Goal: Task Accomplishment & Management: Manage account settings

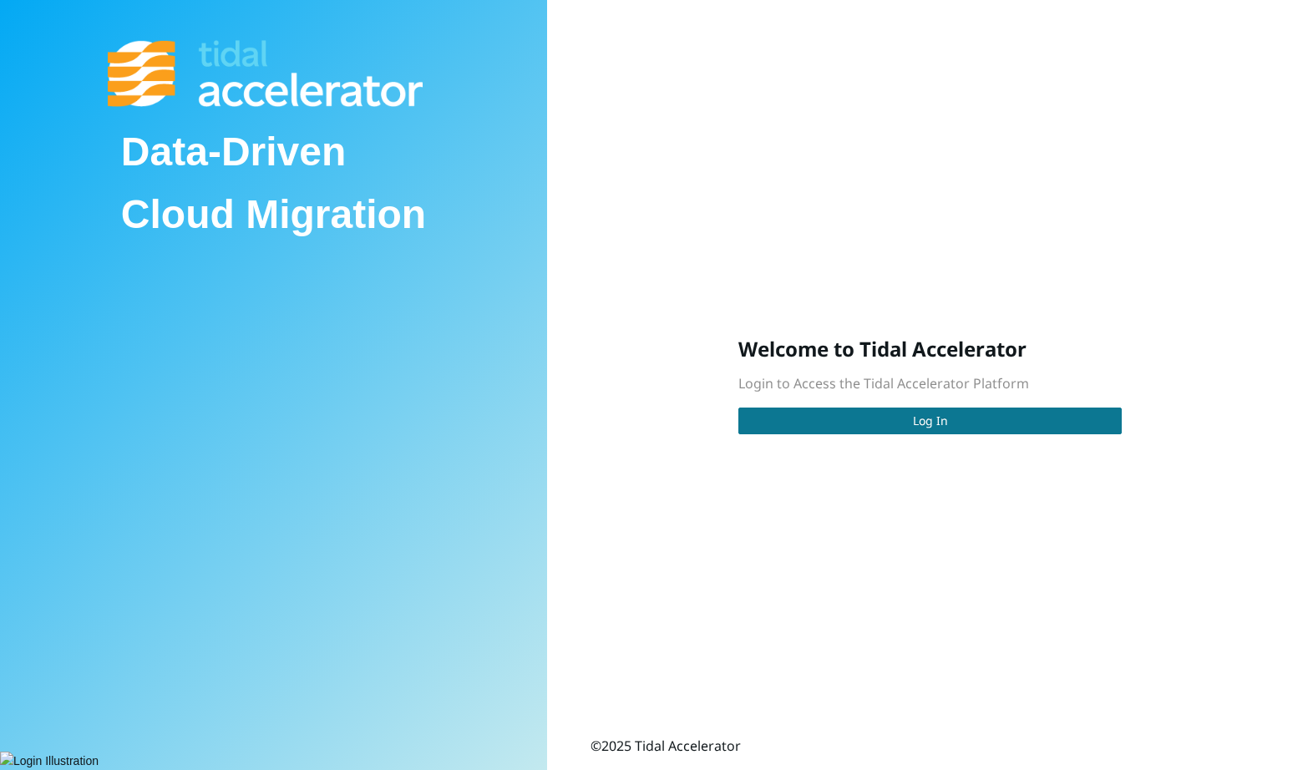
click at [922, 414] on span "Log In" at bounding box center [930, 421] width 35 height 18
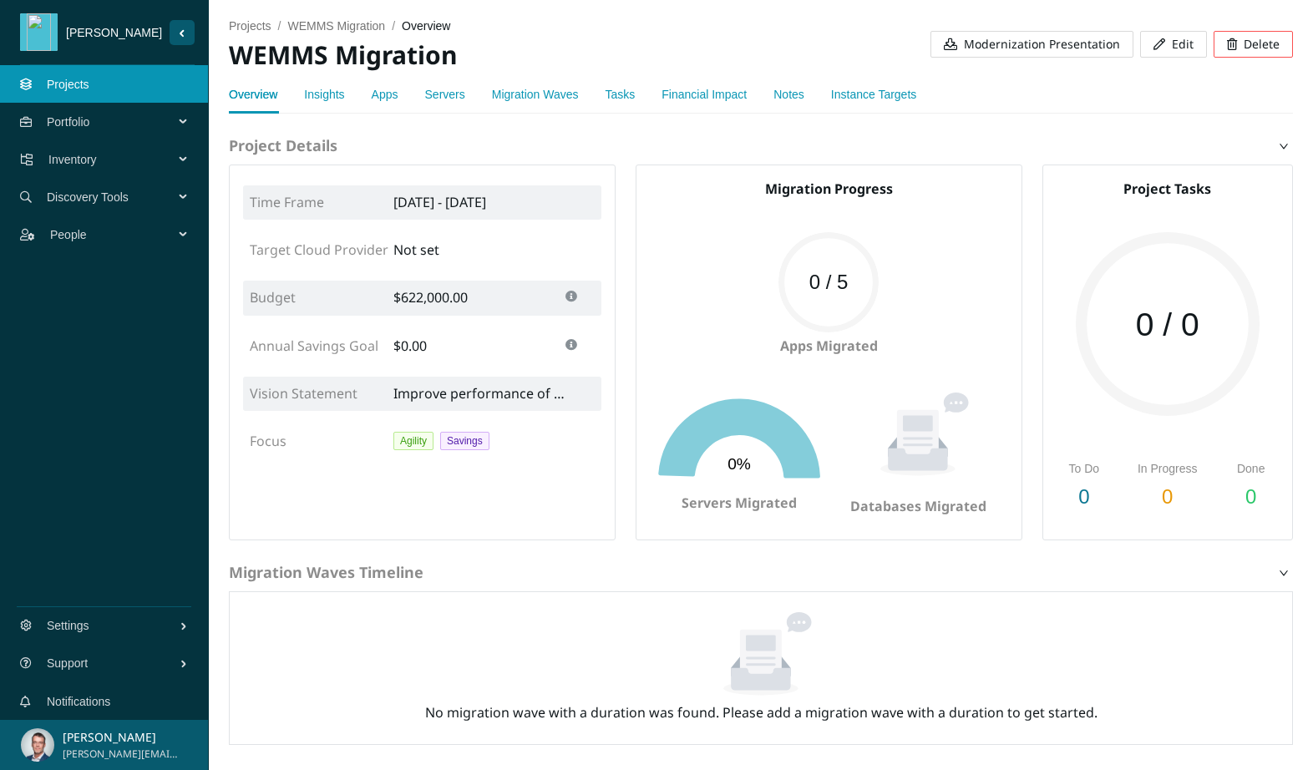
click at [338, 97] on link "Insights" at bounding box center [324, 94] width 40 height 13
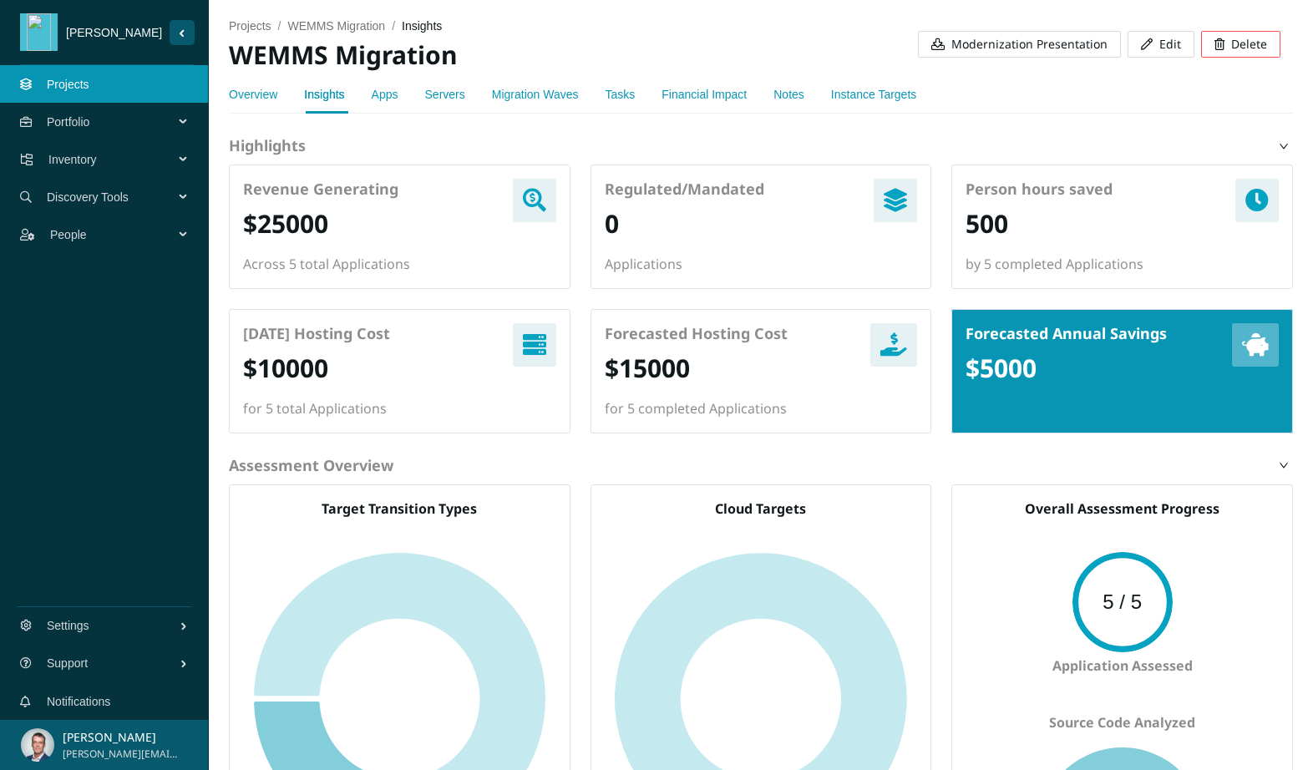
click at [383, 94] on link "Apps" at bounding box center [385, 94] width 27 height 13
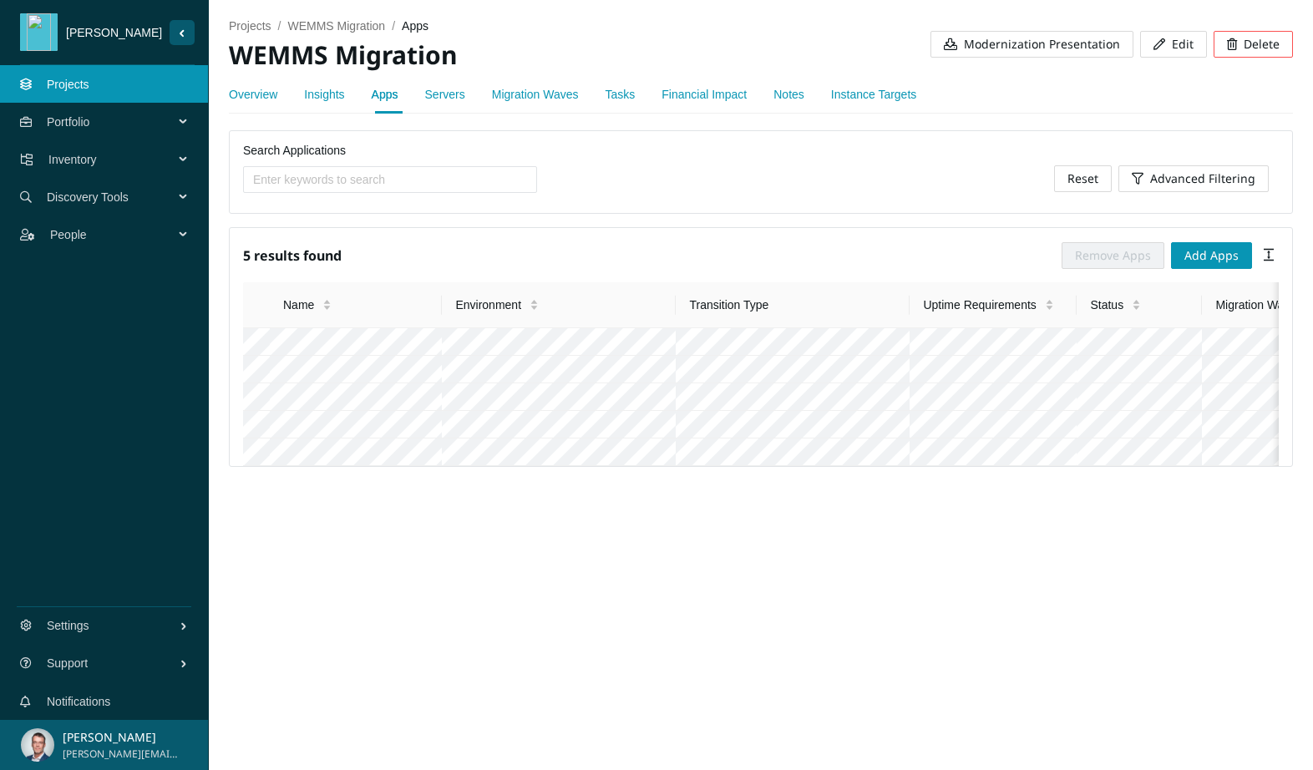
click at [454, 99] on link "Servers" at bounding box center [445, 94] width 40 height 13
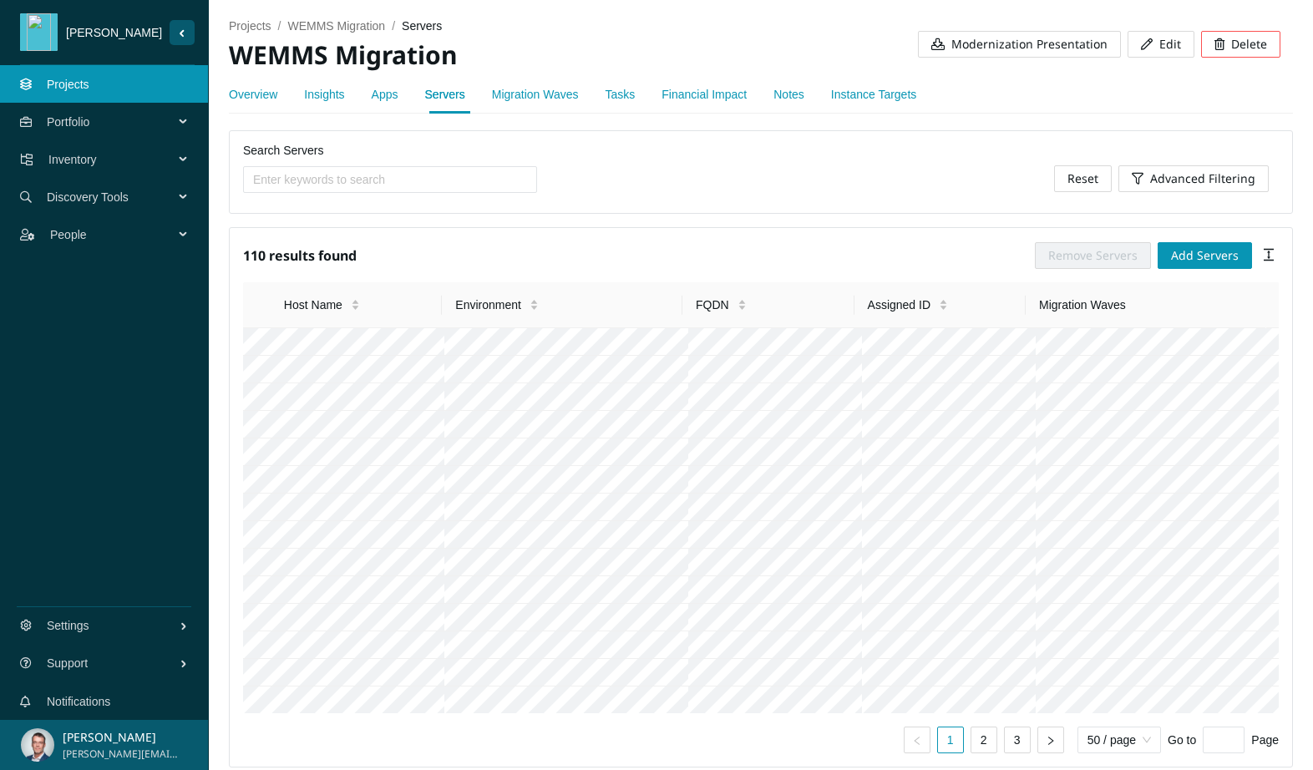
click at [703, 95] on link "Financial Impact" at bounding box center [704, 94] width 85 height 13
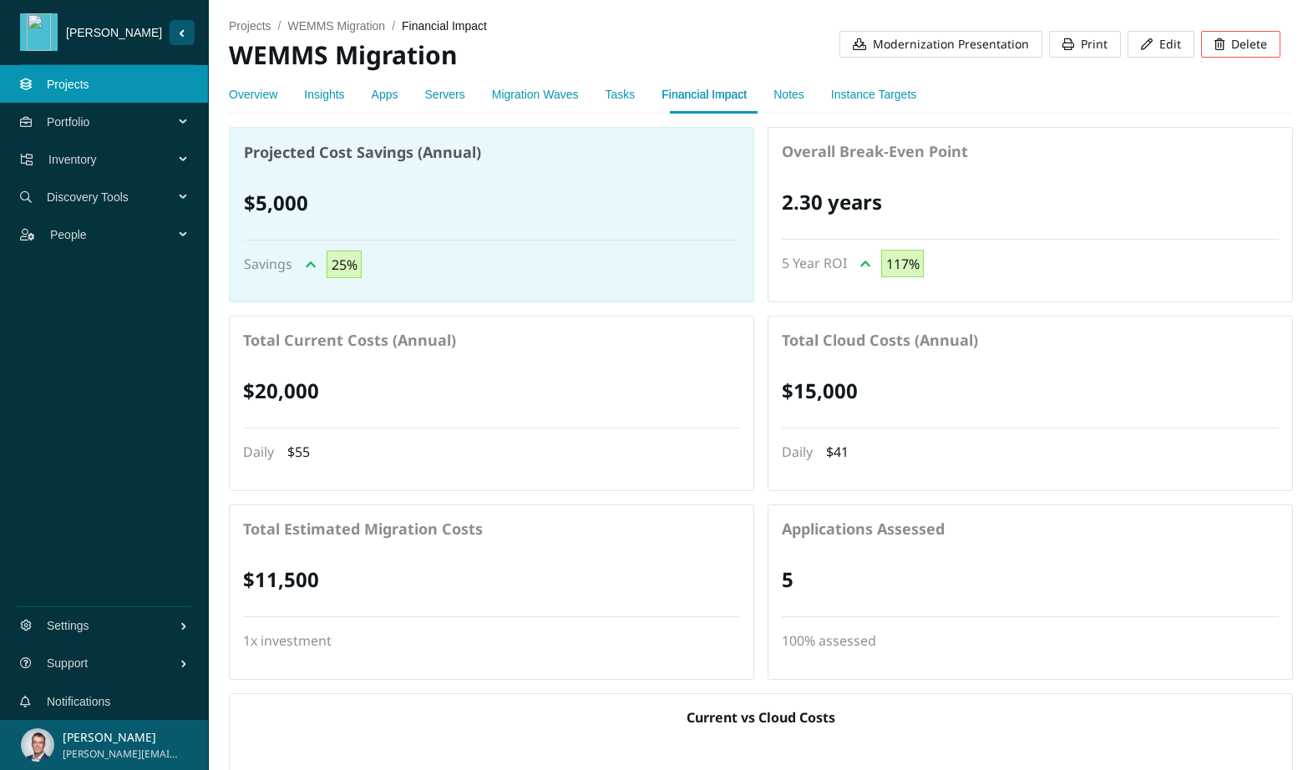
click at [439, 99] on link "Servers" at bounding box center [445, 94] width 40 height 13
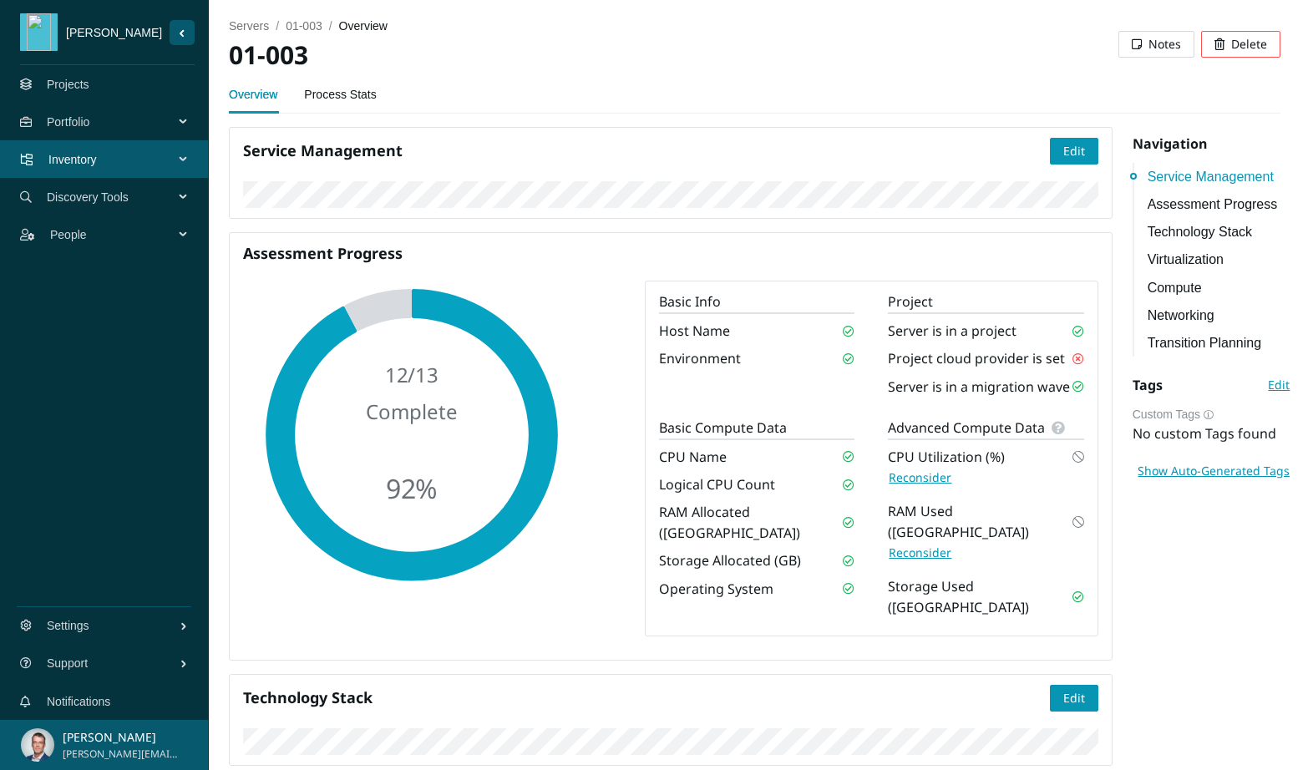
click at [111, 201] on span "Discovery Tools" at bounding box center [114, 197] width 134 height 50
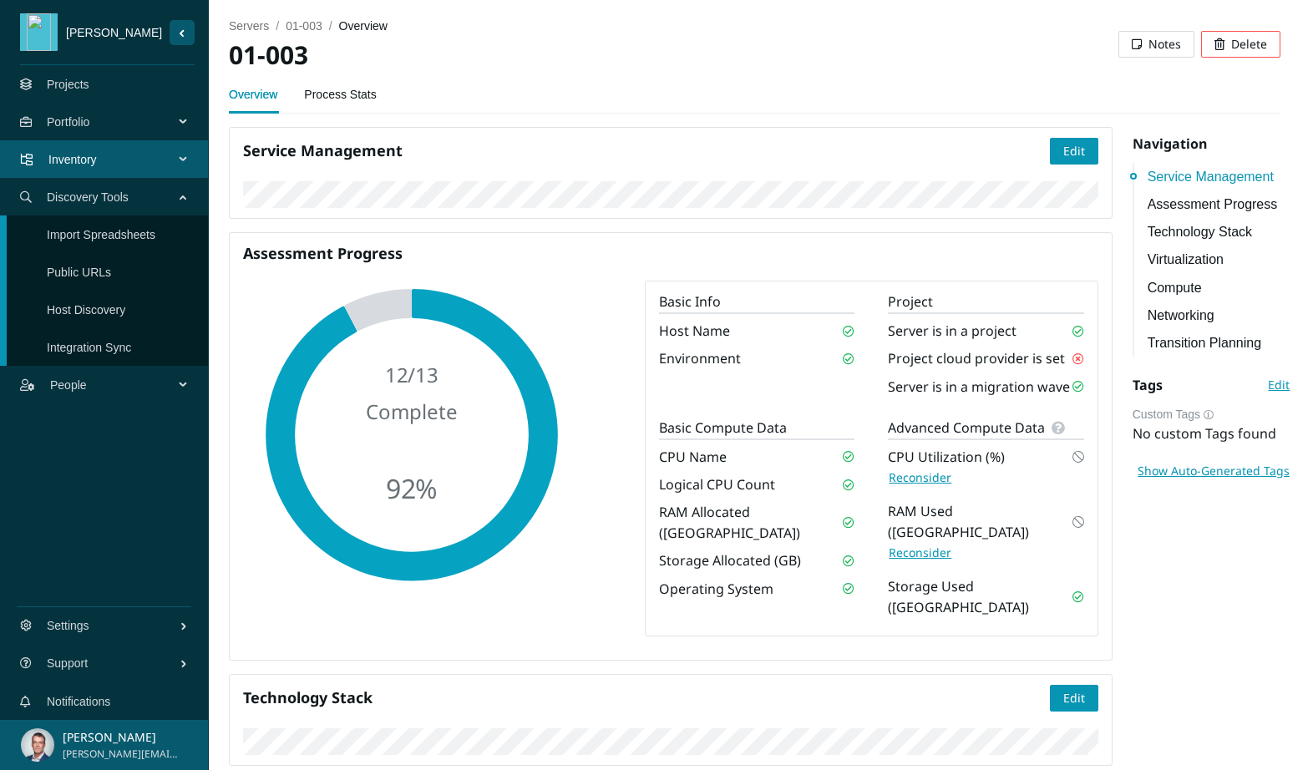
click at [76, 158] on span "Inventory" at bounding box center [114, 160] width 132 height 50
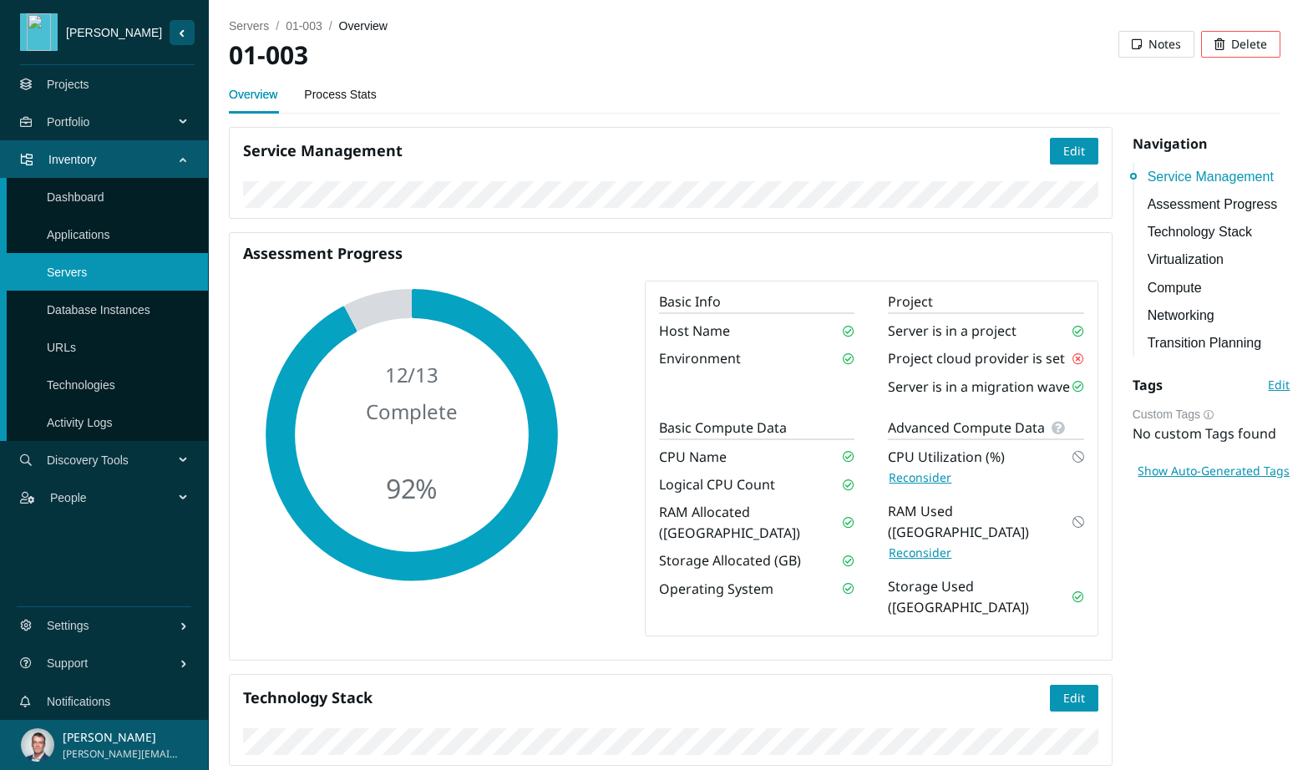
click at [80, 306] on link "Database Instances" at bounding box center [99, 309] width 104 height 13
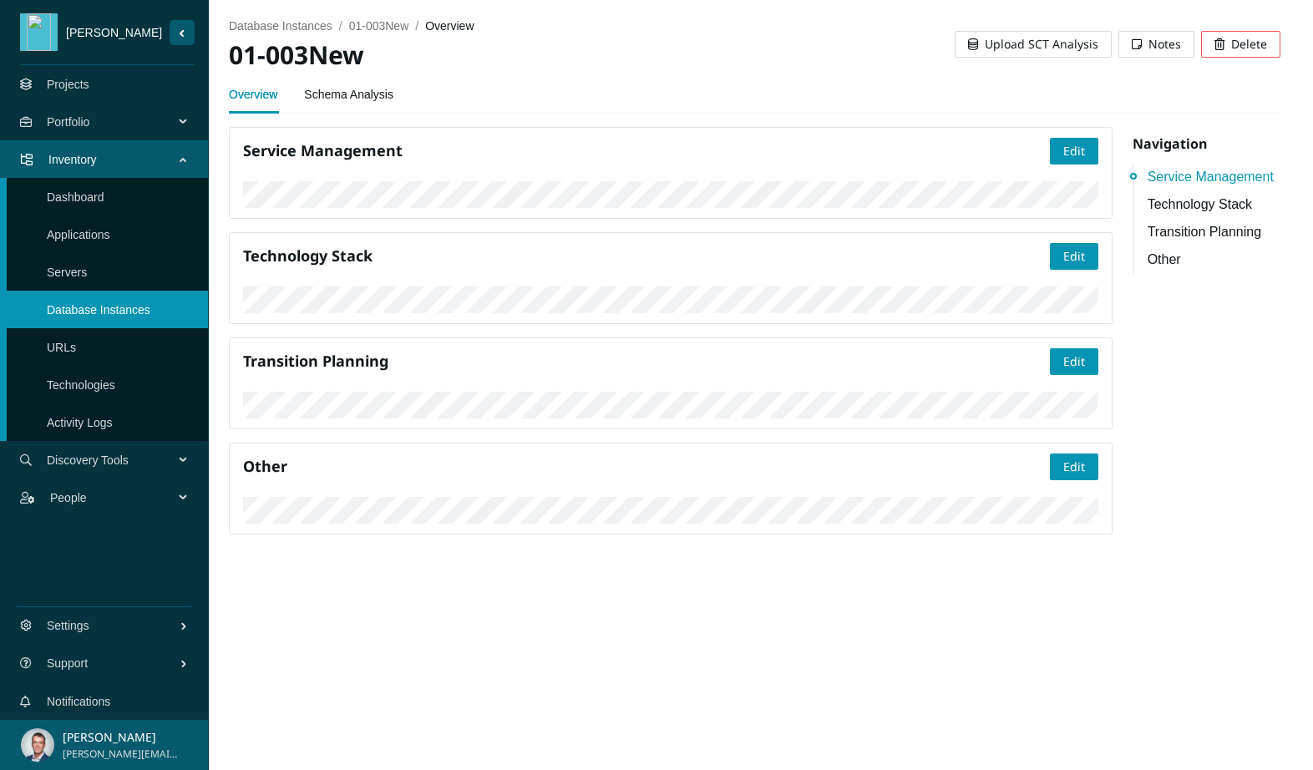
click at [82, 278] on link "Servers" at bounding box center [67, 272] width 40 height 13
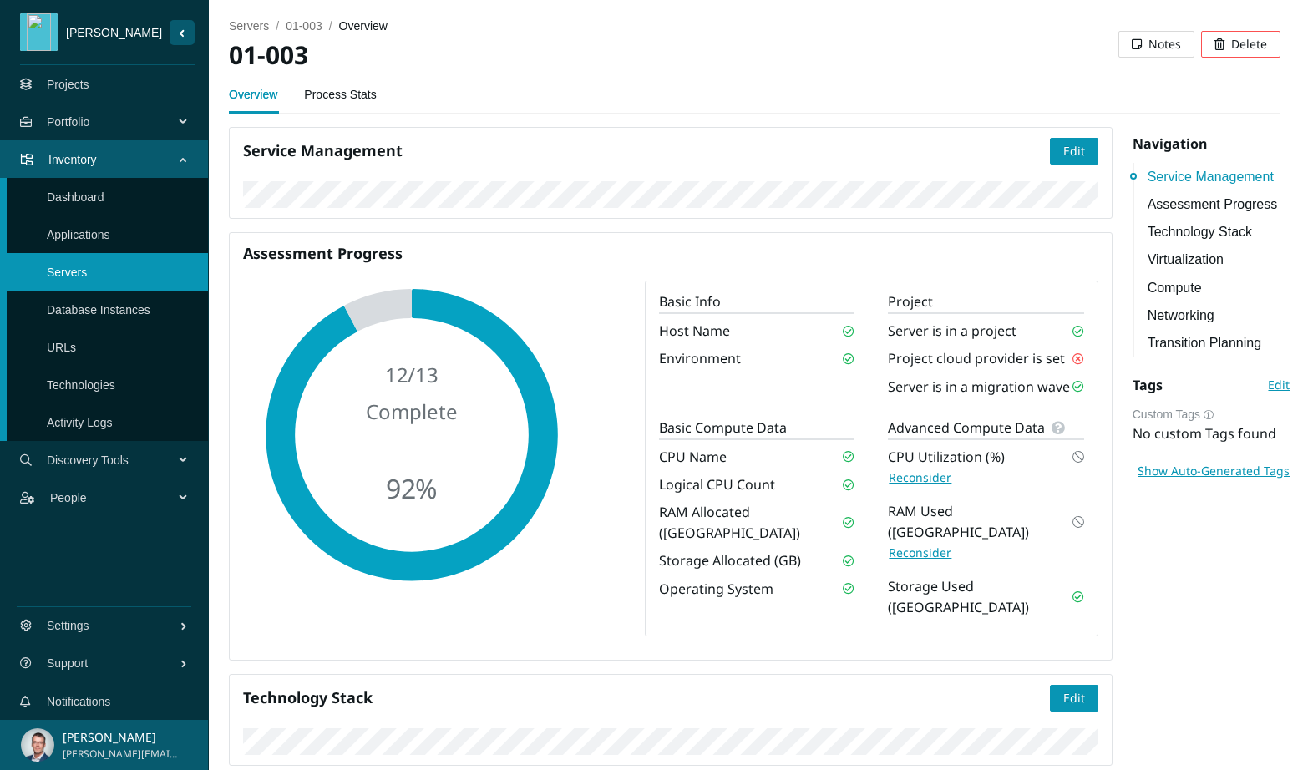
click at [1195, 315] on link "Networking" at bounding box center [1220, 315] width 144 height 21
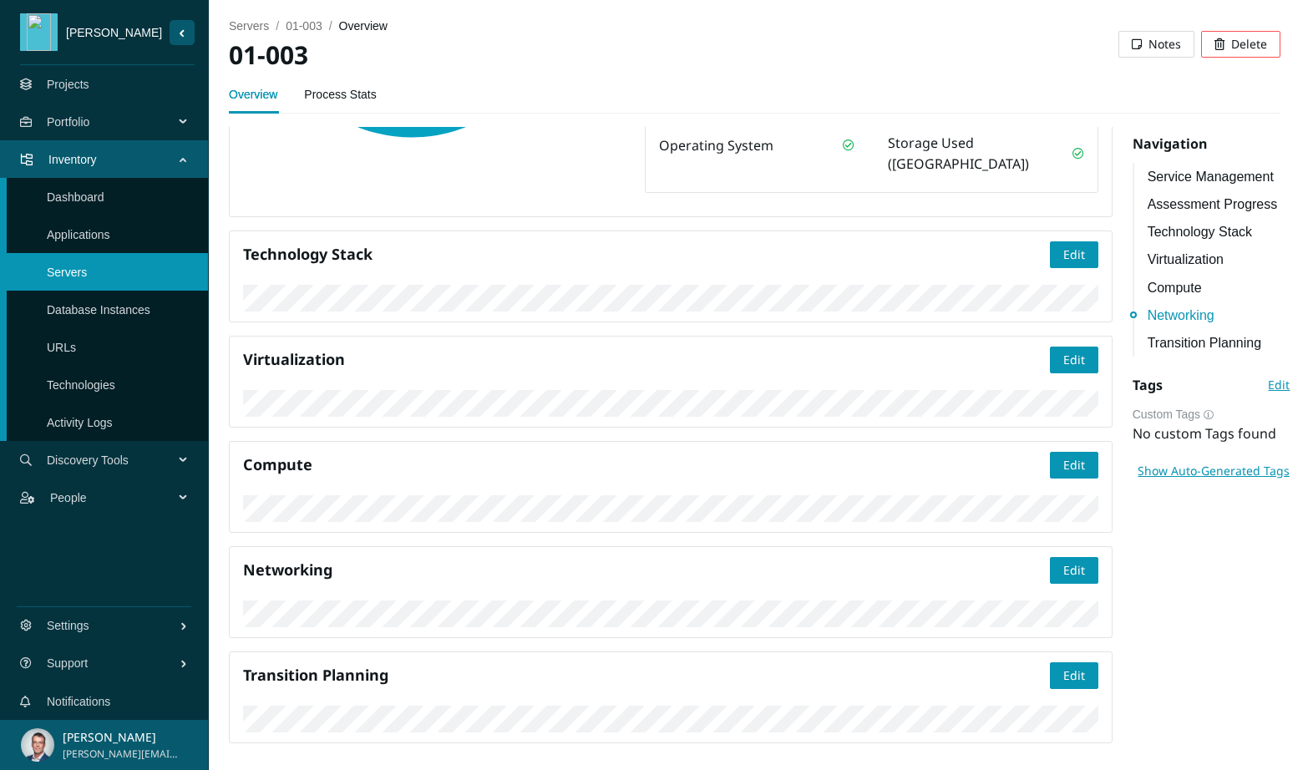
scroll to position [1076, 0]
click at [79, 240] on link "Applications" at bounding box center [78, 234] width 63 height 13
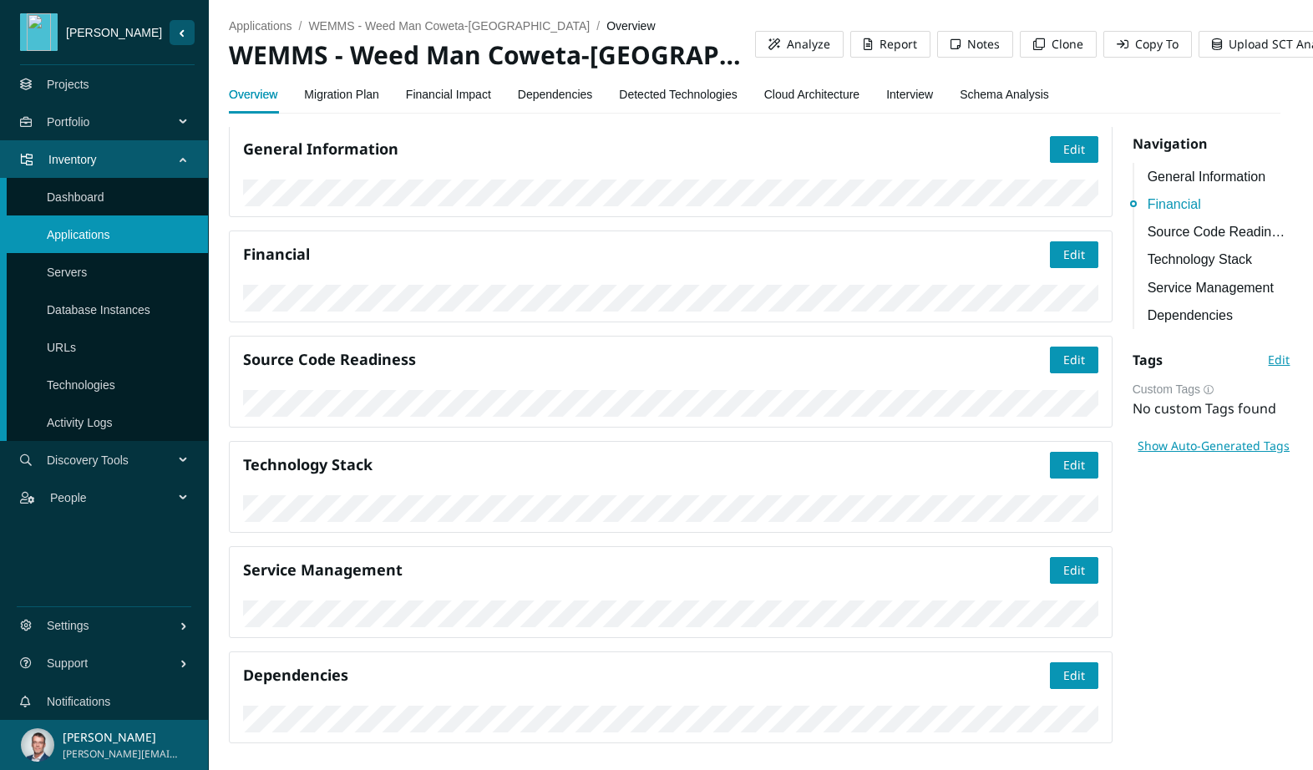
scroll to position [889, 0]
click at [353, 95] on link "Migration Plan" at bounding box center [341, 94] width 75 height 33
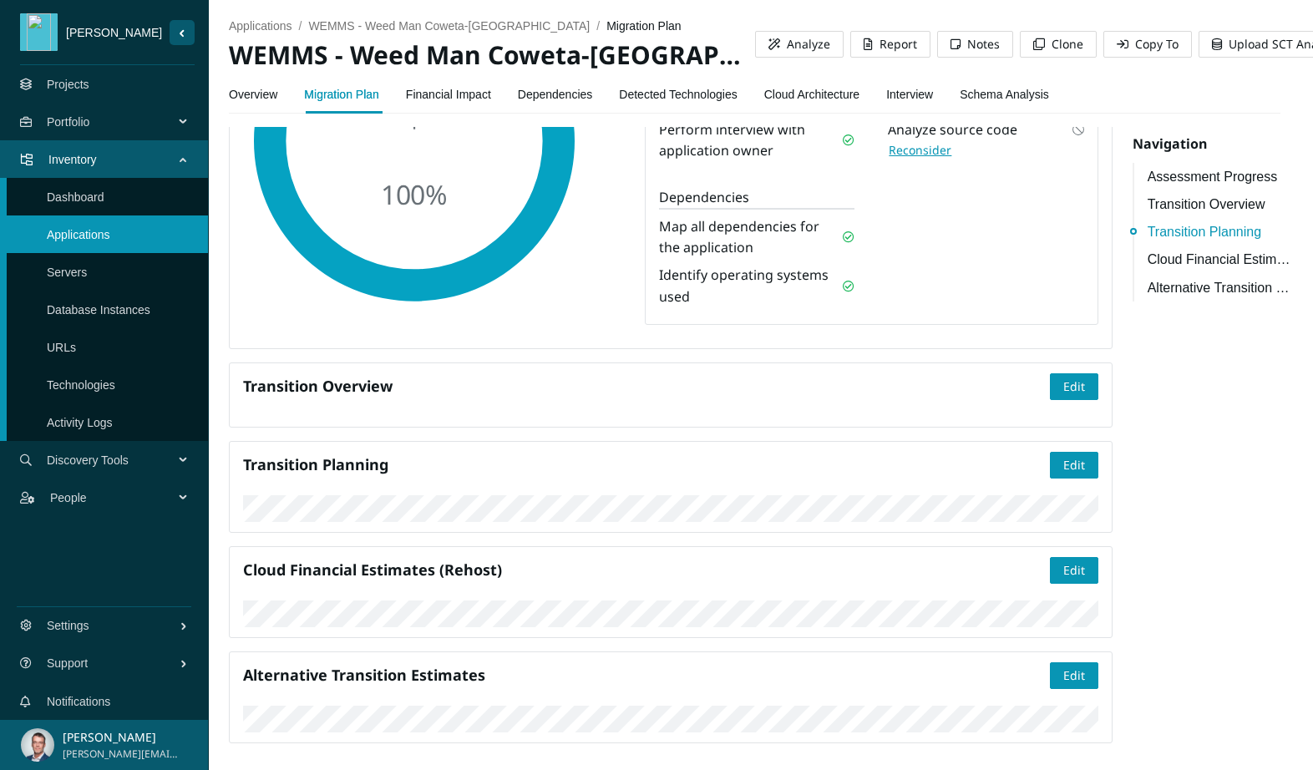
scroll to position [742, 0]
click at [257, 95] on link "Overview" at bounding box center [253, 94] width 48 height 33
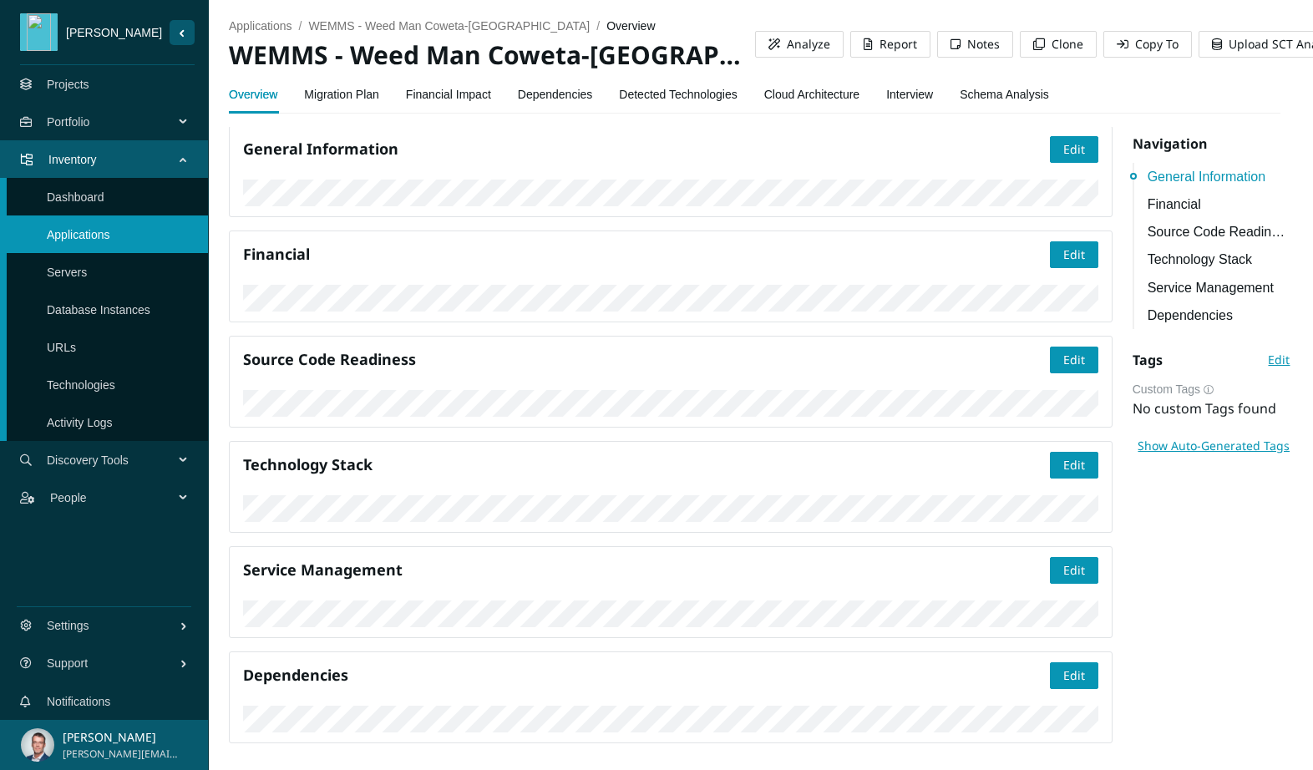
scroll to position [404, 0]
click at [336, 95] on link "Migration Plan" at bounding box center [341, 94] width 75 height 33
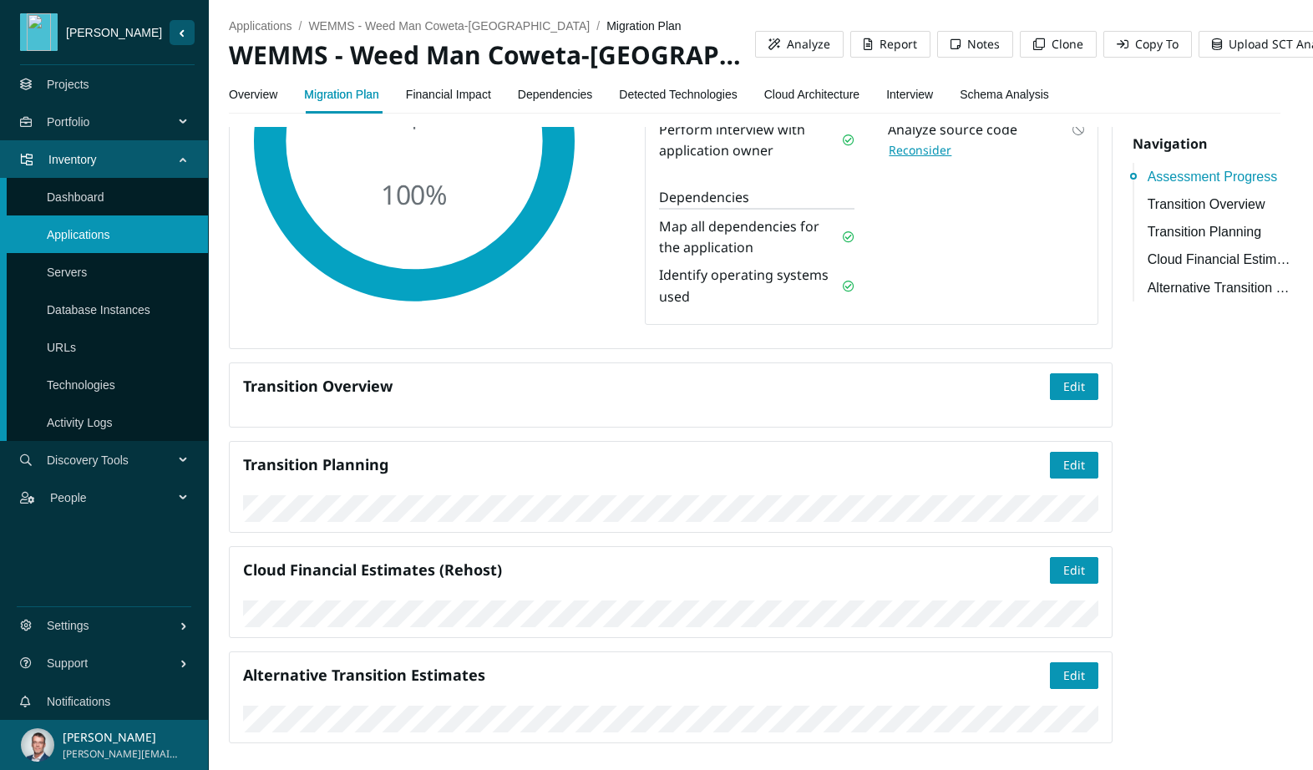
click at [93, 236] on link "Applications" at bounding box center [78, 234] width 63 height 13
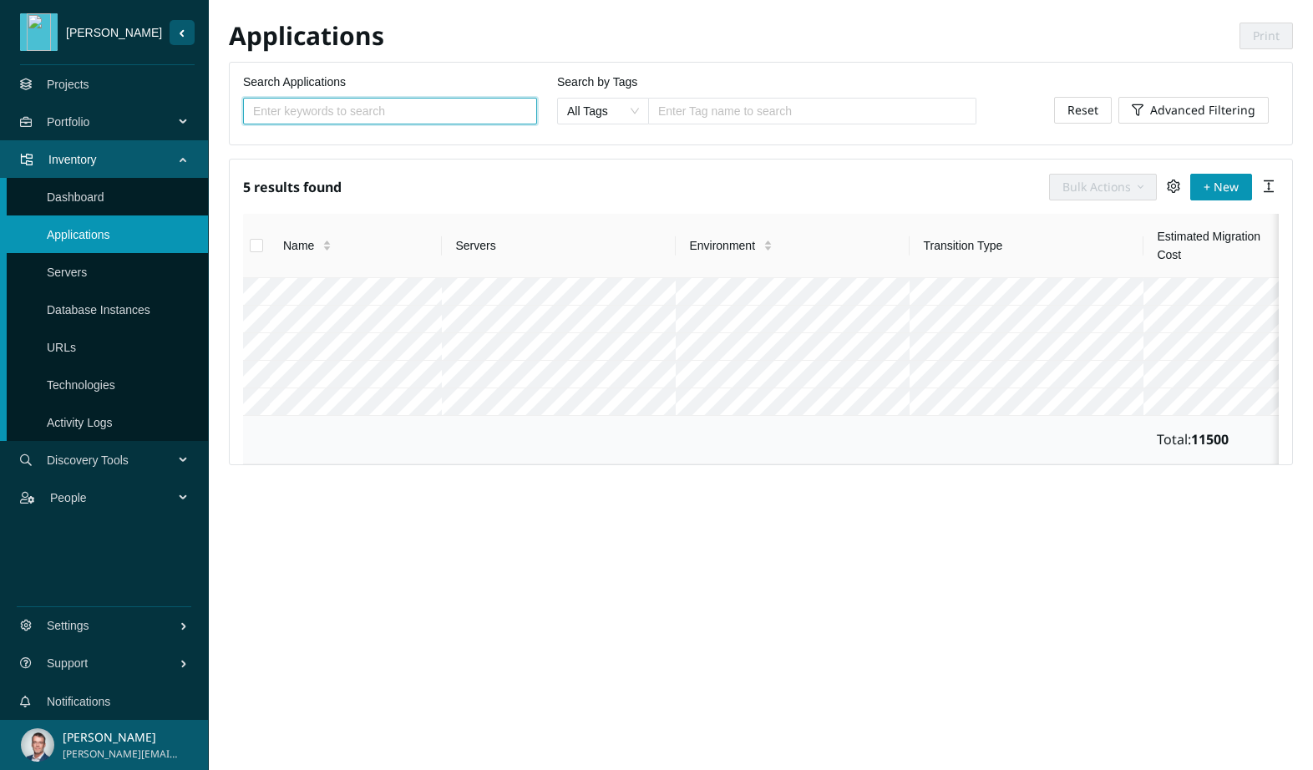
click at [76, 277] on link "Servers" at bounding box center [67, 272] width 40 height 13
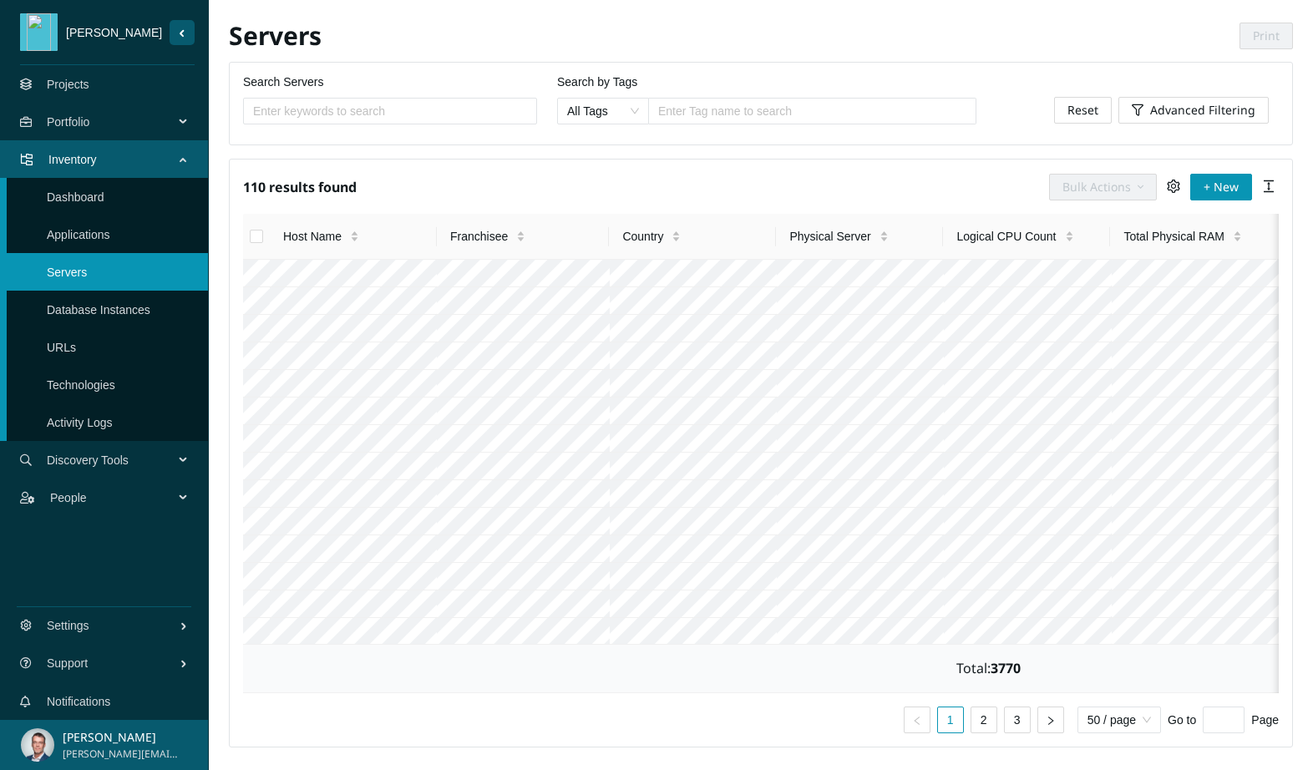
click at [80, 308] on link "Database Instances" at bounding box center [99, 309] width 104 height 13
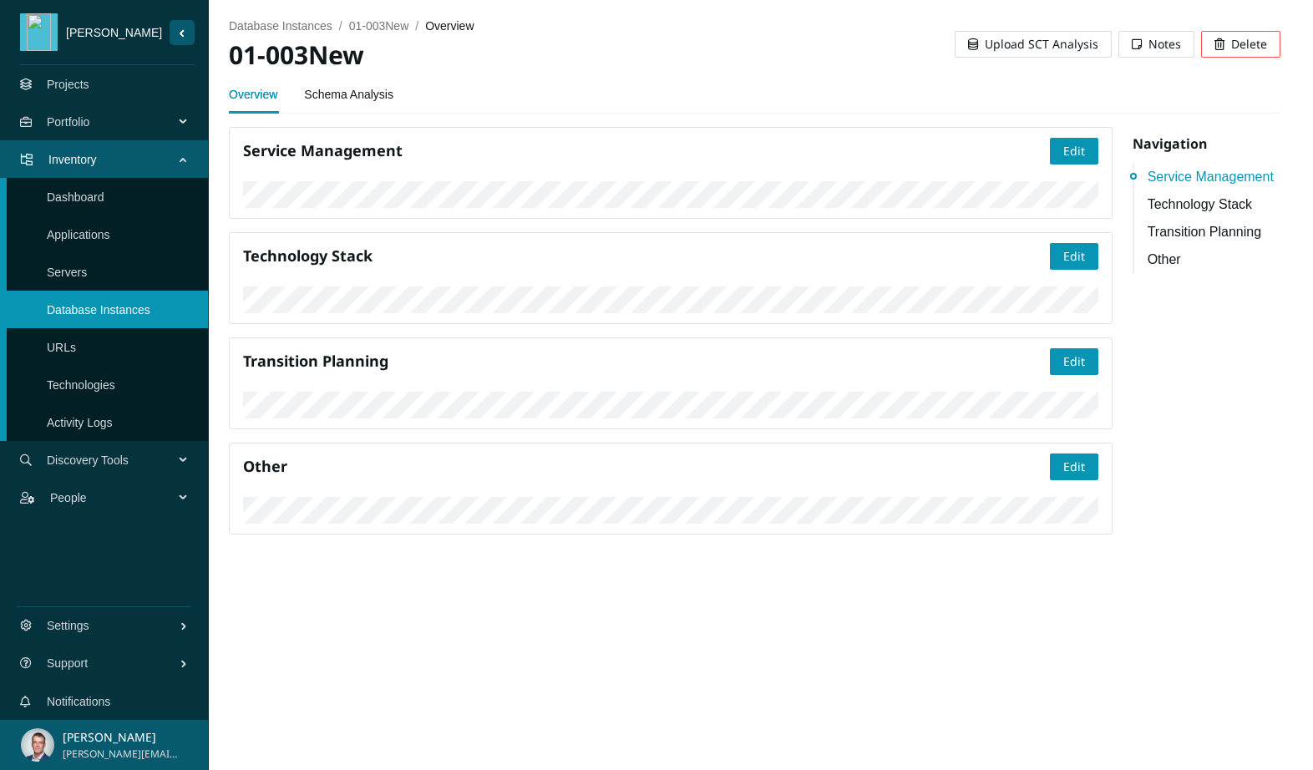
click at [341, 93] on link "Schema Analysis" at bounding box center [348, 94] width 89 height 33
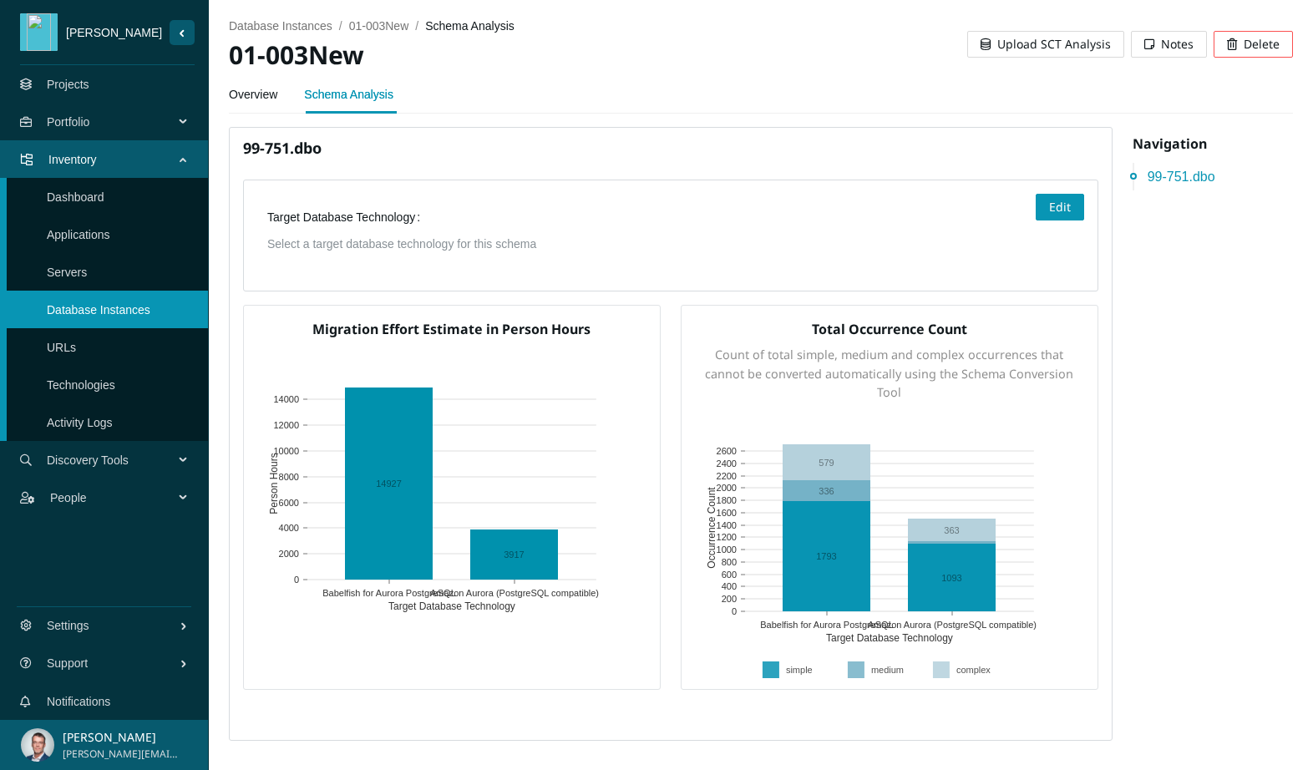
click at [87, 268] on link "Servers" at bounding box center [67, 272] width 40 height 13
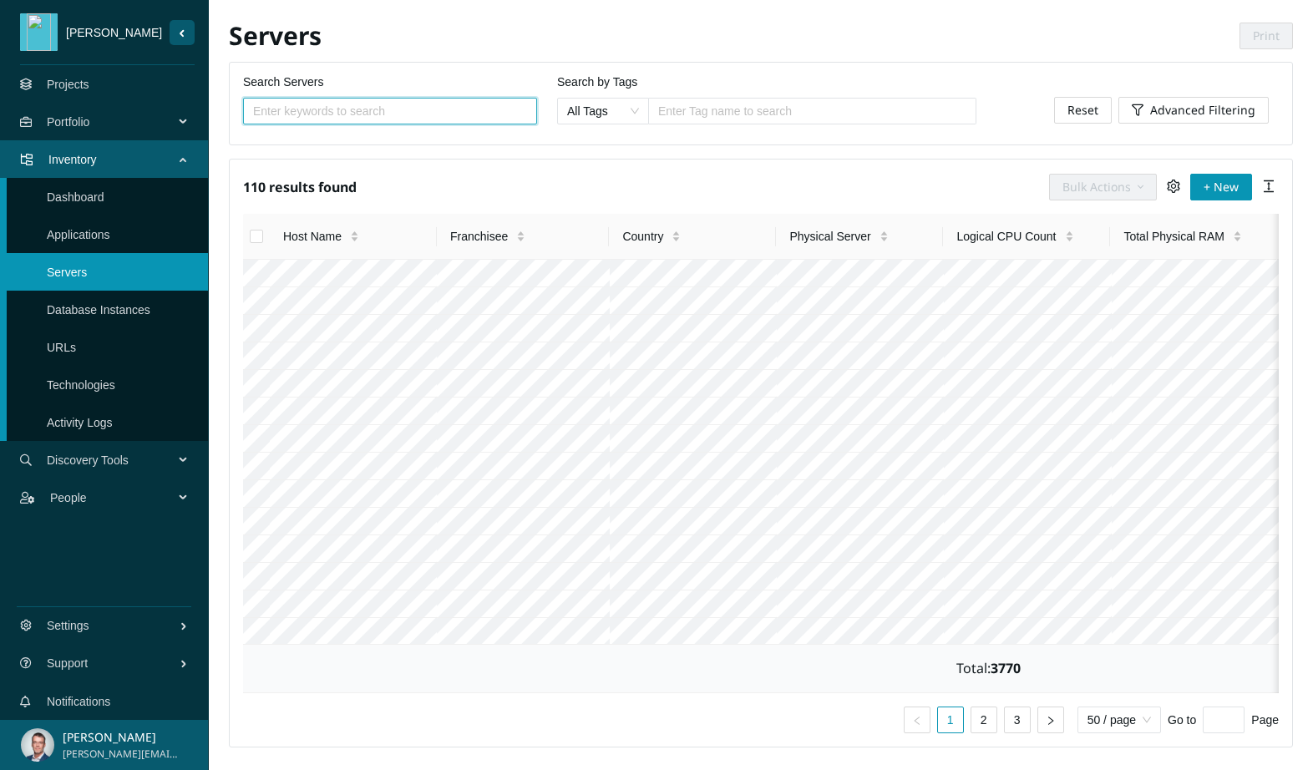
click at [256, 232] on input "Select all" at bounding box center [256, 236] width 13 height 13
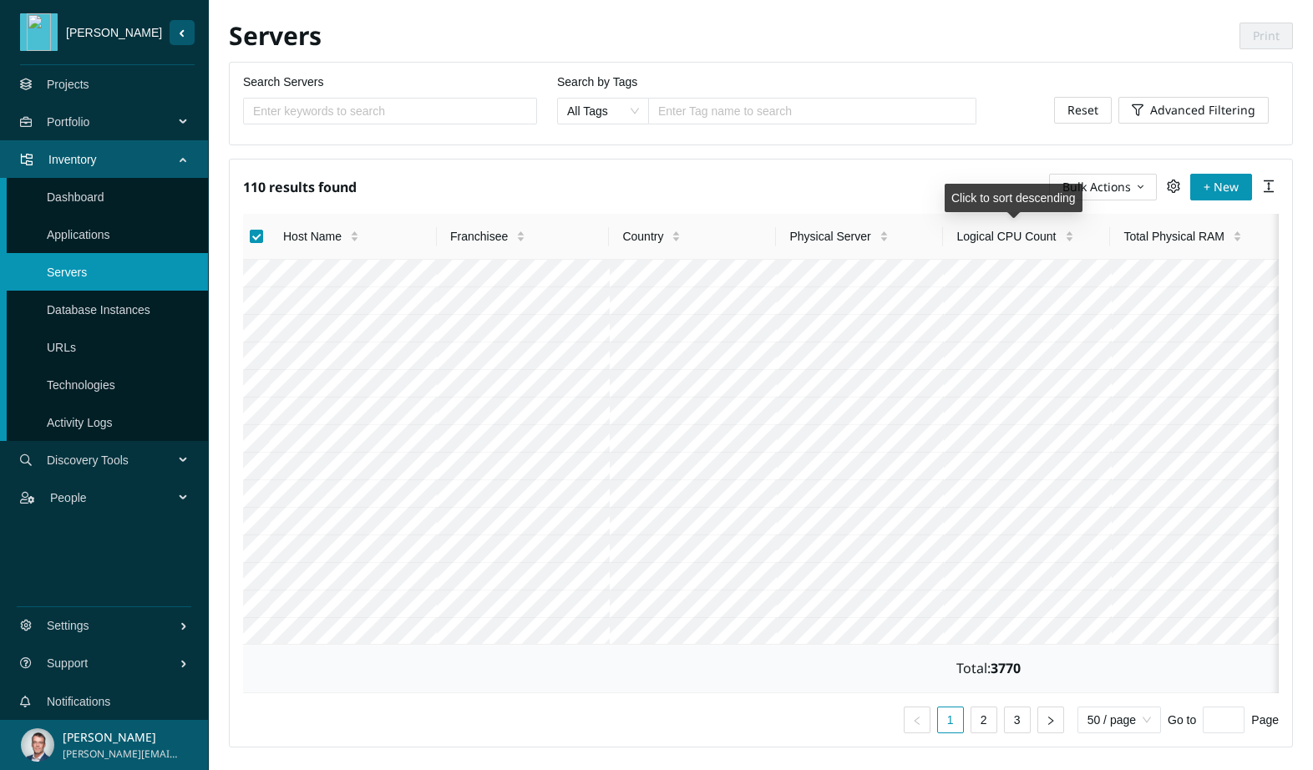
click at [1067, 188] on div "Click to sort descending" at bounding box center [1014, 198] width 138 height 28
click at [299, 234] on span "Host Name" at bounding box center [312, 236] width 58 height 18
click at [256, 235] on input "Select all" at bounding box center [256, 236] width 13 height 13
checkbox input "false"
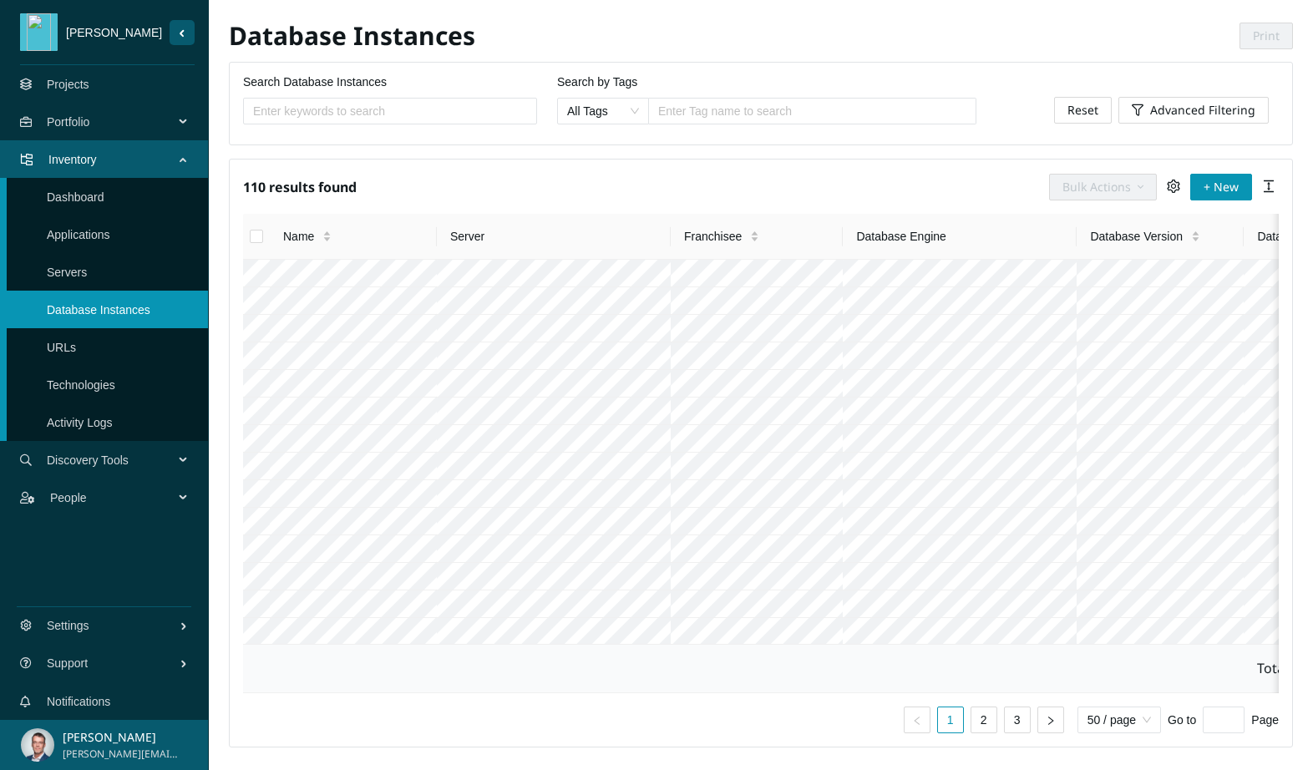
click at [87, 273] on link "Servers" at bounding box center [67, 272] width 40 height 13
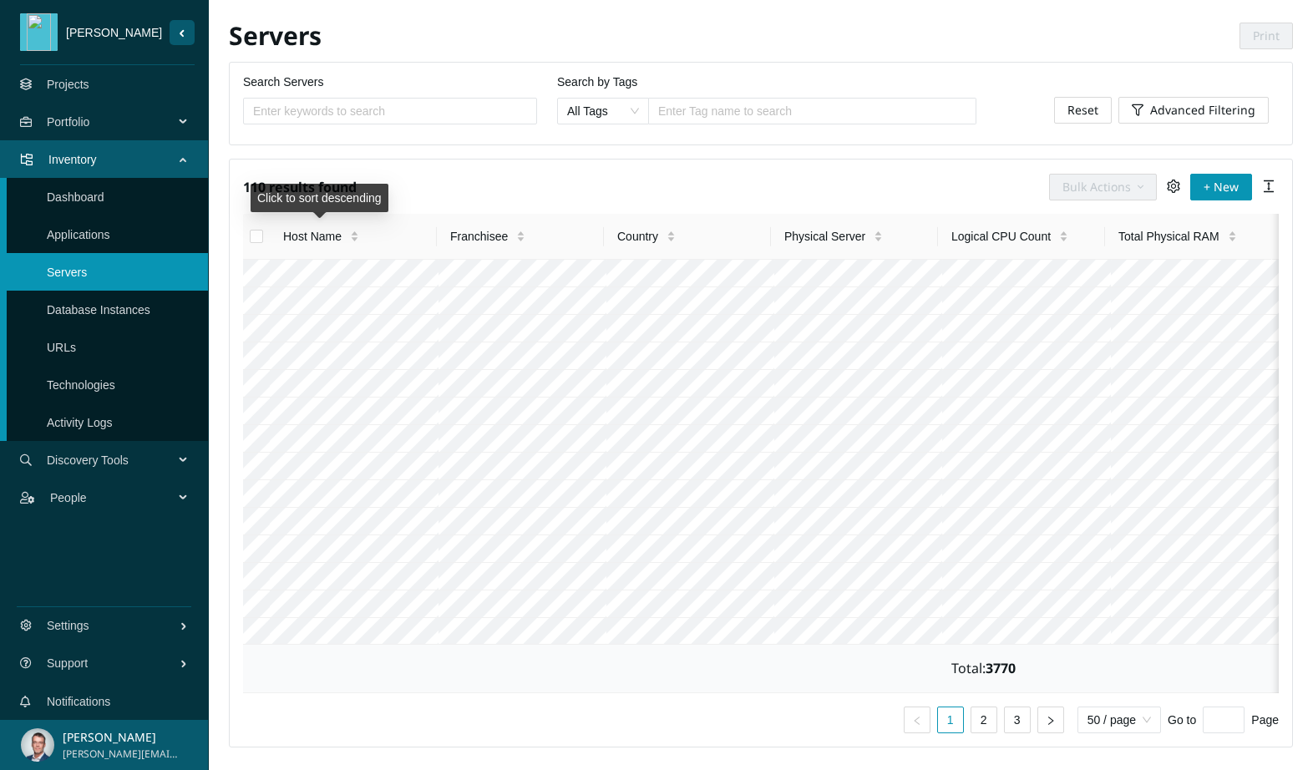
click at [309, 237] on span "Host Name" at bounding box center [312, 236] width 58 height 18
click at [316, 236] on span "Host Name" at bounding box center [312, 236] width 58 height 18
click at [256, 232] on input "Select all" at bounding box center [256, 236] width 13 height 13
click at [1099, 188] on span "Bulk Actions" at bounding box center [1097, 187] width 69 height 18
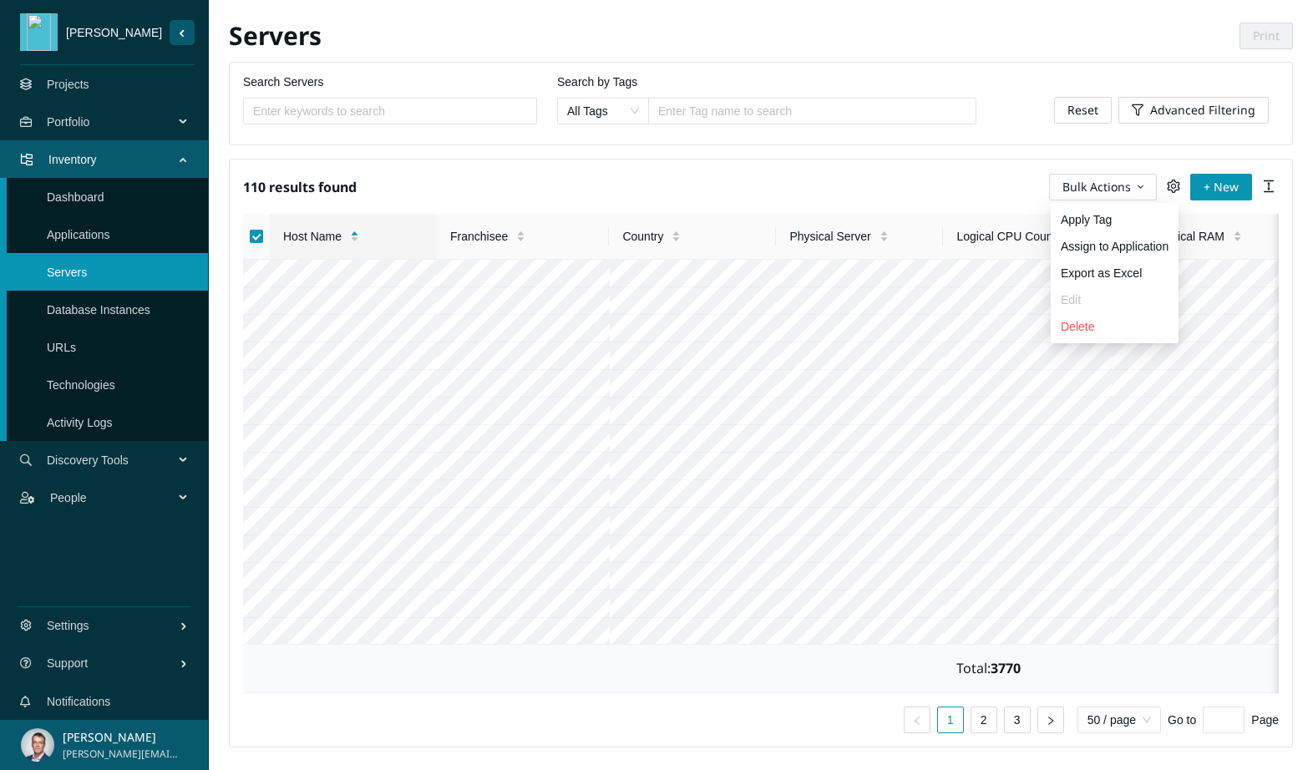
click at [765, 175] on div "110 results found Bulk Actions + New" at bounding box center [761, 187] width 1036 height 28
click at [255, 233] on input "Select all" at bounding box center [256, 236] width 13 height 13
click at [1131, 187] on span "Bulk Actions" at bounding box center [1097, 187] width 69 height 18
click at [1063, 300] on span "Edit" at bounding box center [1115, 300] width 108 height 18
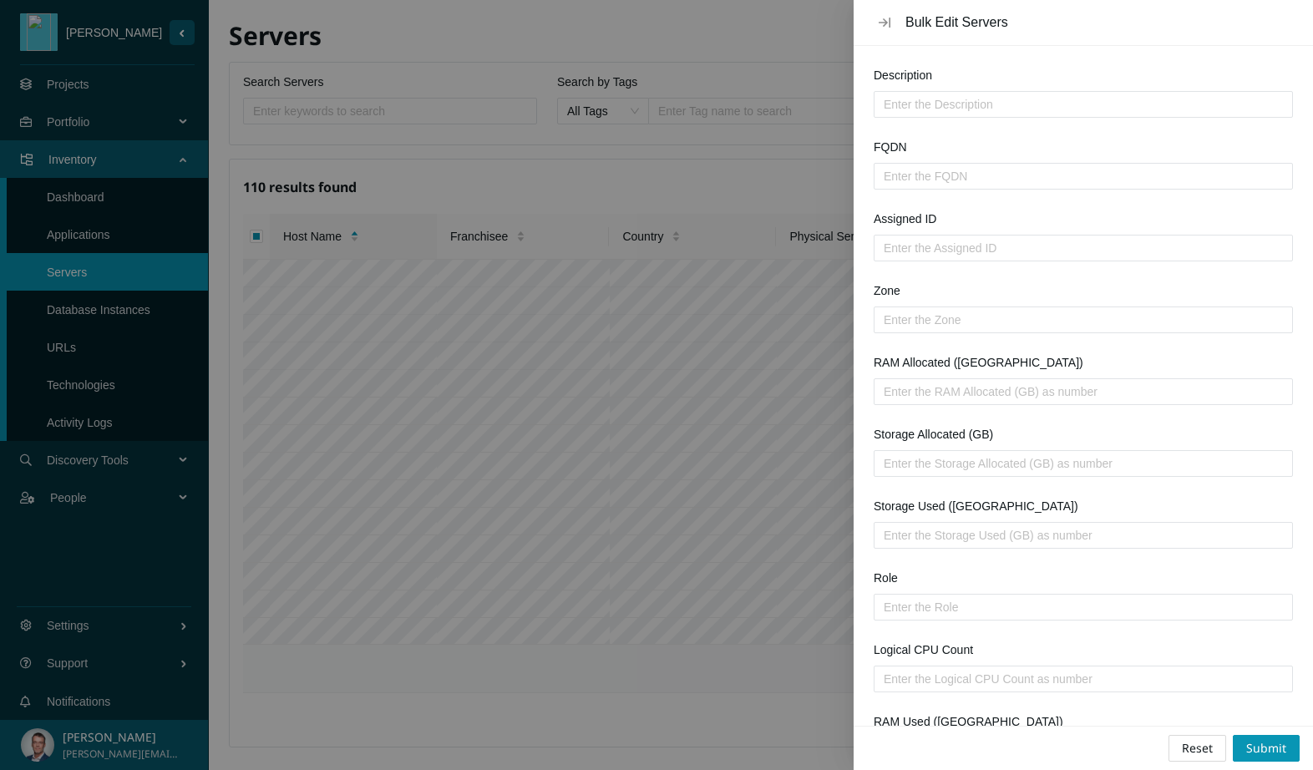
click at [712, 165] on div at bounding box center [656, 385] width 1313 height 770
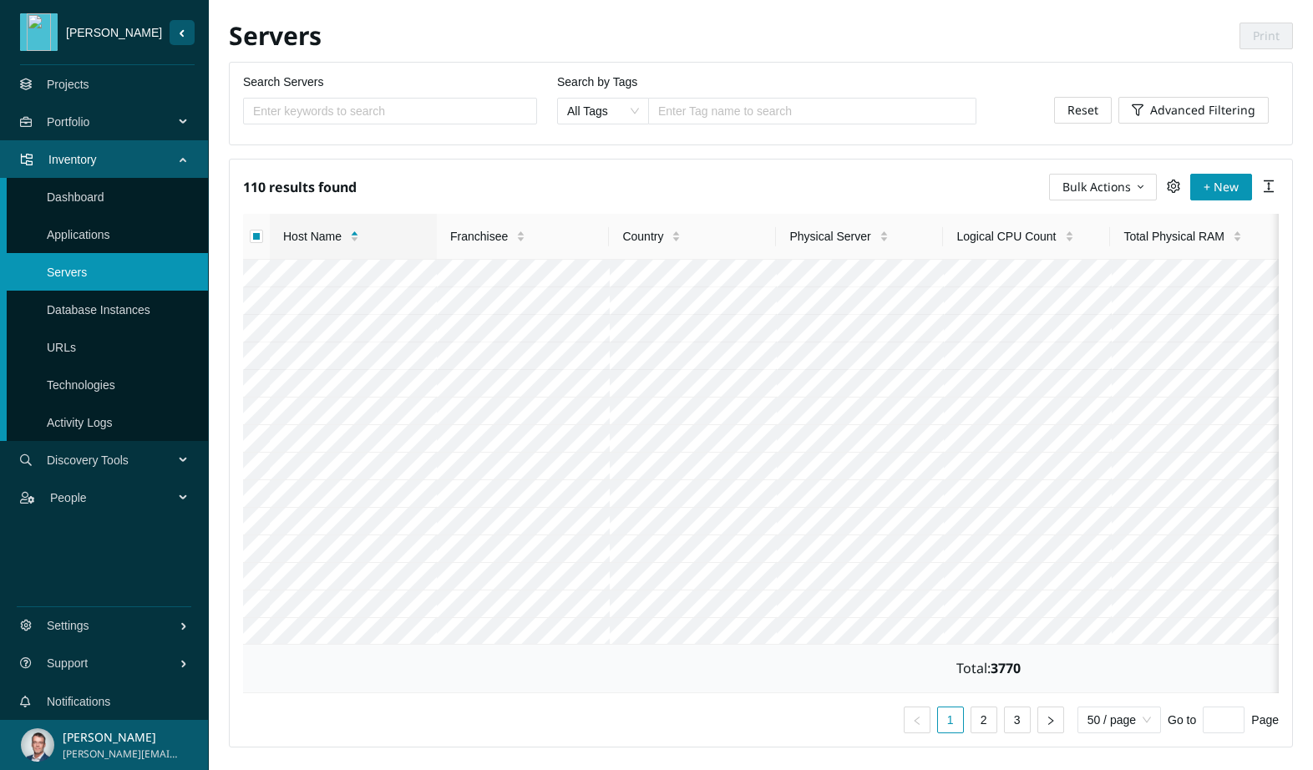
click at [596, 208] on div "110 results found Bulk Actions + New Host Name Franchisee Country Physical Serv…" at bounding box center [761, 453] width 1064 height 589
click at [259, 242] on input "Select all" at bounding box center [256, 236] width 13 height 13
click at [267, 243] on th at bounding box center [256, 237] width 27 height 46
click at [263, 236] on th at bounding box center [256, 237] width 27 height 46
click at [259, 234] on input "Select all" at bounding box center [256, 236] width 13 height 13
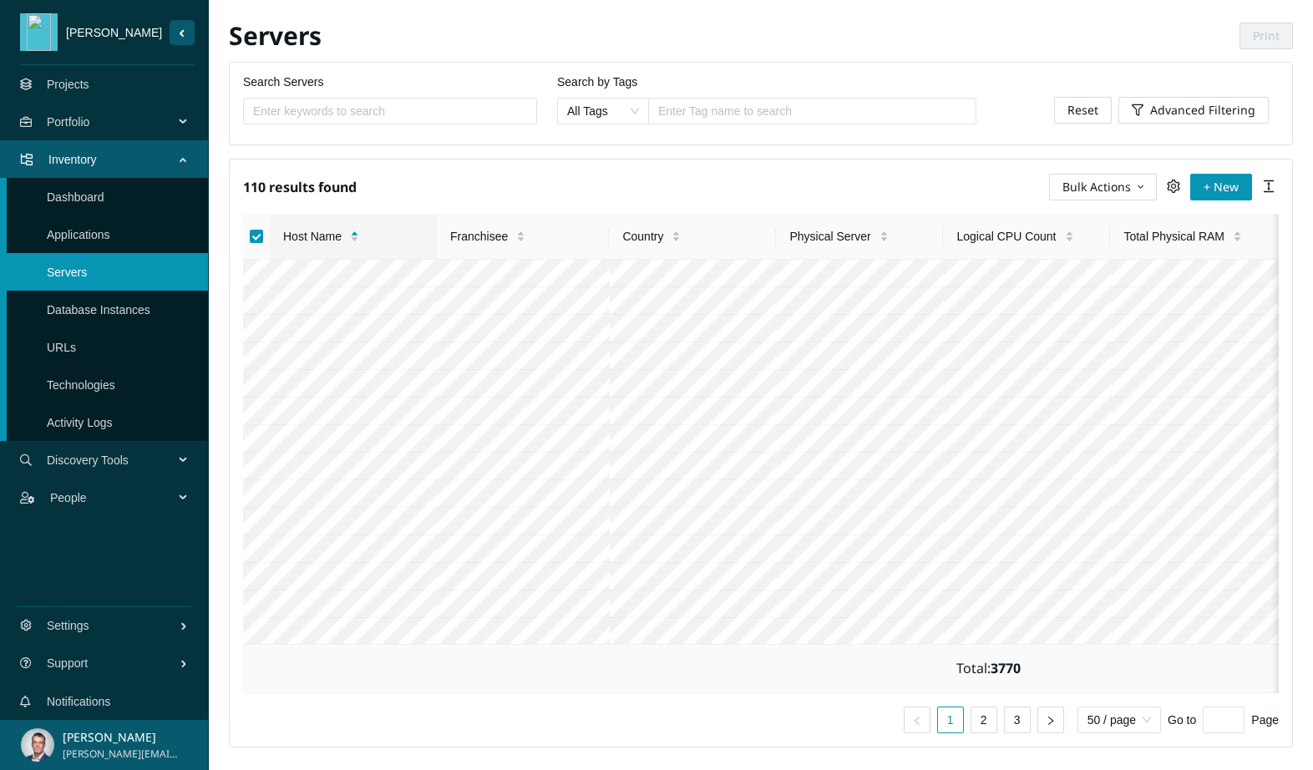
checkbox input "false"
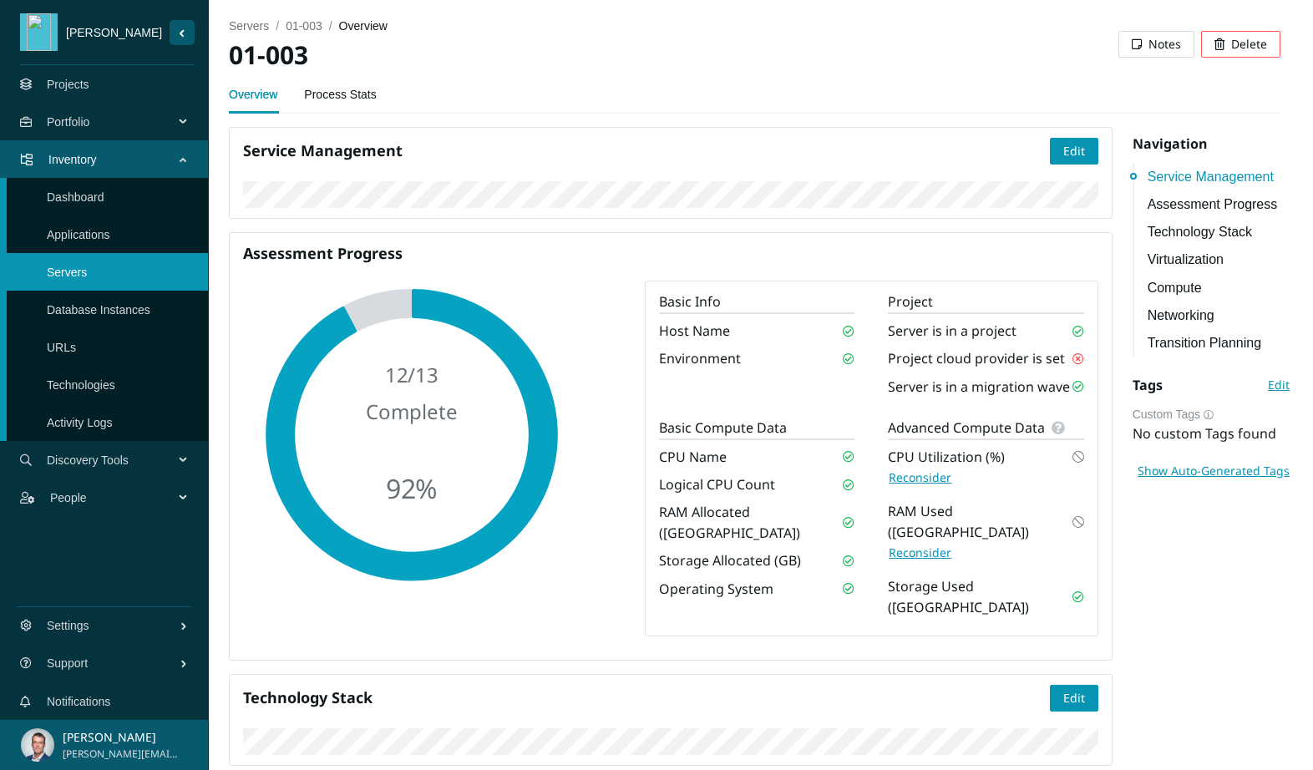
click at [102, 233] on link "Applications" at bounding box center [78, 234] width 63 height 13
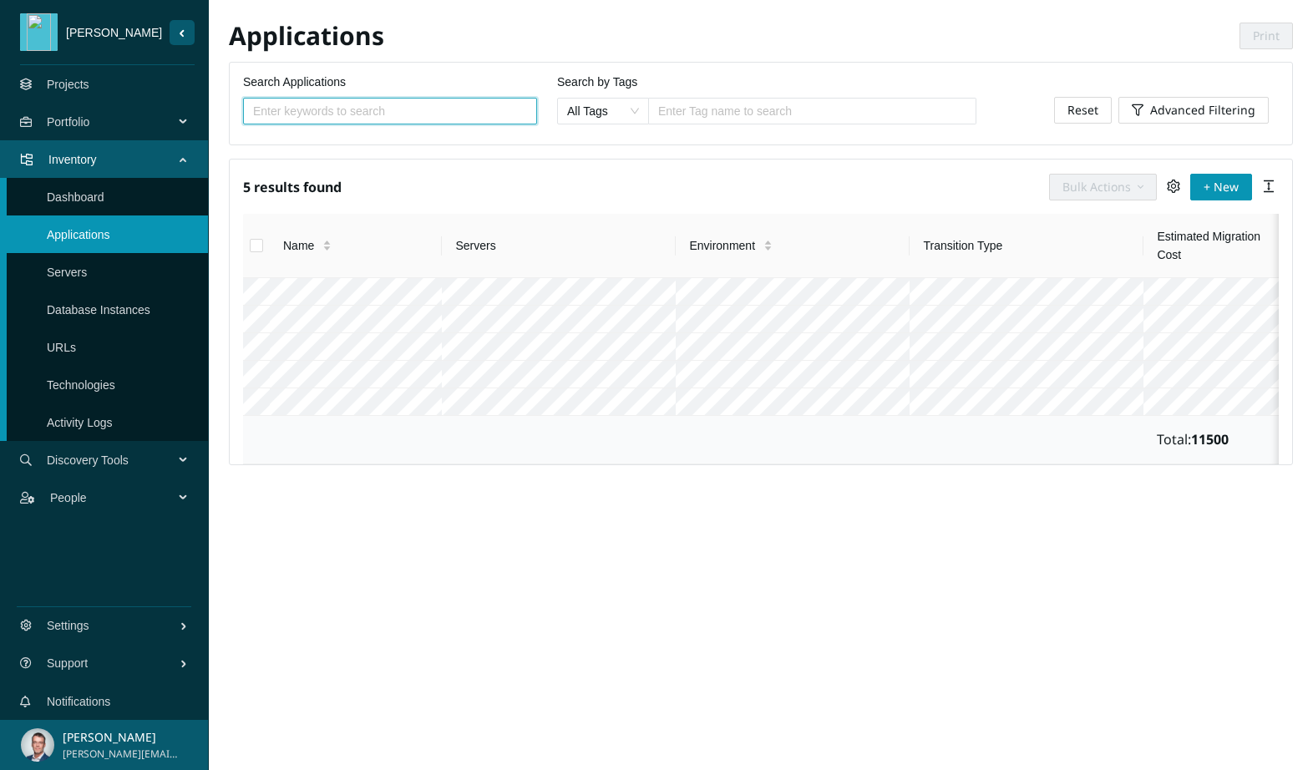
click at [254, 245] on input "Select all" at bounding box center [256, 245] width 13 height 13
click at [1083, 190] on span "Bulk Actions" at bounding box center [1097, 187] width 69 height 18
click at [252, 251] on input "Select all" at bounding box center [256, 245] width 13 height 13
checkbox input "true"
click at [1126, 185] on span "Bulk Actions" at bounding box center [1097, 187] width 69 height 18
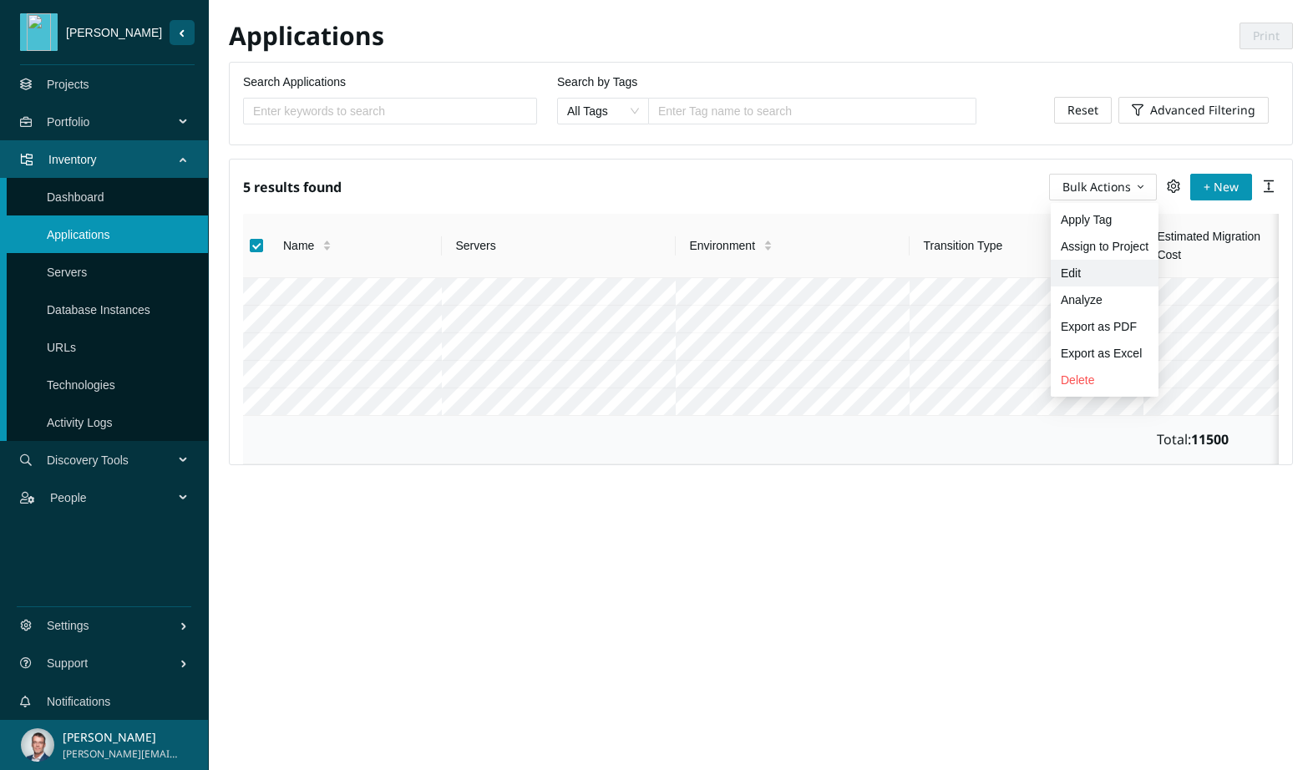
click at [1070, 267] on span "Edit" at bounding box center [1105, 273] width 88 height 18
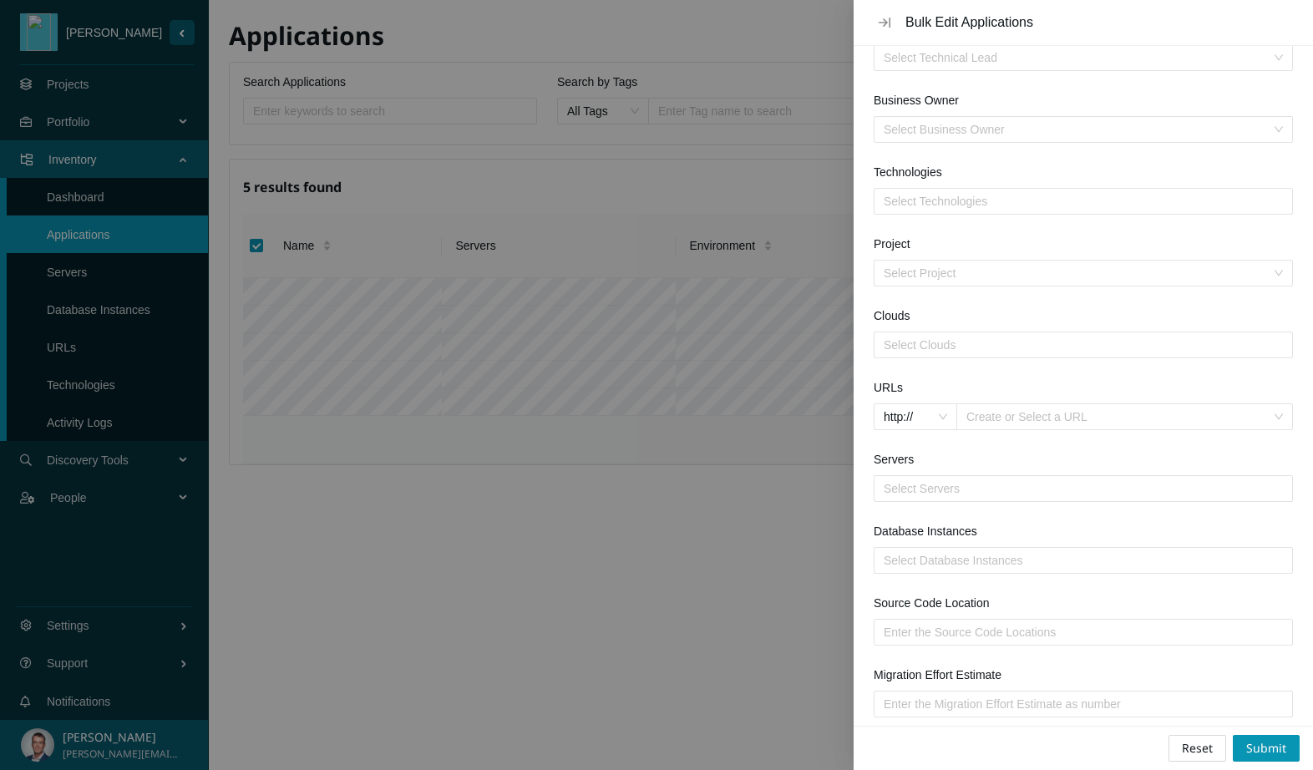
scroll to position [444, 0]
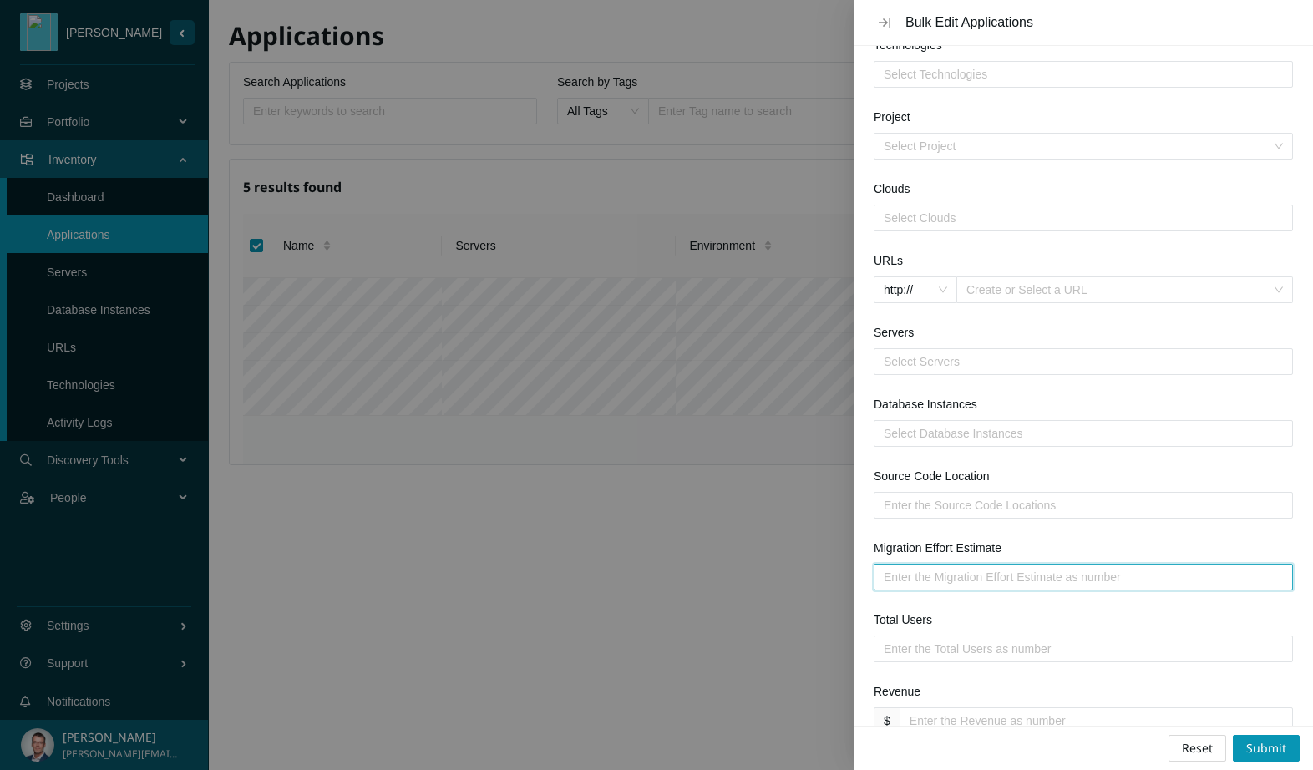
click at [980, 578] on input "Migration Effort Estimate" at bounding box center [1077, 577] width 386 height 18
type input "10"
click at [1260, 749] on span "Submit" at bounding box center [1266, 748] width 40 height 18
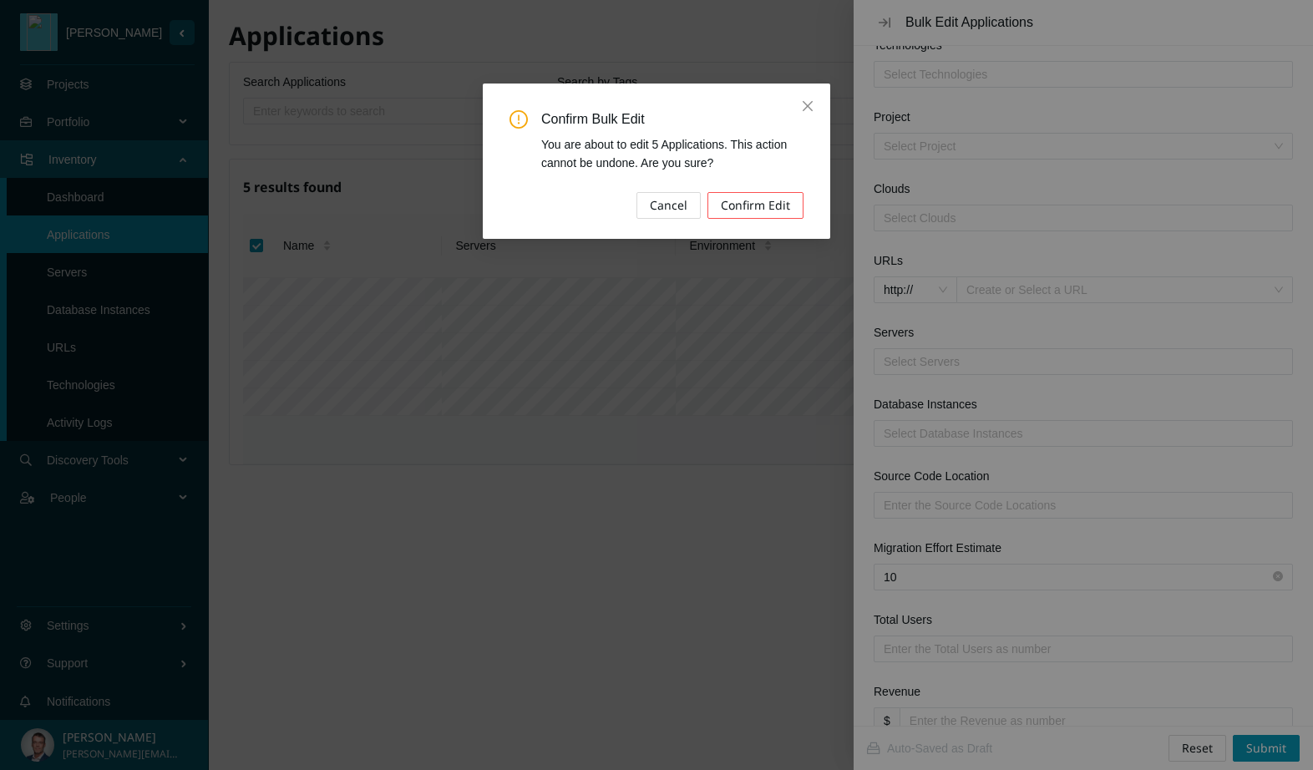
click at [752, 206] on span "Confirm Edit" at bounding box center [755, 205] width 69 height 18
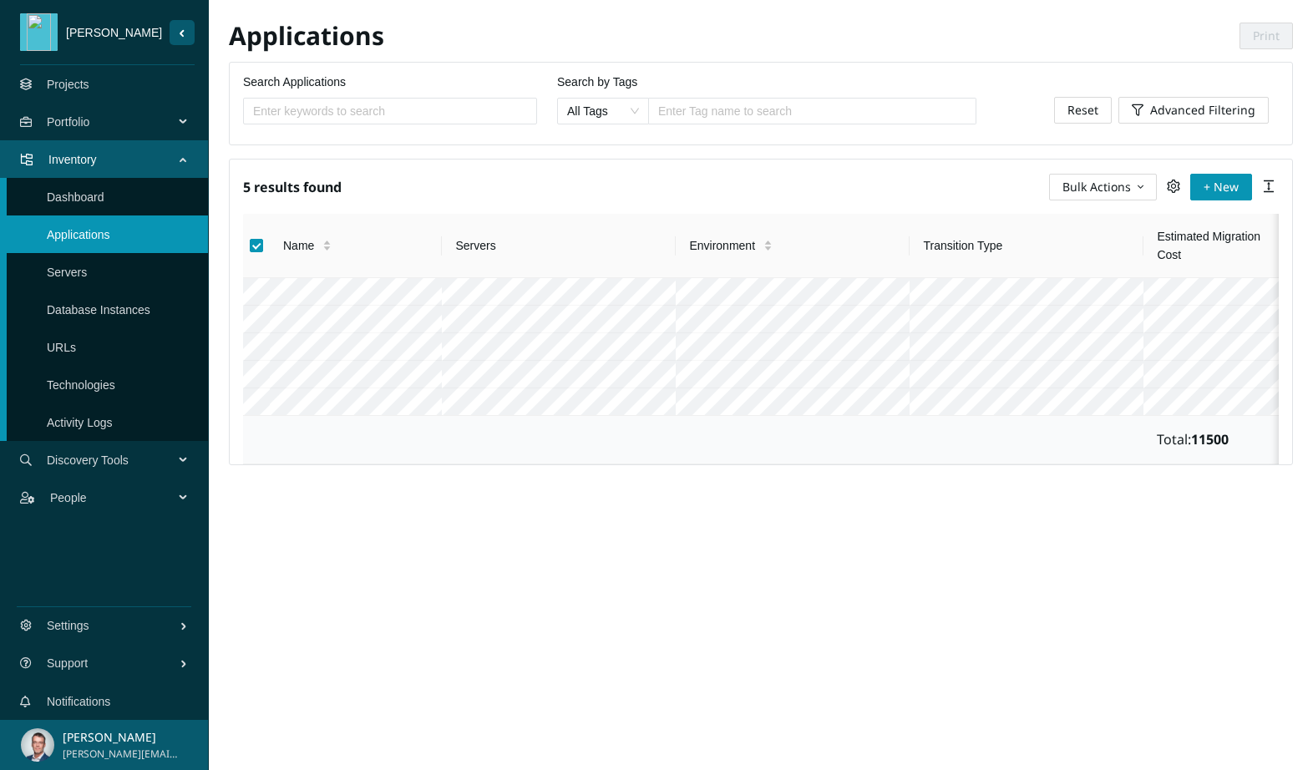
click at [104, 193] on link "Dashboard" at bounding box center [76, 196] width 58 height 13
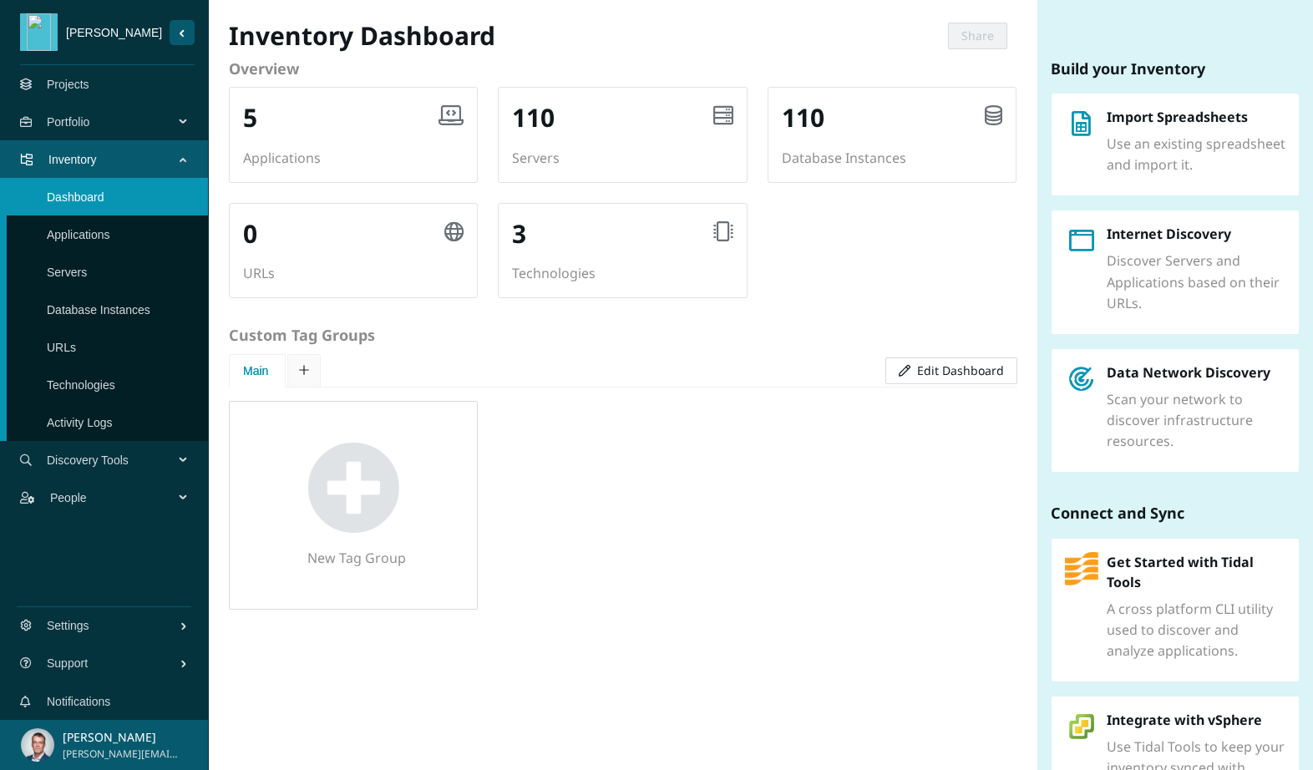
click at [90, 236] on link "Applications" at bounding box center [78, 234] width 63 height 13
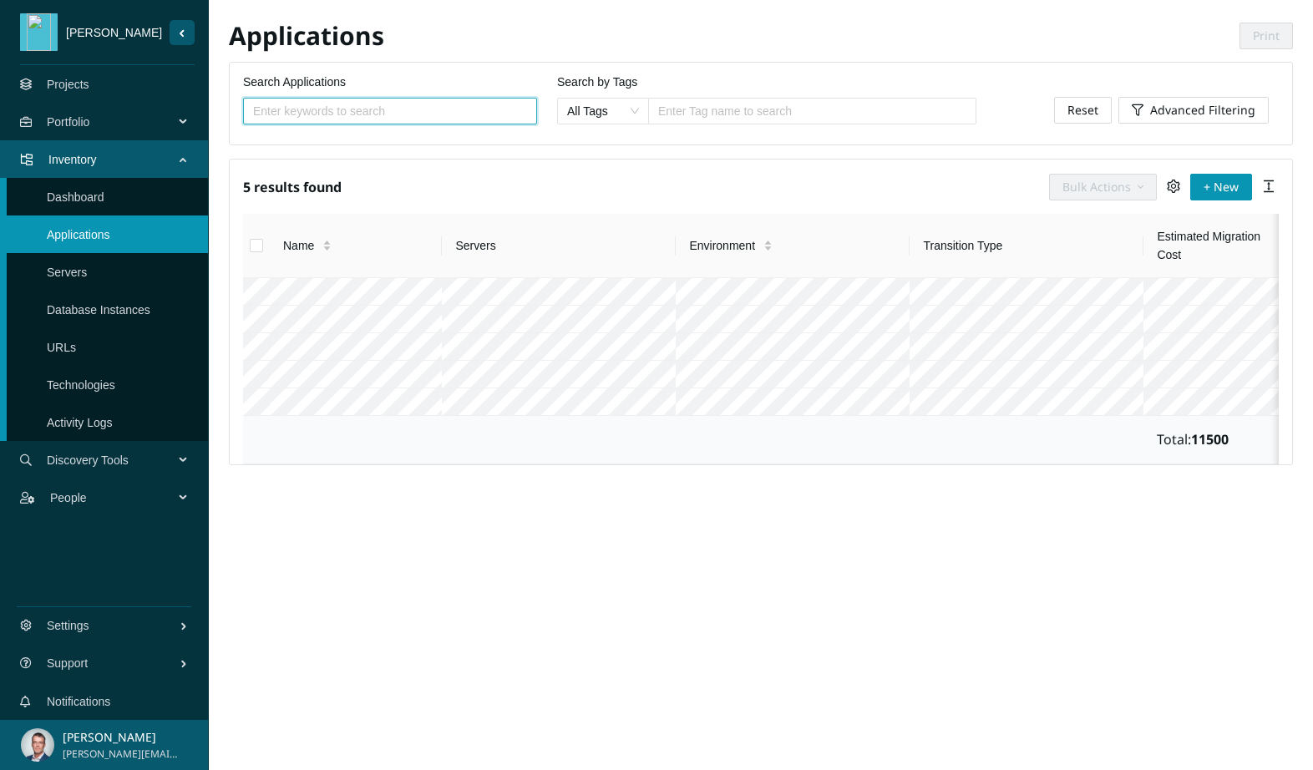
click at [83, 269] on link "Servers" at bounding box center [67, 272] width 40 height 13
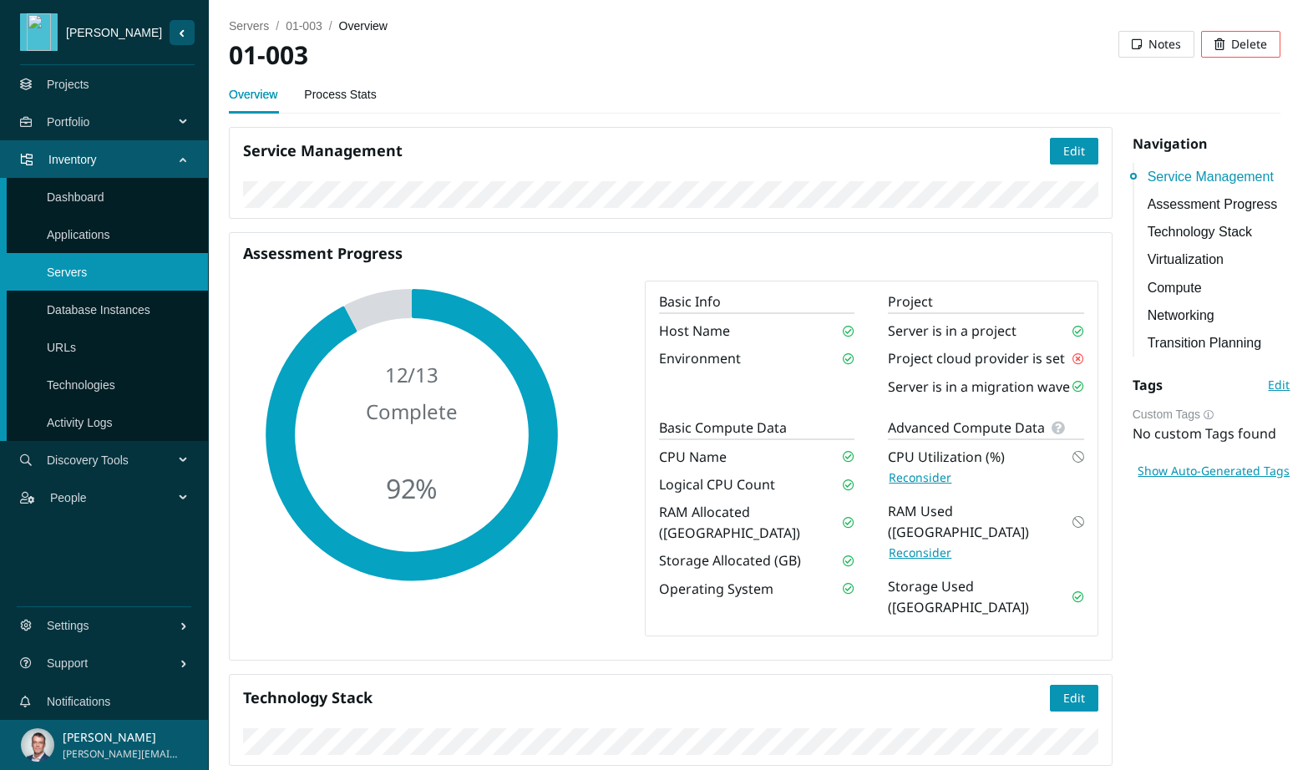
click at [343, 99] on link "Process Stats" at bounding box center [340, 94] width 72 height 33
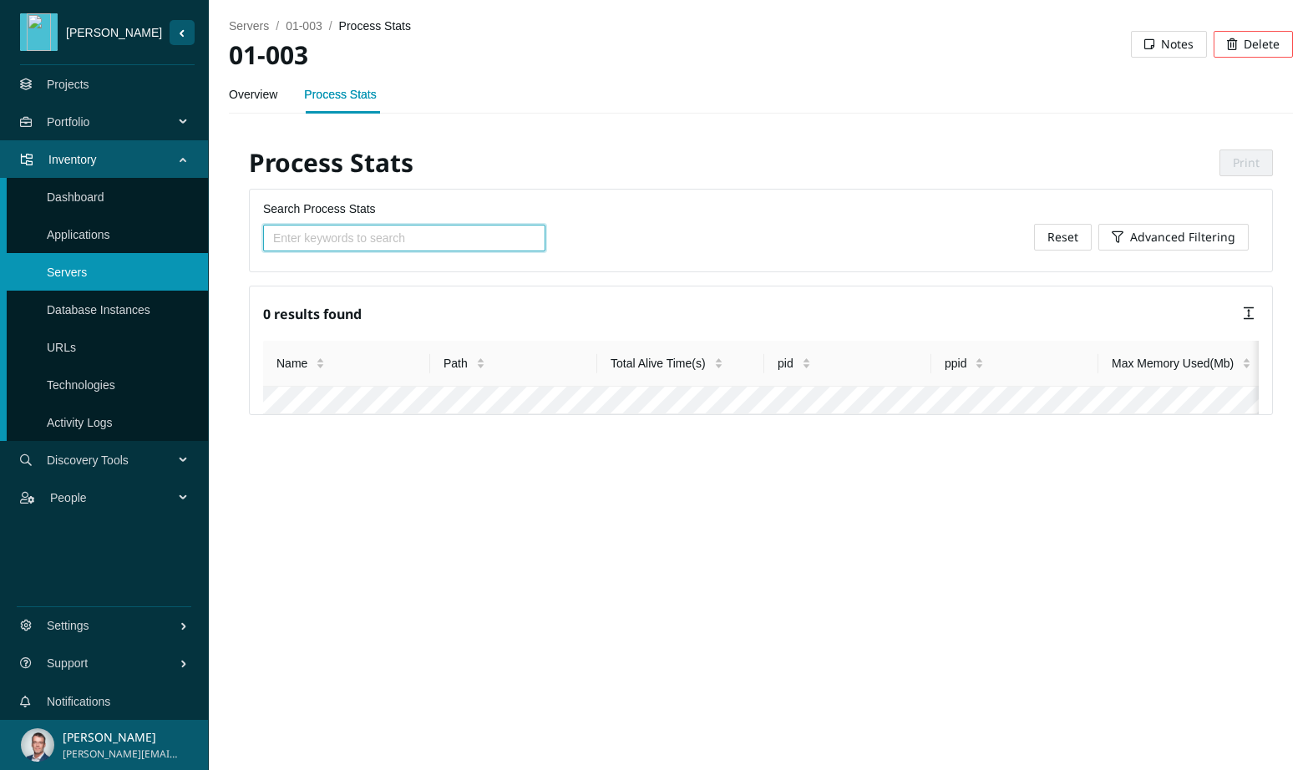
click at [267, 100] on link "Overview" at bounding box center [253, 94] width 48 height 33
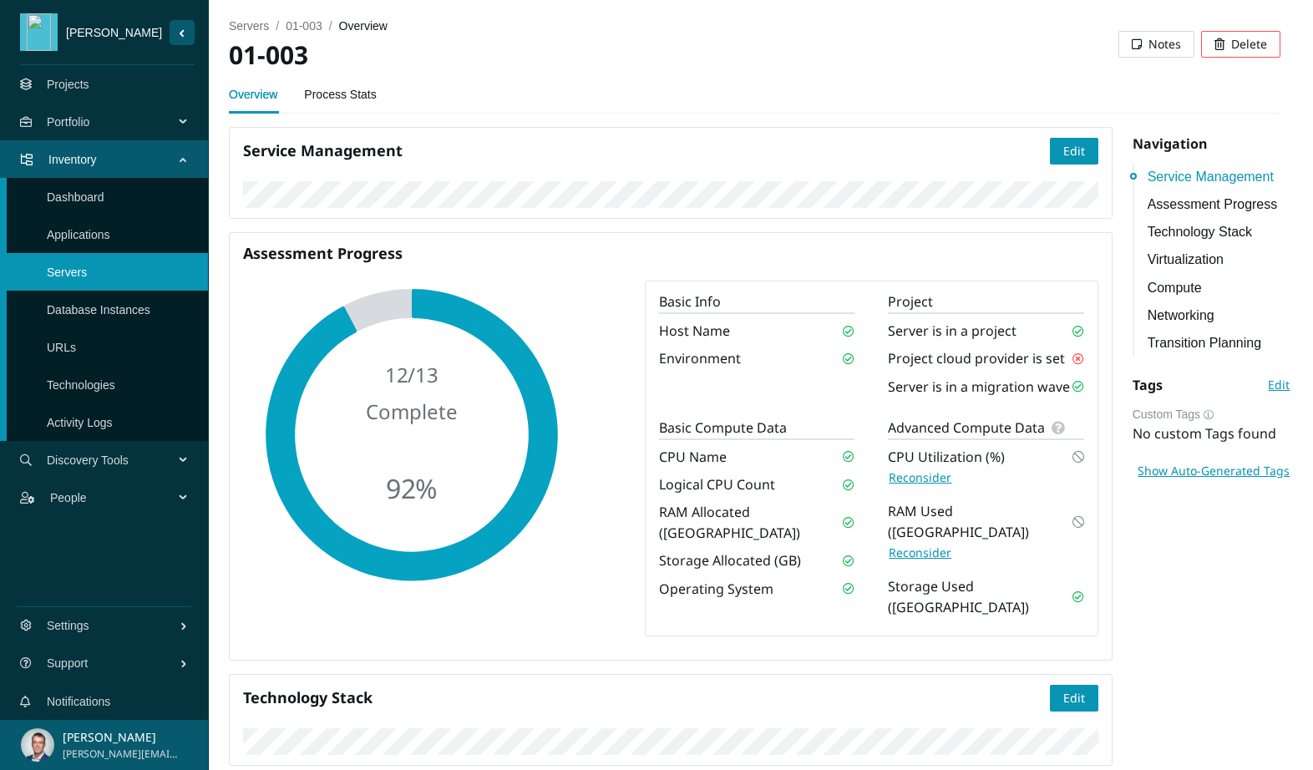
click at [104, 190] on link "Dashboard" at bounding box center [76, 196] width 58 height 13
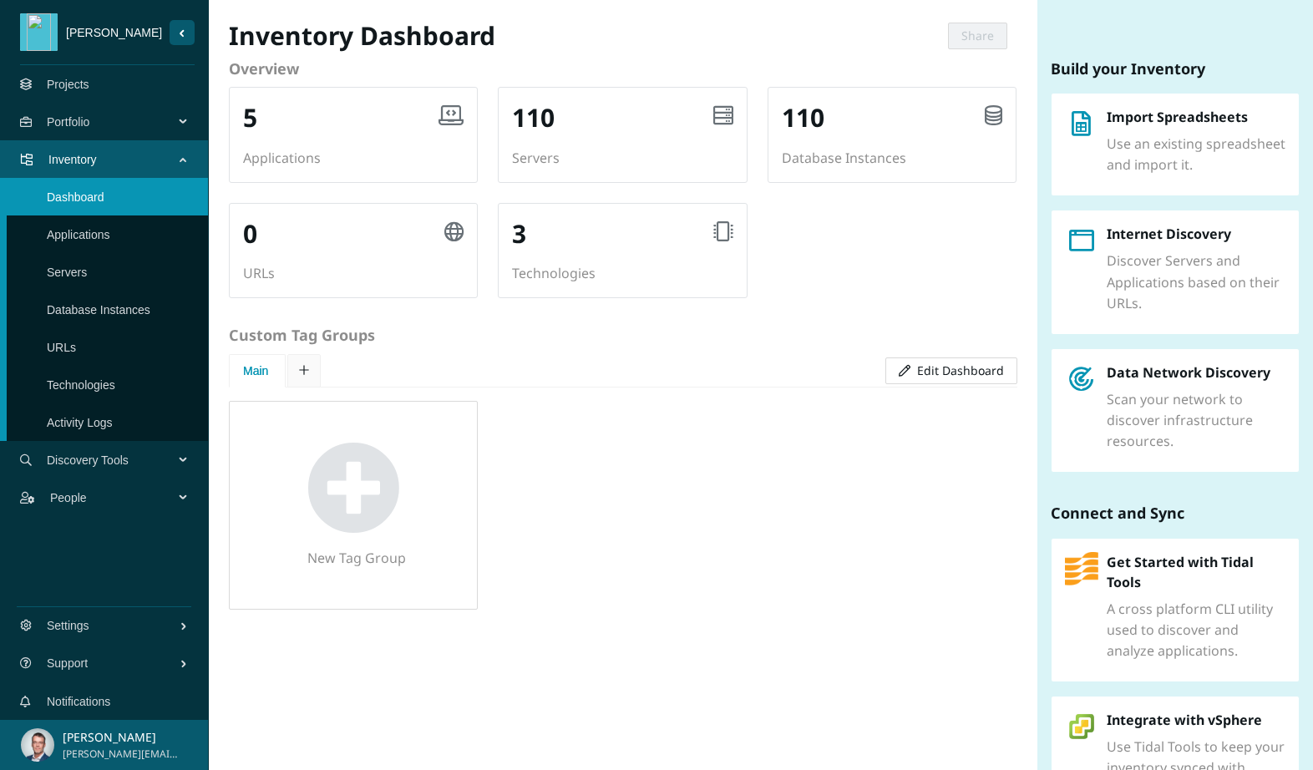
click at [104, 241] on link "Applications" at bounding box center [78, 234] width 63 height 13
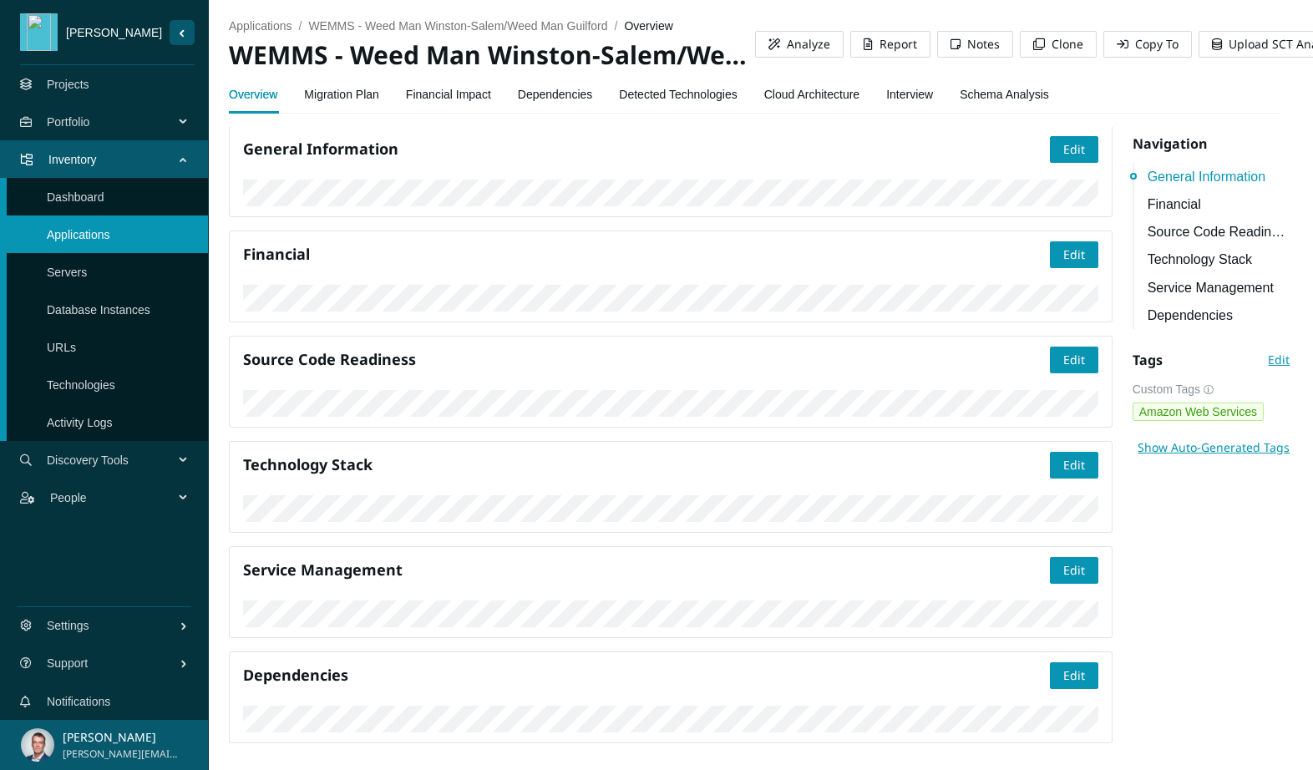
scroll to position [444, 0]
click at [349, 96] on link "Migration Plan" at bounding box center [341, 94] width 75 height 33
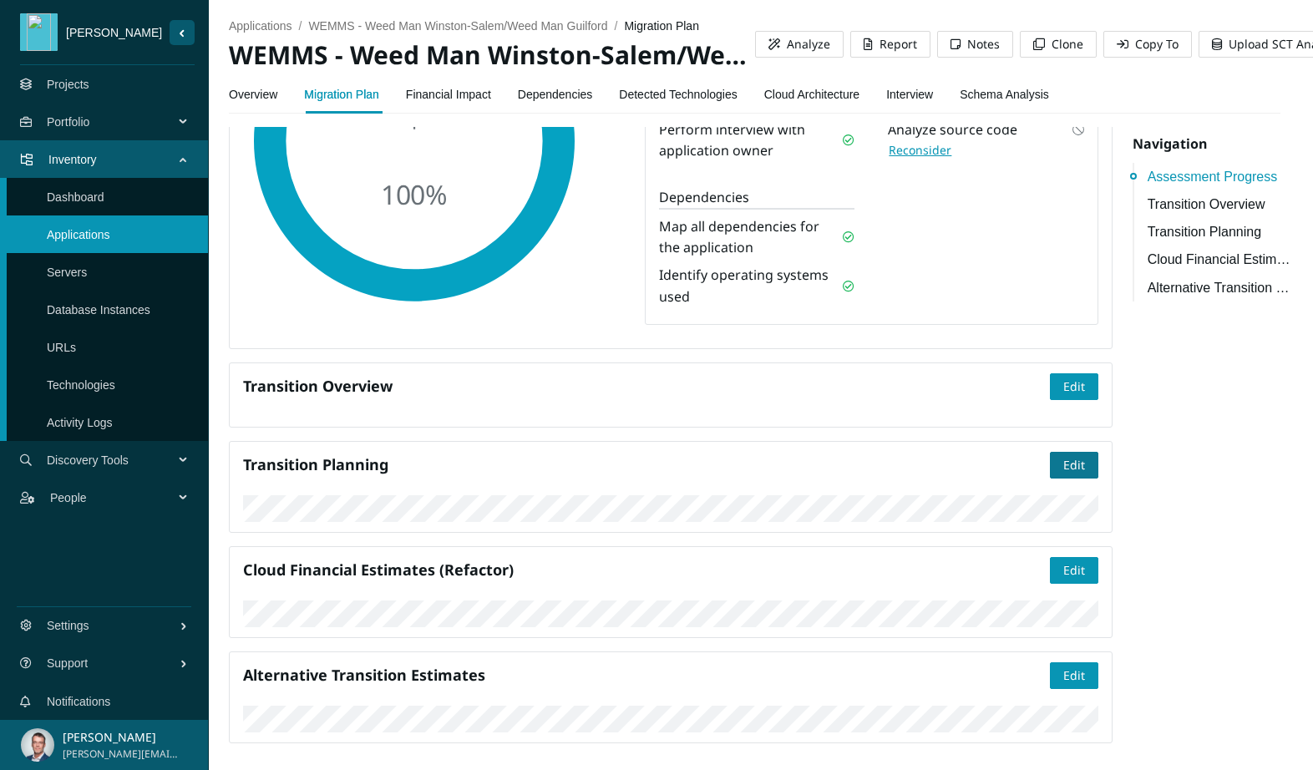
click at [1063, 456] on span "Edit" at bounding box center [1074, 465] width 22 height 18
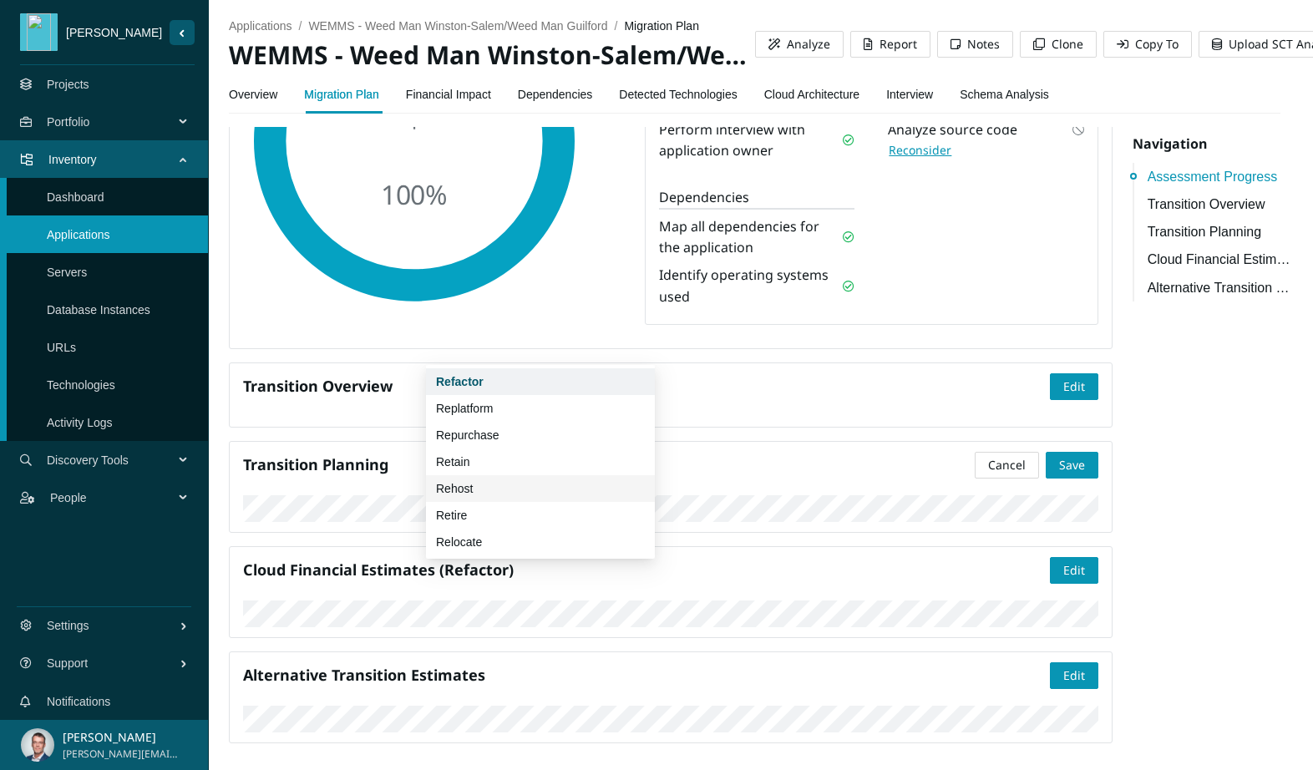
click at [475, 484] on div "Rehost" at bounding box center [540, 489] width 209 height 18
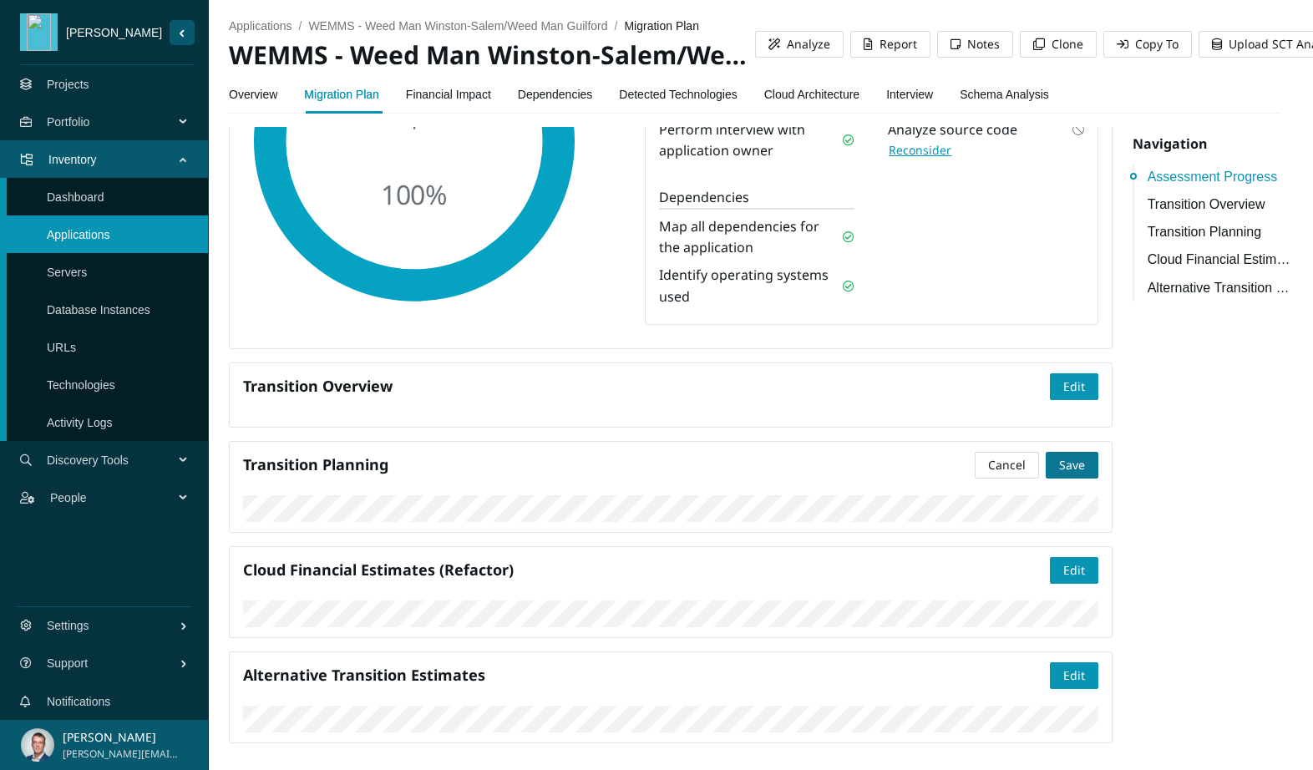
click at [1059, 456] on span "Save" at bounding box center [1072, 465] width 26 height 18
click at [449, 90] on link "Financial Impact" at bounding box center [448, 94] width 85 height 33
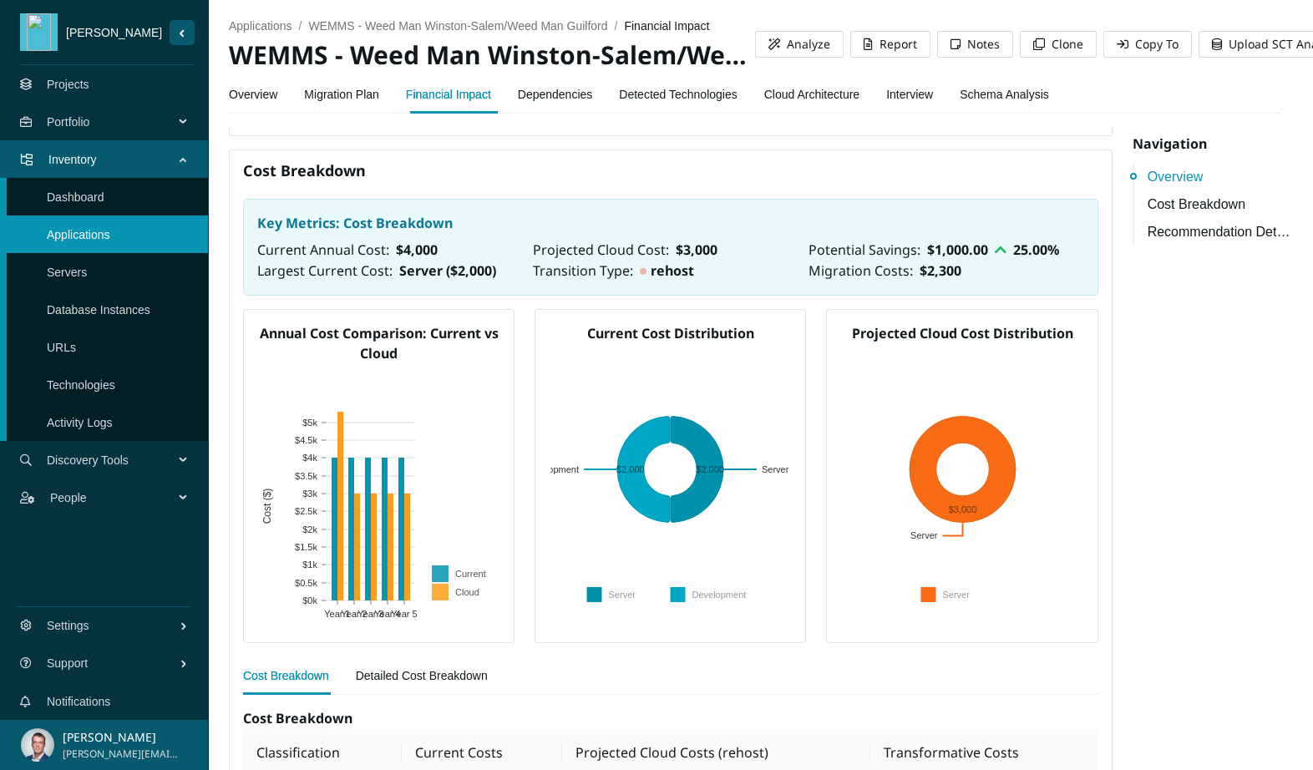
scroll to position [190, 0]
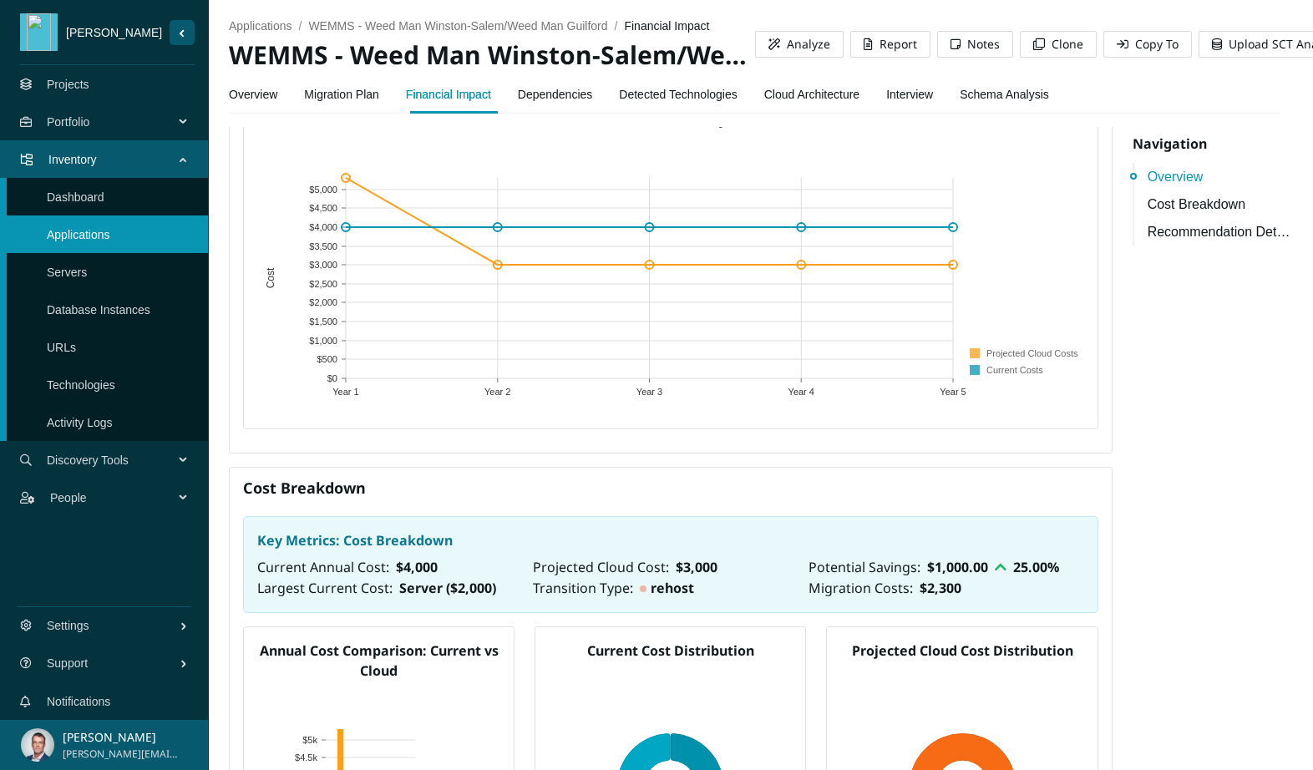
click at [551, 92] on link "Dependencies" at bounding box center [555, 94] width 75 height 33
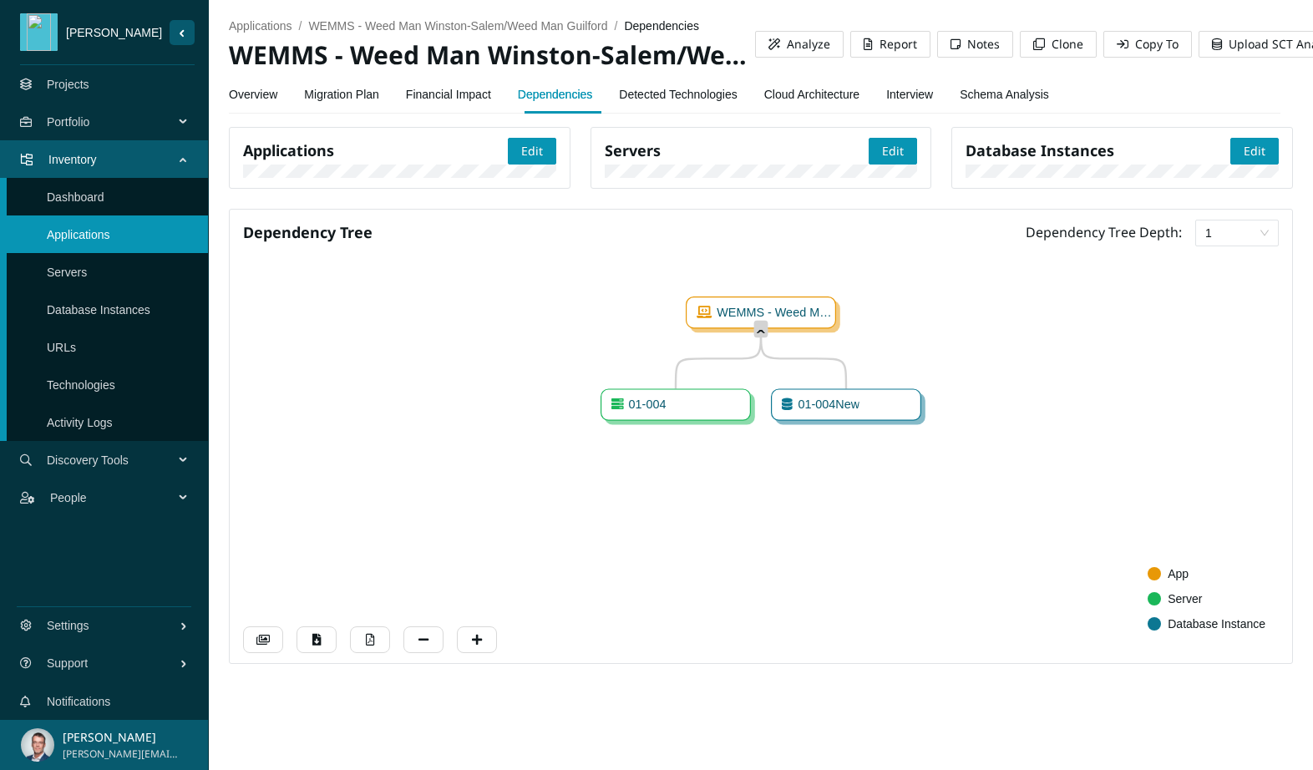
click at [695, 95] on link "Detected Technologies" at bounding box center [678, 94] width 118 height 33
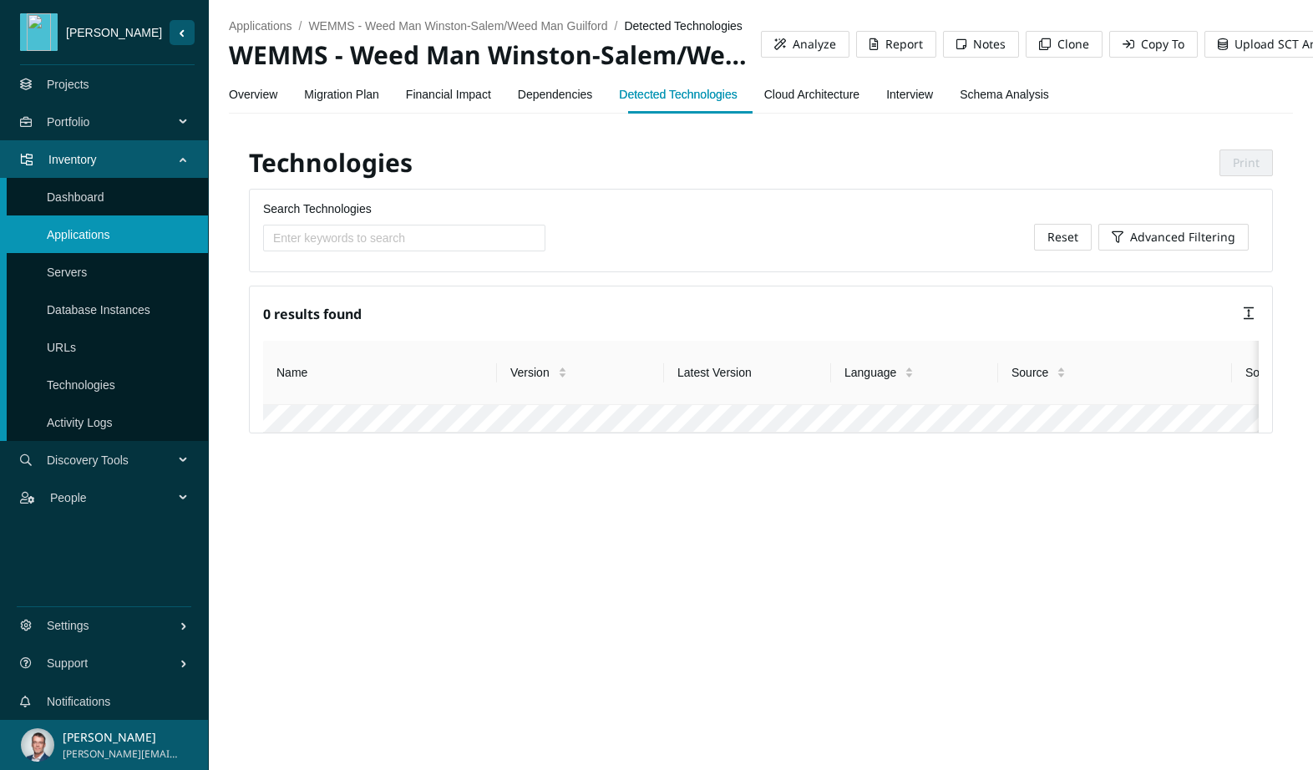
click at [277, 96] on link "Overview" at bounding box center [253, 94] width 48 height 33
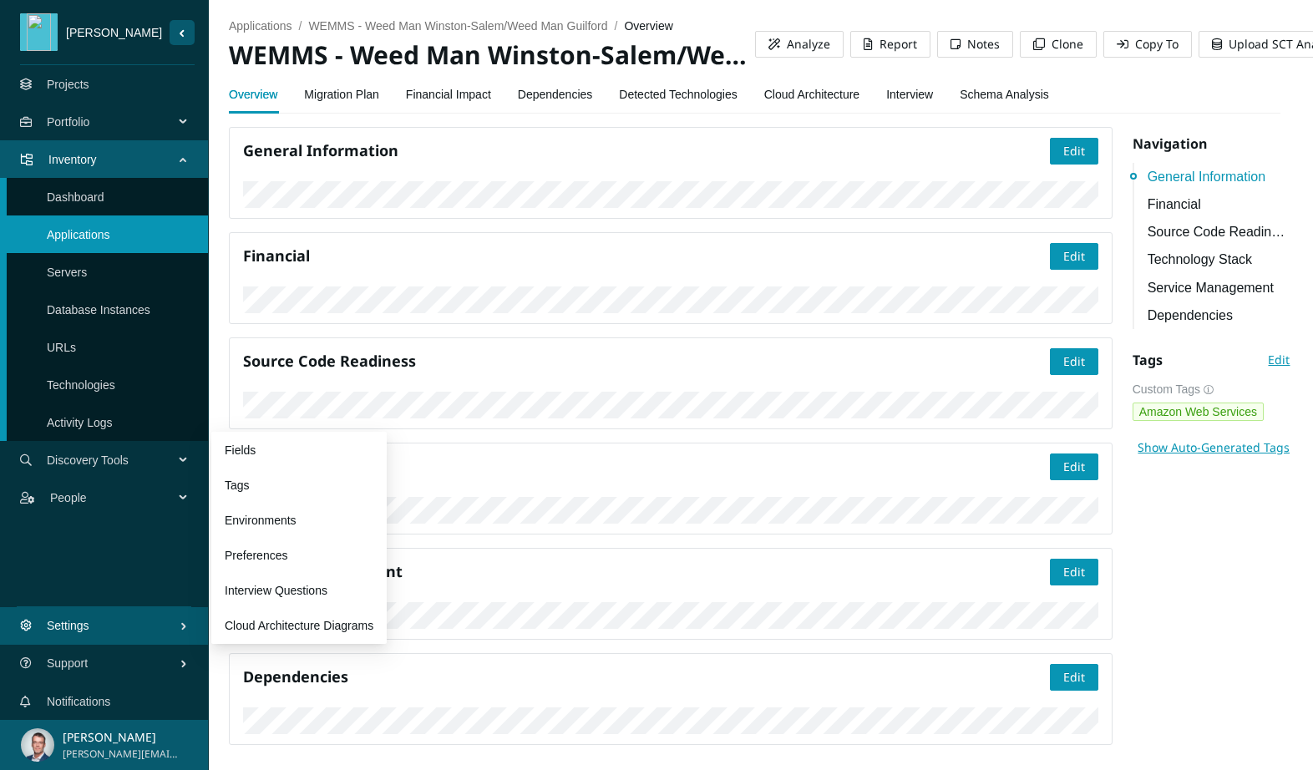
click at [144, 625] on span "Settings" at bounding box center [113, 626] width 133 height 50
click at [267, 554] on link "Preferences" at bounding box center [256, 555] width 63 height 13
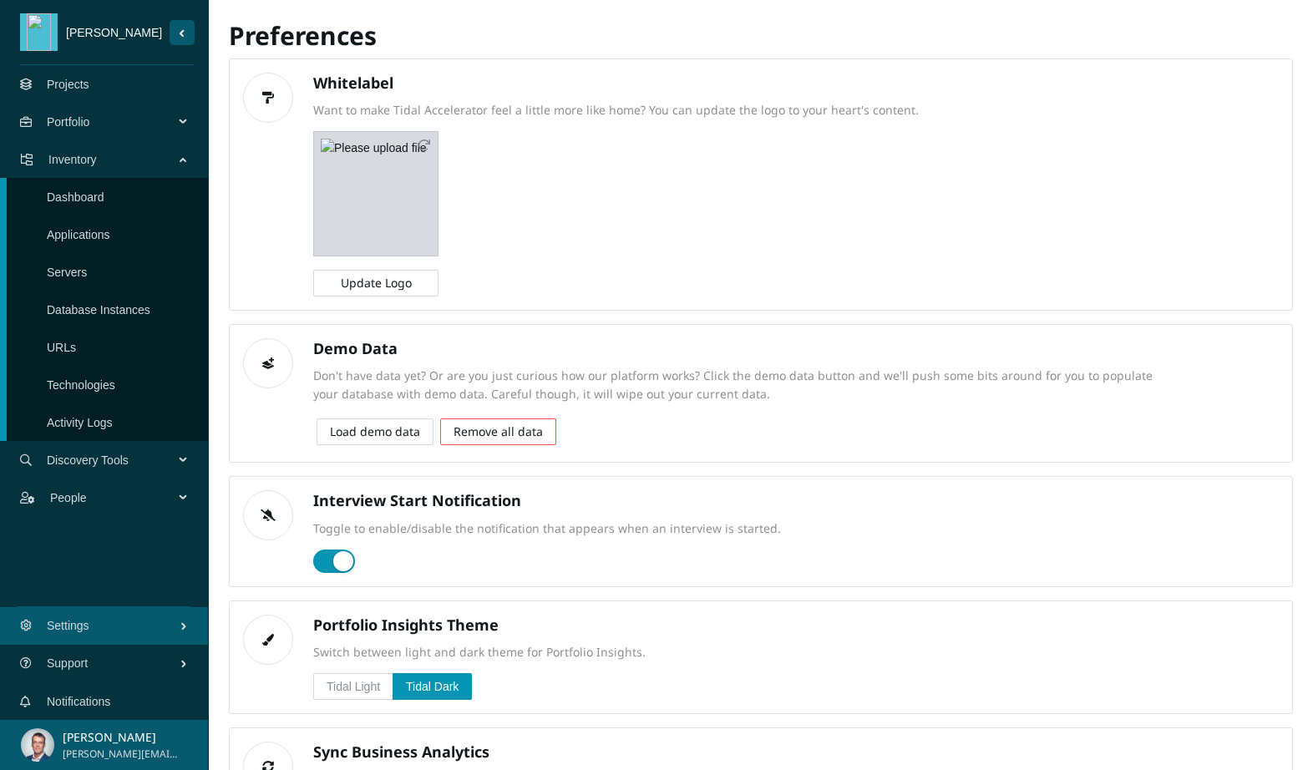
scroll to position [128, 0]
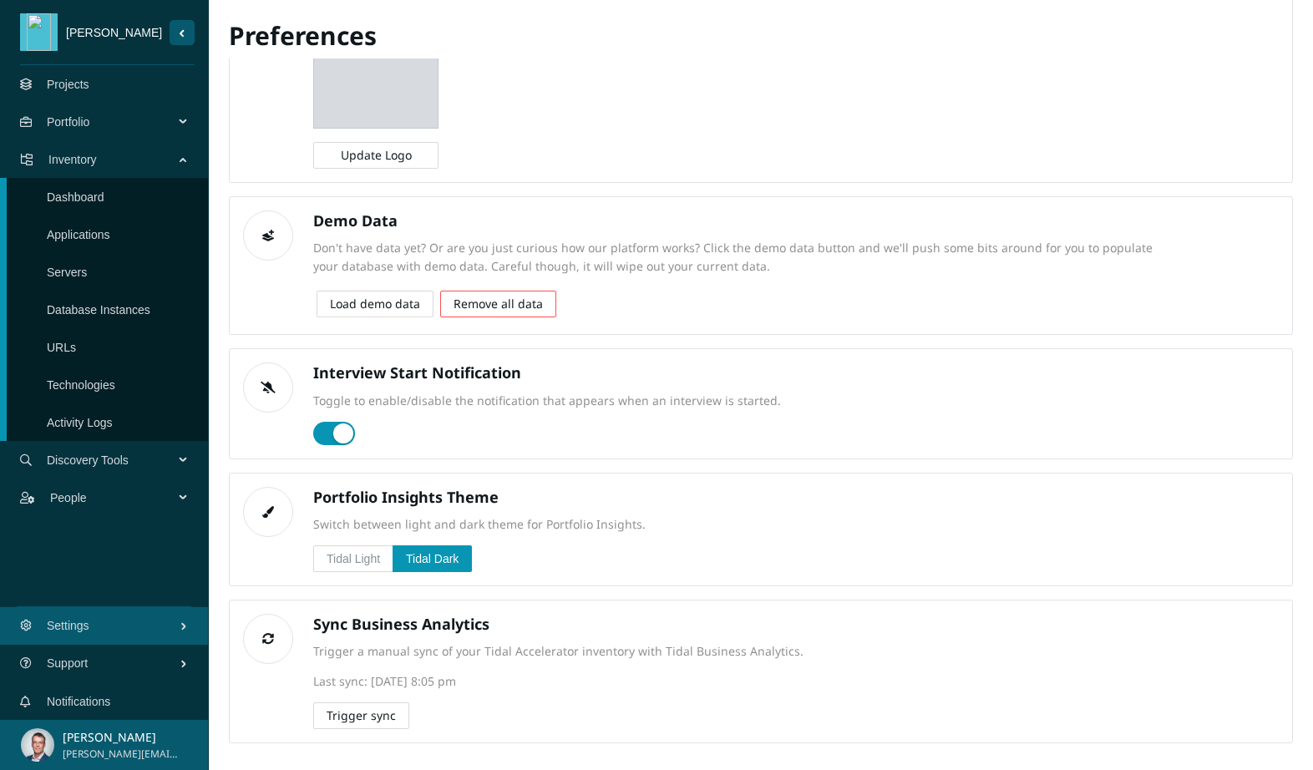
click at [358, 714] on span "Trigger sync" at bounding box center [361, 716] width 69 height 18
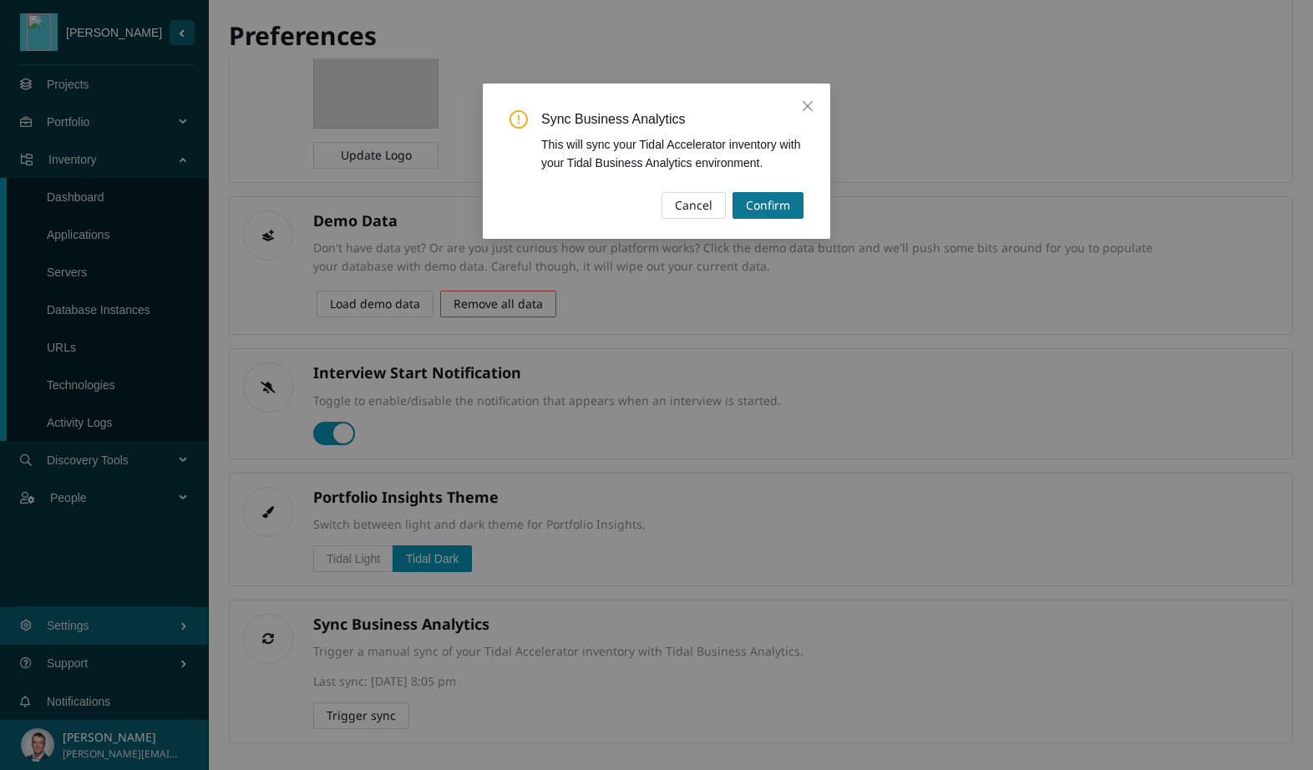
click at [778, 197] on span "Confirm" at bounding box center [768, 205] width 44 height 18
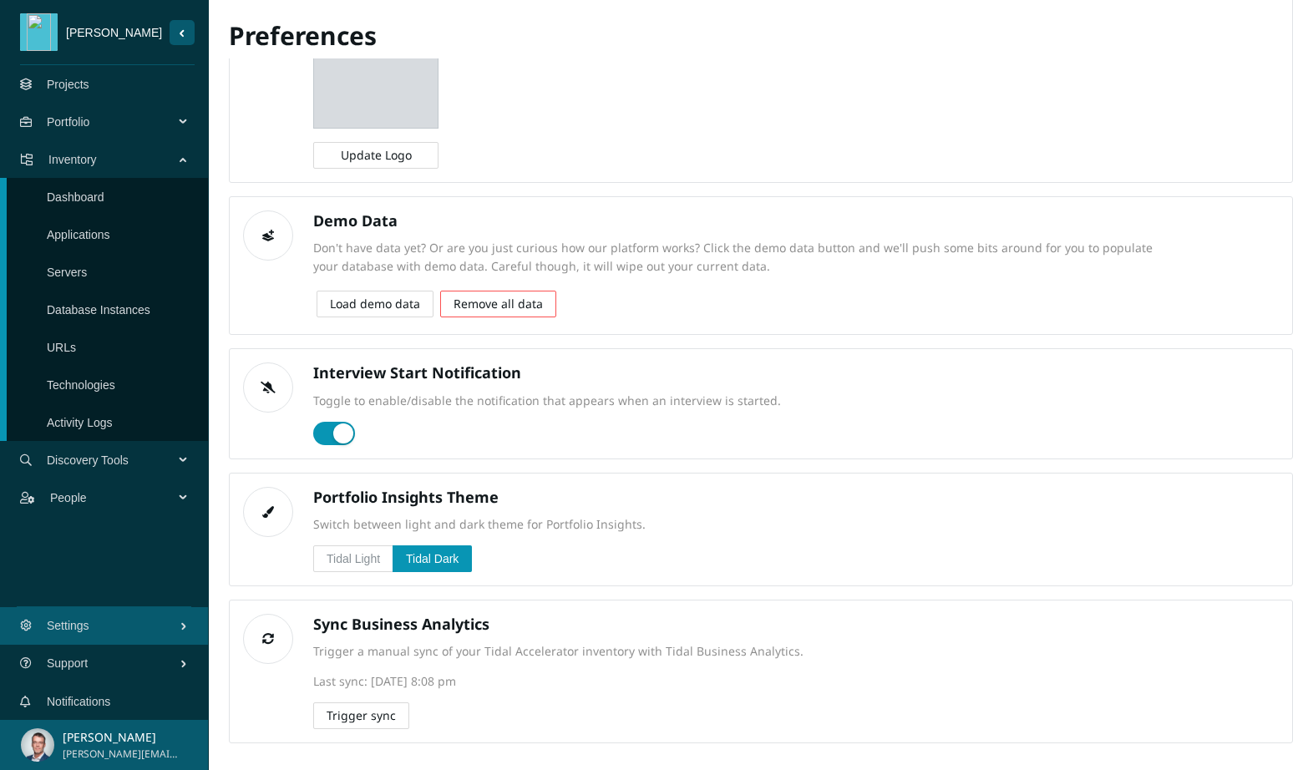
click at [76, 82] on link "Projects" at bounding box center [68, 84] width 43 height 13
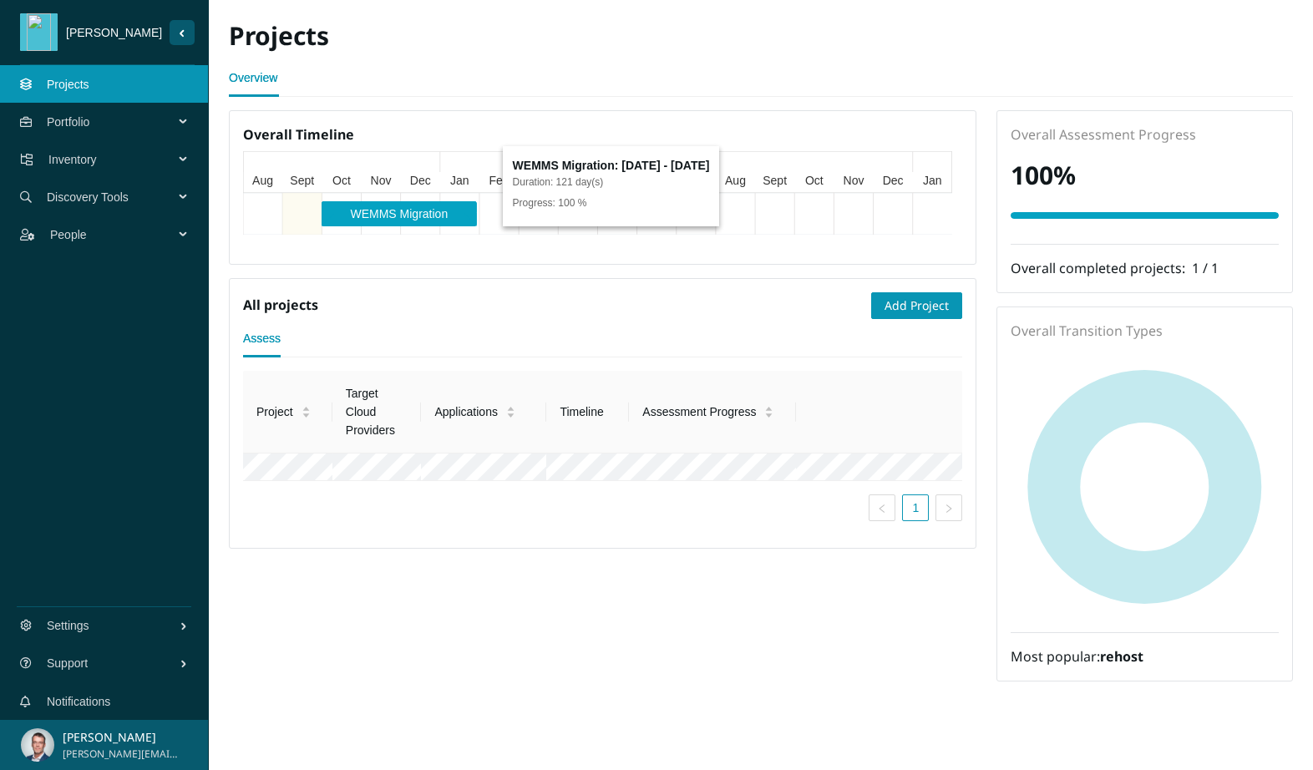
click at [373, 205] on rect at bounding box center [399, 207] width 155 height 13
click at [377, 211] on rect at bounding box center [399, 207] width 155 height 13
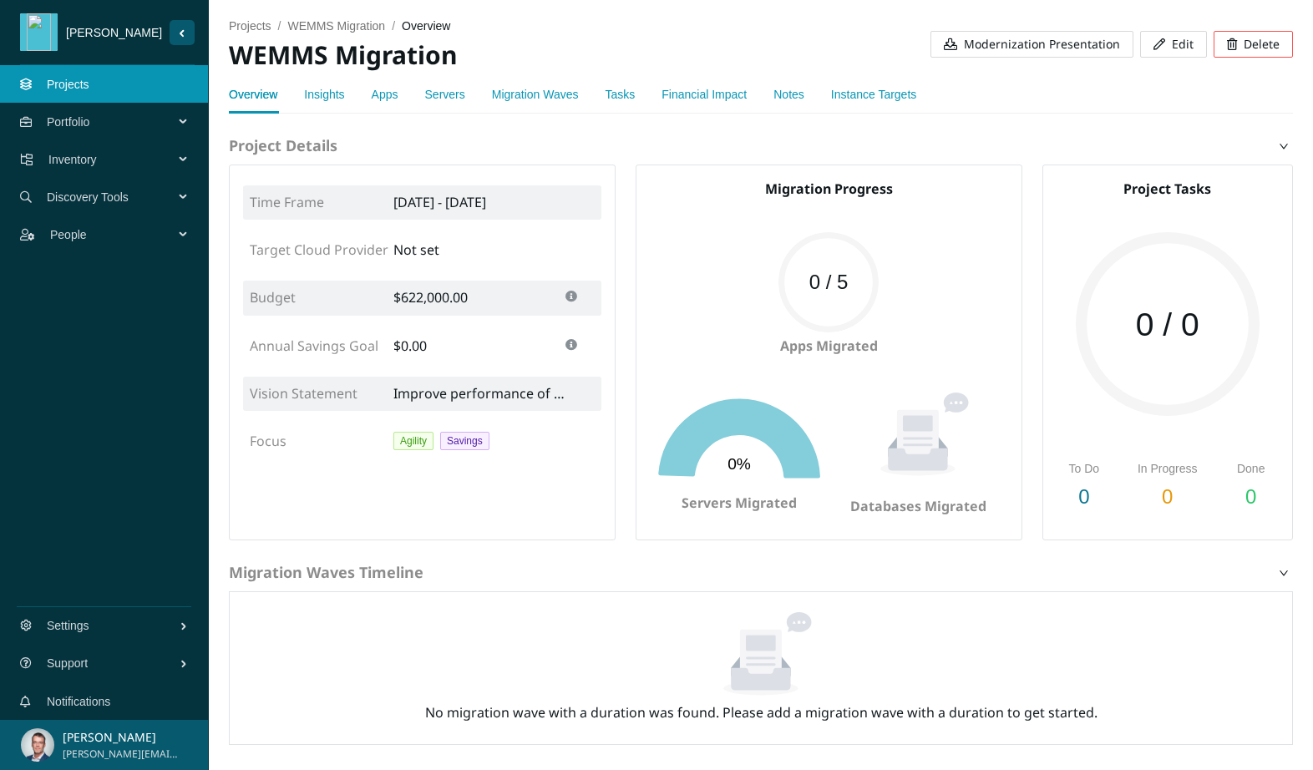
click at [987, 41] on span "Modernization Presentation" at bounding box center [1042, 44] width 156 height 18
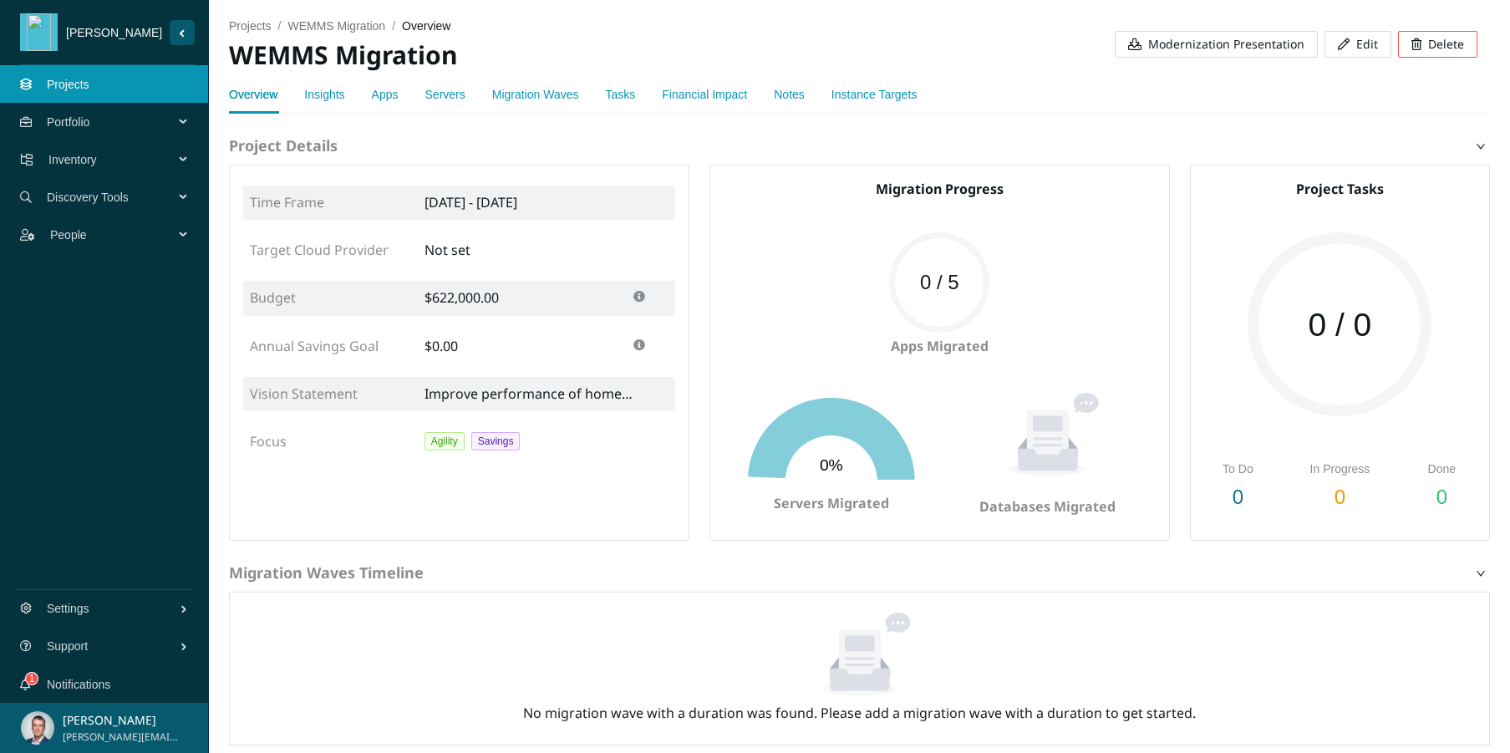
click at [123, 128] on span "Portfolio" at bounding box center [114, 122] width 134 height 50
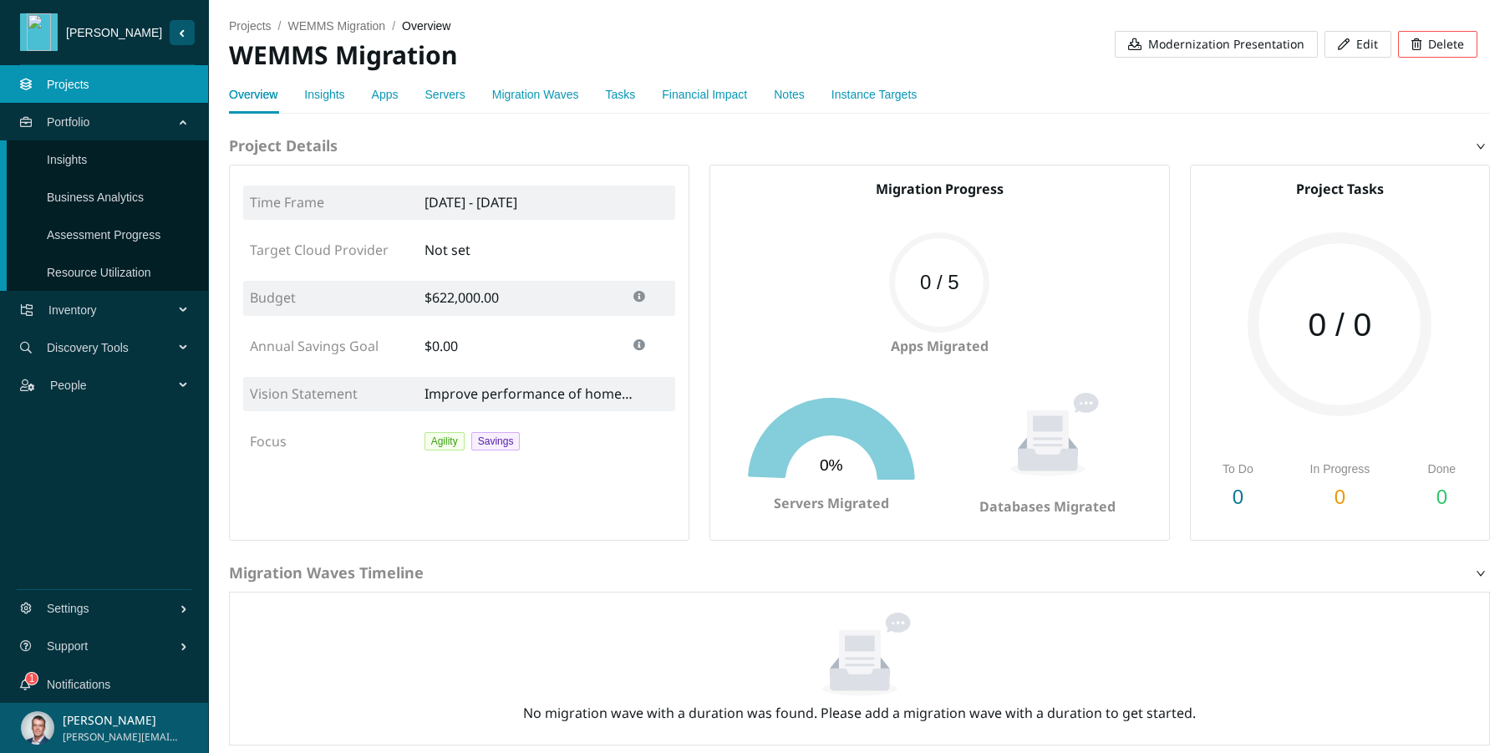
click at [87, 166] on link "Insights" at bounding box center [67, 159] width 40 height 13
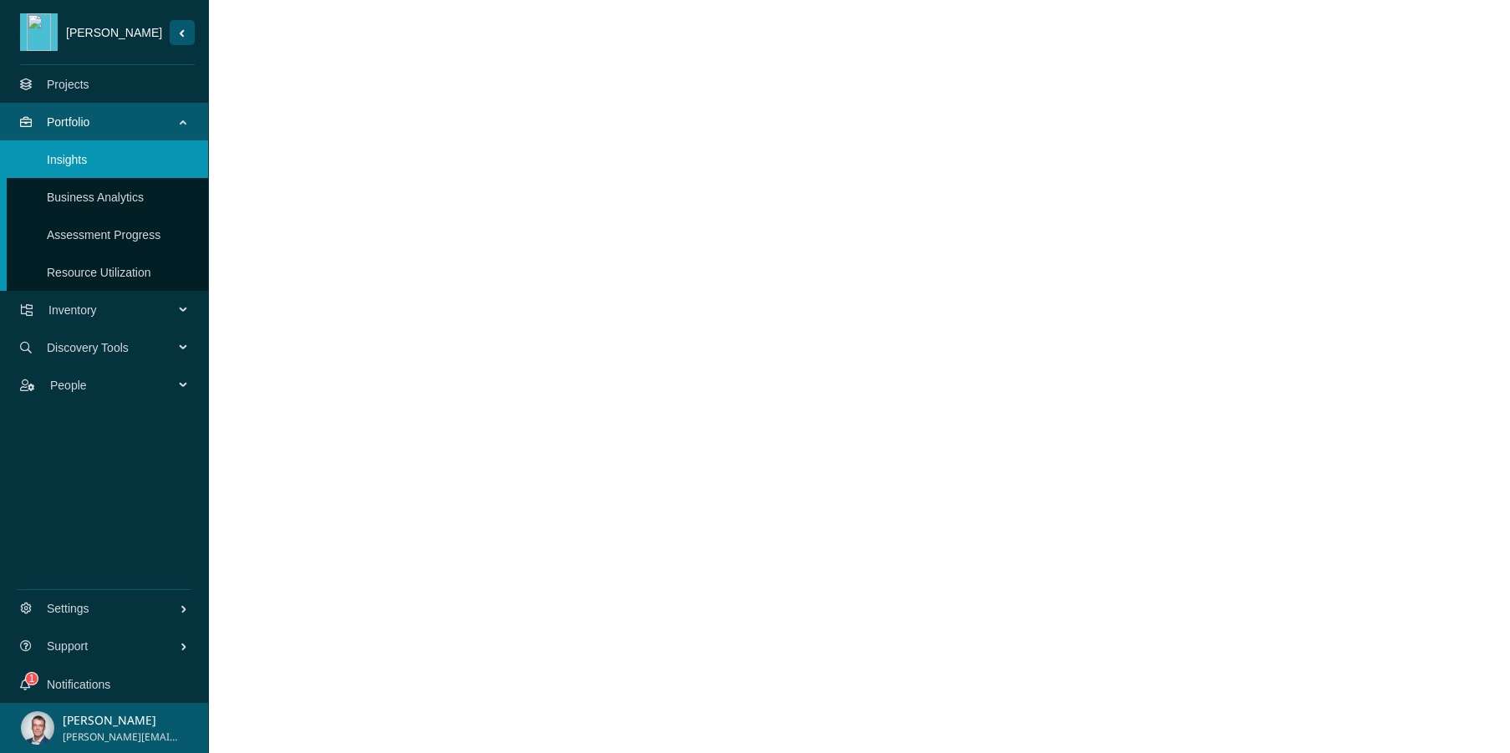
click at [115, 311] on span "Inventory" at bounding box center [114, 310] width 132 height 50
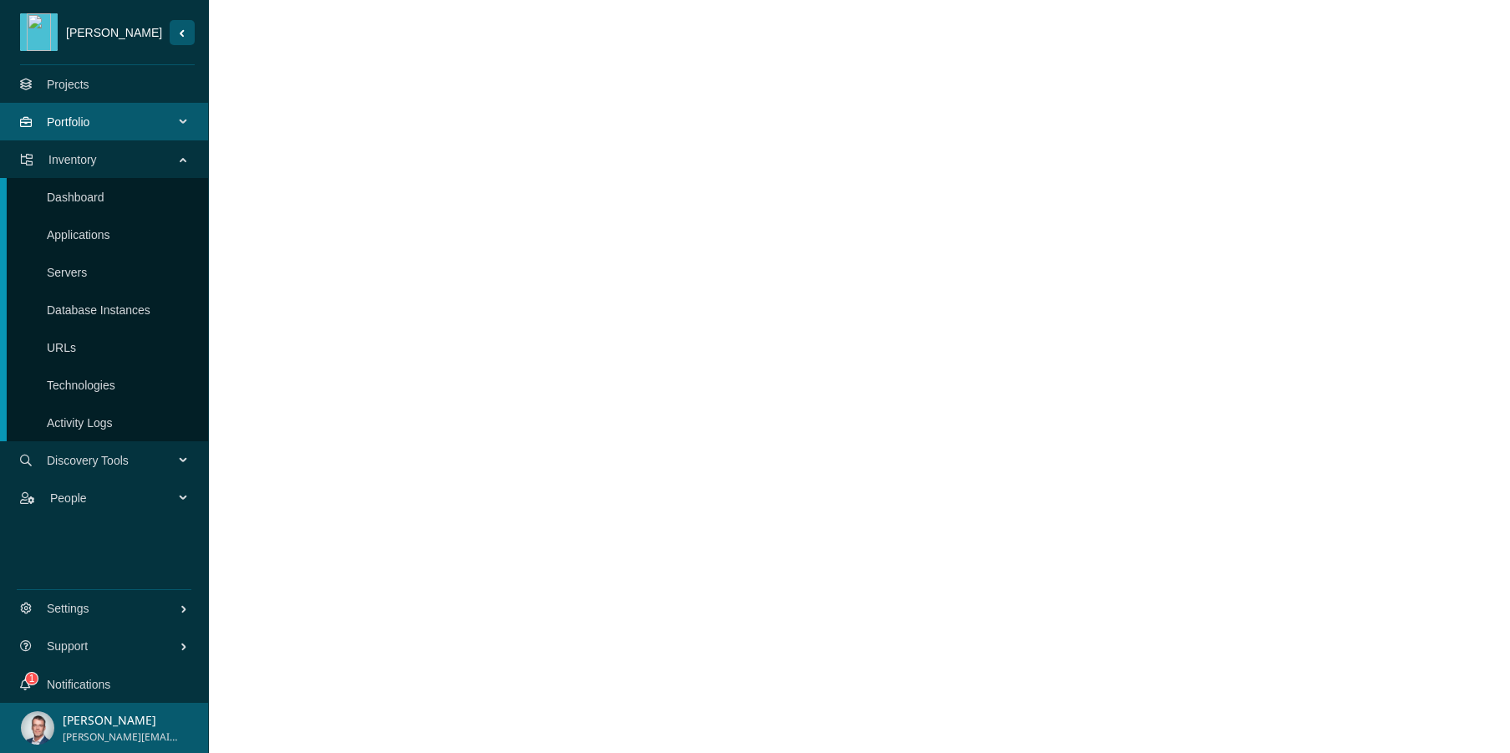
click at [87, 279] on link "Servers" at bounding box center [67, 272] width 40 height 13
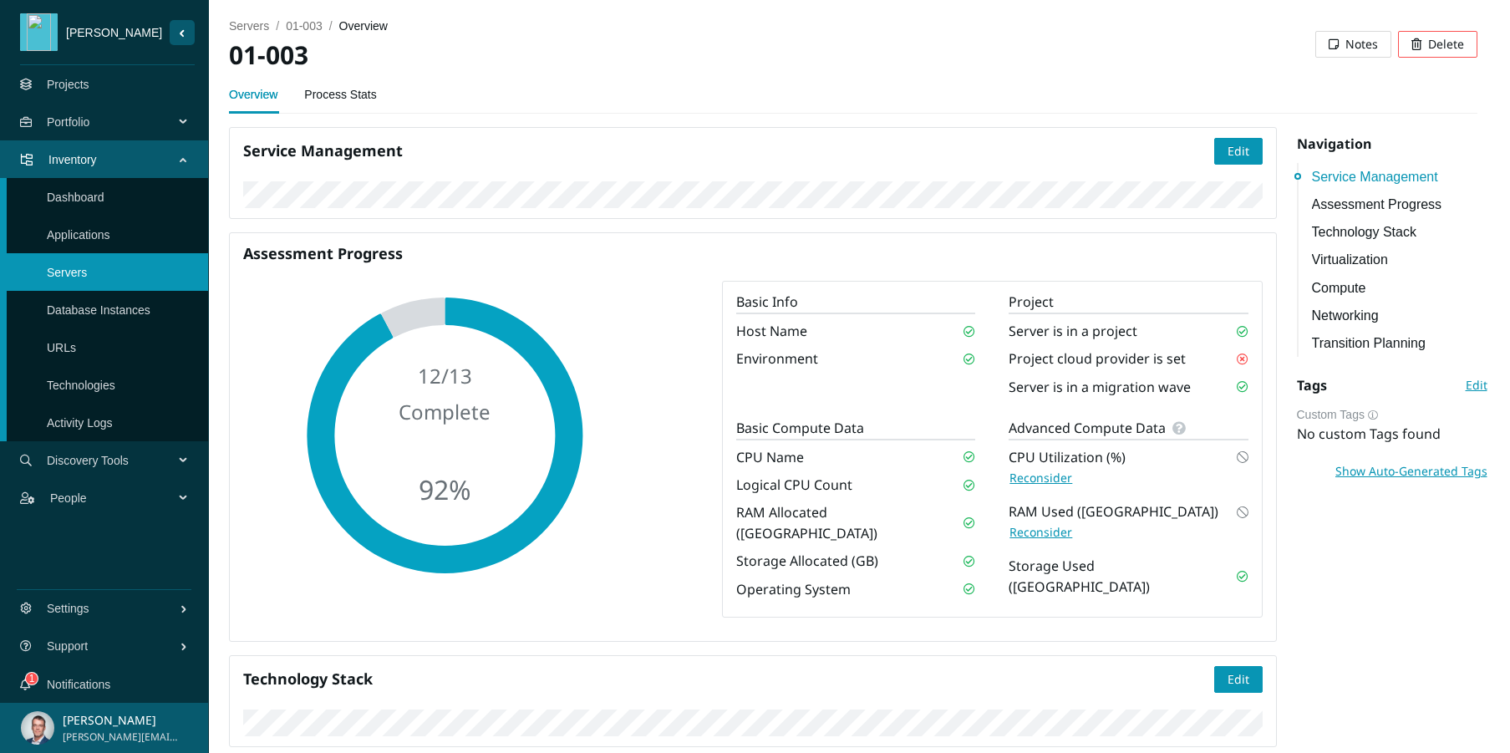
click at [86, 240] on link "Applications" at bounding box center [78, 234] width 63 height 13
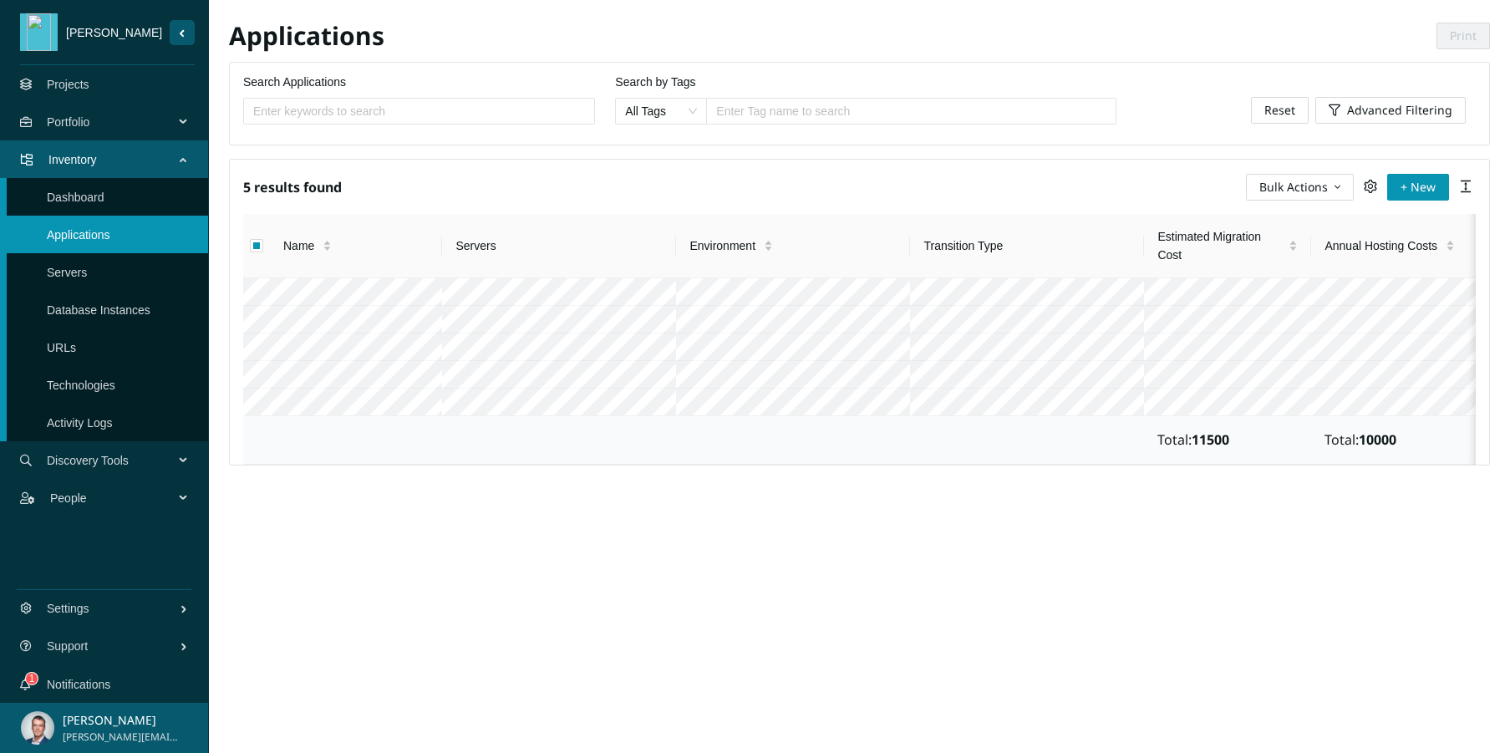
checkbox input "true"
click at [1312, 187] on span "Bulk Actions" at bounding box center [1293, 187] width 69 height 18
click at [1280, 267] on span "Edit" at bounding box center [1301, 273] width 88 height 18
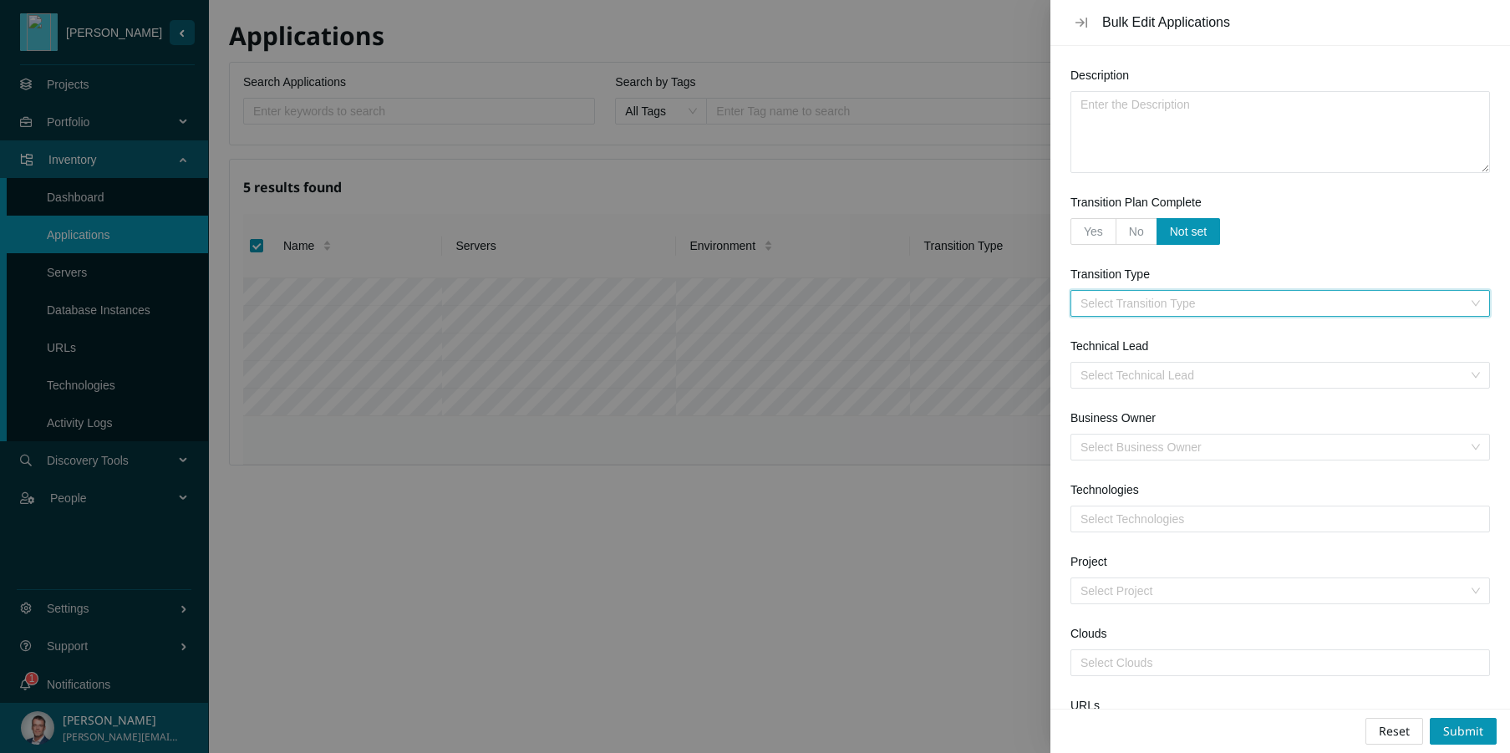
click at [1175, 300] on input "Transition Type" at bounding box center [1274, 303] width 388 height 25
click at [1312, 222] on div "Yes No Not set" at bounding box center [1279, 231] width 419 height 27
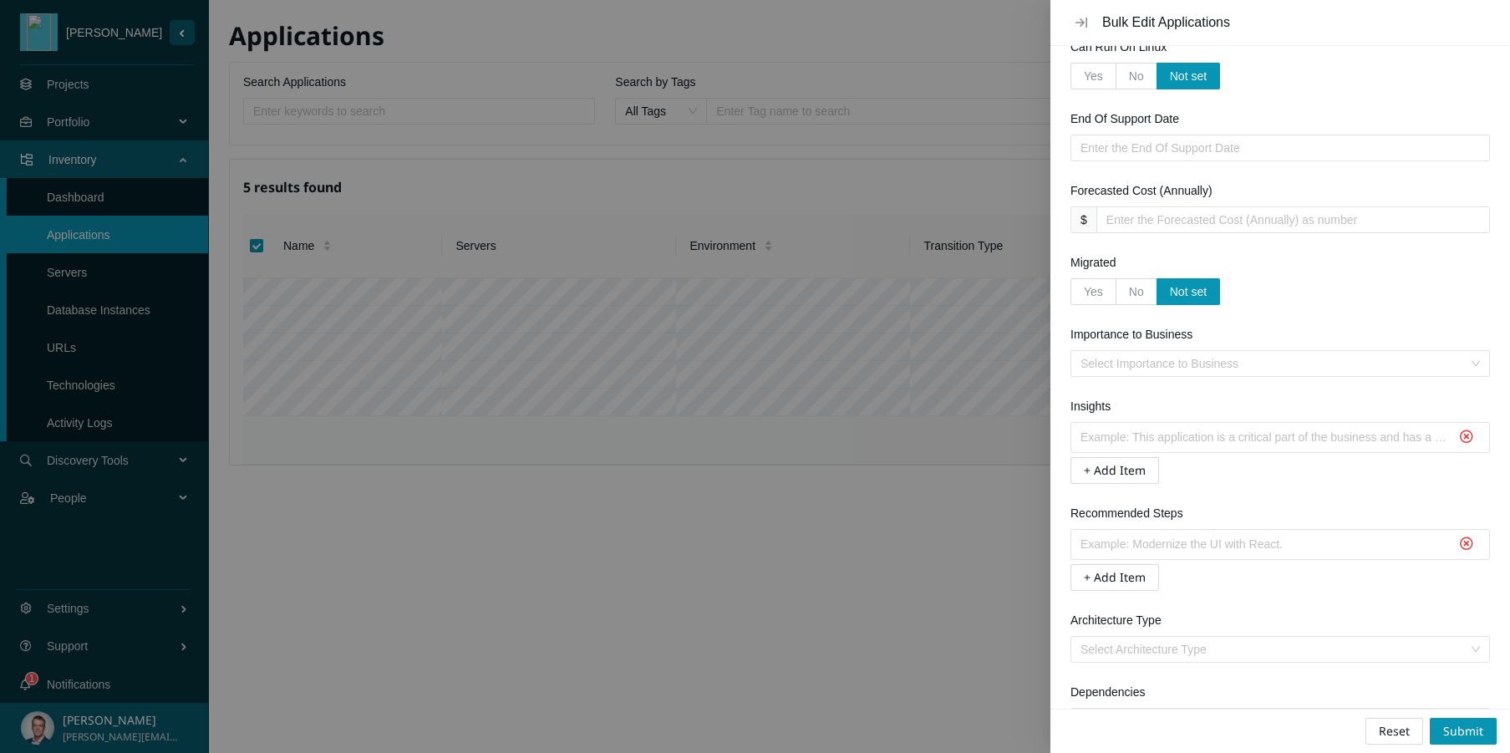
scroll to position [2159, 0]
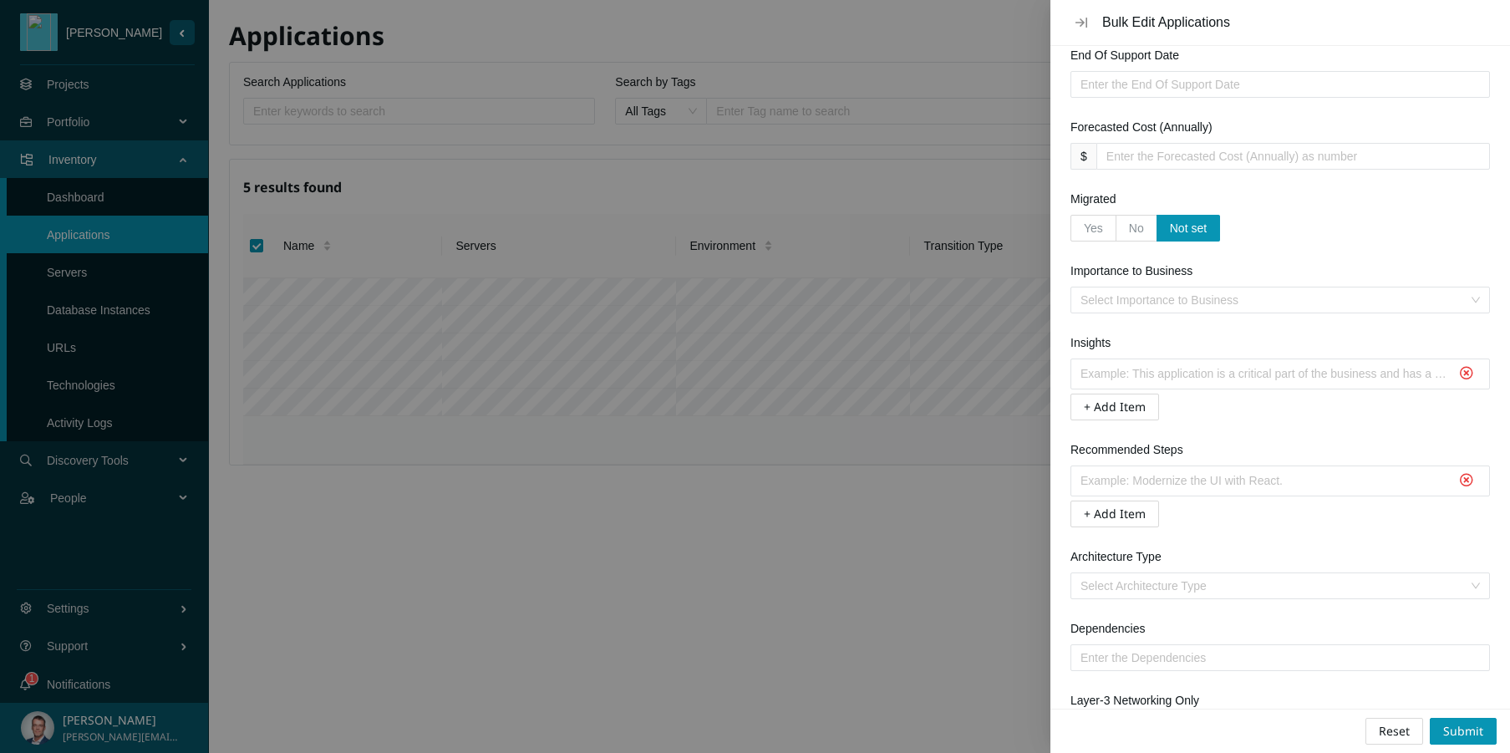
click at [1164, 292] on input "Importance to Business" at bounding box center [1274, 299] width 388 height 25
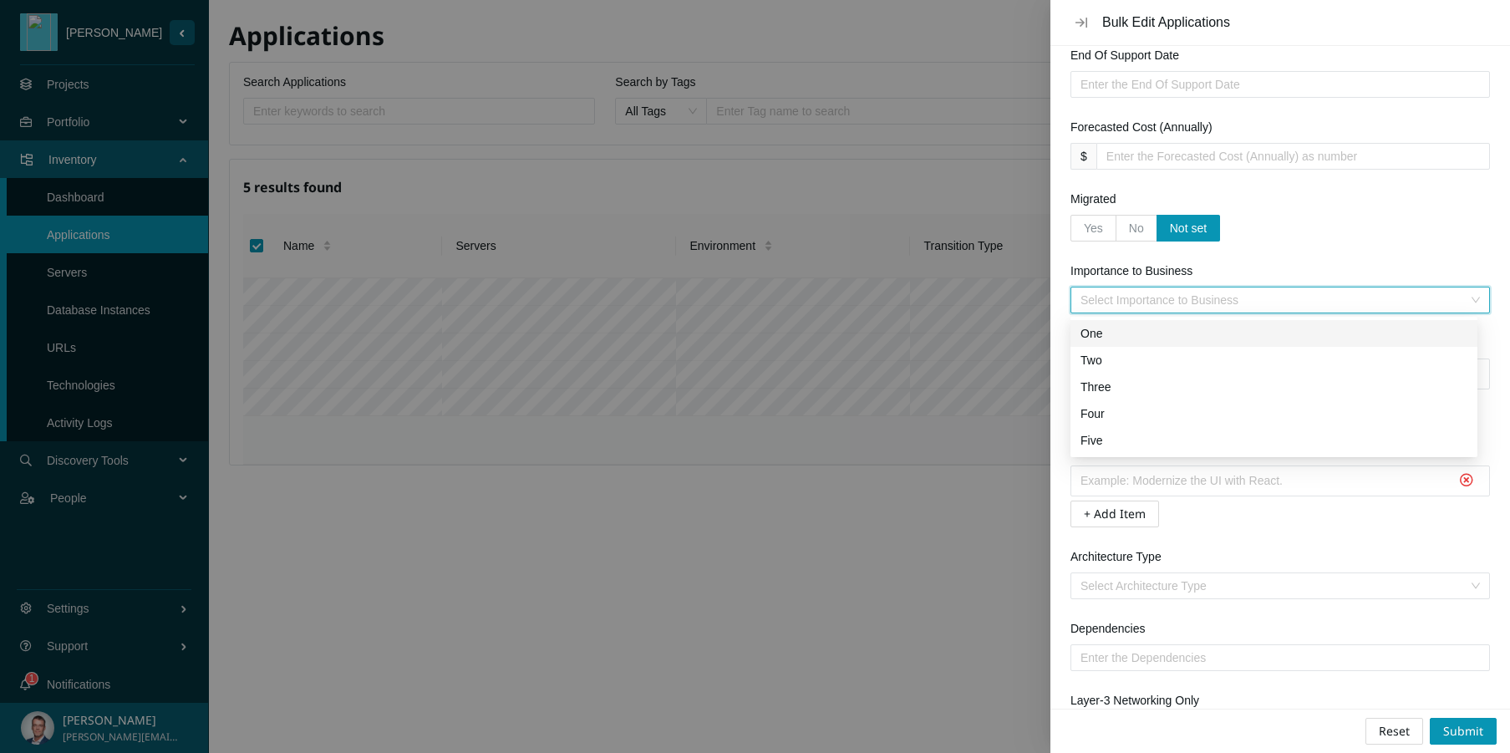
click at [1104, 337] on div "One" at bounding box center [1273, 333] width 387 height 18
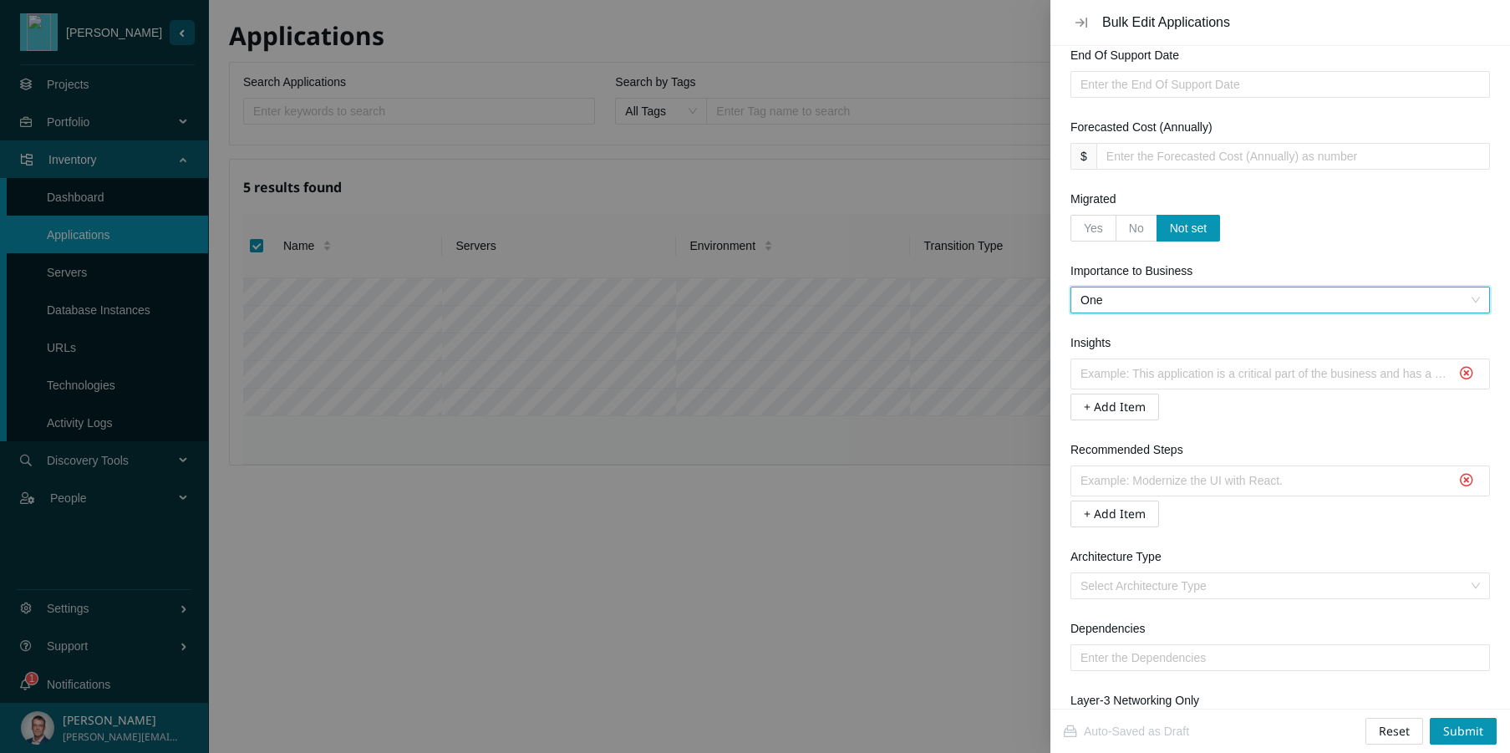
click at [1312, 476] on input "text" at bounding box center [1264, 481] width 369 height 23
click at [1312, 722] on span "Submit" at bounding box center [1463, 731] width 40 height 18
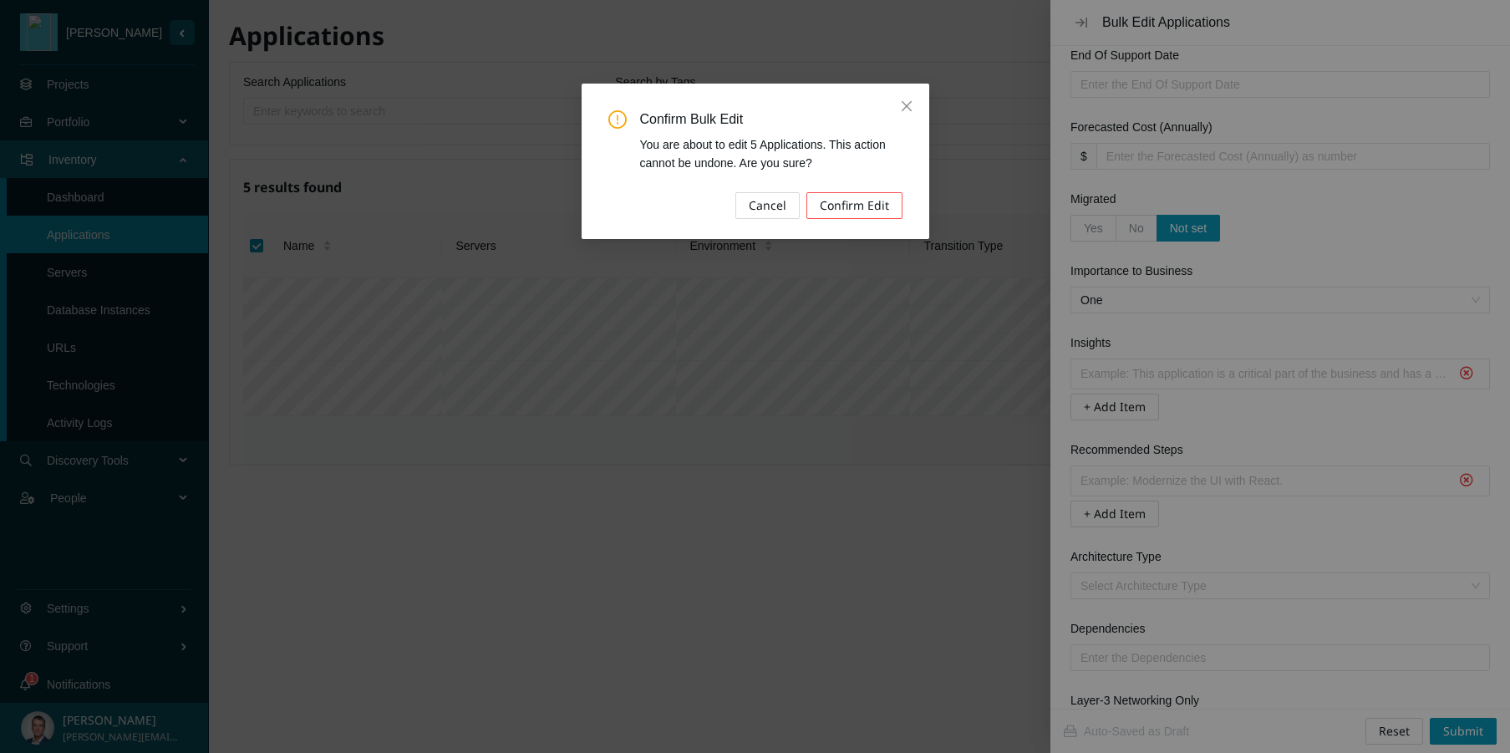
click at [851, 207] on span "Confirm Edit" at bounding box center [854, 205] width 69 height 18
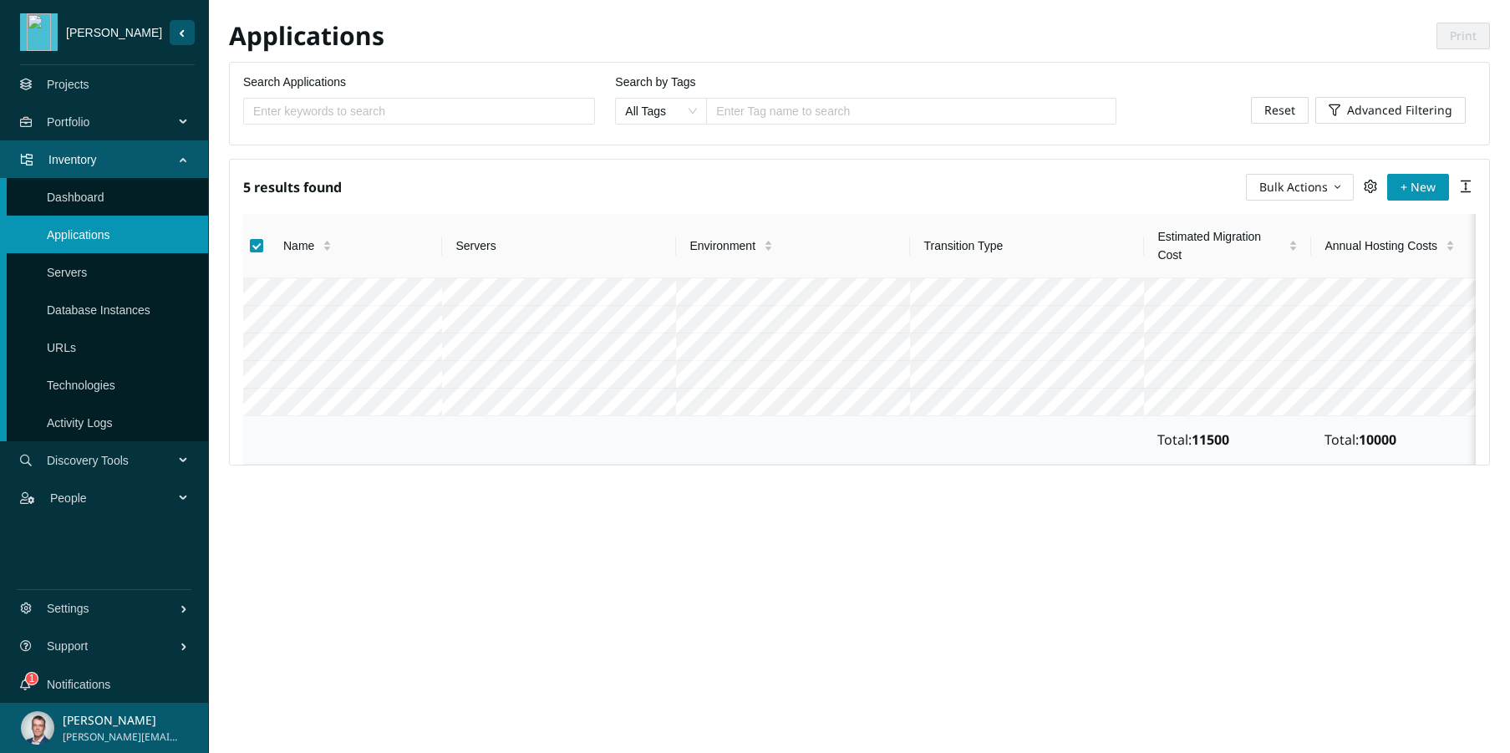
click at [75, 190] on link "Dashboard" at bounding box center [76, 196] width 58 height 13
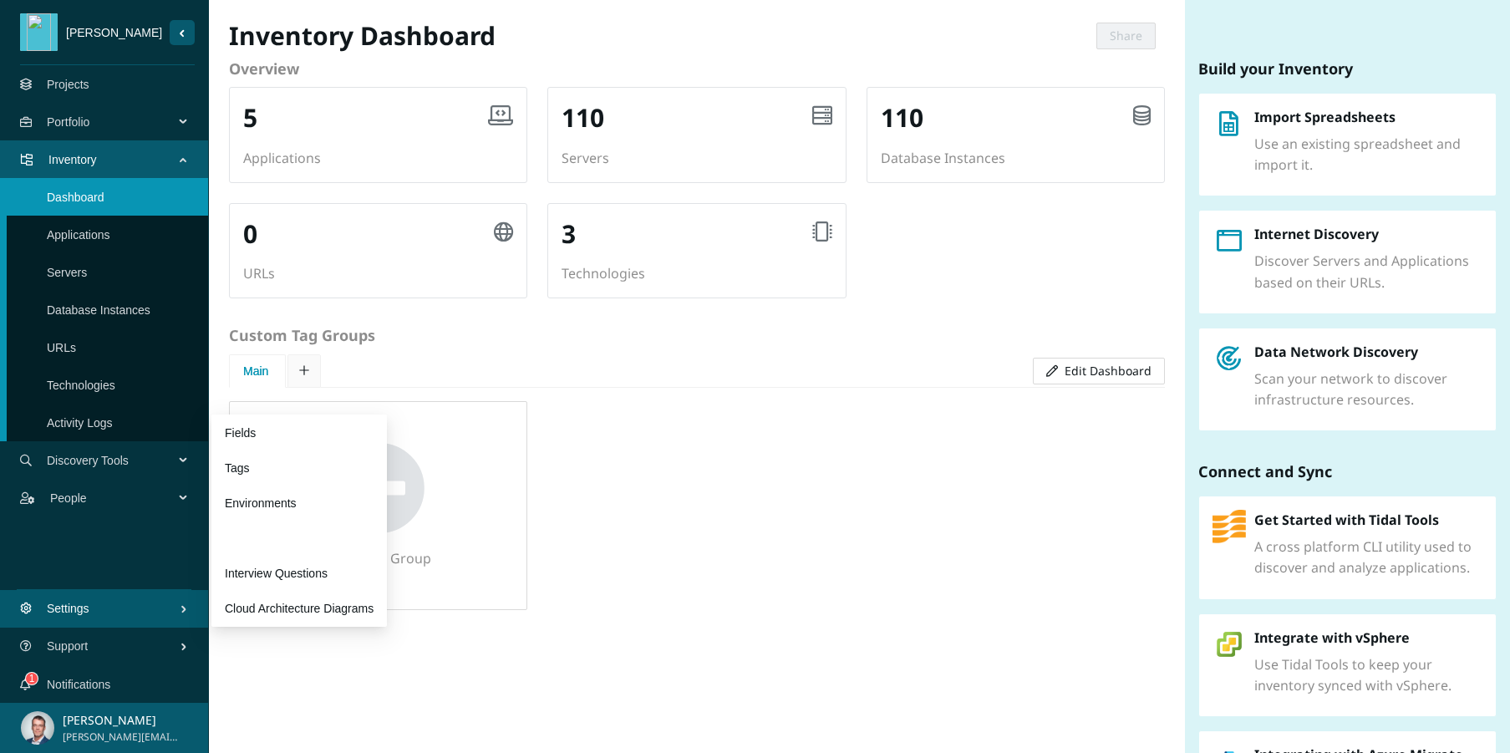
click at [287, 531] on link "Preferences" at bounding box center [256, 537] width 63 height 13
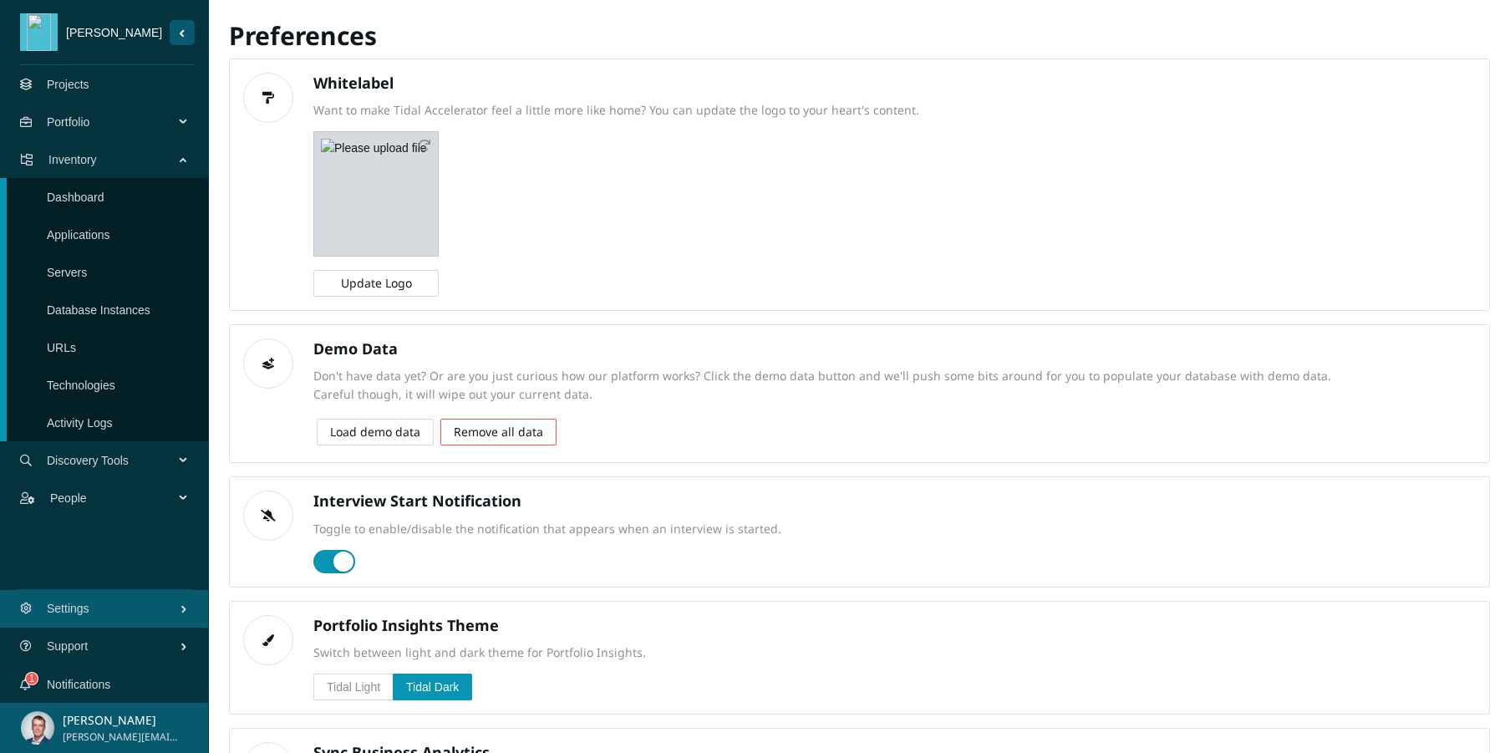
scroll to position [145, 0]
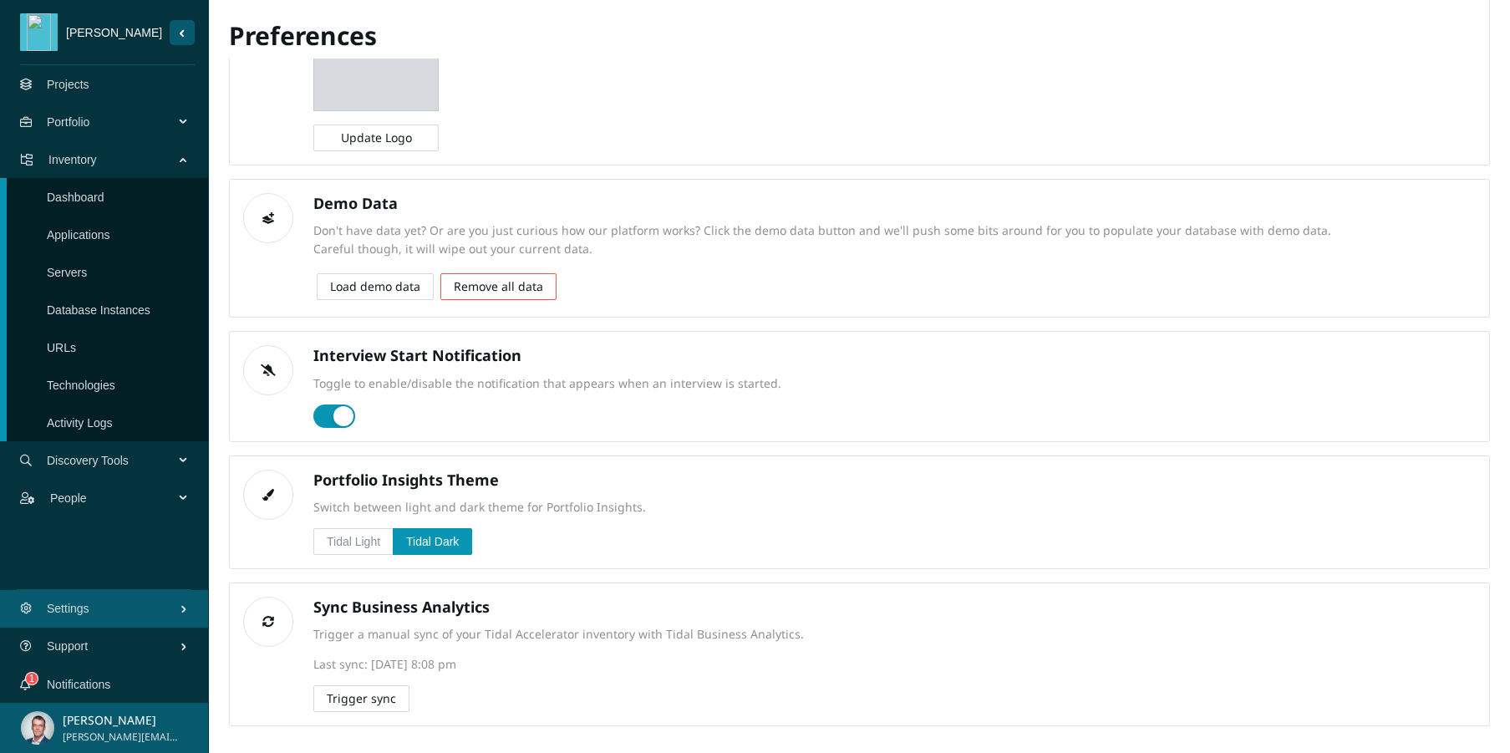
click at [341, 701] on span "Trigger sync" at bounding box center [361, 698] width 69 height 18
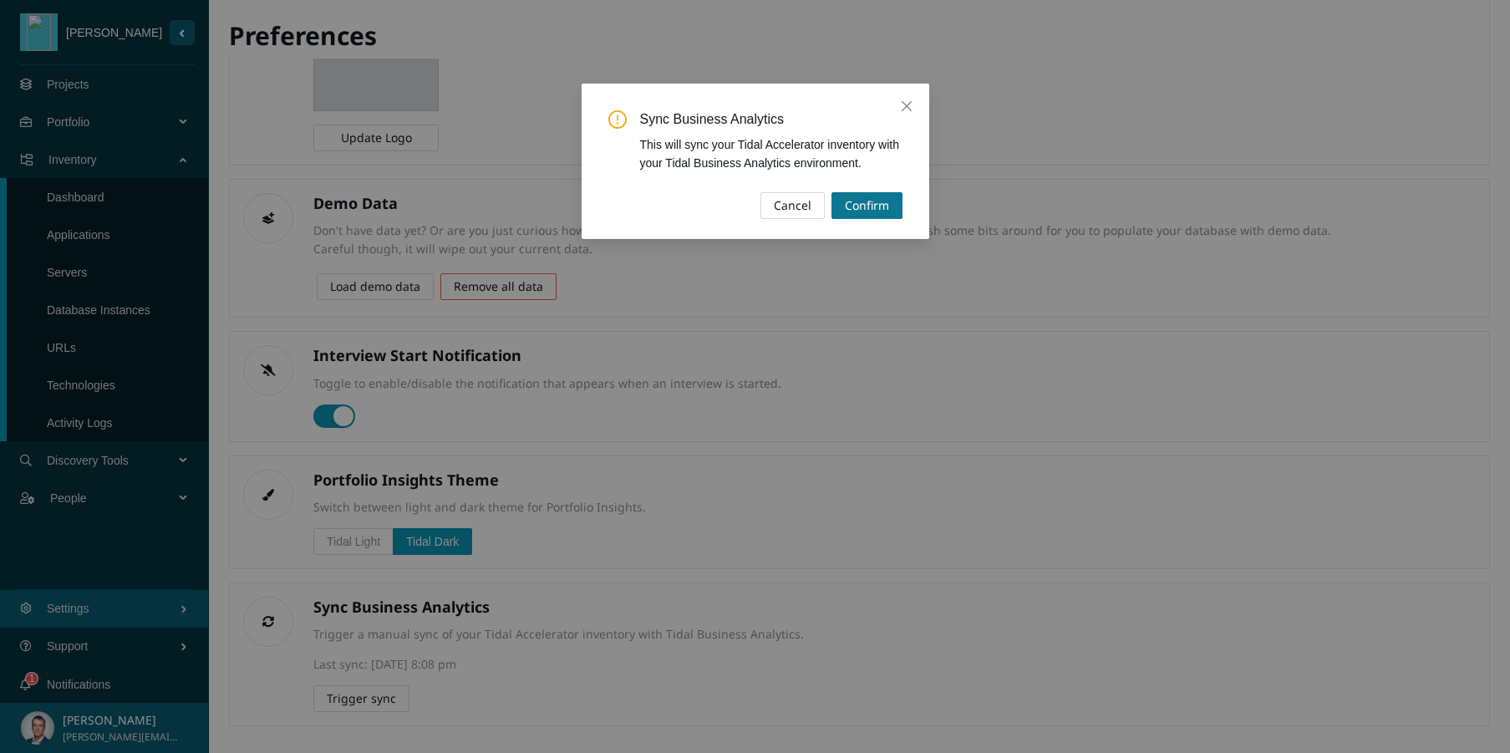
click at [886, 211] on span "Confirm" at bounding box center [867, 205] width 44 height 18
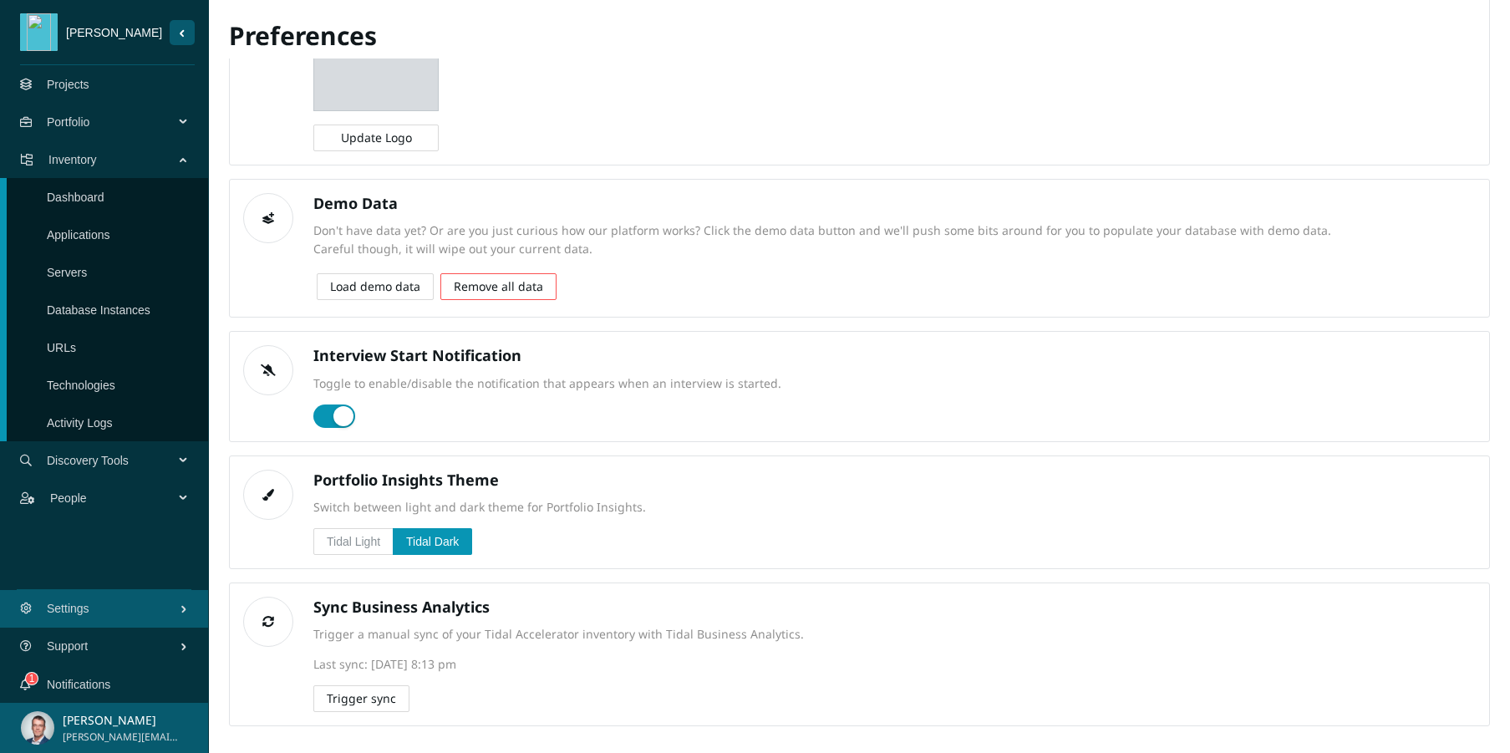
click at [78, 117] on span "Portfolio" at bounding box center [114, 122] width 134 height 50
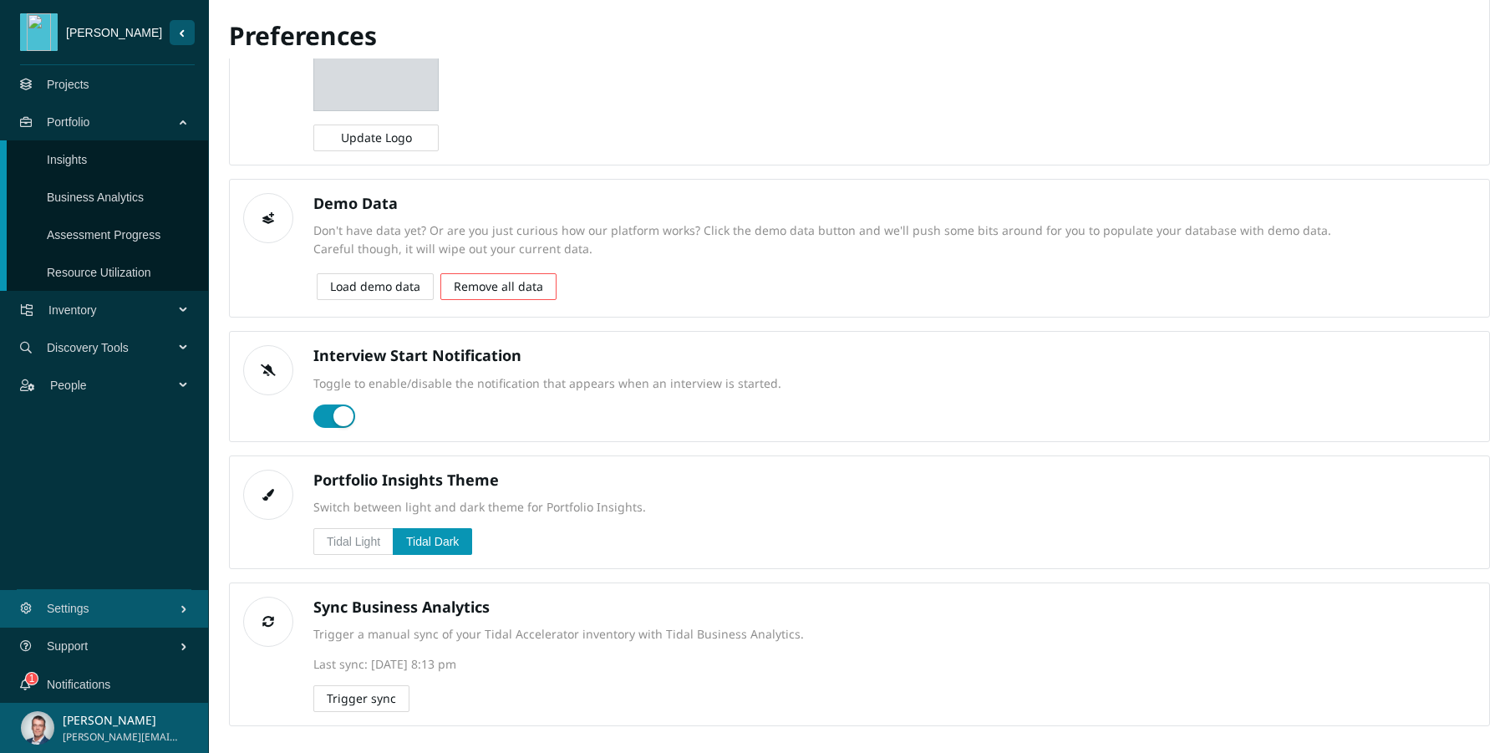
click at [83, 160] on link "Insights" at bounding box center [67, 159] width 40 height 13
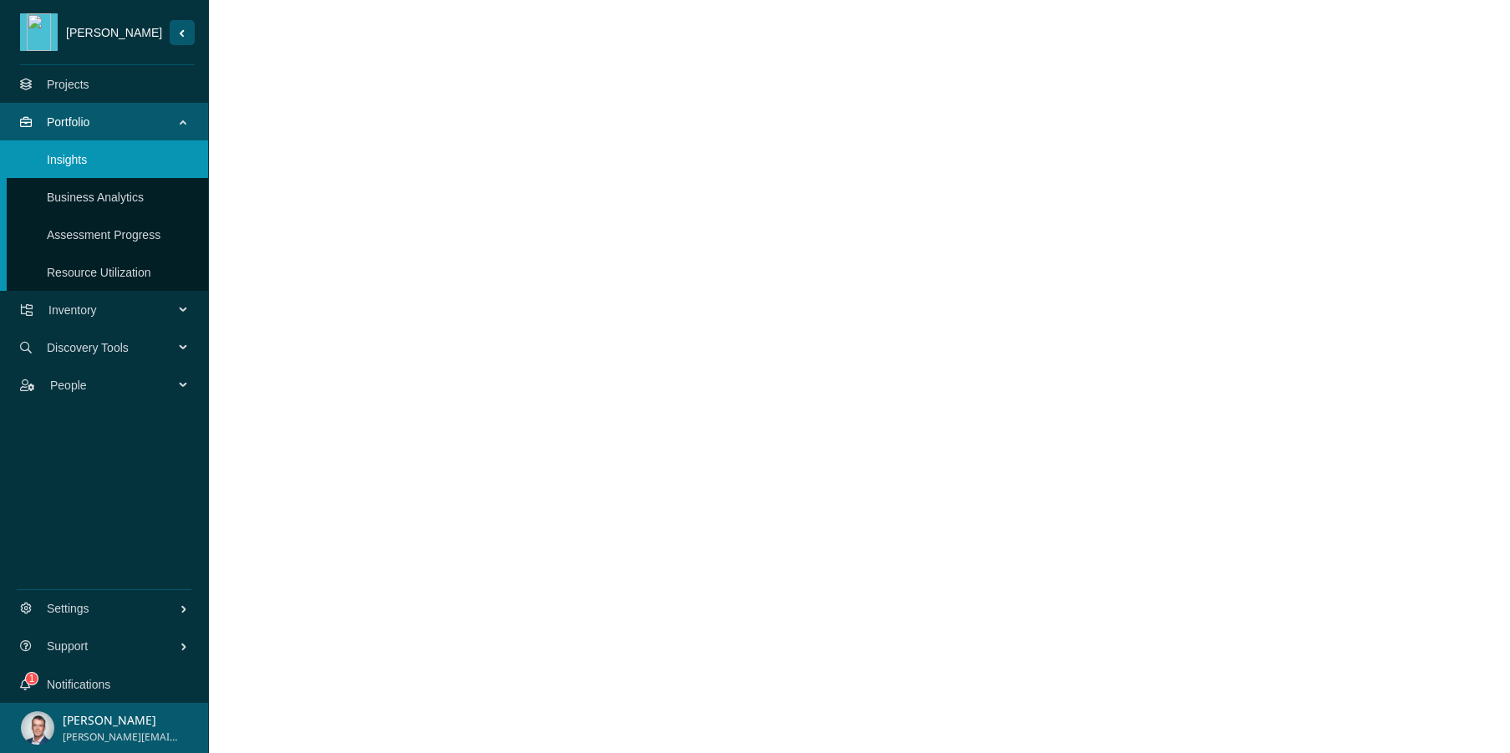
click at [144, 195] on link "Business Analytics" at bounding box center [95, 196] width 97 height 13
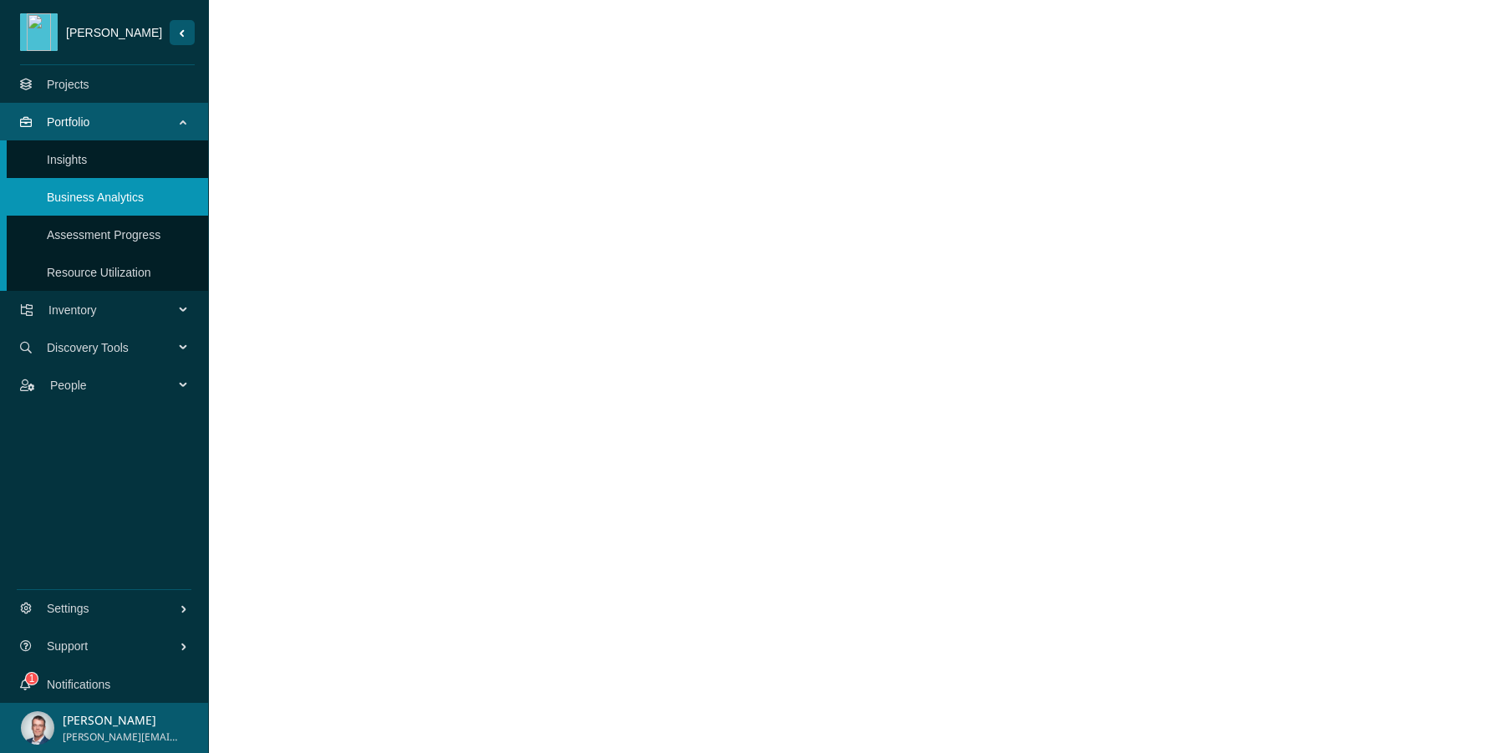
click at [91, 238] on link "Assessment Progress" at bounding box center [104, 234] width 114 height 13
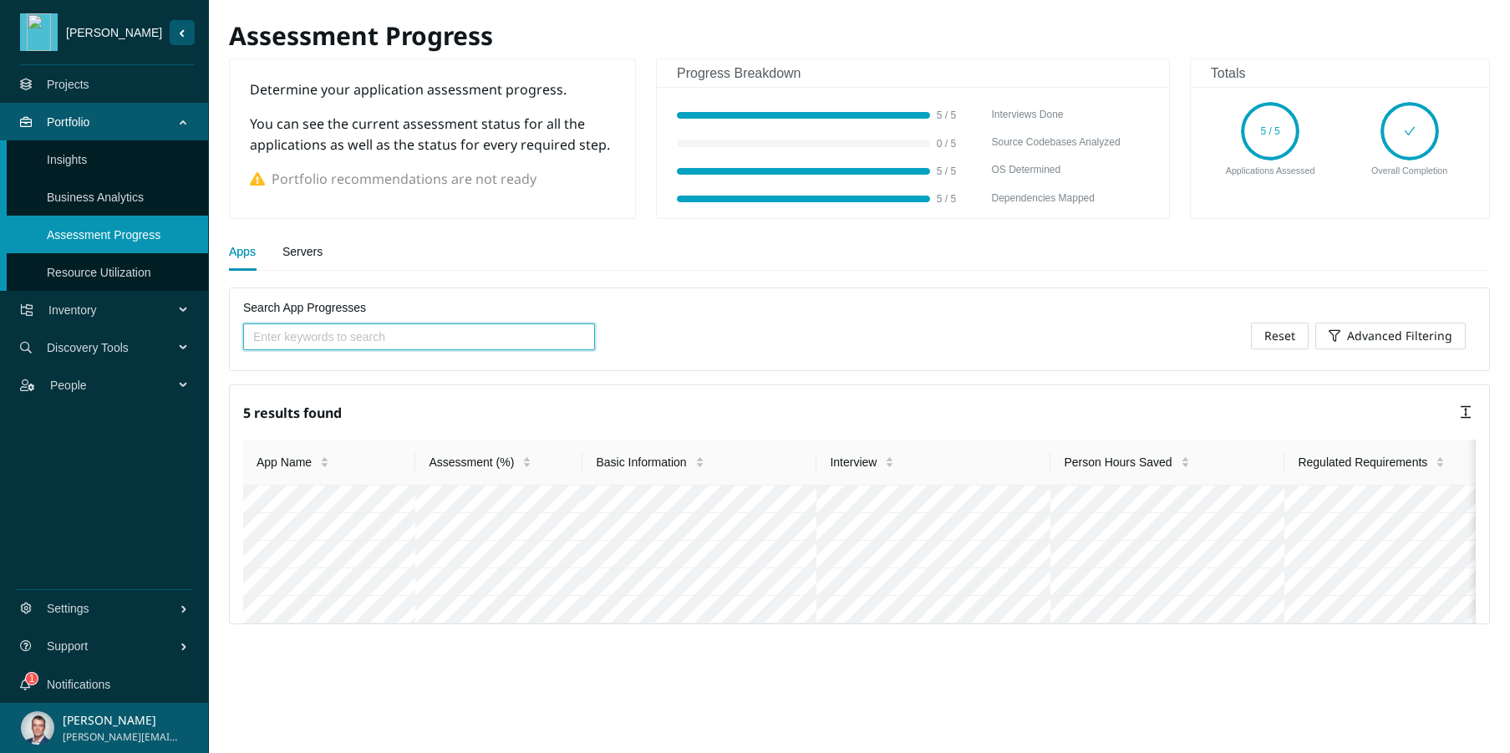
click at [102, 309] on span "Inventory" at bounding box center [114, 310] width 132 height 50
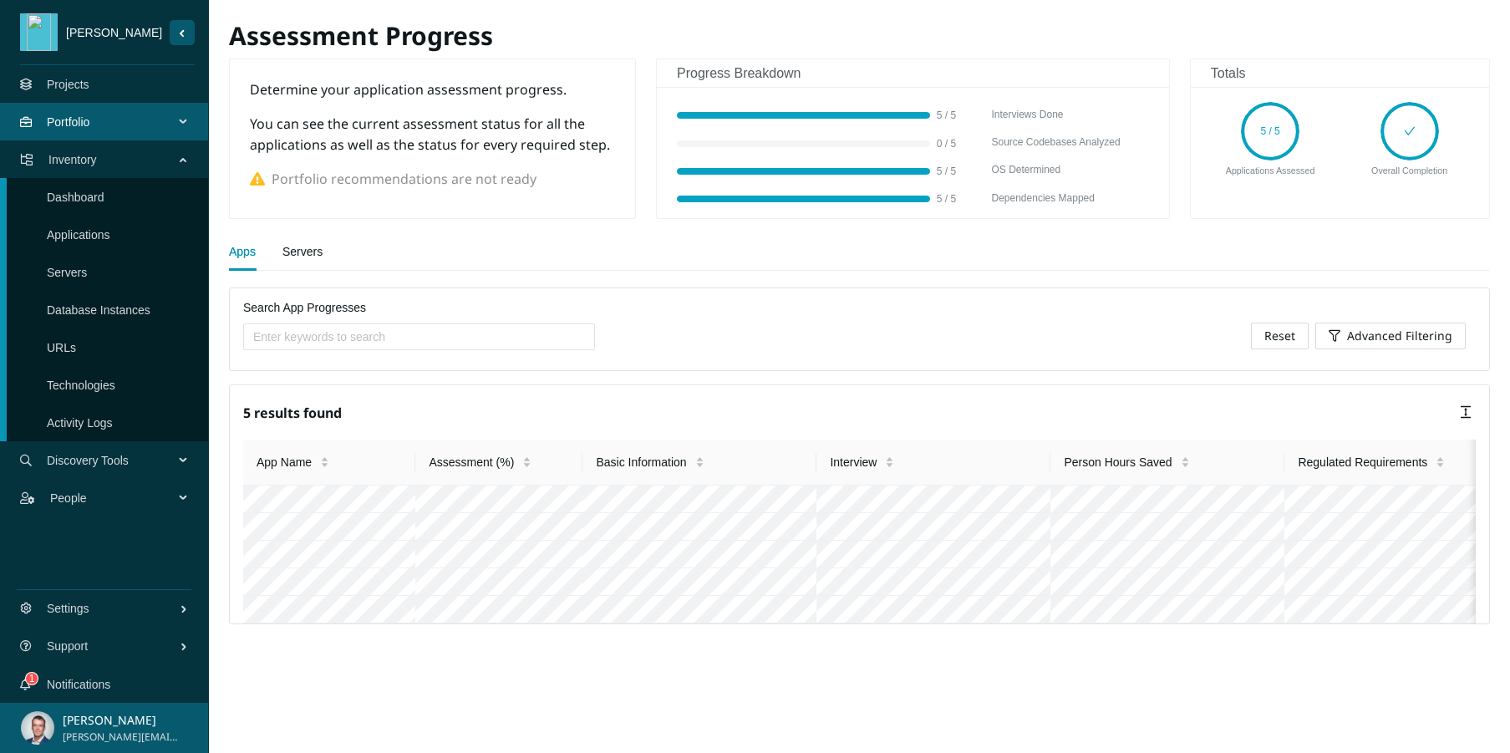
click at [72, 466] on span "Discovery Tools" at bounding box center [114, 460] width 134 height 50
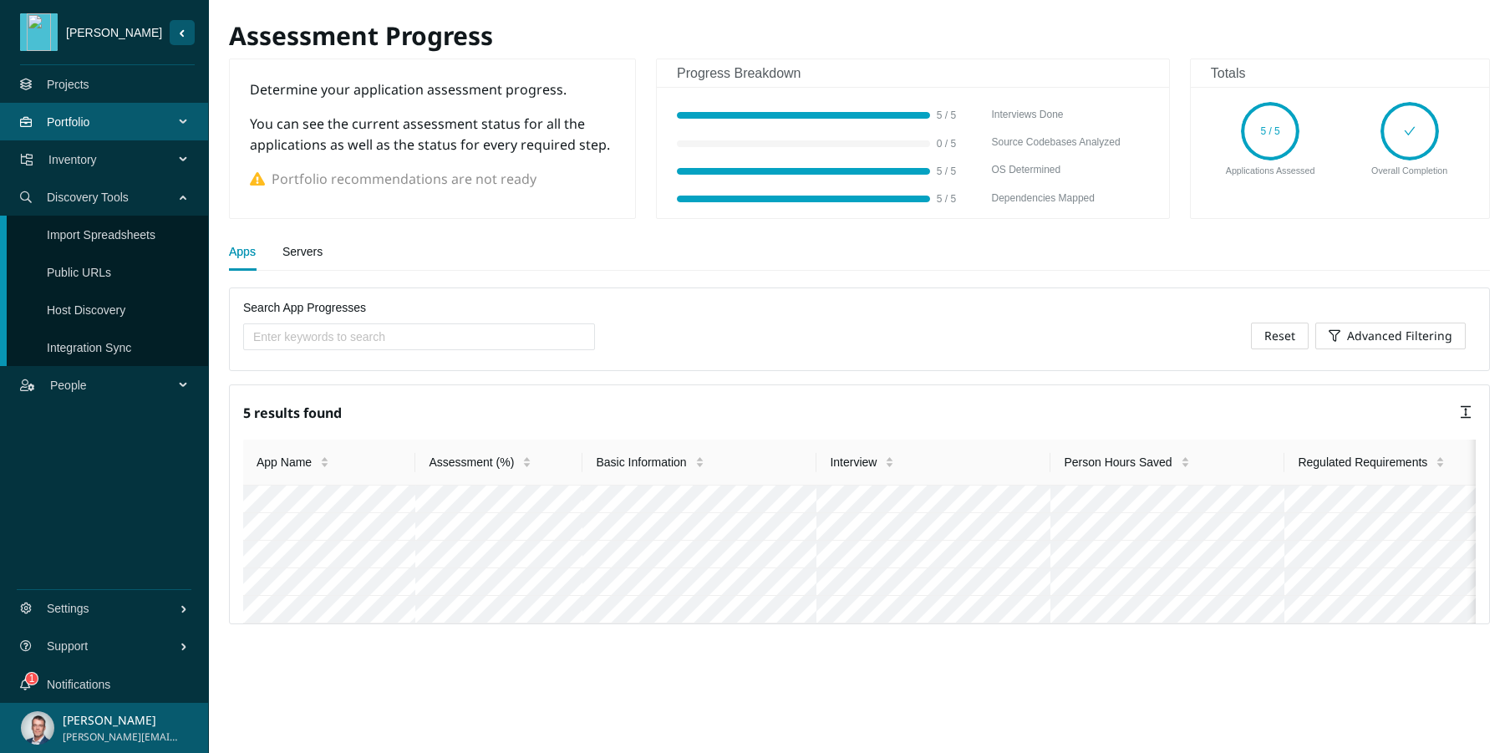
click at [74, 86] on link "Projects" at bounding box center [68, 84] width 43 height 13
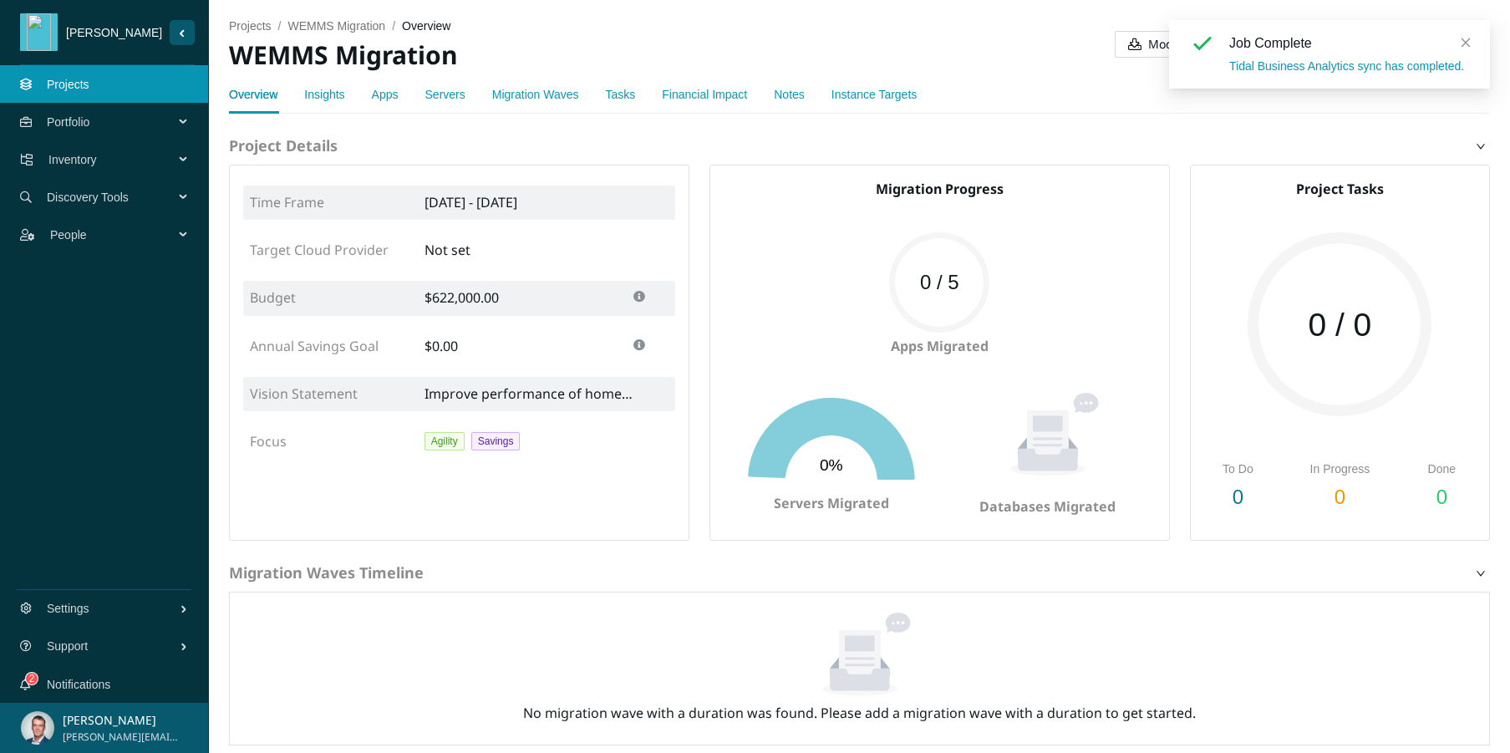
click at [322, 93] on link "Insights" at bounding box center [324, 94] width 40 height 13
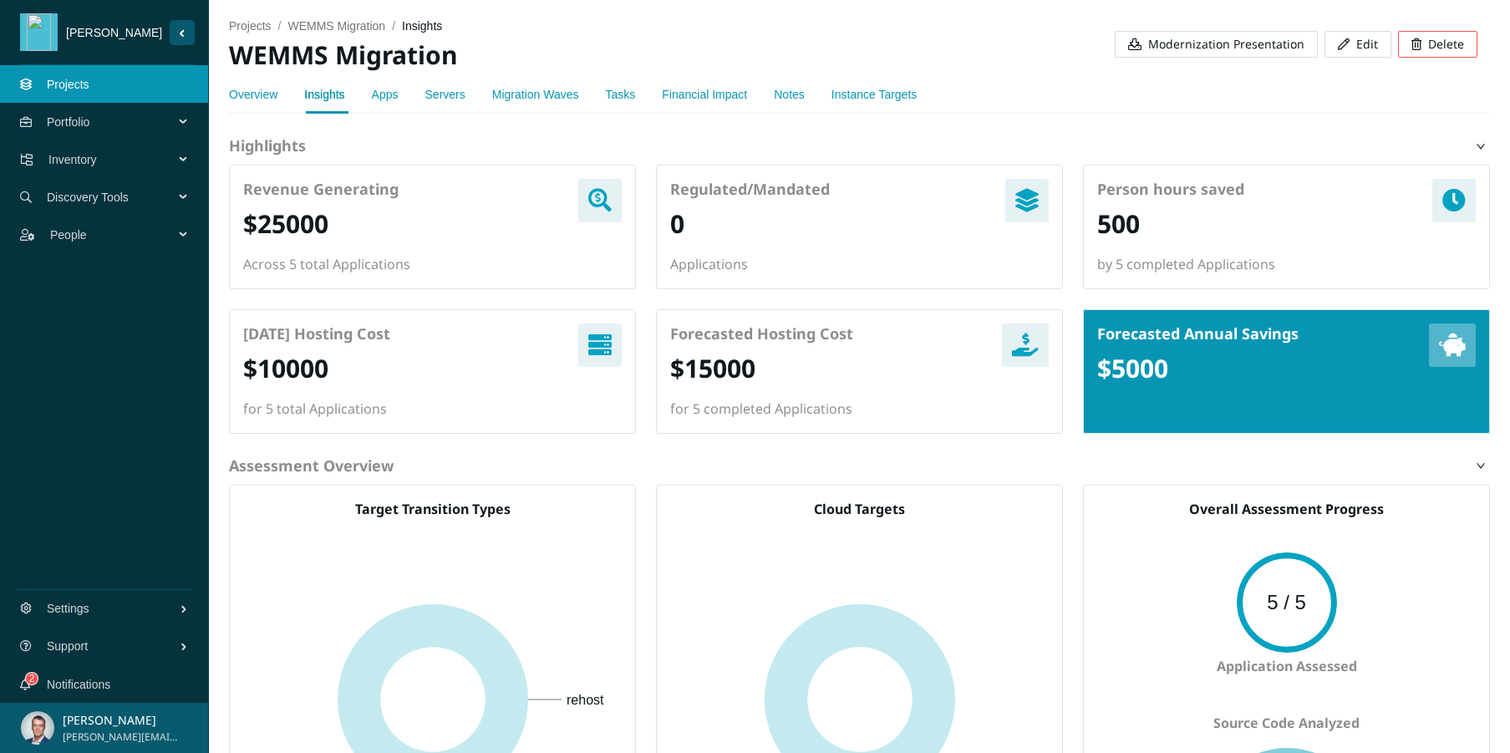
click at [287, 217] on h2 "$25000" at bounding box center [285, 224] width 85 height 34
click at [283, 226] on h2 "$25000" at bounding box center [285, 224] width 85 height 34
click at [385, 96] on link "Apps" at bounding box center [385, 94] width 27 height 13
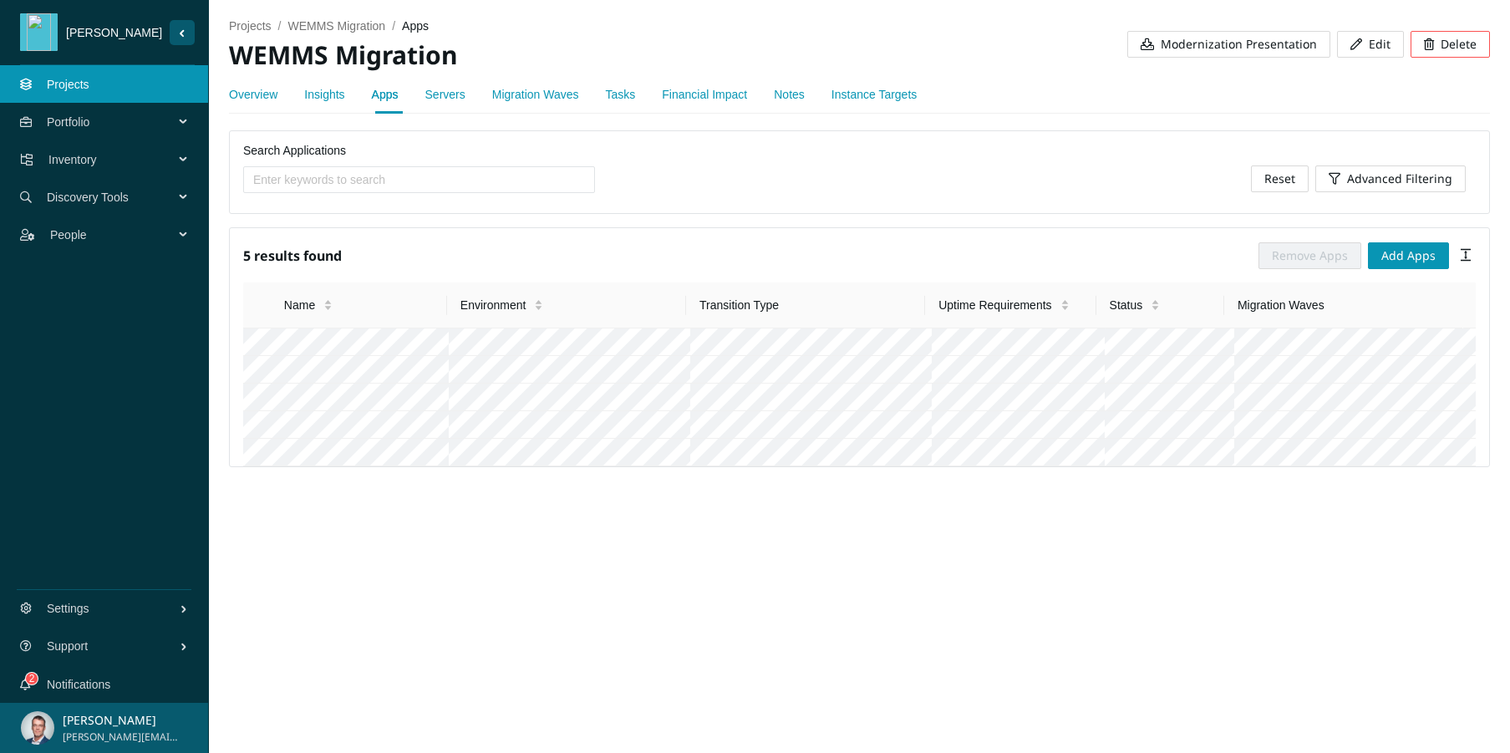
click at [456, 91] on link "Servers" at bounding box center [445, 94] width 40 height 13
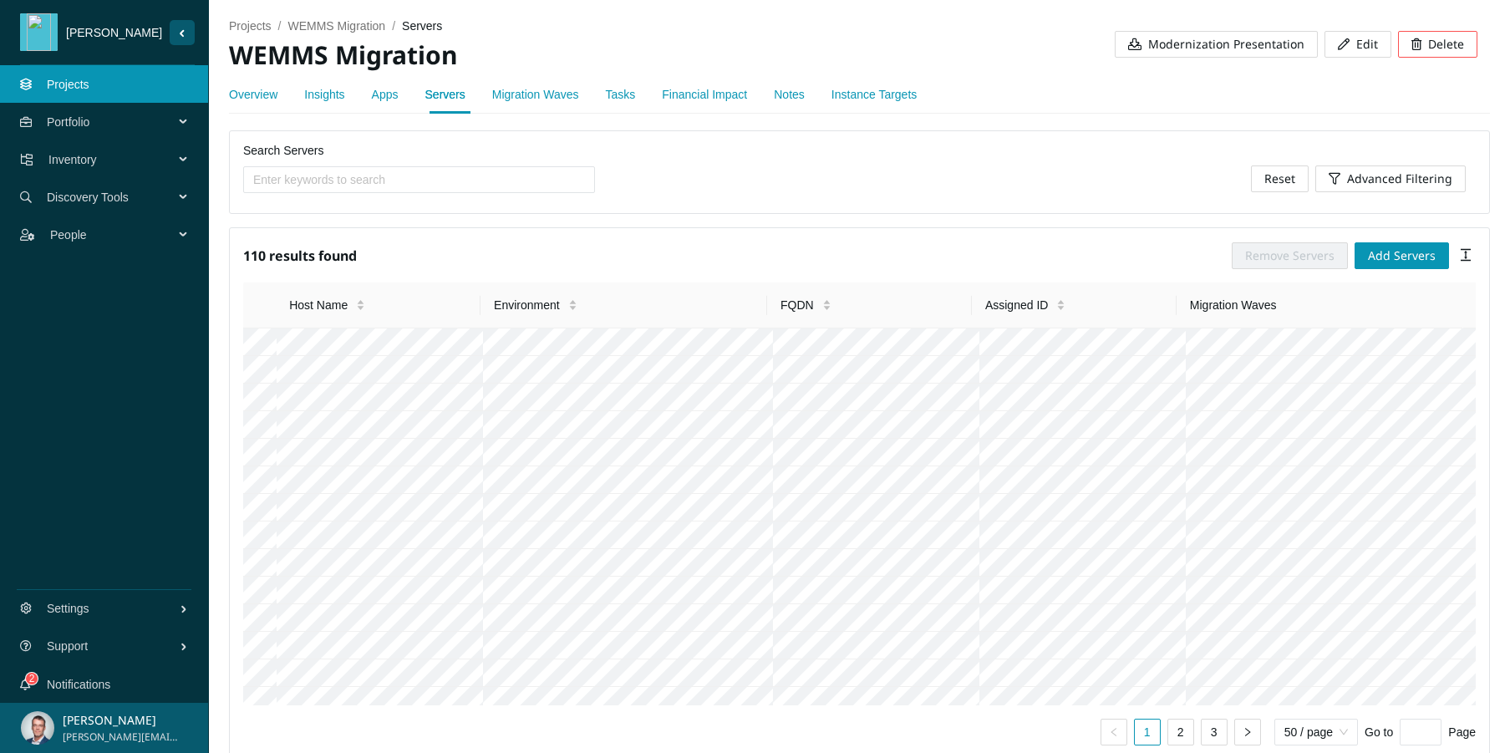
click at [564, 94] on link "Migration Waves" at bounding box center [535, 94] width 87 height 13
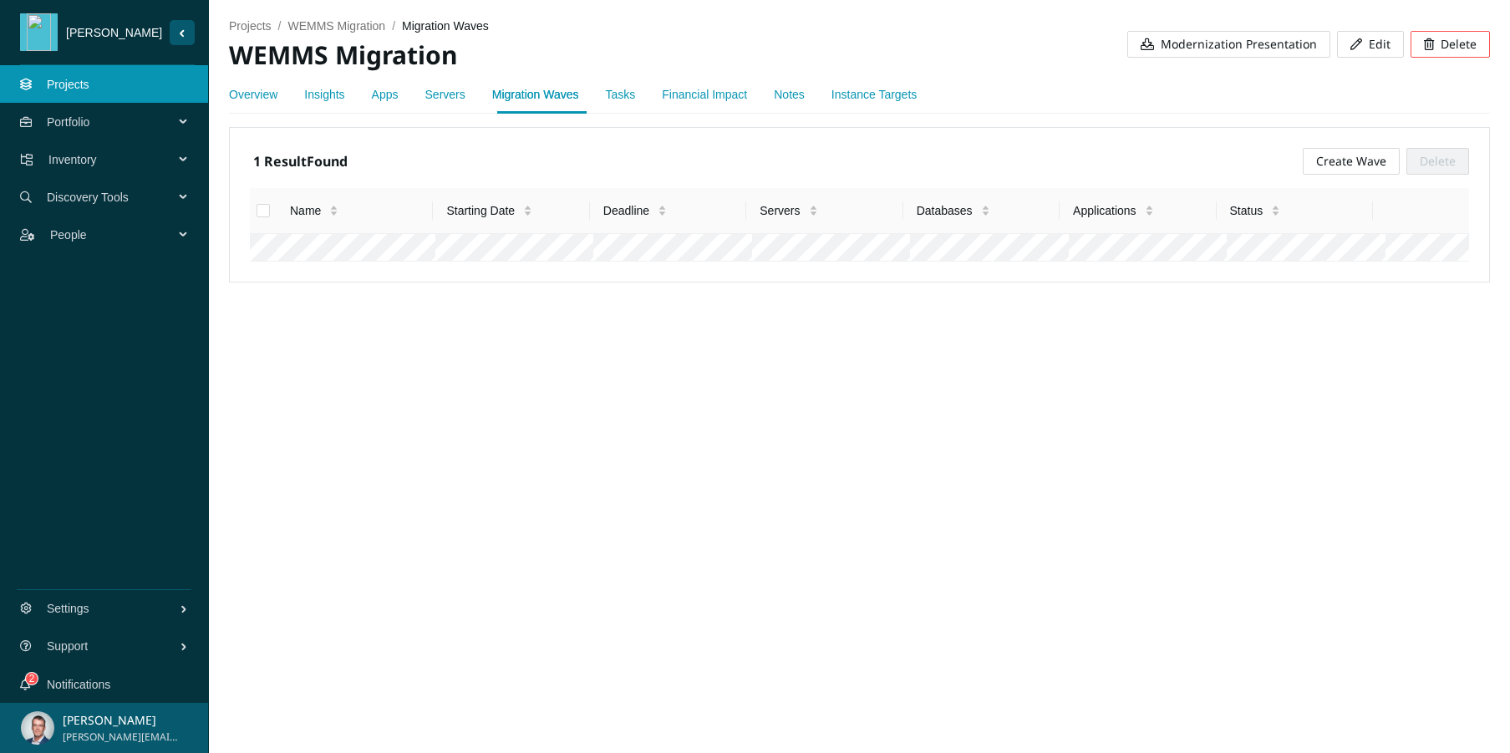
click at [632, 99] on link "Tasks" at bounding box center [621, 94] width 30 height 13
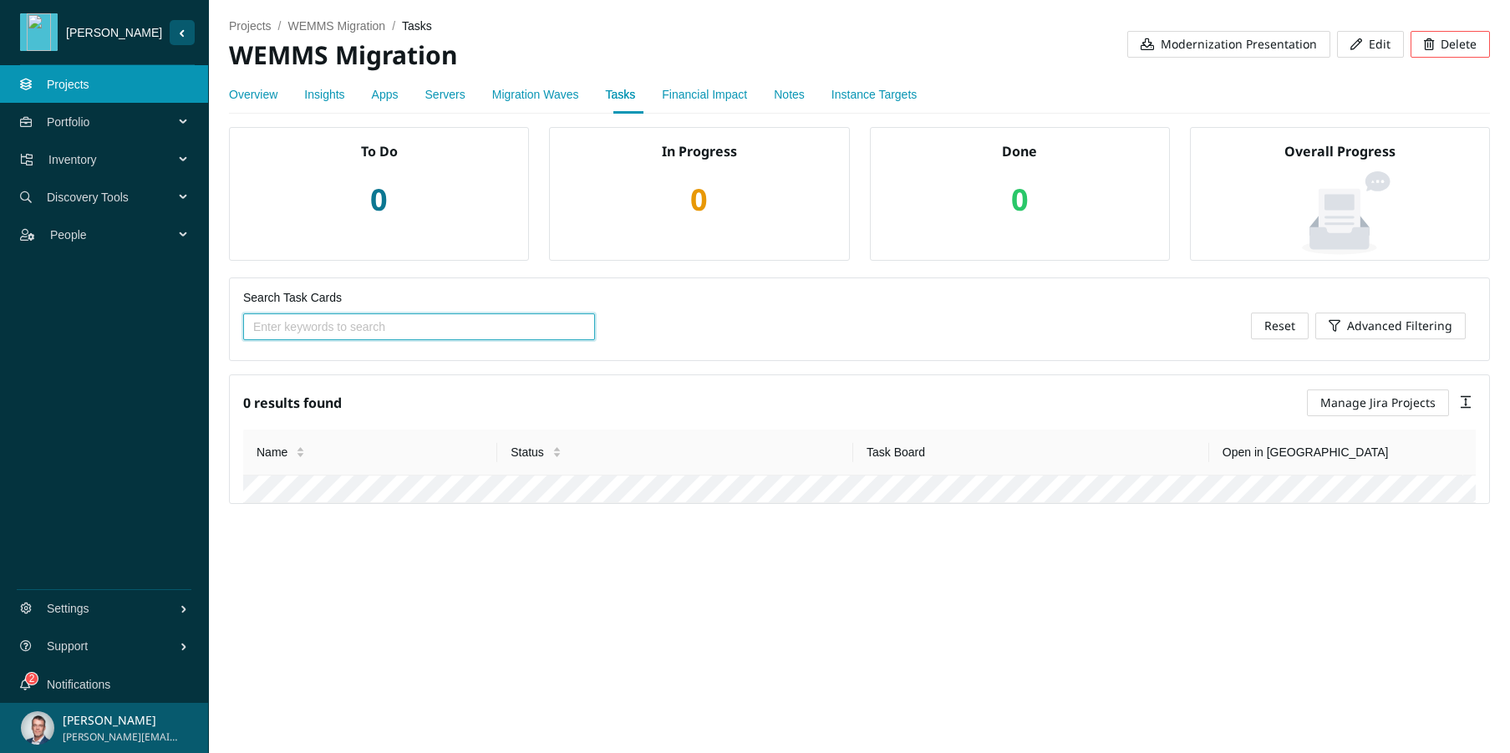
click at [709, 95] on link "Financial Impact" at bounding box center [704, 94] width 85 height 13
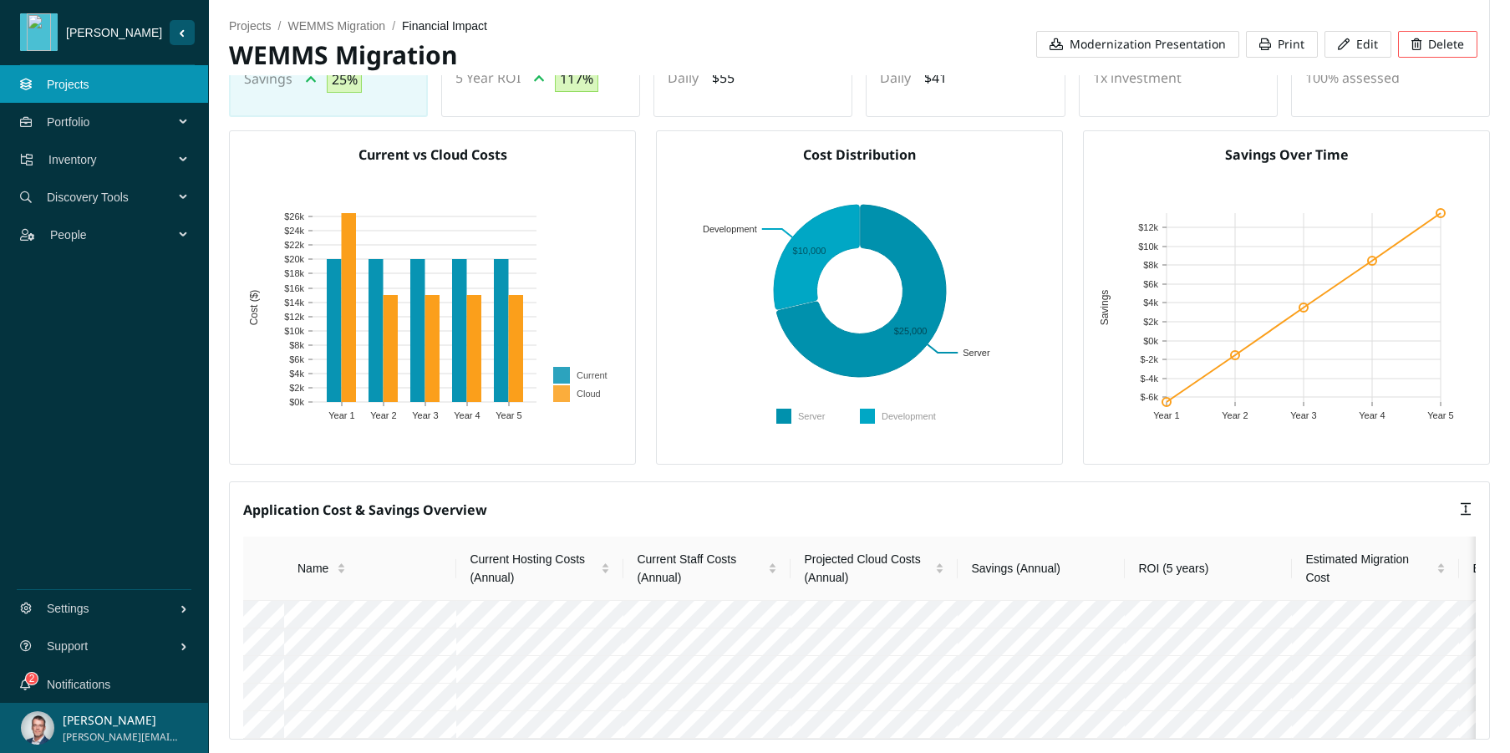
scroll to position [419, 0]
click at [103, 123] on span "Portfolio" at bounding box center [114, 122] width 134 height 50
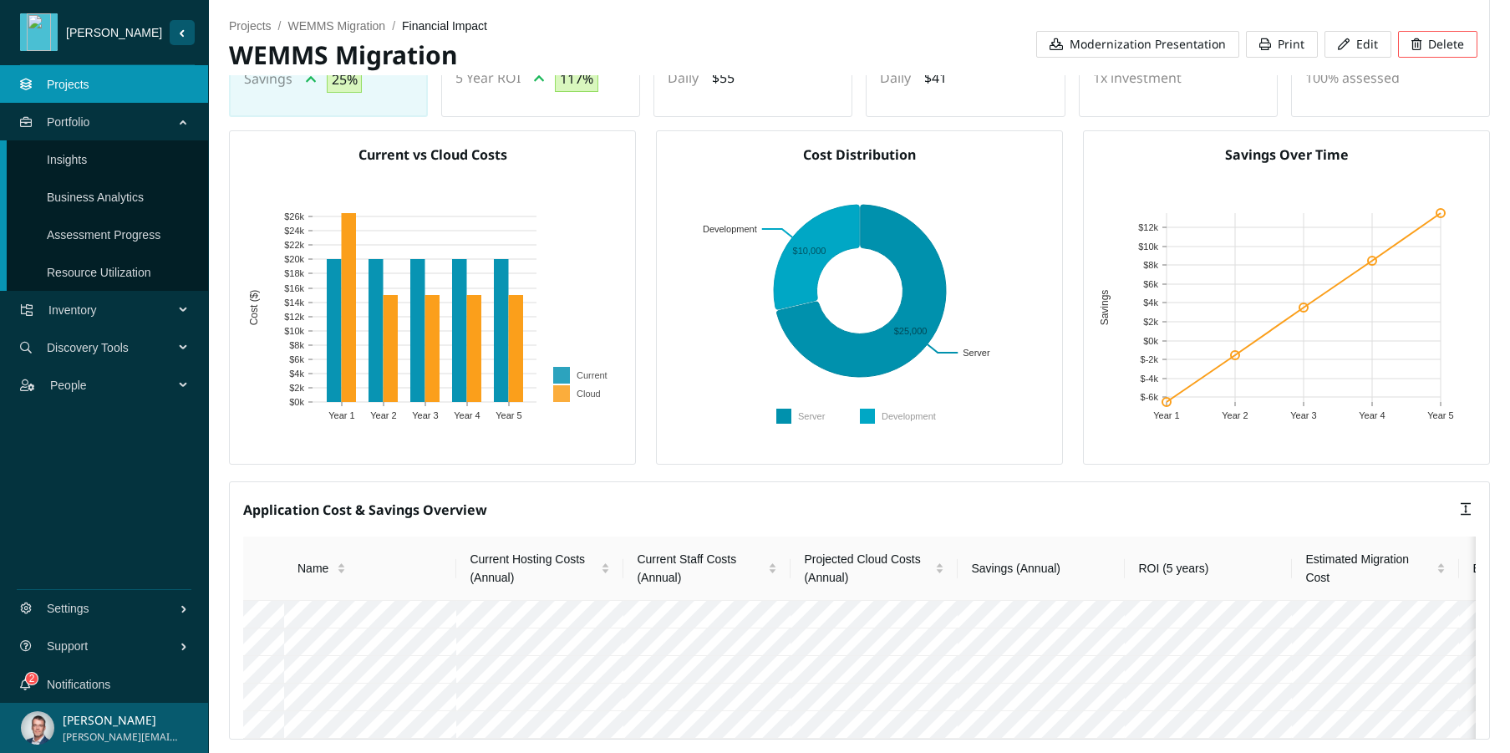
click at [112, 303] on span "Inventory" at bounding box center [114, 310] width 132 height 50
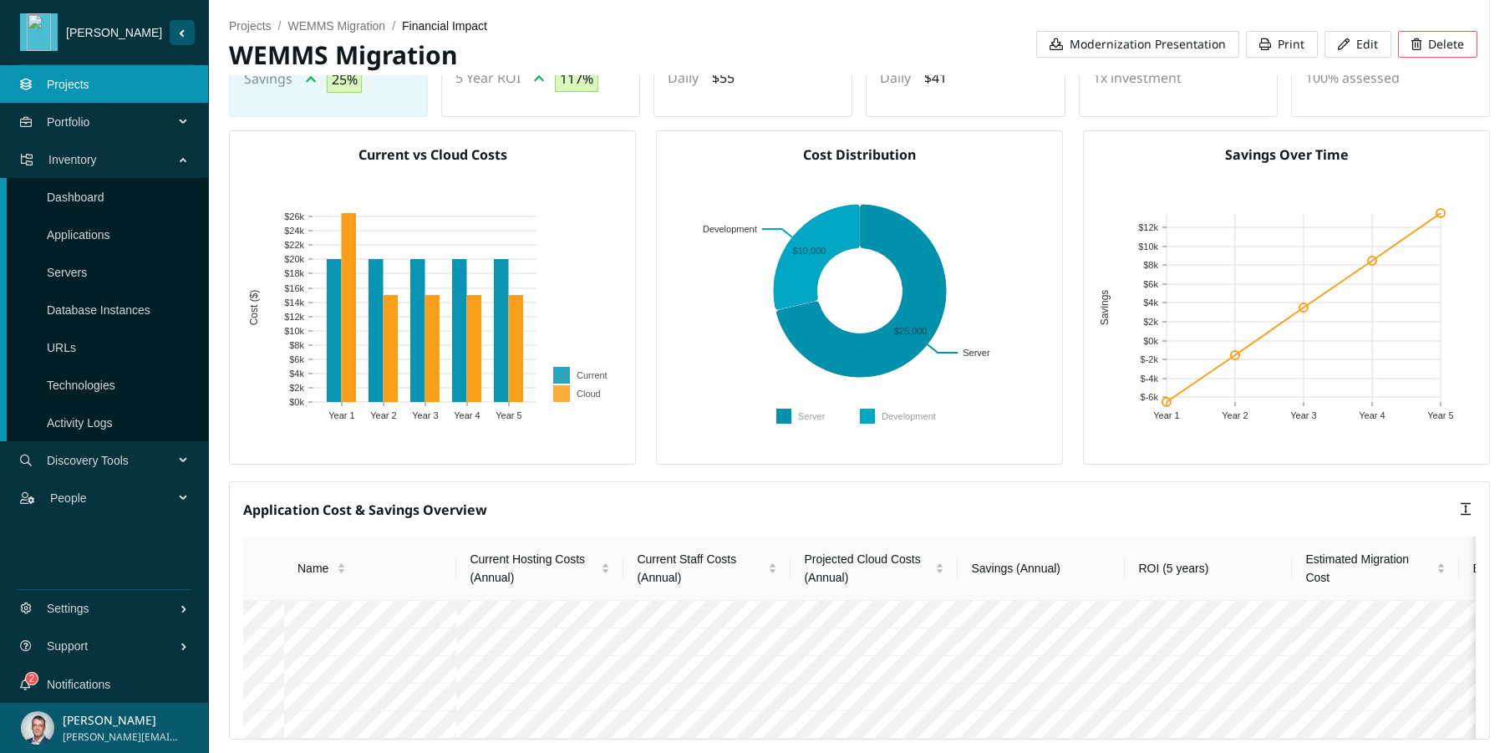
click at [96, 231] on link "Applications" at bounding box center [78, 234] width 63 height 13
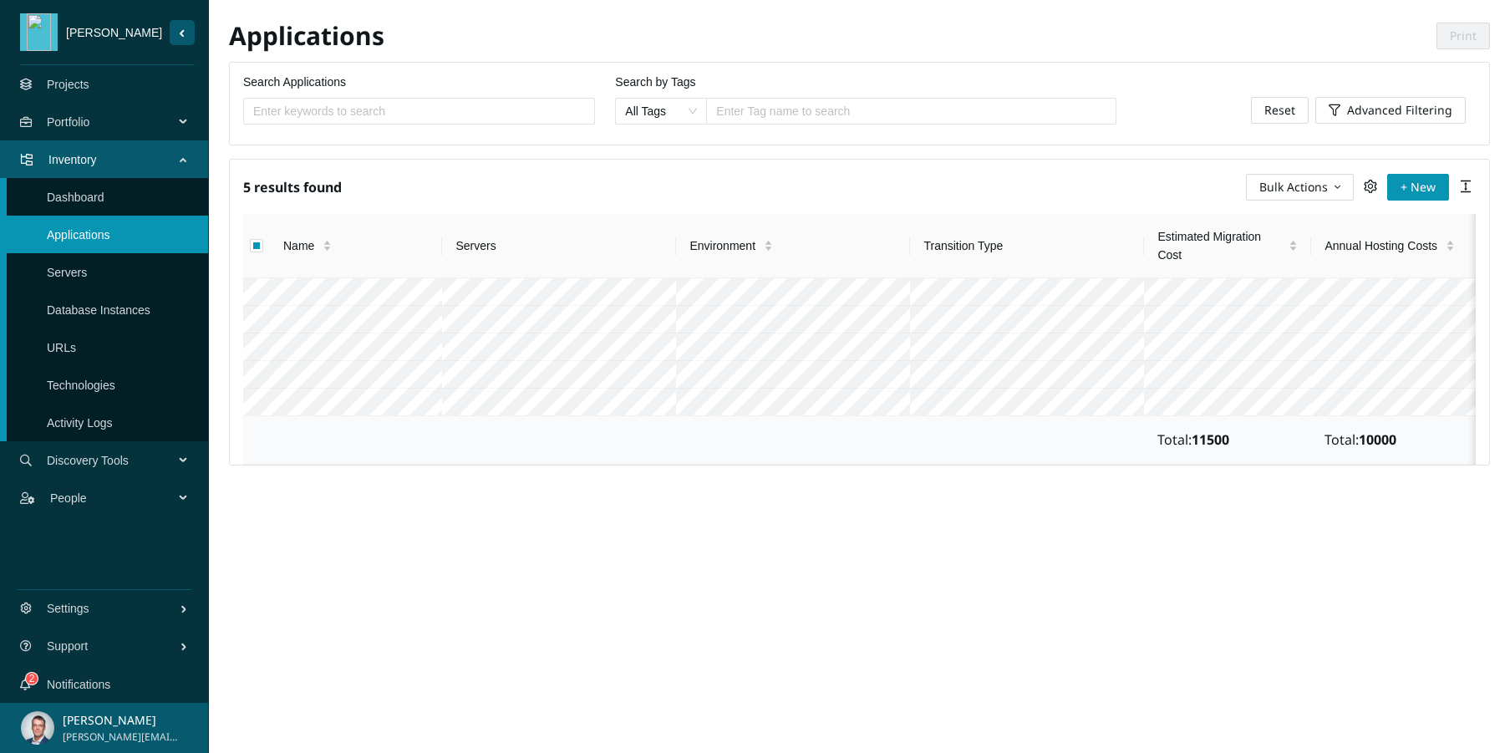
checkbox input "true"
click at [1312, 185] on span "Bulk Actions" at bounding box center [1293, 187] width 69 height 18
click at [1276, 271] on span "Edit" at bounding box center [1301, 273] width 88 height 18
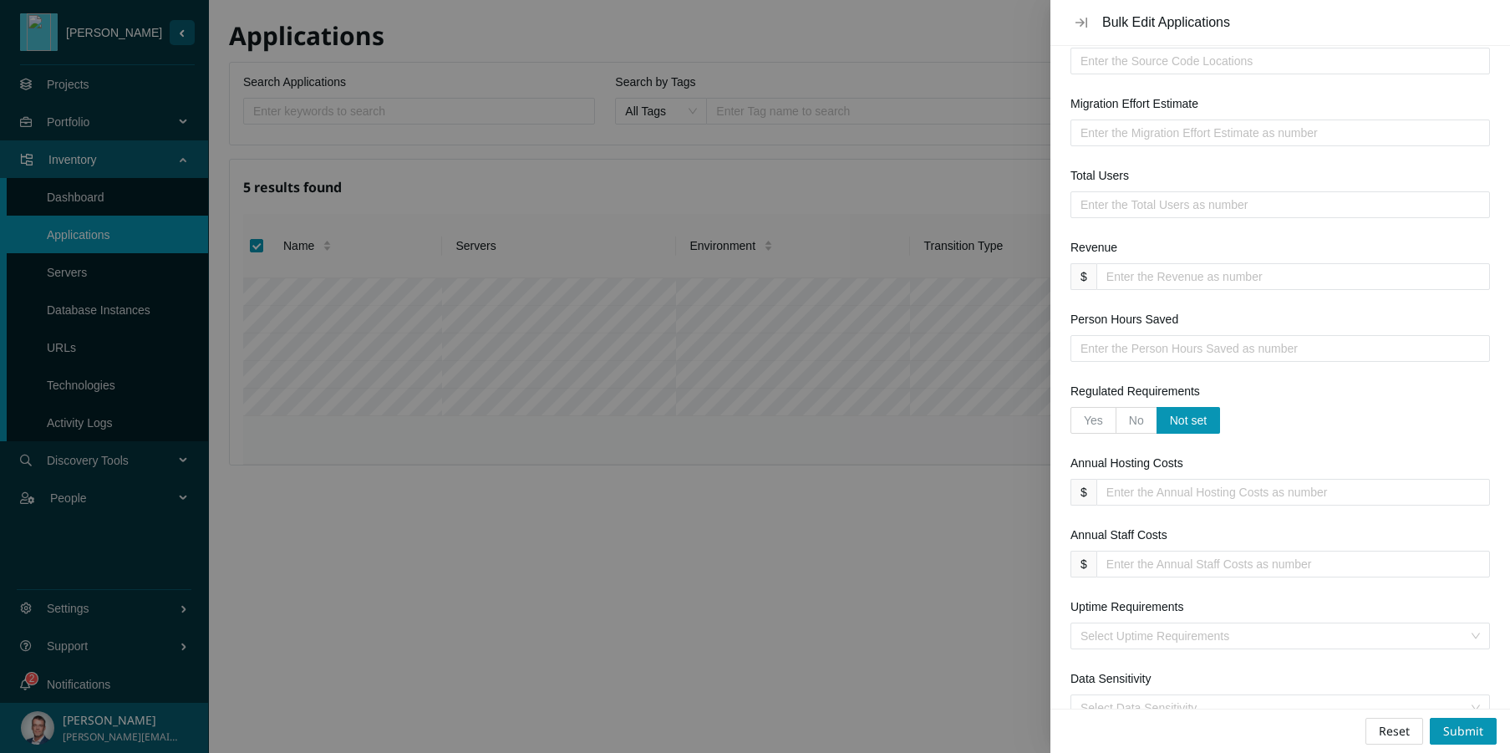
scroll to position [952, 0]
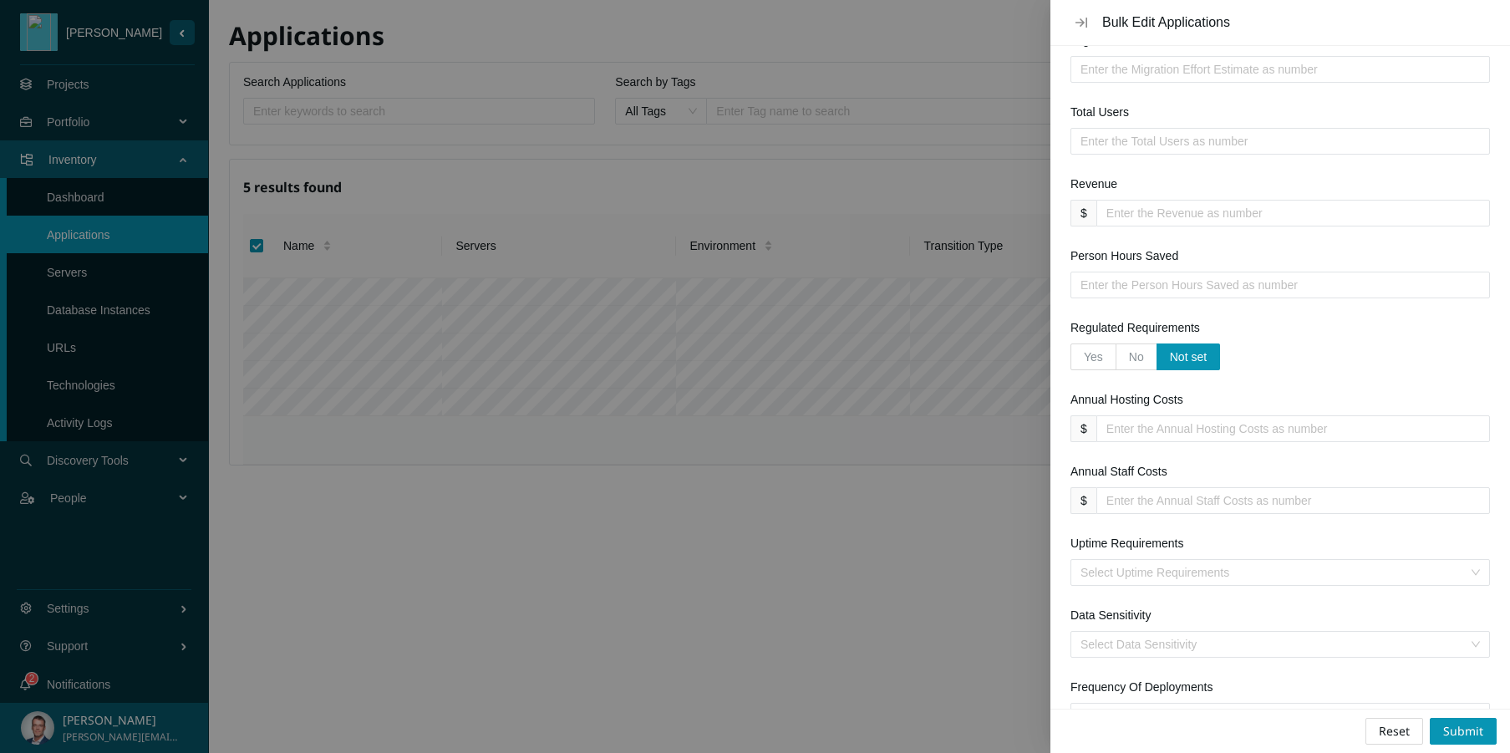
click at [1206, 431] on input "Annual Hosting Costs" at bounding box center [1286, 428] width 360 height 18
drag, startPoint x: 1109, startPoint y: 429, endPoint x: 1118, endPoint y: 426, distance: 9.0
click at [1118, 426] on input "20000" at bounding box center [1286, 428] width 360 height 18
type input "14000"
click at [1165, 506] on input "Annual Staff Costs" at bounding box center [1286, 500] width 360 height 18
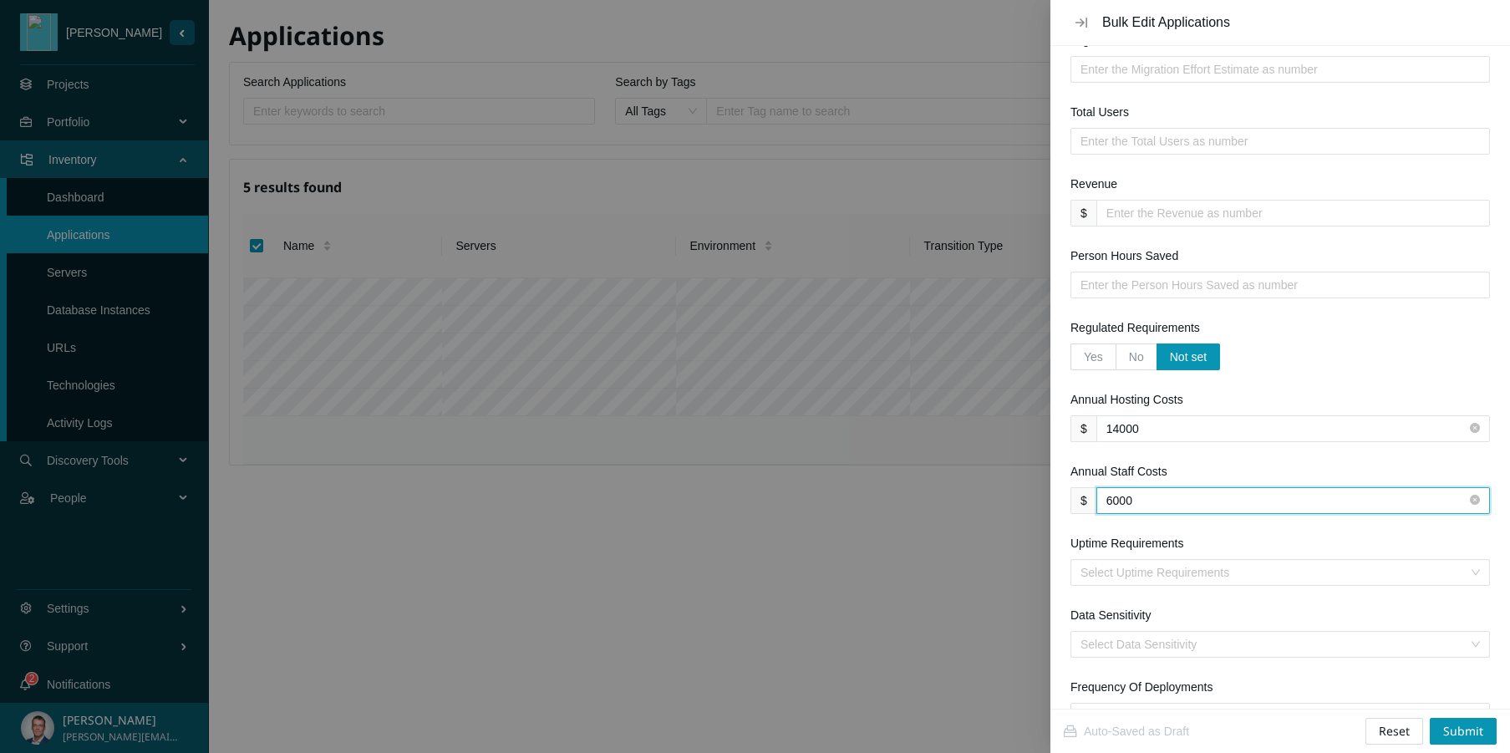
type input "6000"
click at [1172, 574] on input "Uptime Requirements" at bounding box center [1274, 572] width 388 height 25
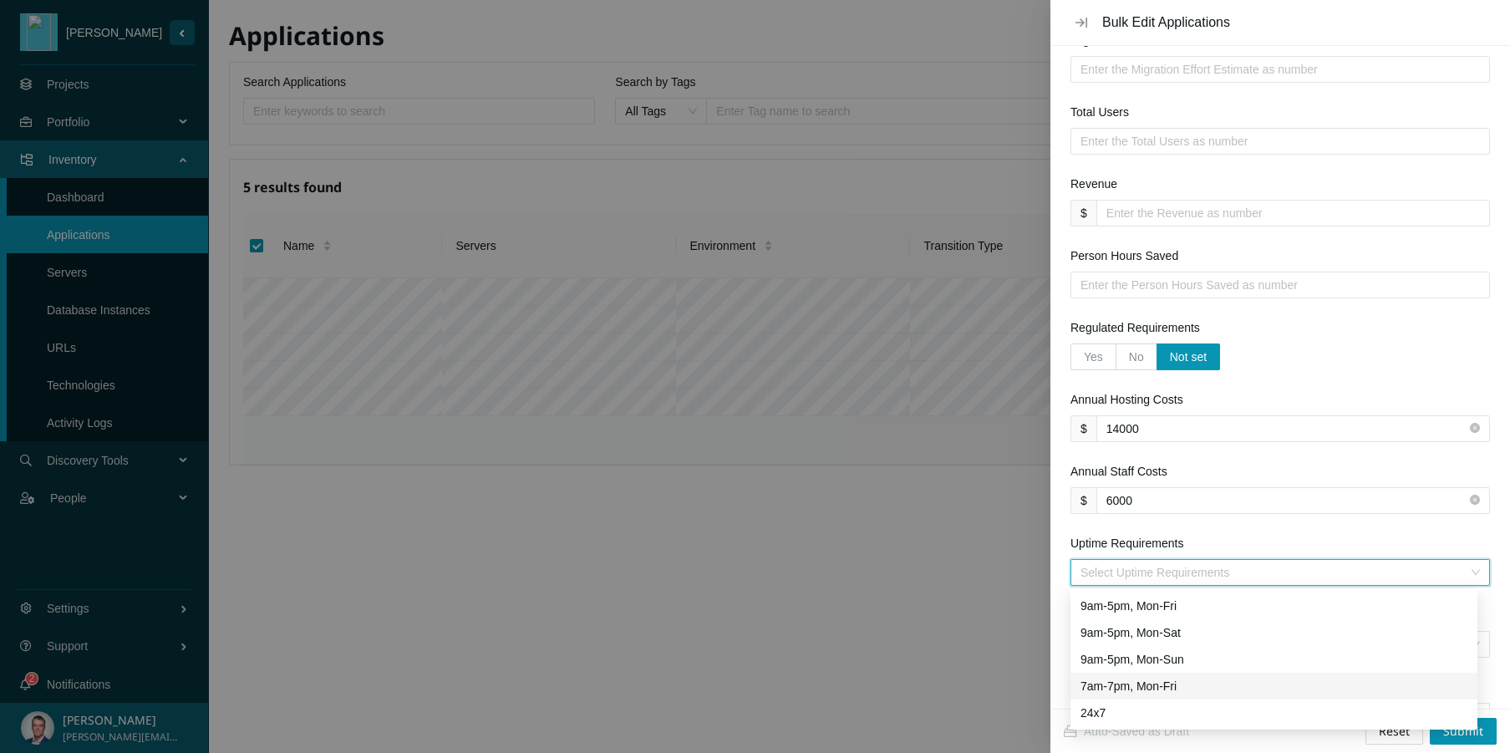
click at [1153, 680] on div "7am-7pm, Mon-Fri" at bounding box center [1273, 686] width 387 height 18
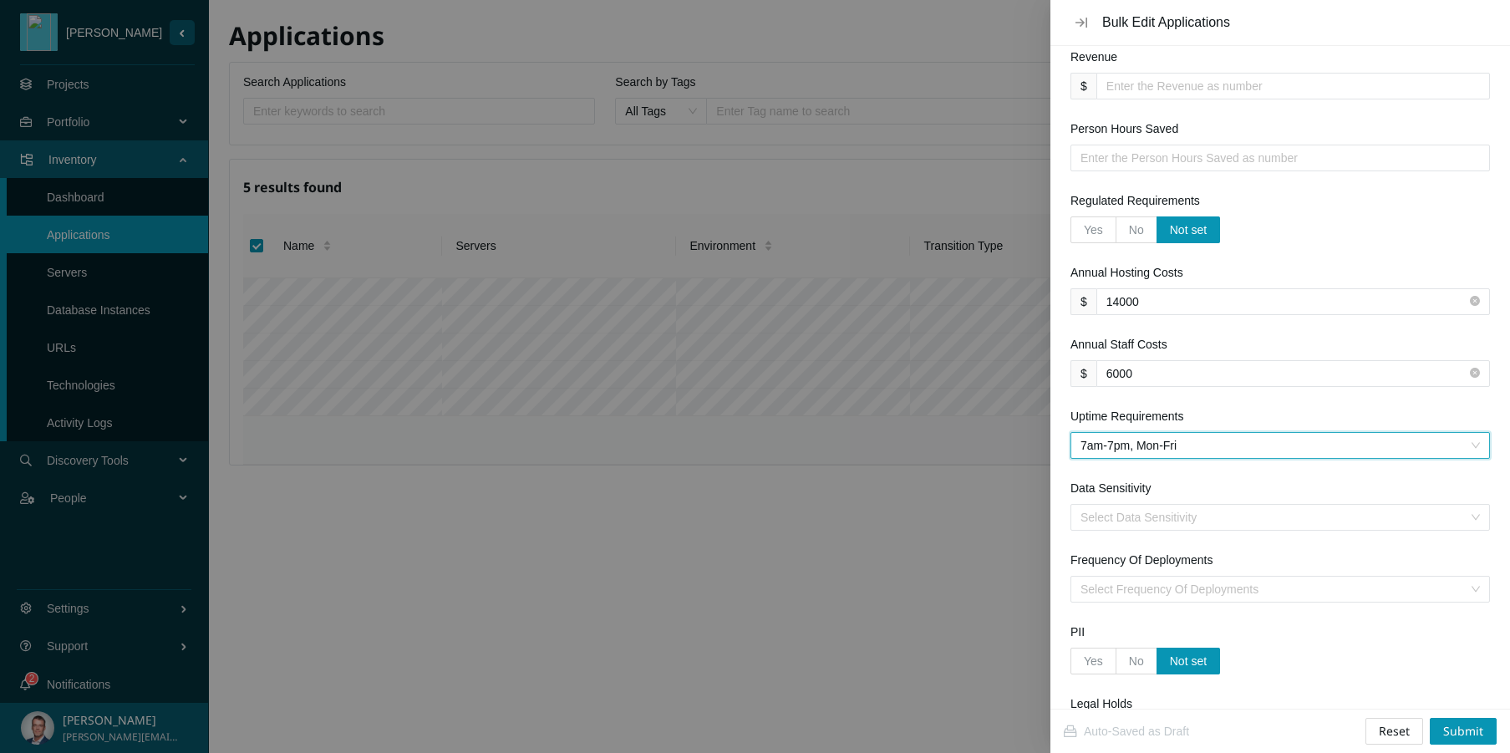
scroll to position [1143, 0]
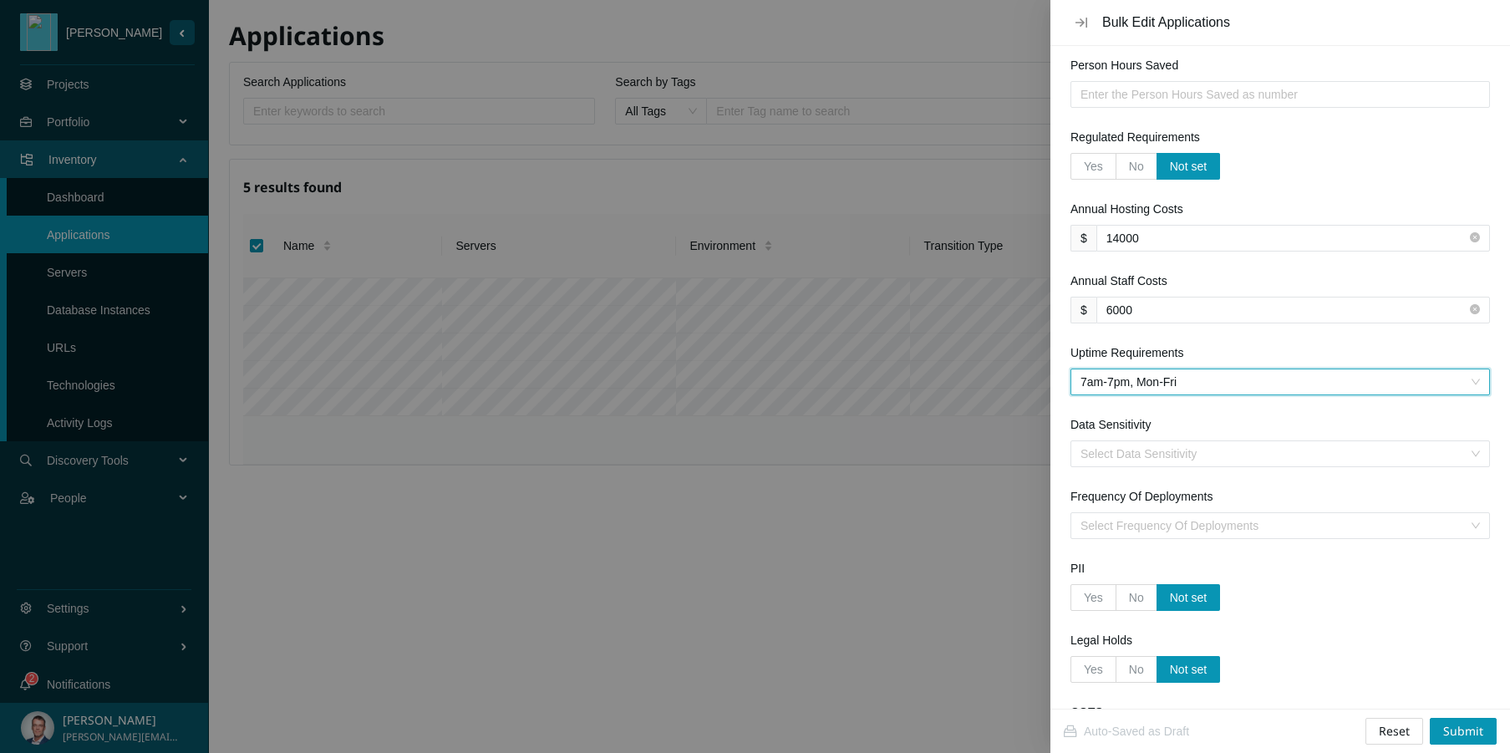
click at [1118, 458] on input "Data Sensitivity" at bounding box center [1274, 453] width 388 height 25
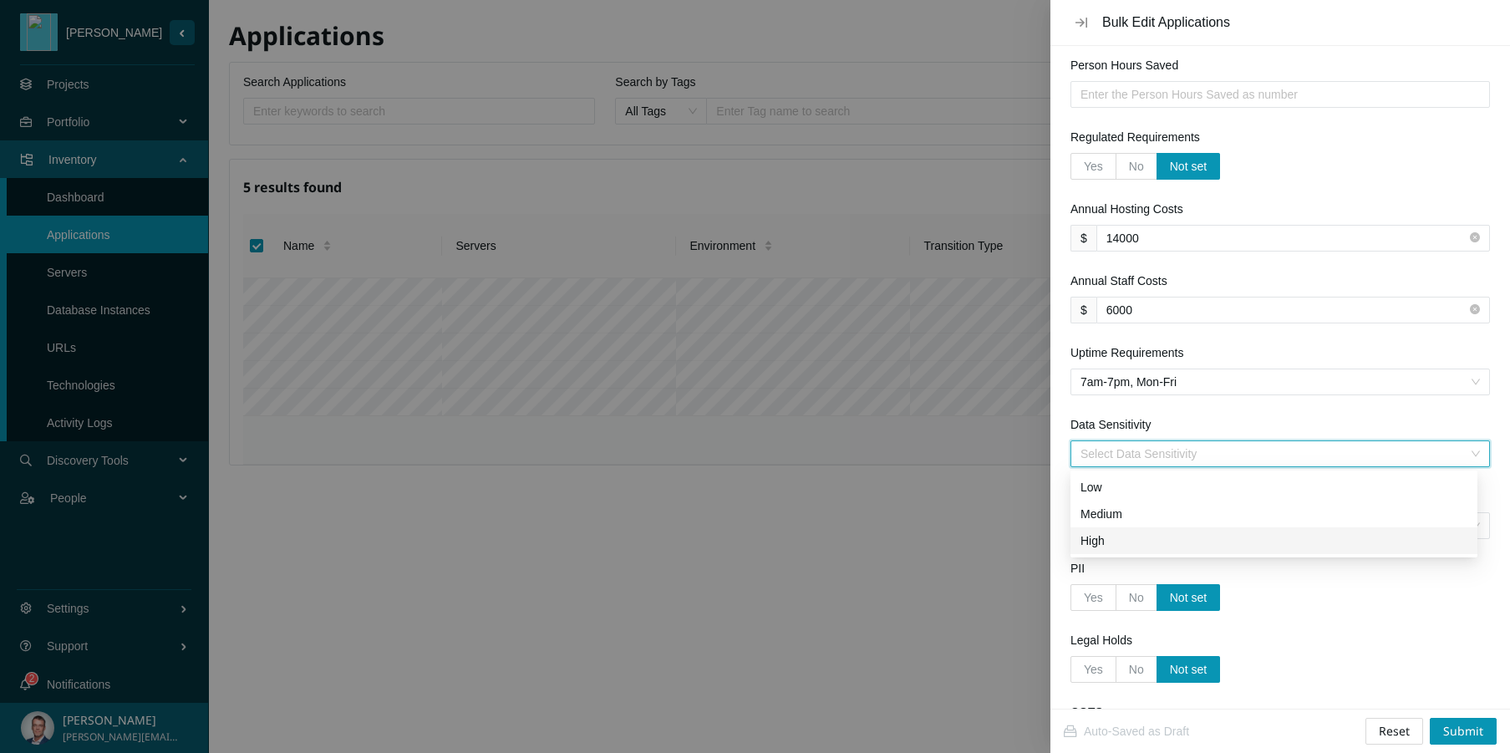
click at [1101, 538] on div "High" at bounding box center [1273, 540] width 387 height 18
click at [1135, 525] on input "Frequency Of Deployments" at bounding box center [1274, 525] width 388 height 25
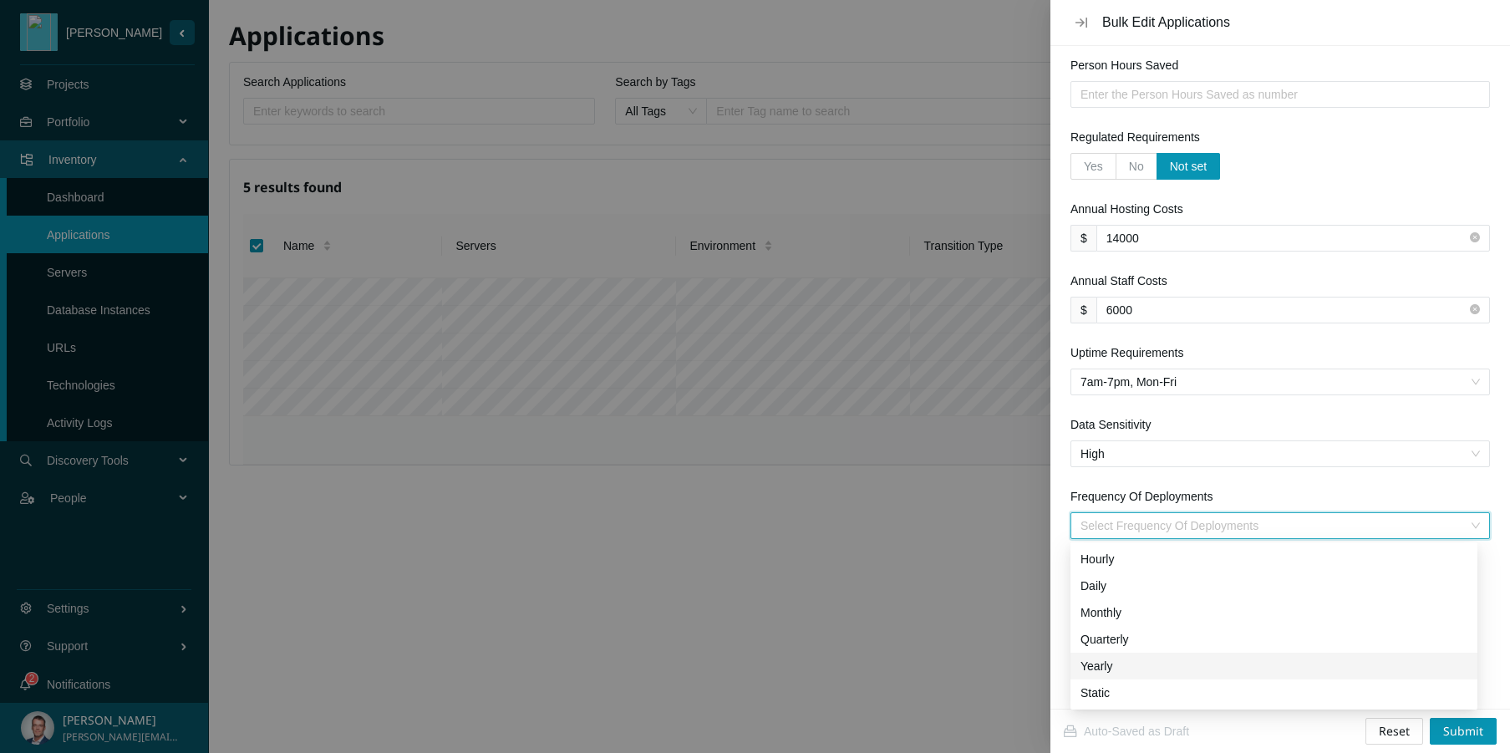
click at [1105, 663] on div "Yearly" at bounding box center [1273, 666] width 387 height 18
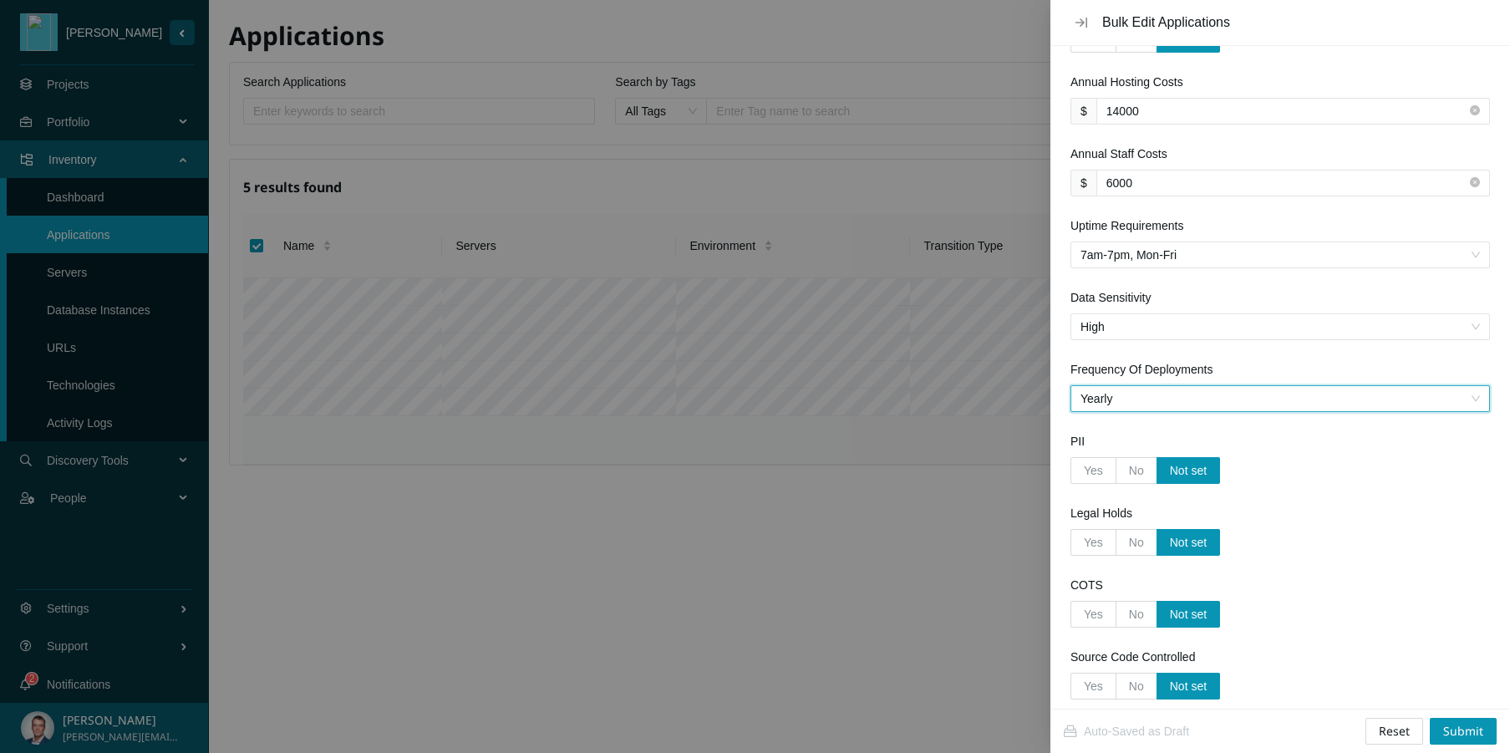
scroll to position [1397, 0]
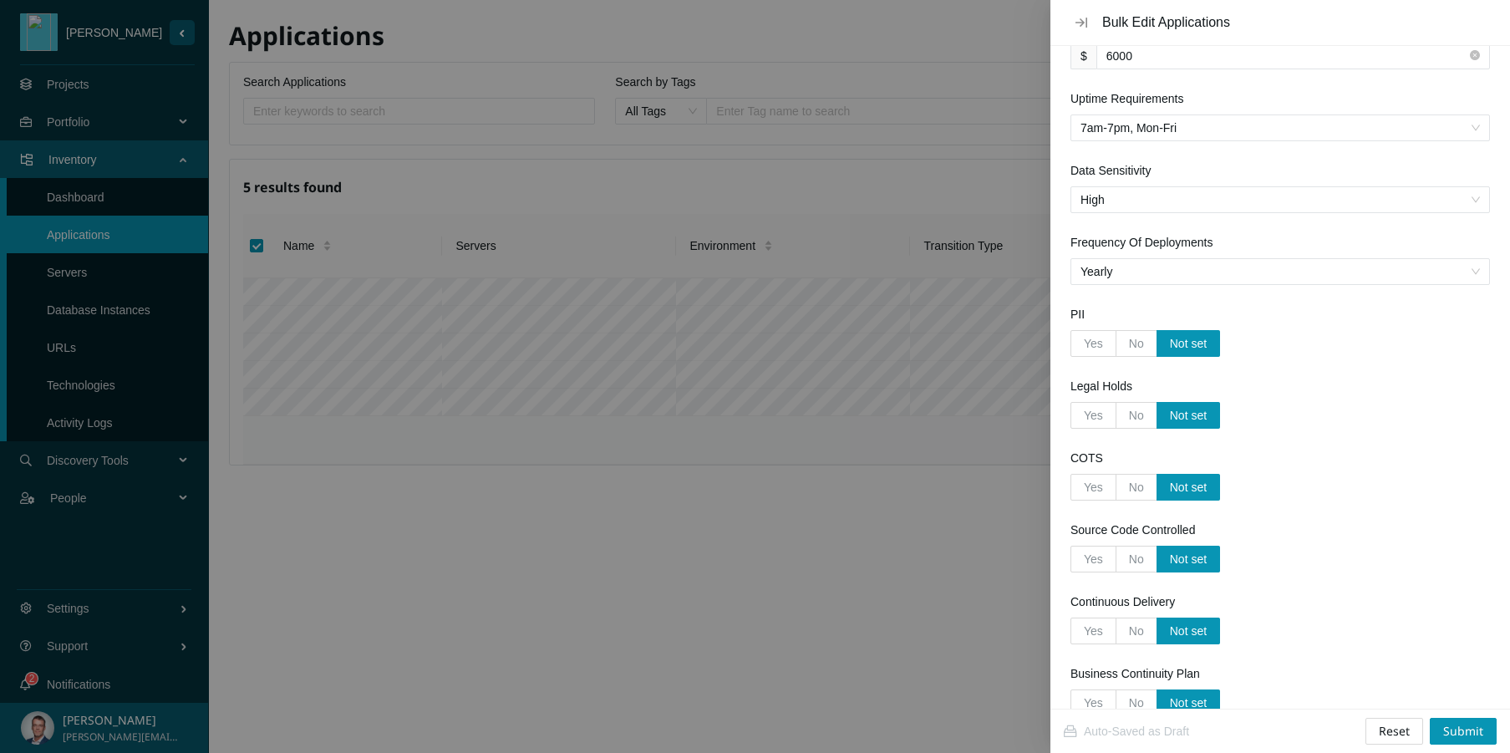
click at [1094, 346] on span "Yes" at bounding box center [1093, 343] width 19 height 13
click at [1071, 348] on input "Yes" at bounding box center [1071, 348] width 0 height 0
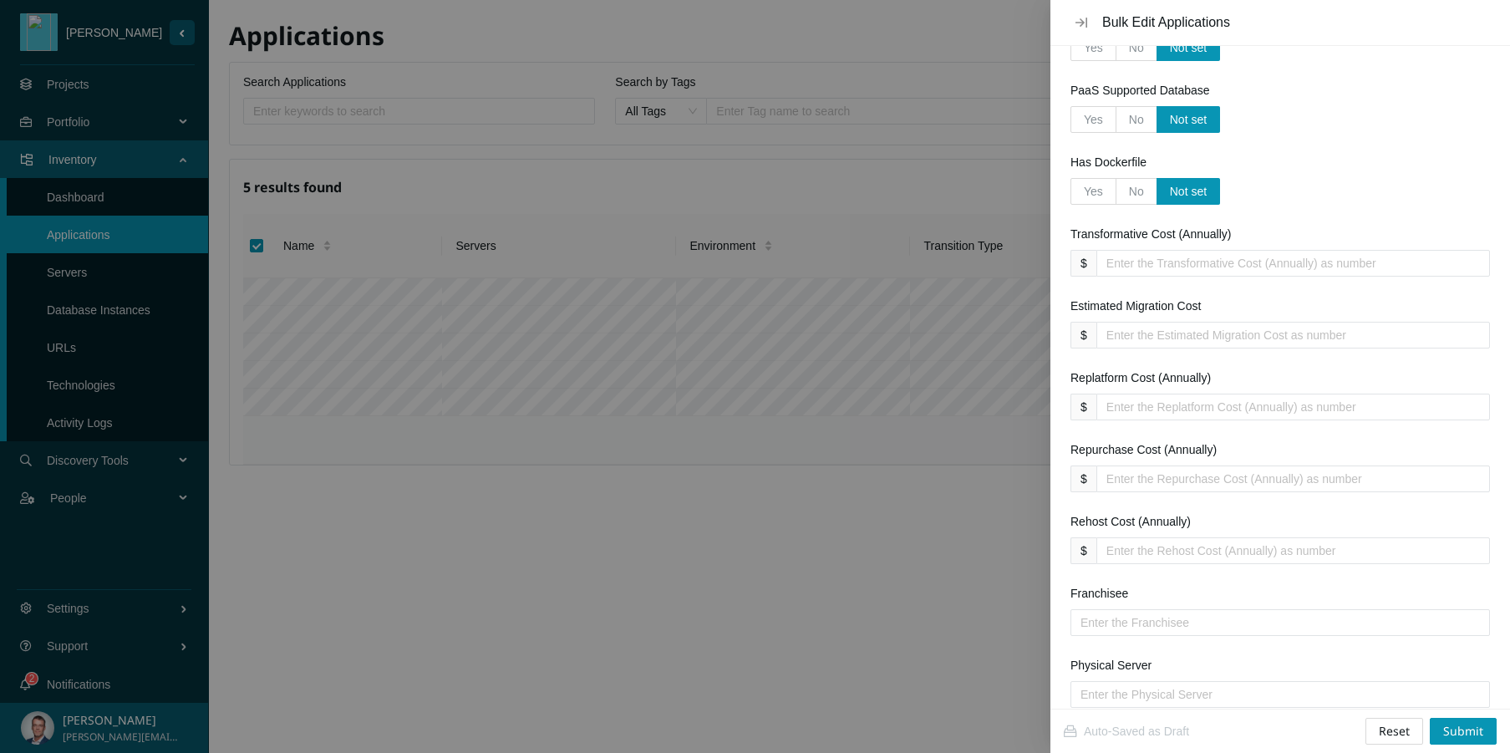
scroll to position [3048, 0]
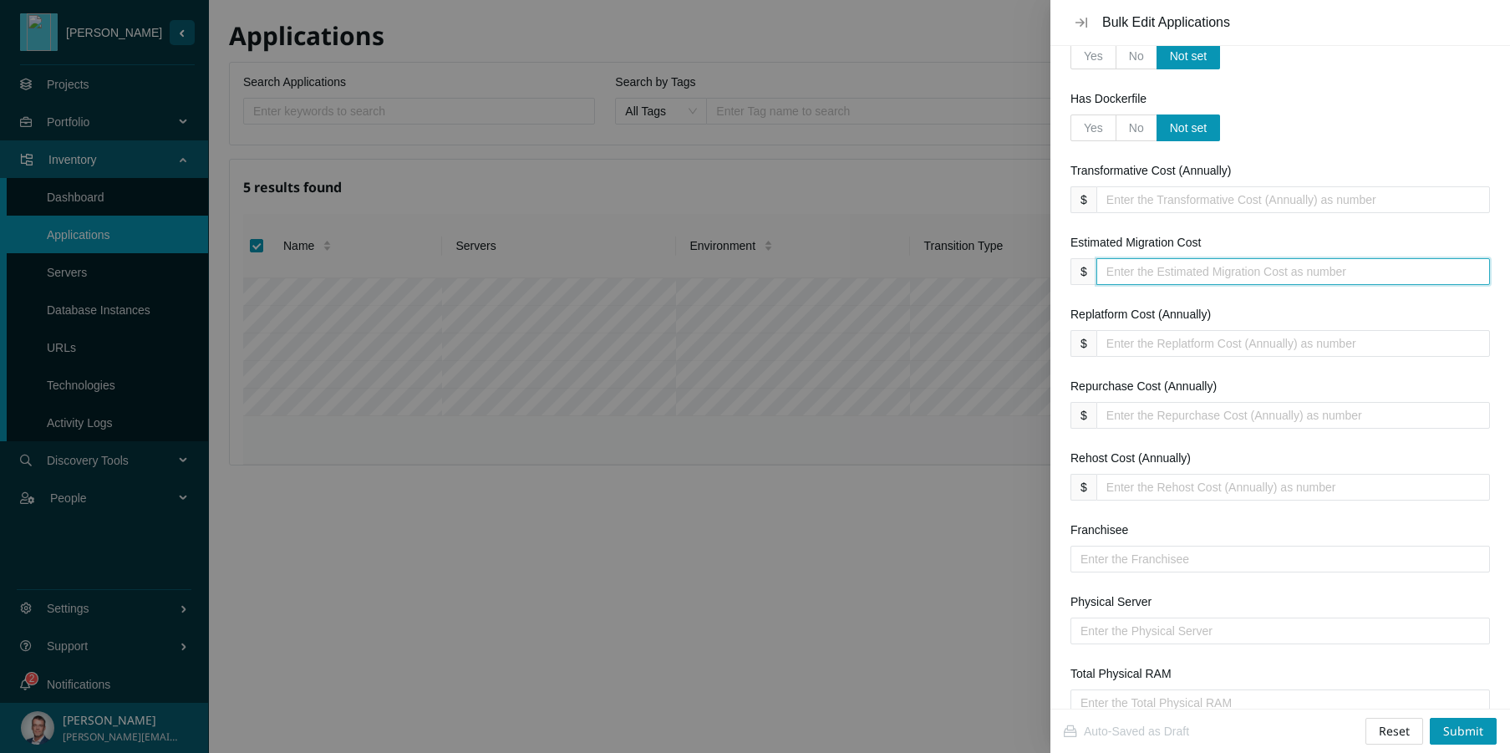
click at [1150, 272] on Cost "Estimated Migration Cost" at bounding box center [1286, 271] width 360 height 18
type Cost "2300"
click at [1312, 246] on div "Estimated Migration Cost" at bounding box center [1279, 245] width 419 height 25
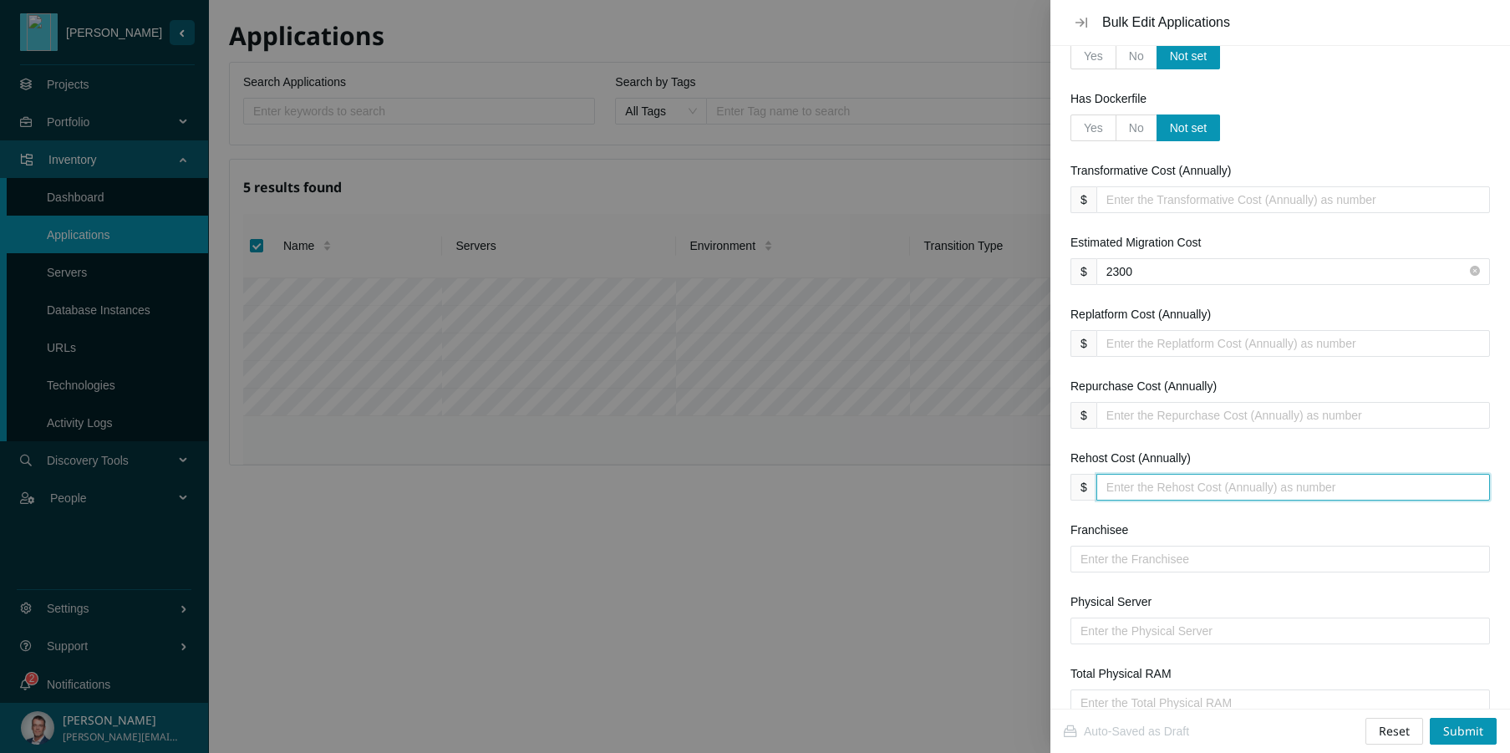
click at [1164, 486] on \(Annually\) "Rehost Cost (Annually)" at bounding box center [1286, 487] width 360 height 18
type \(Annually\) "1800"
click at [1214, 597] on div "Physical Server" at bounding box center [1279, 604] width 419 height 25
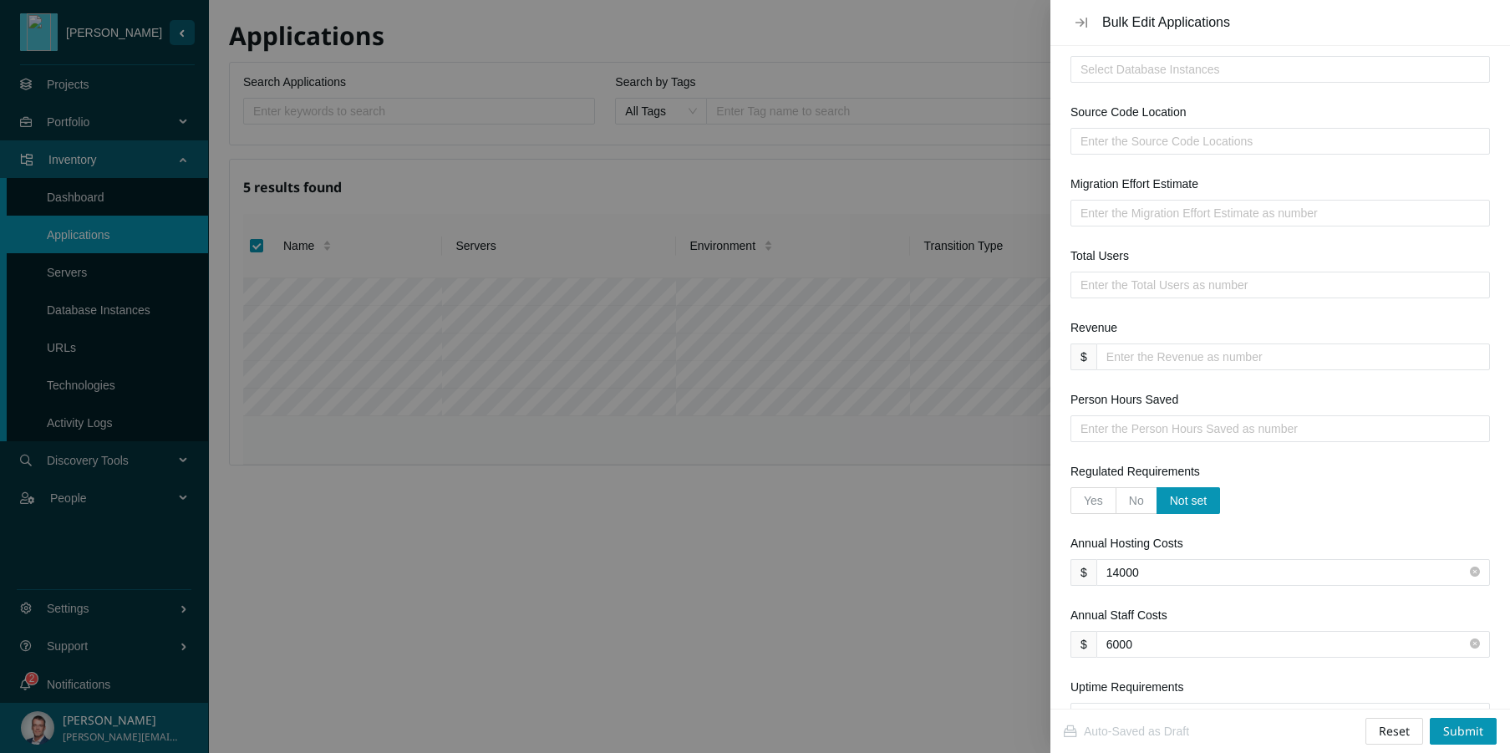
scroll to position [618, 0]
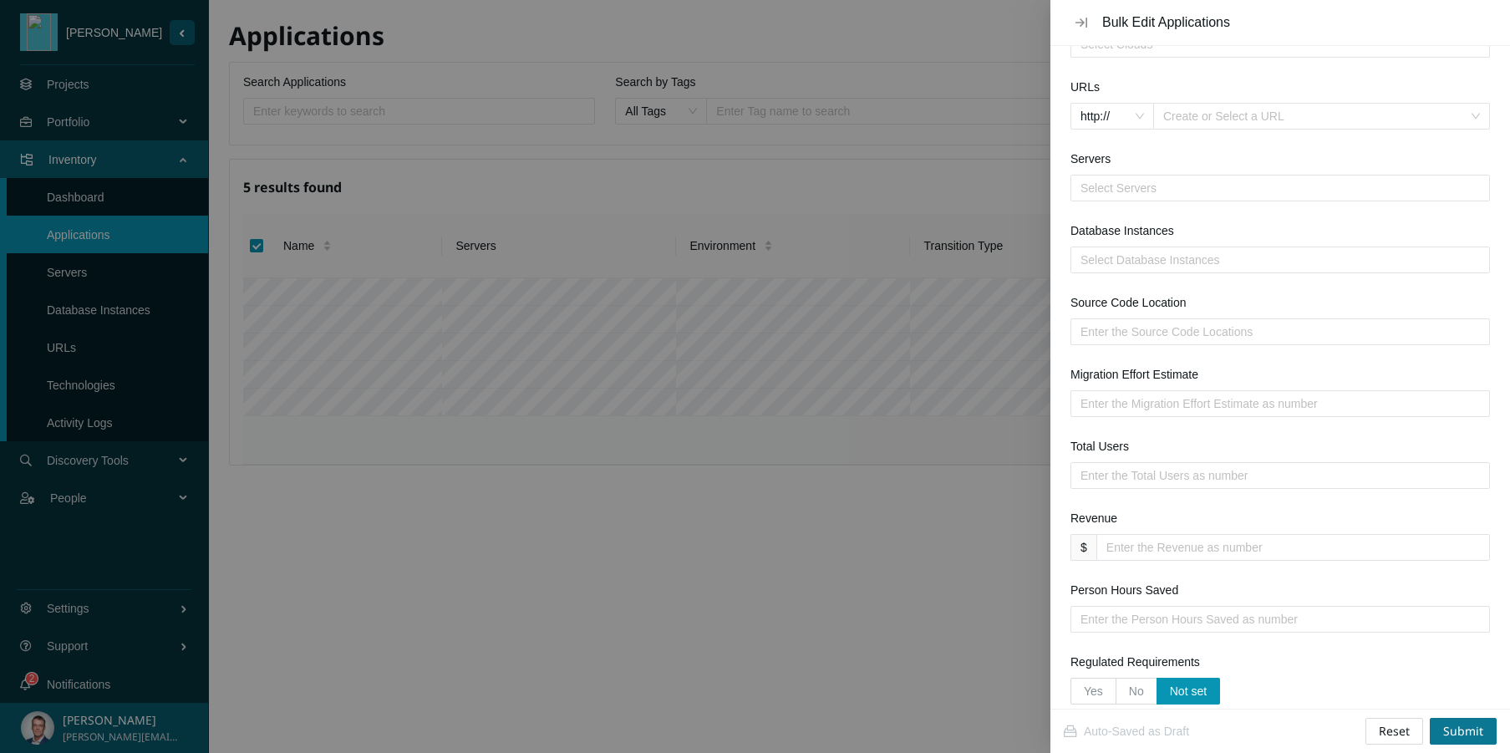
click at [1312, 734] on span "Submit" at bounding box center [1463, 731] width 40 height 18
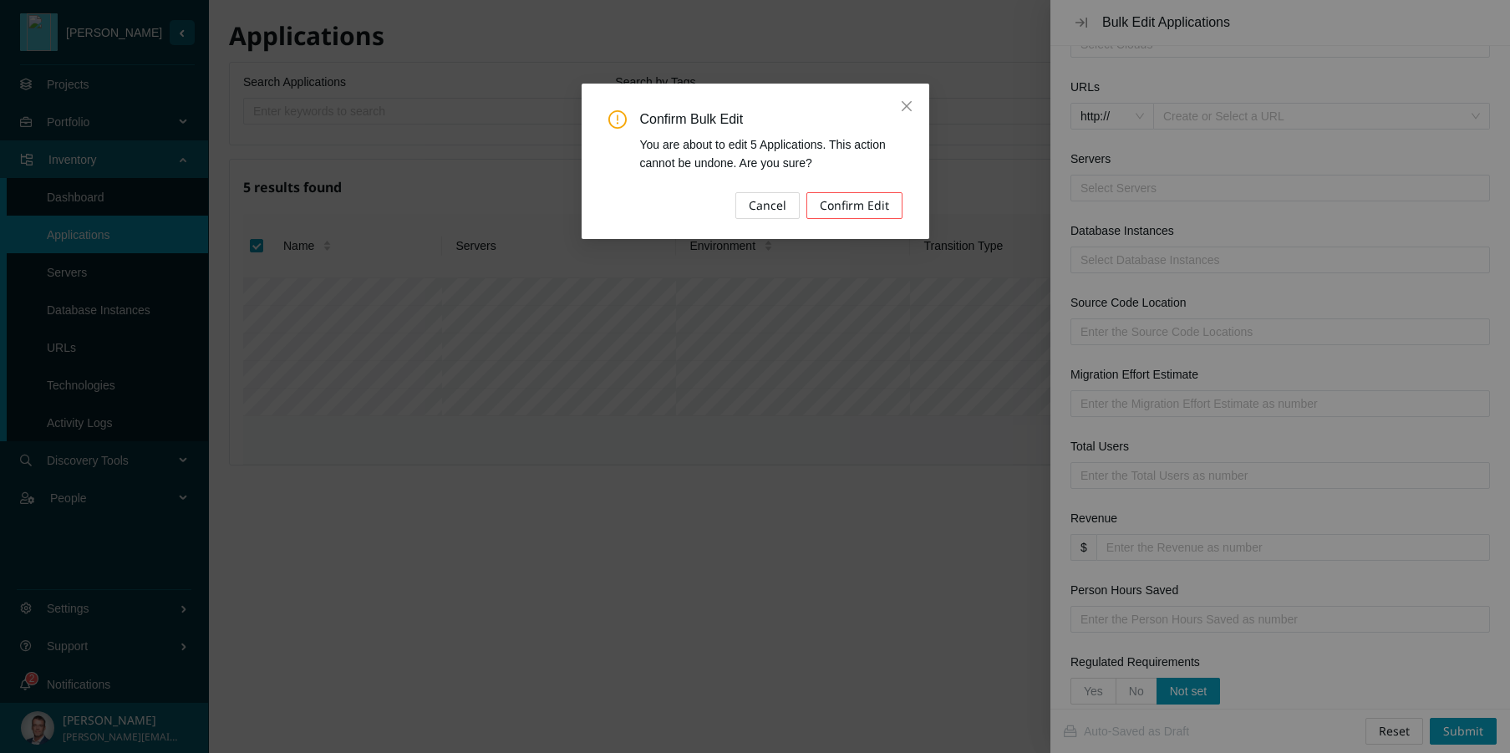
click at [853, 215] on button "Confirm Edit" at bounding box center [854, 205] width 96 height 27
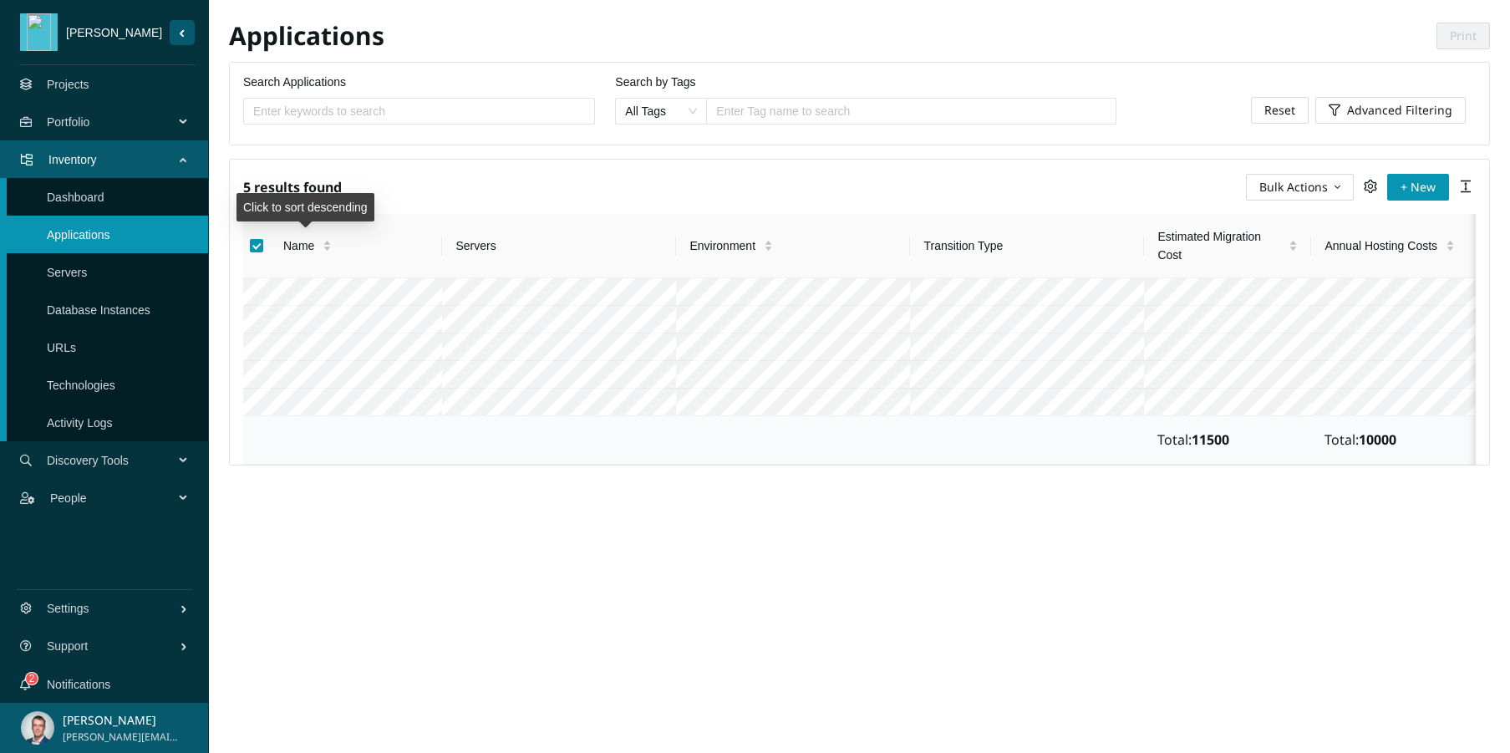
click at [332, 255] on div "Name" at bounding box center [307, 245] width 48 height 18
click at [259, 246] on input "Select all" at bounding box center [256, 245] width 13 height 13
checkbox input "false"
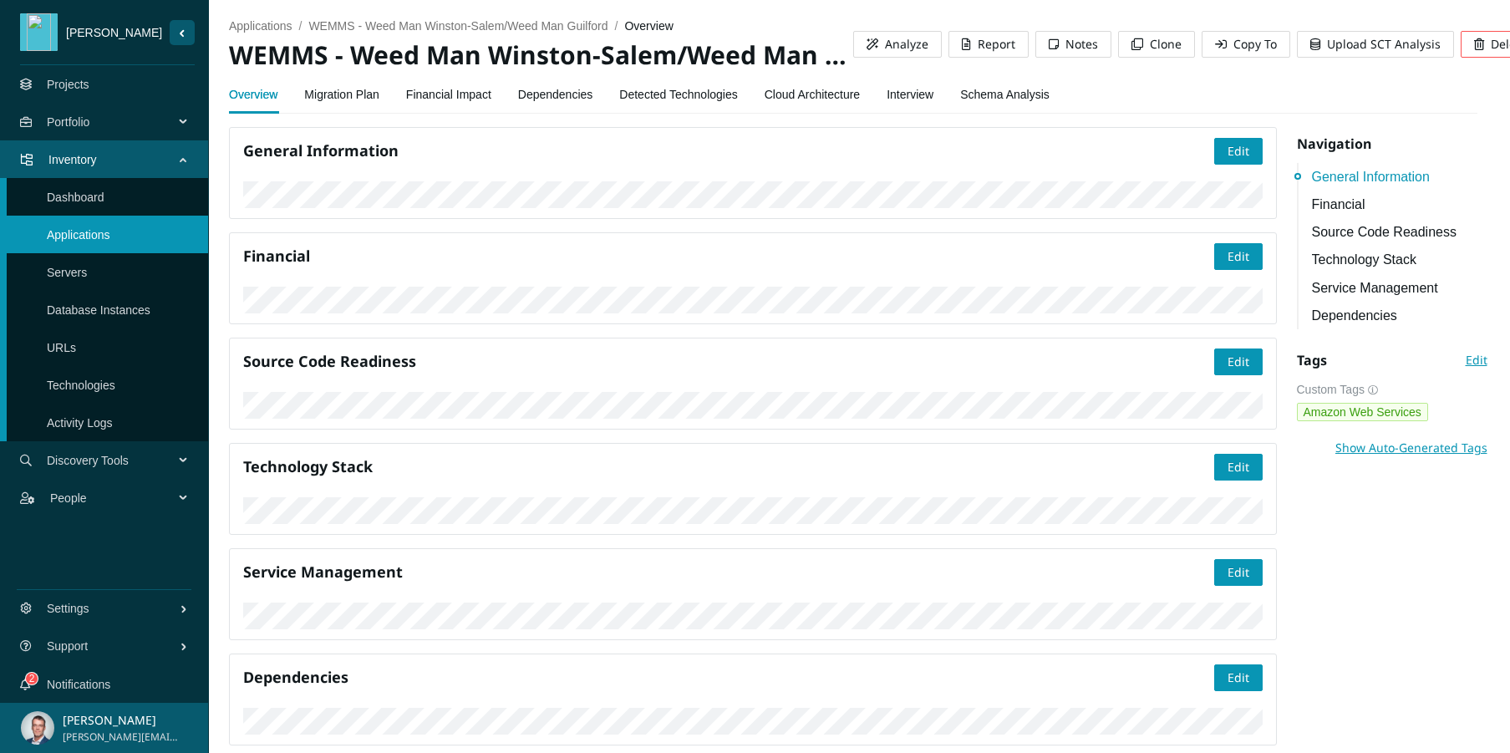
click at [445, 92] on link "Financial Impact" at bounding box center [448, 94] width 85 height 33
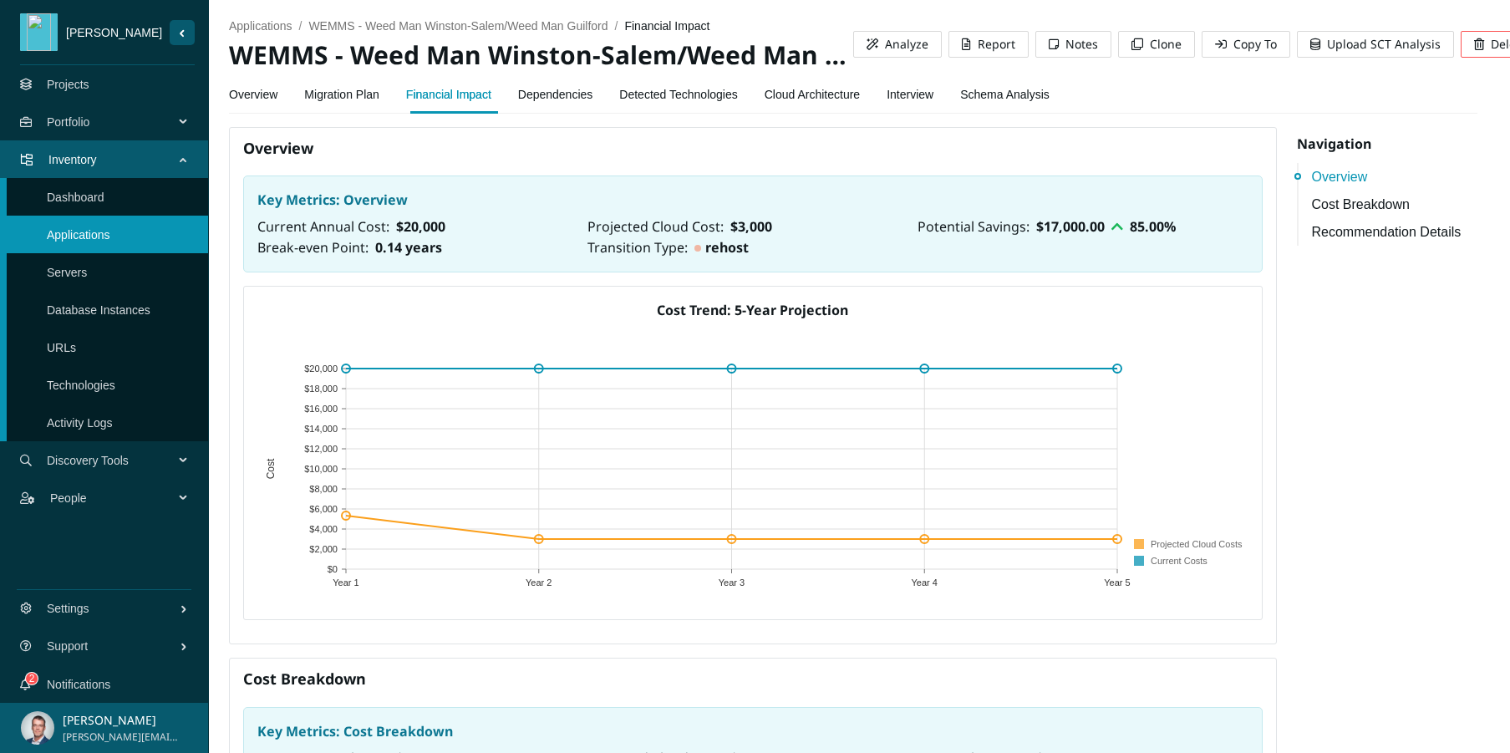
click at [571, 96] on link "Dependencies" at bounding box center [555, 94] width 75 height 33
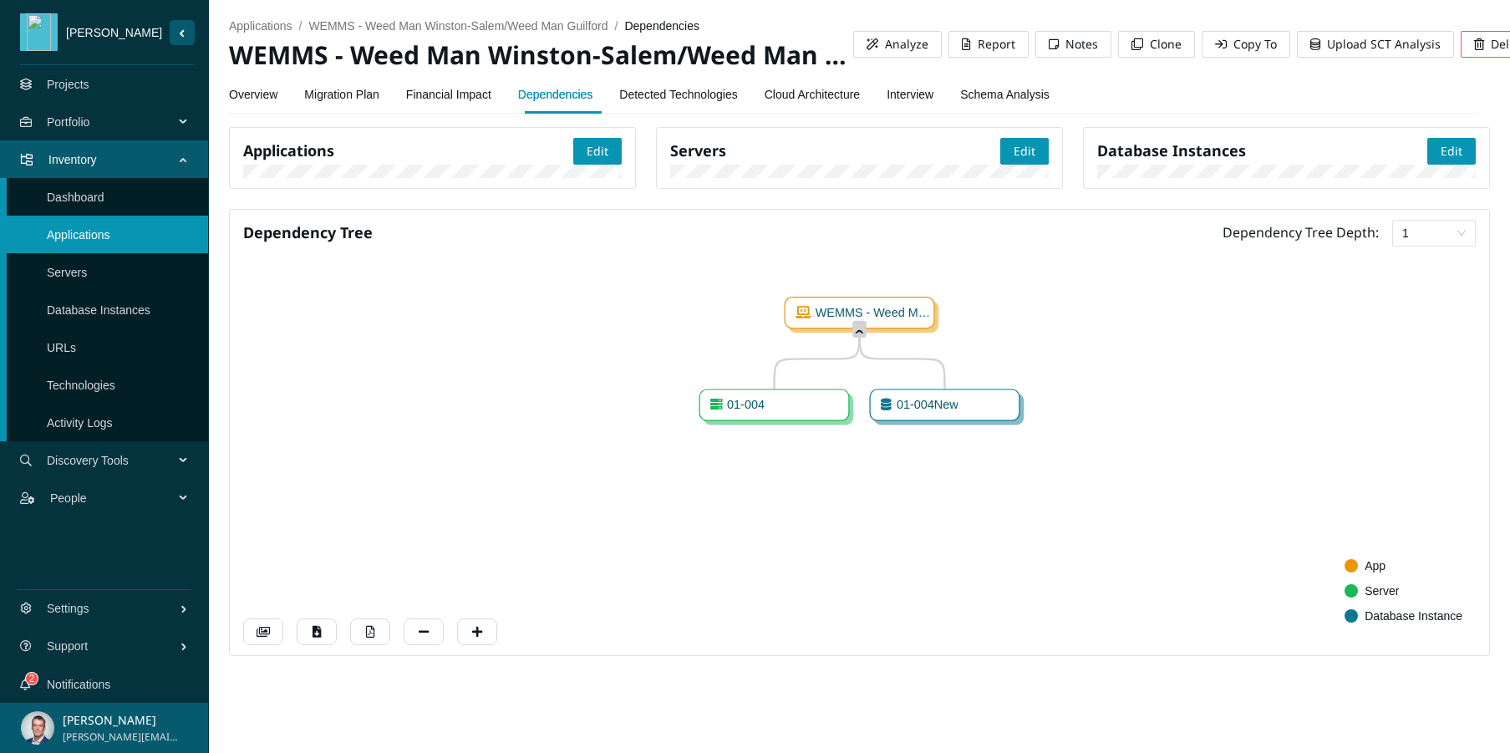
click at [368, 96] on link "Migration Plan" at bounding box center [341, 94] width 75 height 33
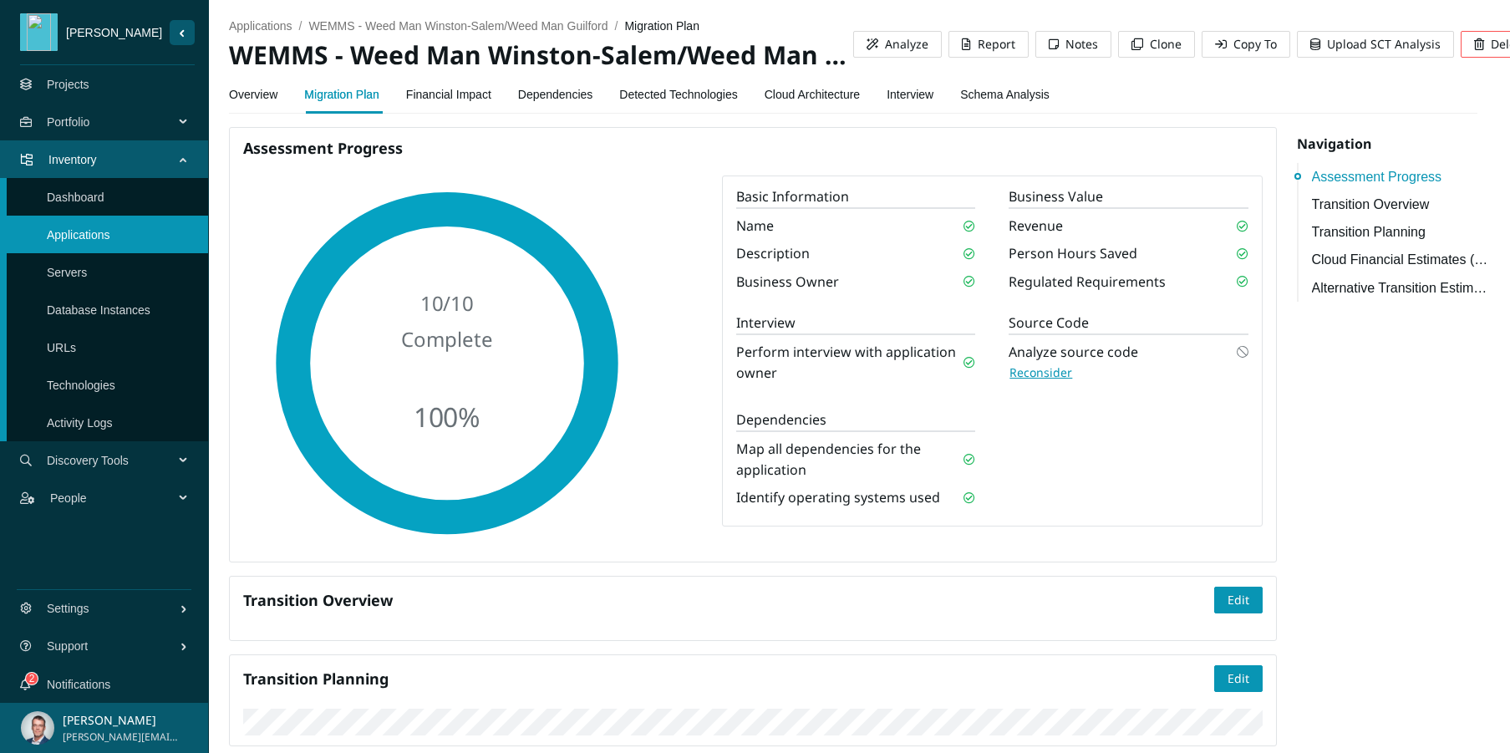
click at [483, 97] on link "Financial Impact" at bounding box center [448, 94] width 85 height 33
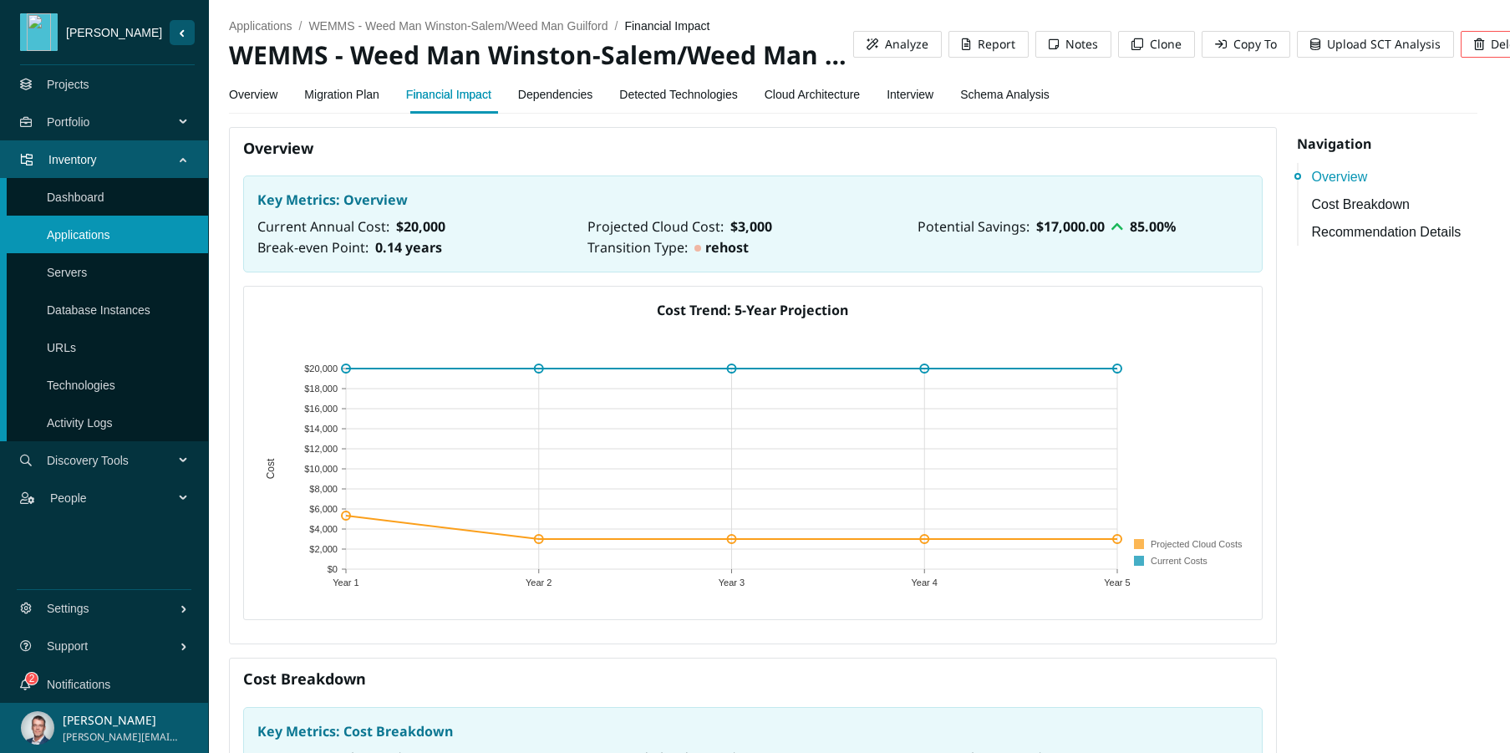
click at [570, 92] on link "Dependencies" at bounding box center [555, 94] width 75 height 33
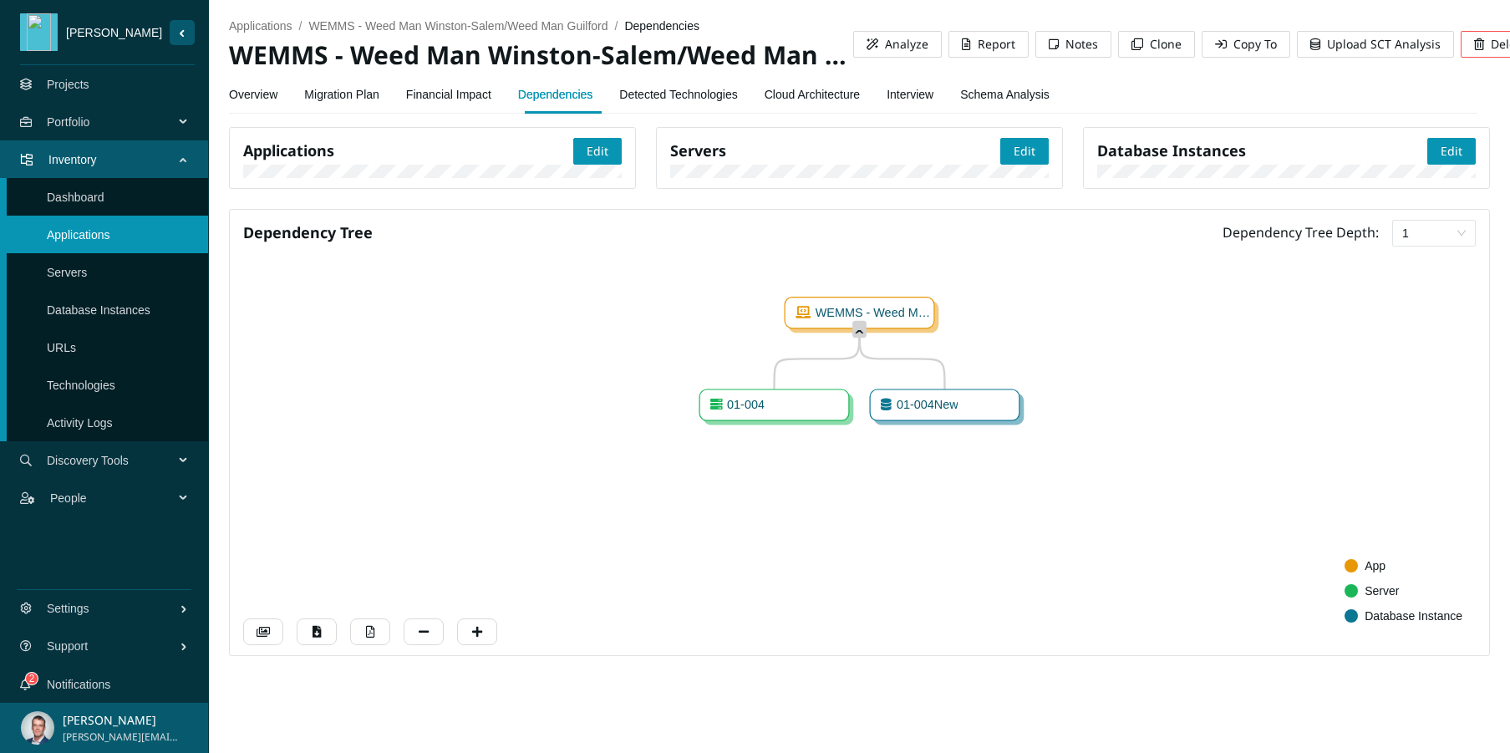
click at [845, 93] on link "Cloud Architecture" at bounding box center [811, 94] width 95 height 33
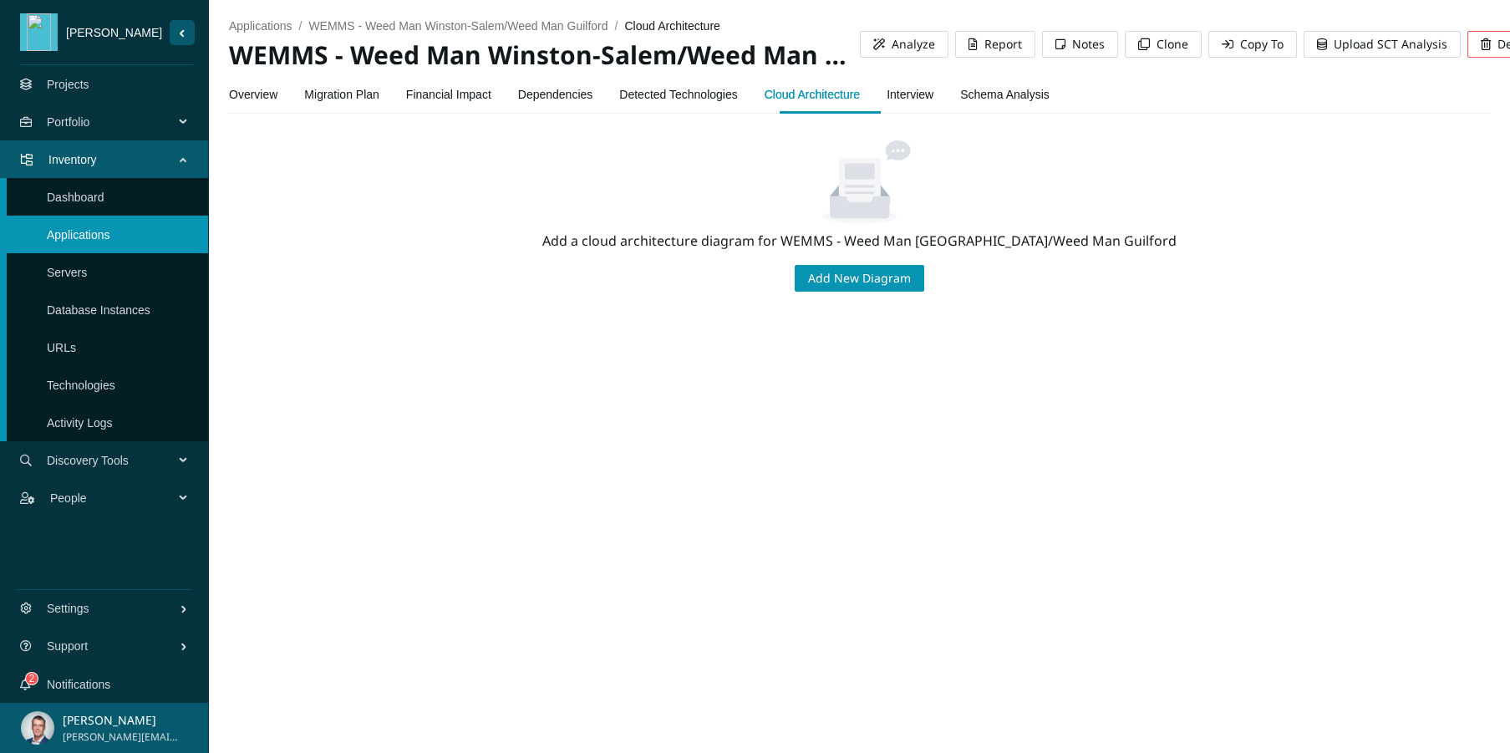
click at [273, 99] on link "Overview" at bounding box center [253, 94] width 48 height 33
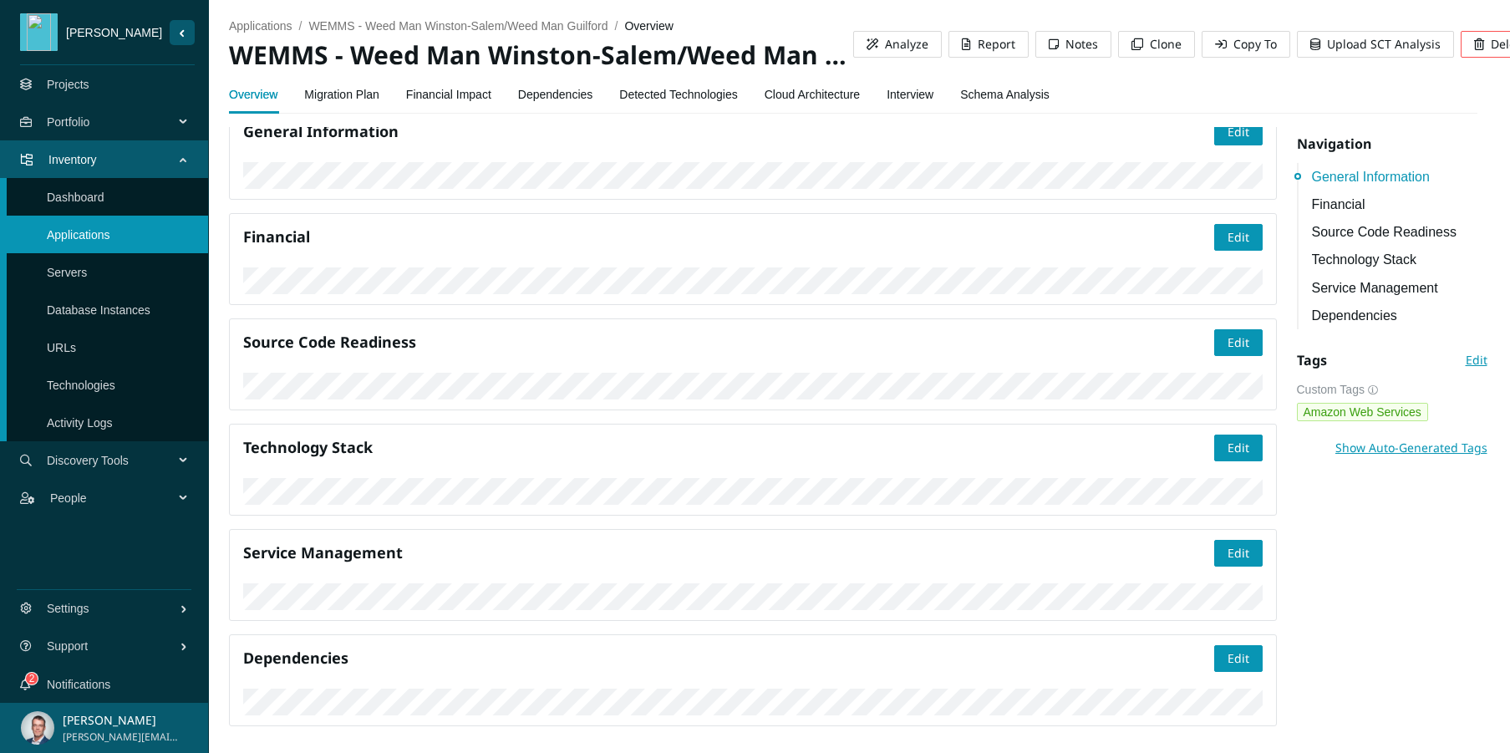
scroll to position [381, 0]
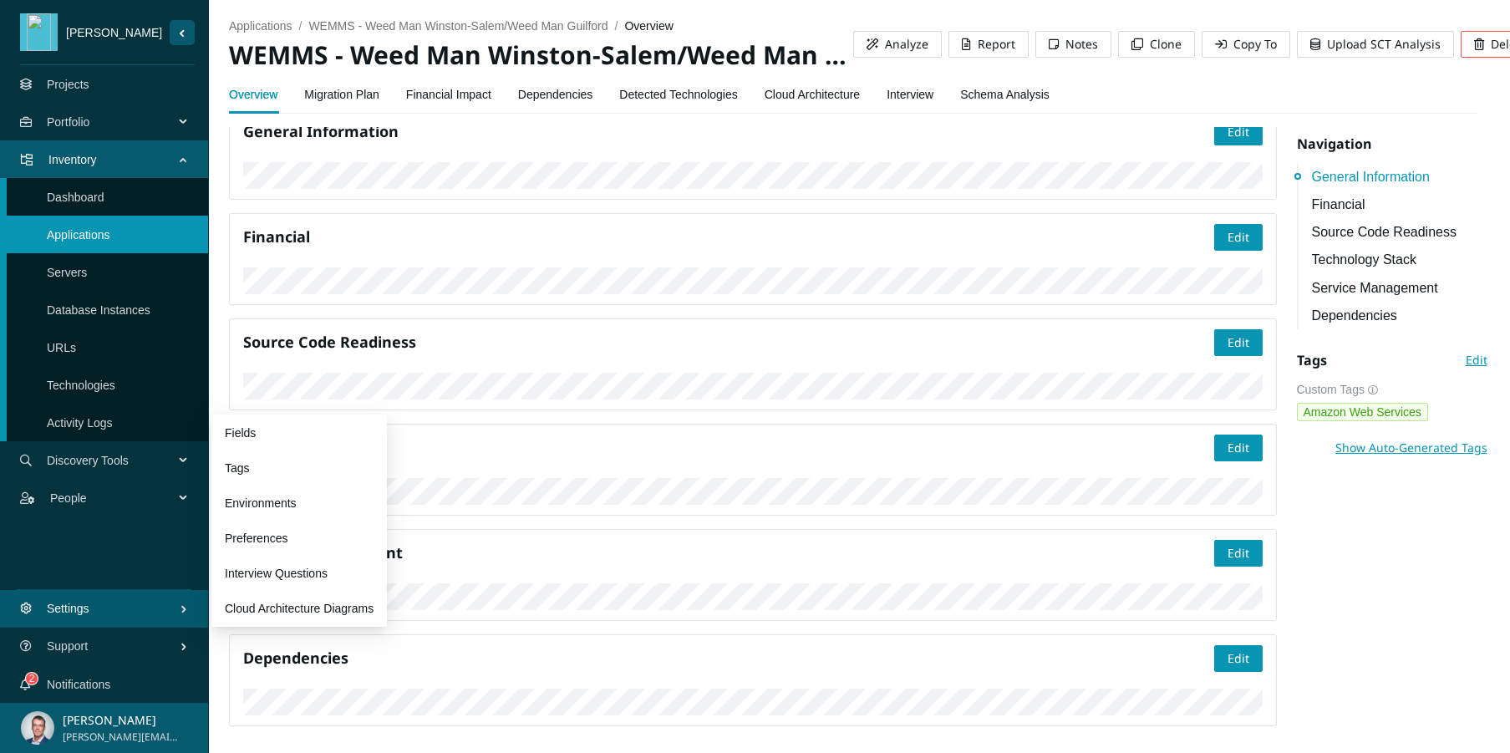
click at [114, 616] on span "Settings" at bounding box center [113, 608] width 133 height 50
click at [287, 538] on link "Preferences" at bounding box center [256, 537] width 63 height 13
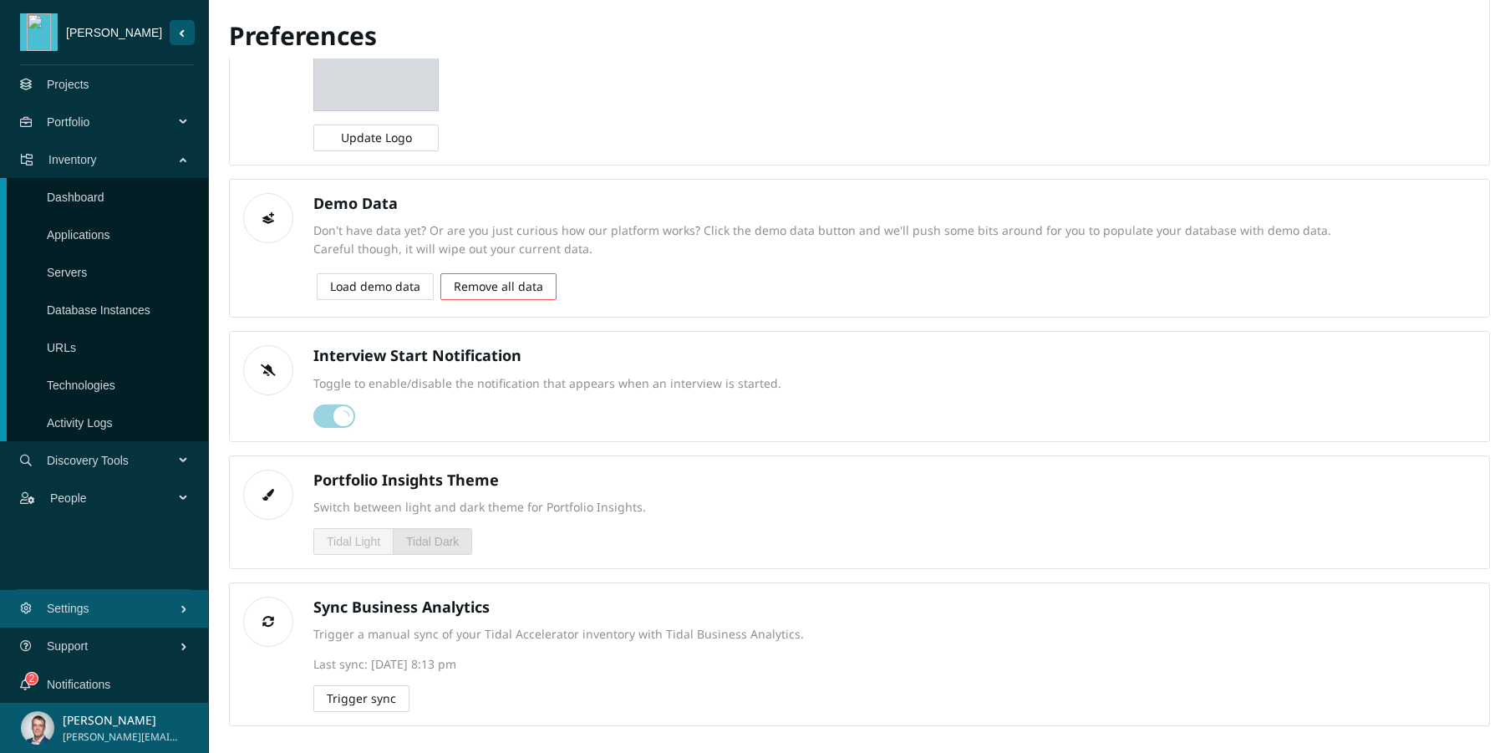
scroll to position [145, 0]
click at [378, 695] on span "Trigger sync" at bounding box center [361, 698] width 69 height 18
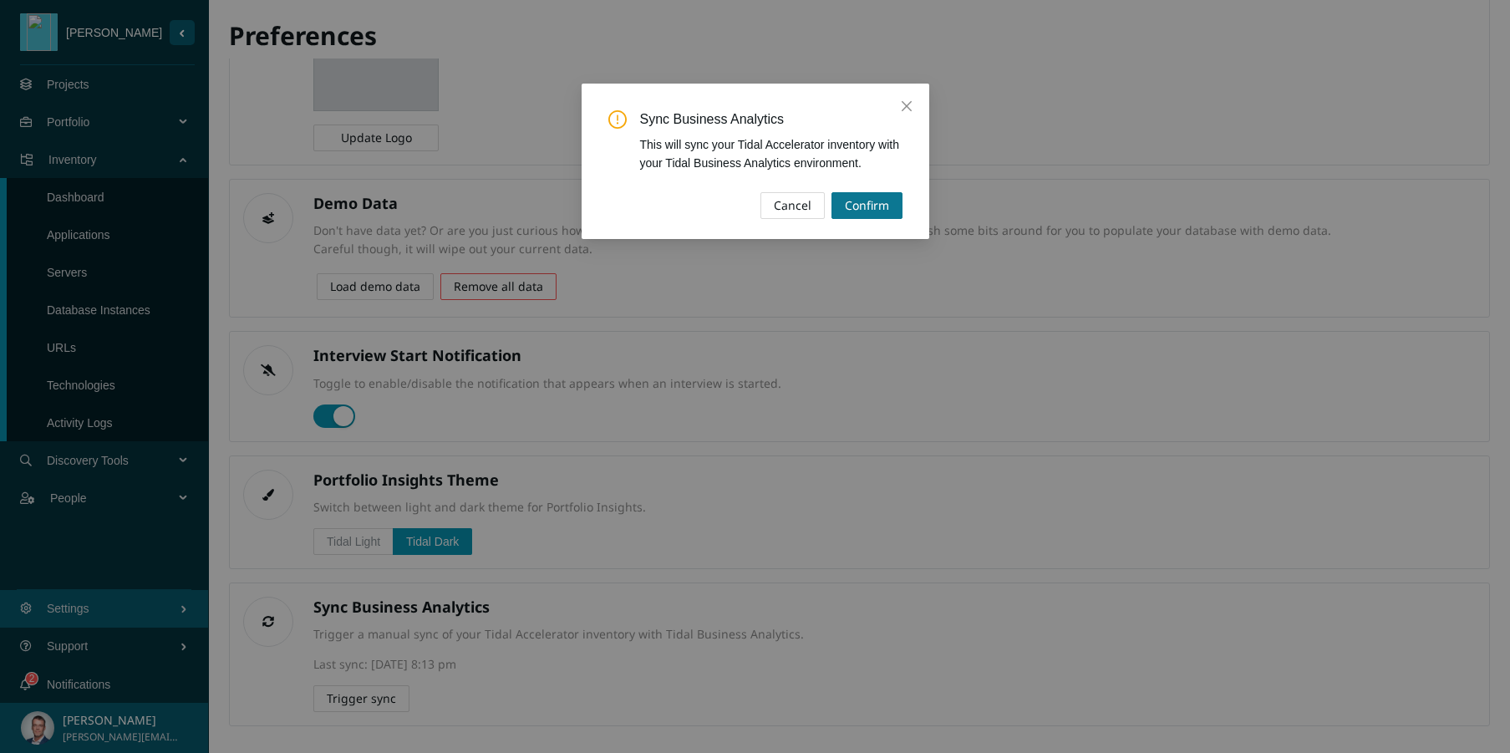
click at [872, 201] on span "Confirm" at bounding box center [867, 205] width 44 height 18
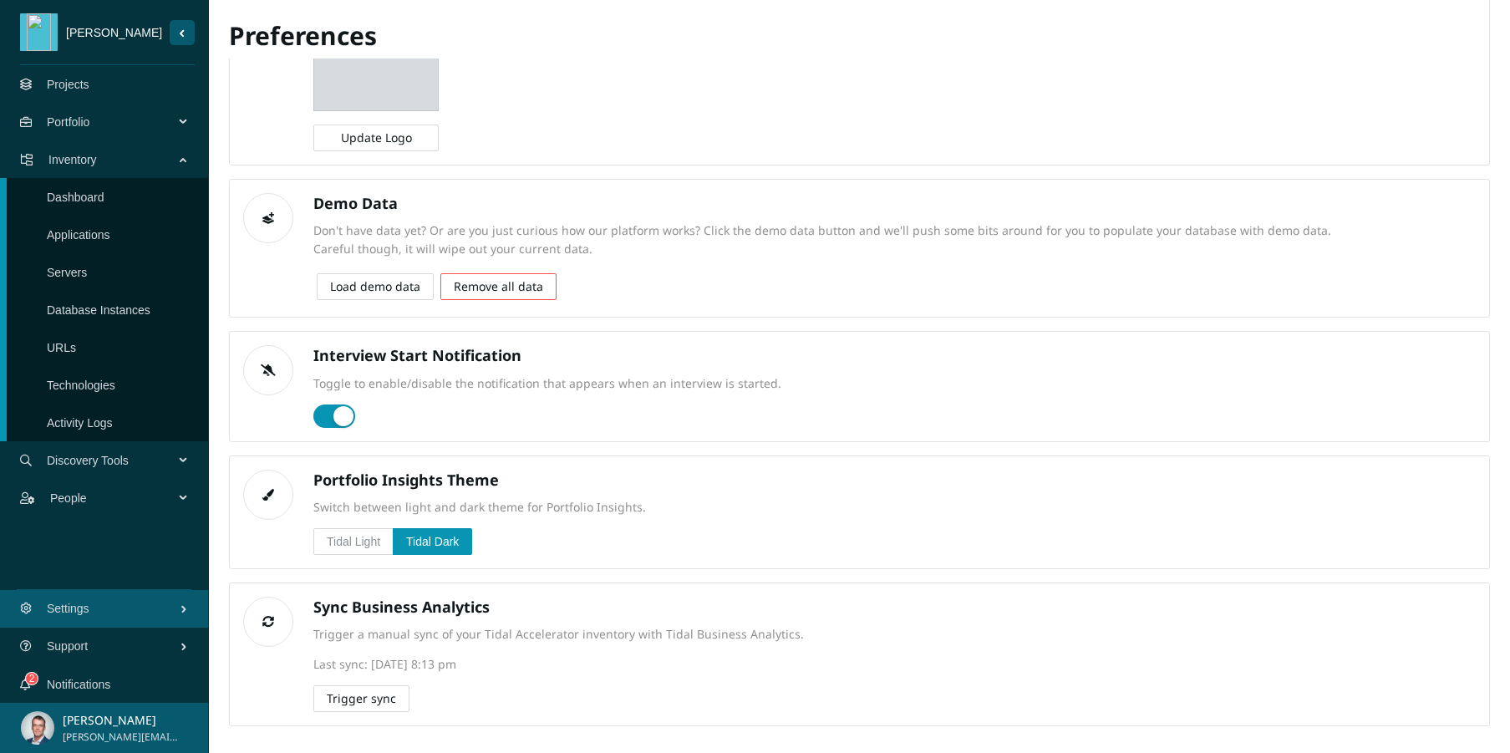
click at [369, 698] on span "Trigger sync" at bounding box center [361, 698] width 69 height 18
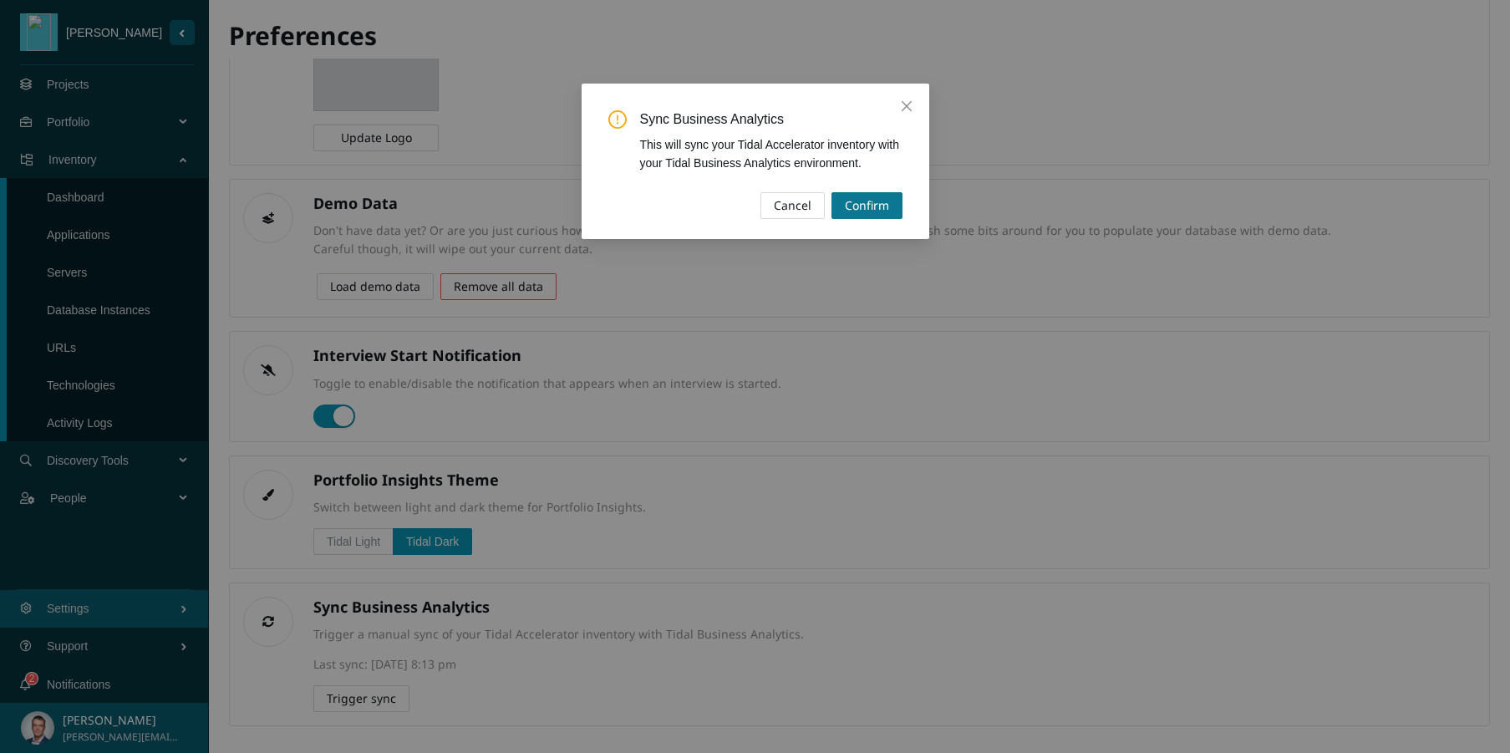
click at [863, 209] on span "Confirm" at bounding box center [867, 205] width 44 height 18
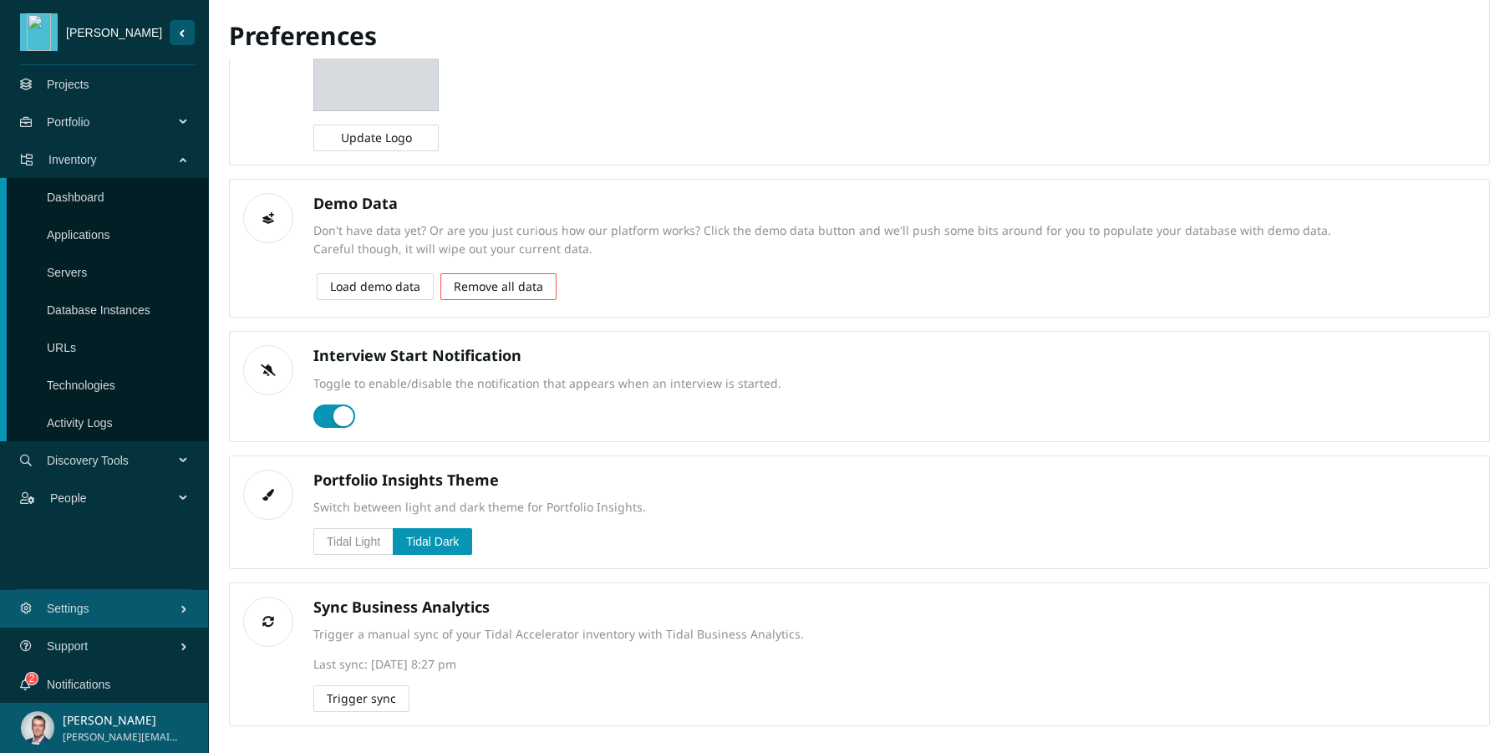
click at [89, 89] on link "Projects" at bounding box center [68, 84] width 43 height 13
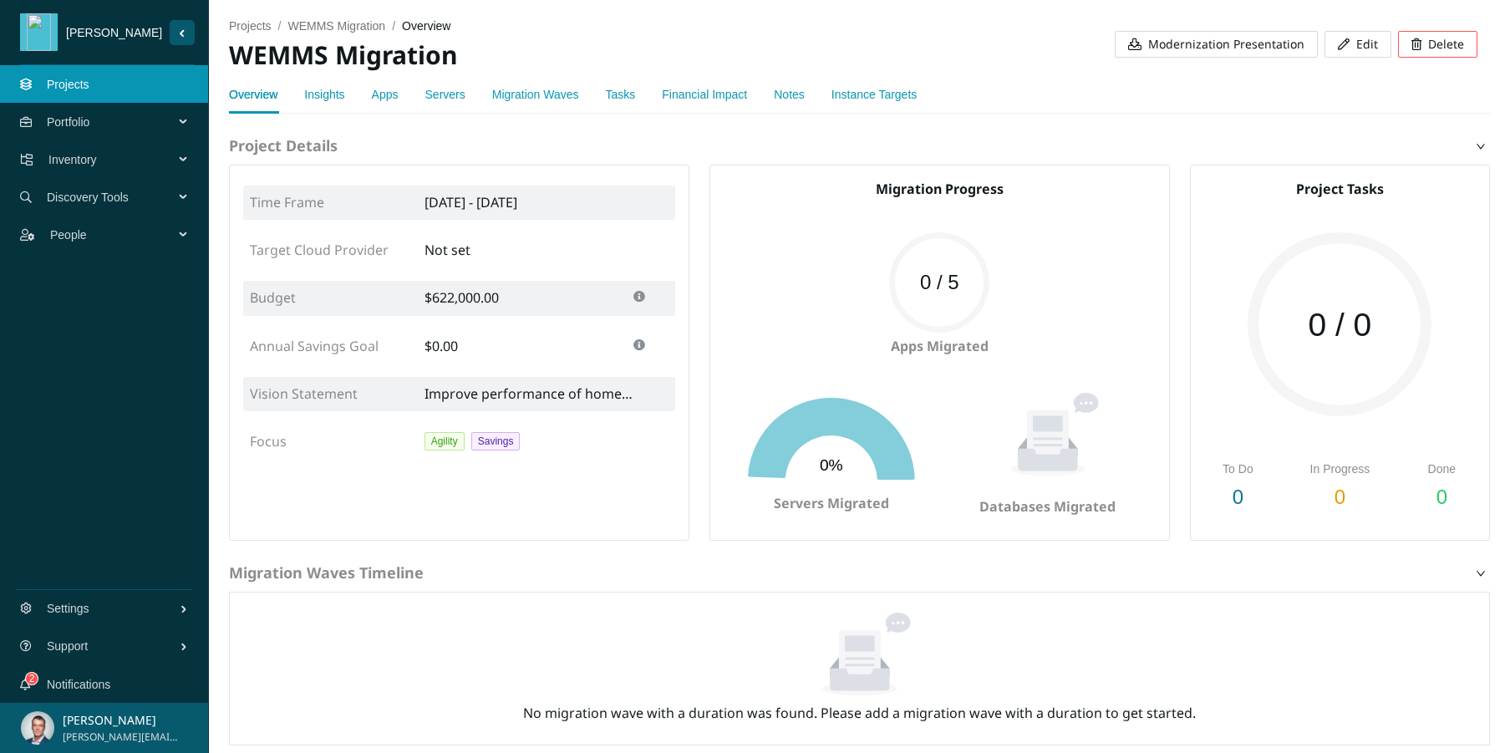
click at [1196, 42] on span "Modernization Presentation" at bounding box center [1226, 44] width 156 height 18
click at [82, 122] on span "Portfolio" at bounding box center [114, 122] width 134 height 50
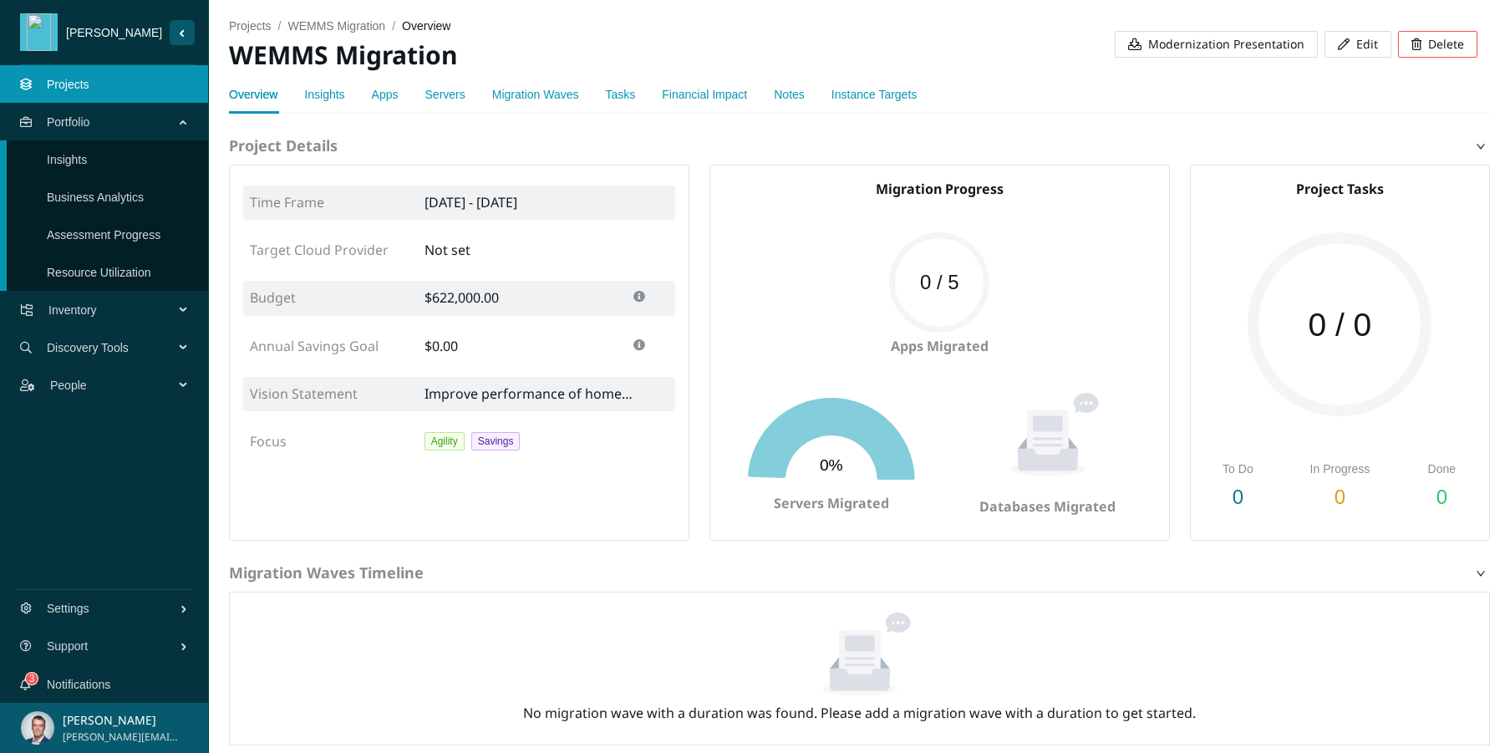
click at [119, 190] on link "Business Analytics" at bounding box center [95, 196] width 97 height 13
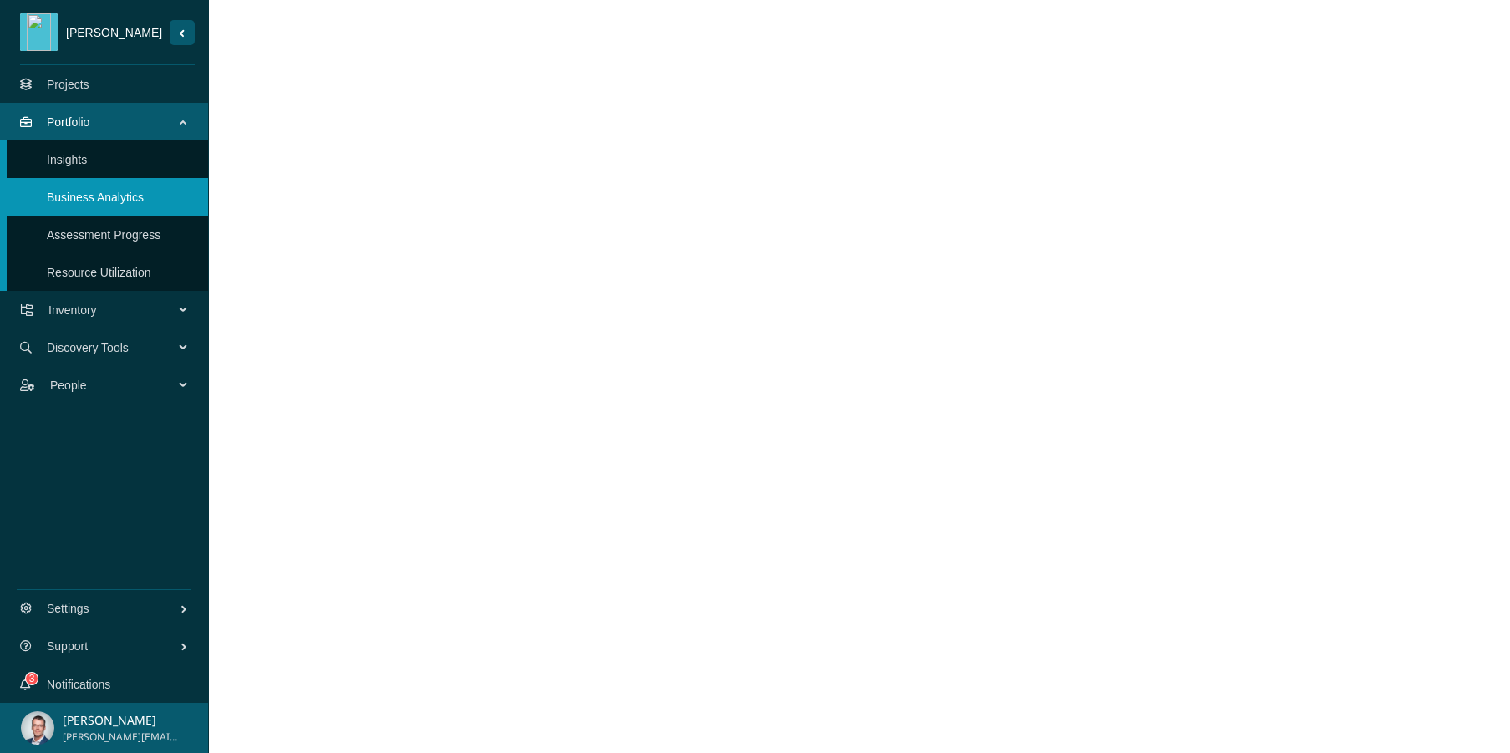
click at [71, 235] on link "Assessment Progress" at bounding box center [104, 234] width 114 height 13
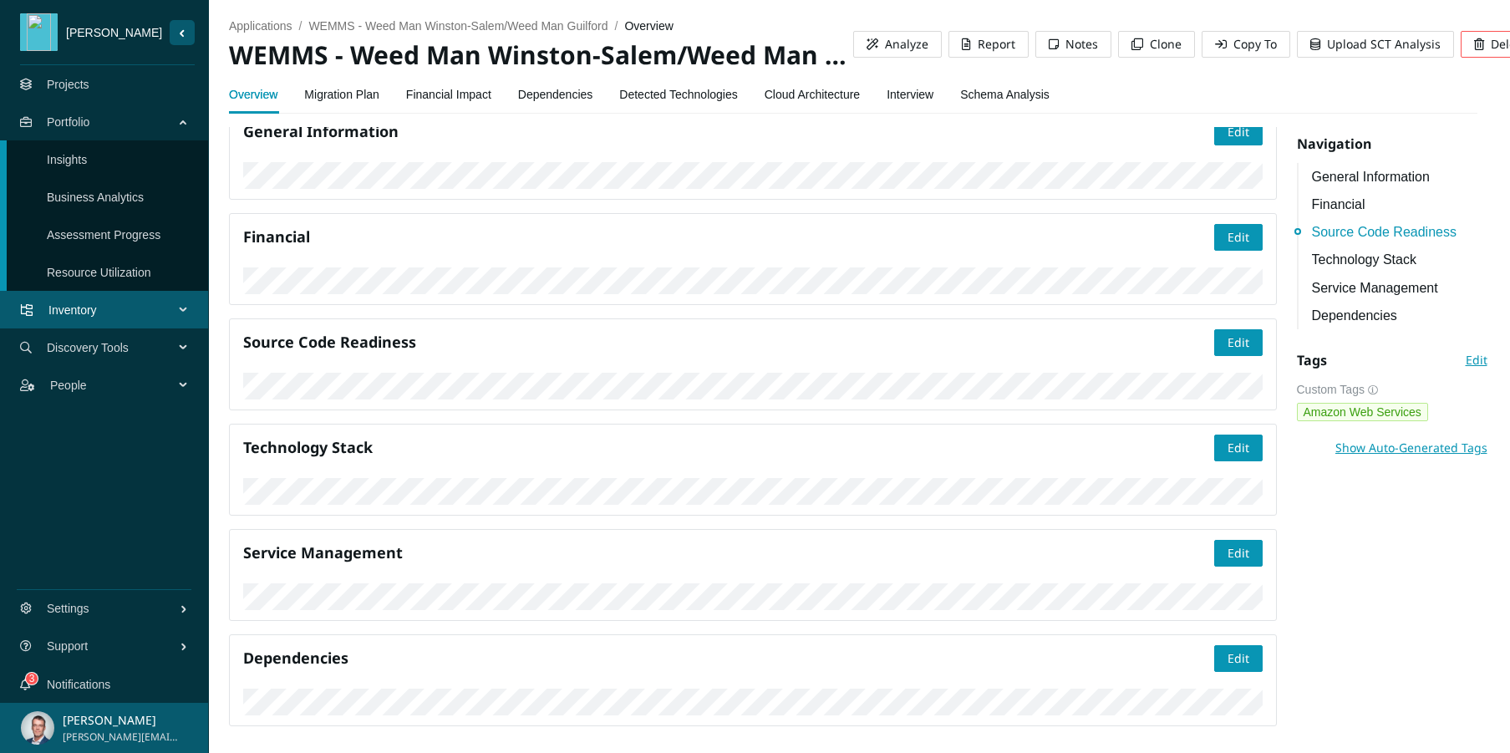
scroll to position [1397, 0]
click at [340, 94] on link "Migration Plan" at bounding box center [341, 94] width 75 height 33
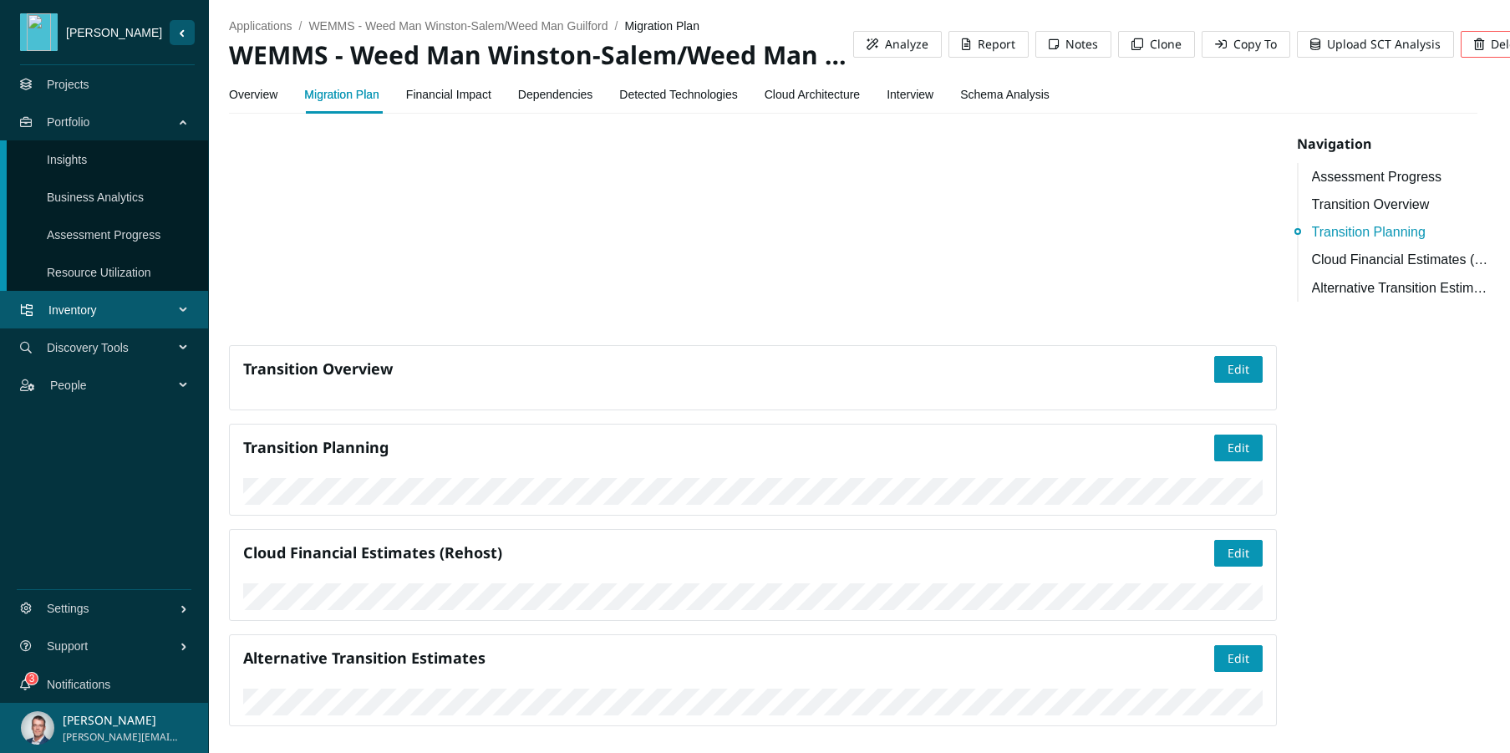
scroll to position [749, 0]
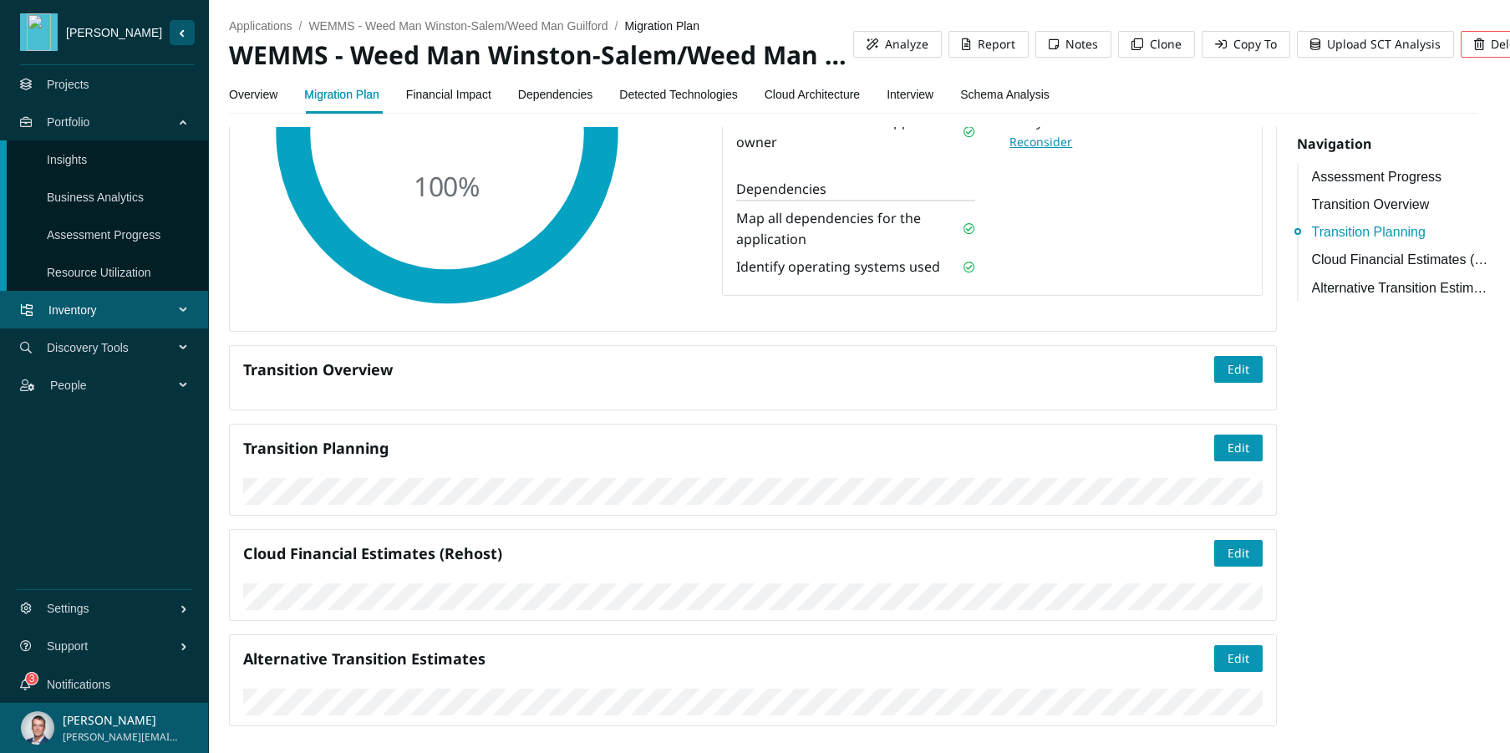
click at [436, 96] on link "Financial Impact" at bounding box center [448, 94] width 85 height 33
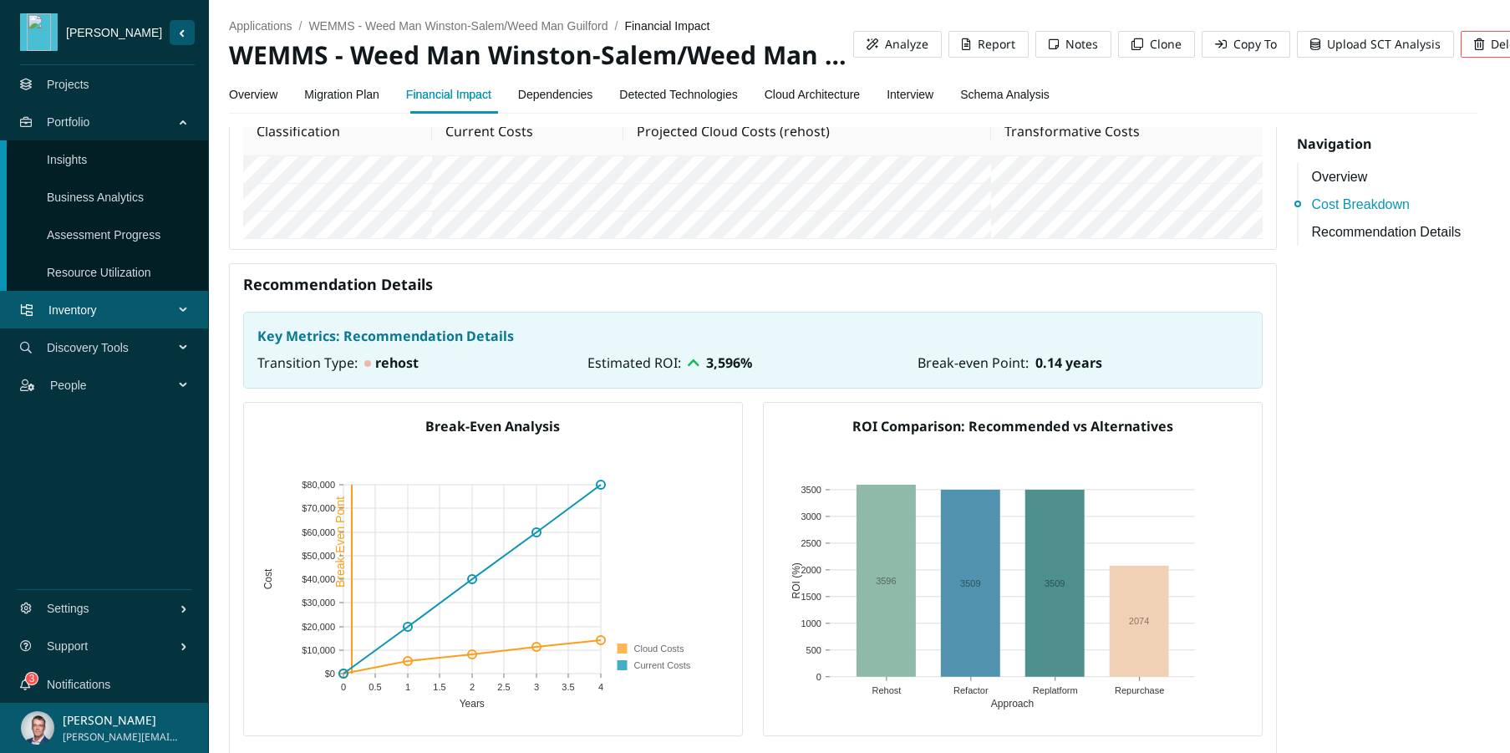
scroll to position [1226, 0]
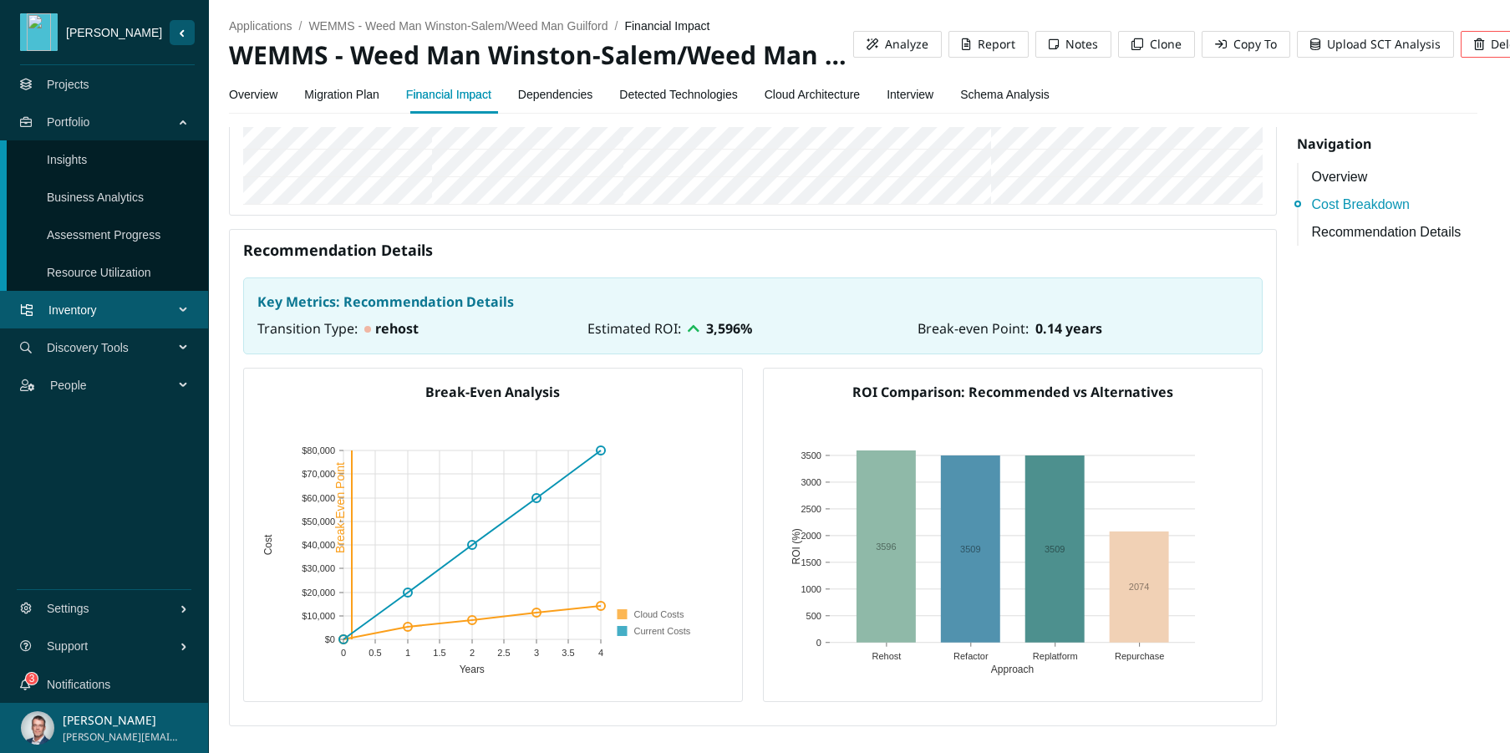
click at [1312, 229] on link "Recommendation Details" at bounding box center [1400, 231] width 176 height 21
click at [89, 91] on link "Projects" at bounding box center [68, 84] width 43 height 13
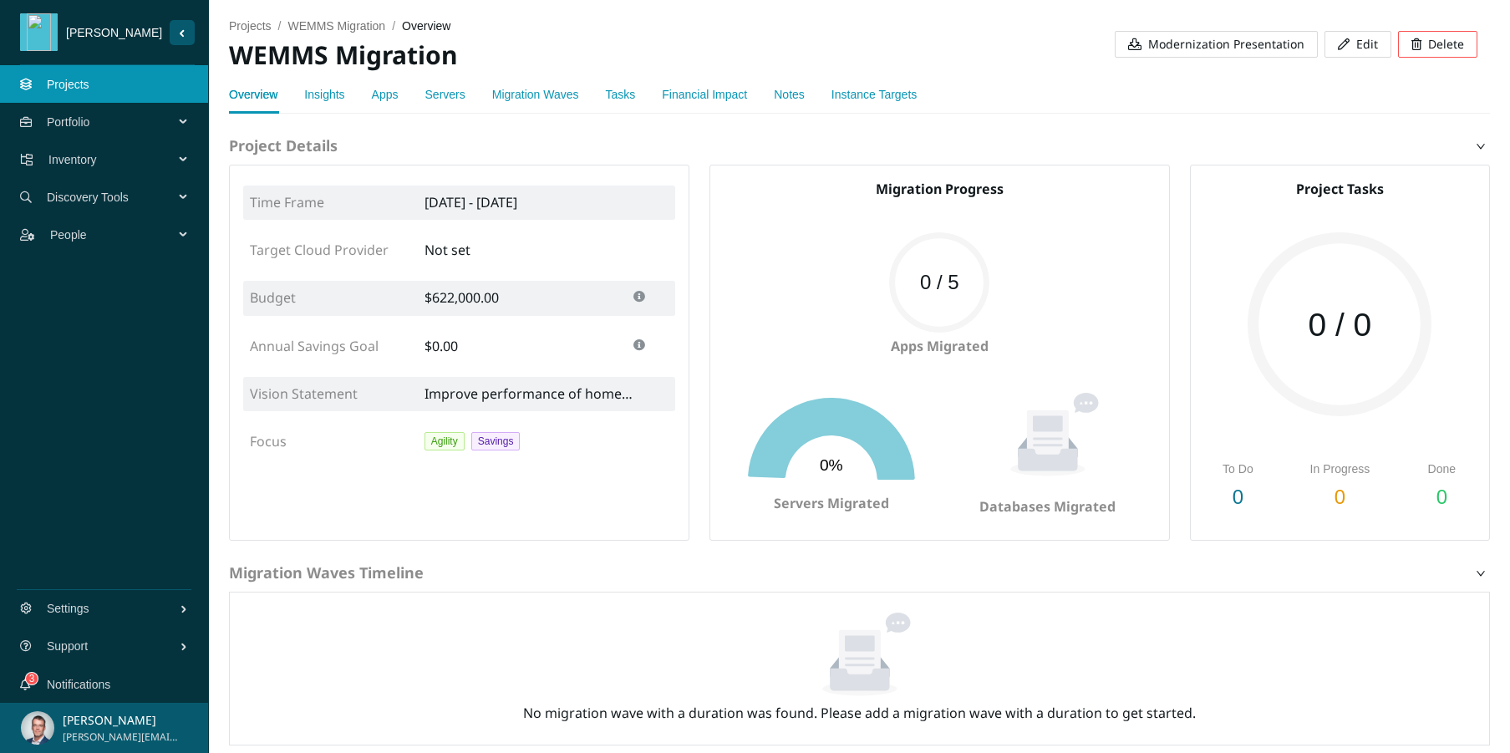
click at [1249, 48] on span "Modernization Presentation" at bounding box center [1226, 44] width 156 height 18
click at [335, 92] on link "Insights" at bounding box center [324, 94] width 40 height 13
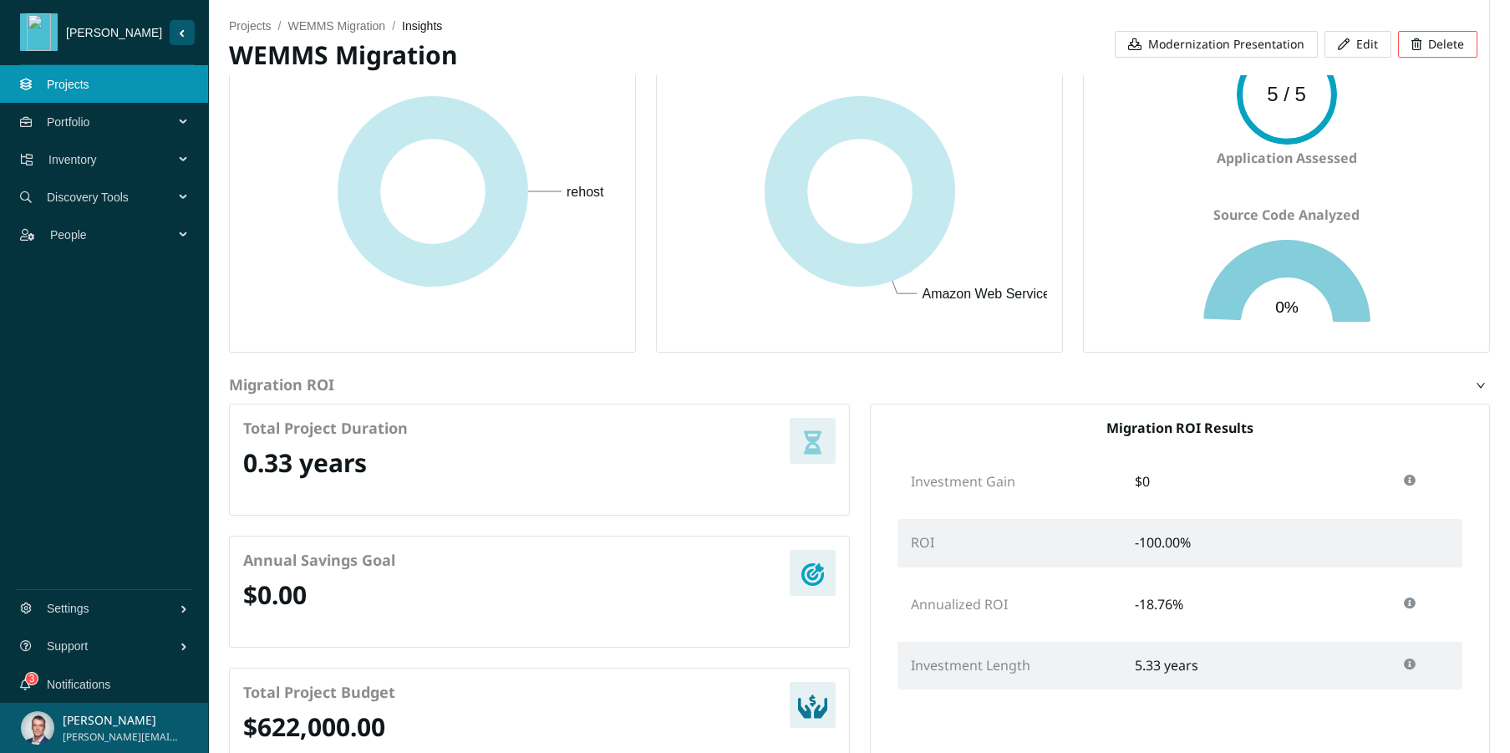
scroll to position [635, 0]
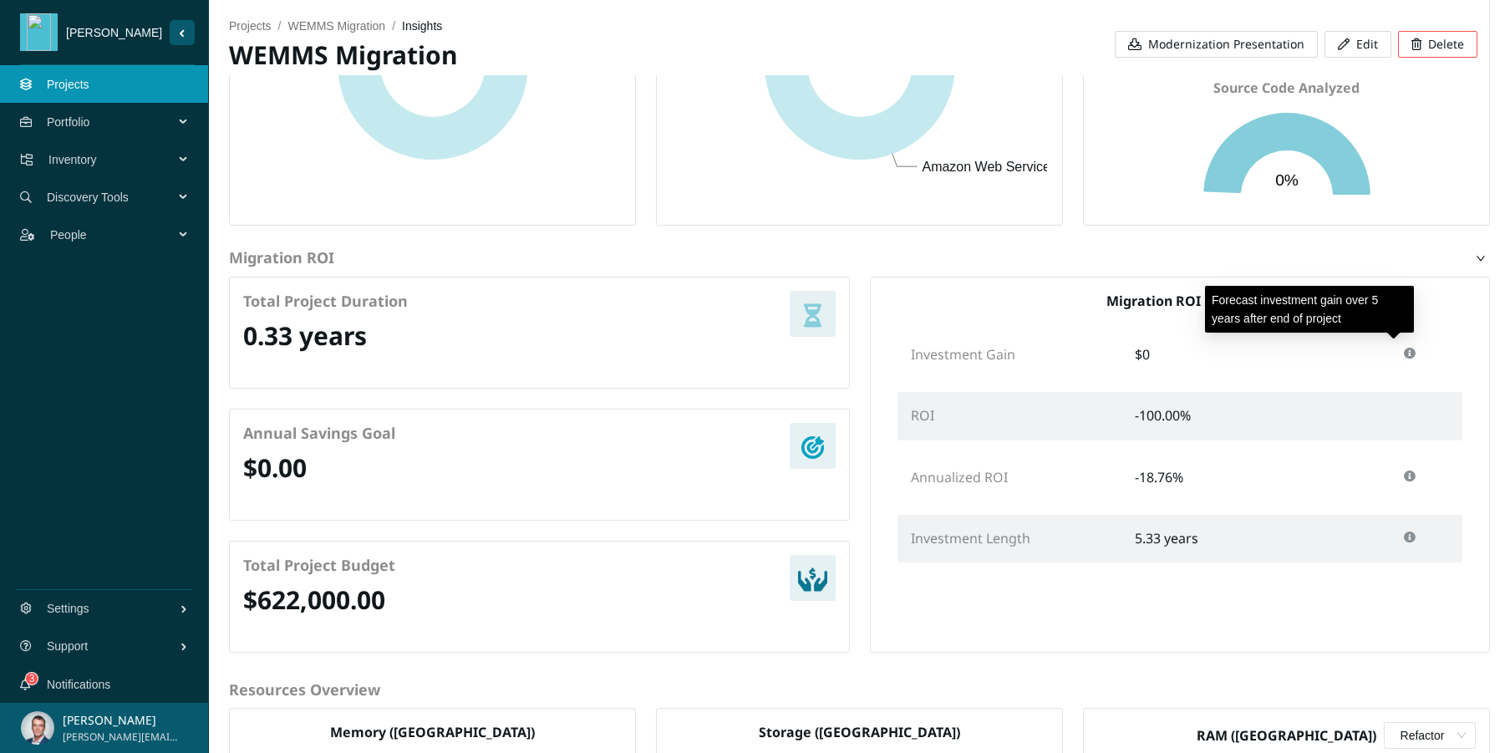
click at [1312, 353] on icon at bounding box center [1410, 354] width 12 height 12
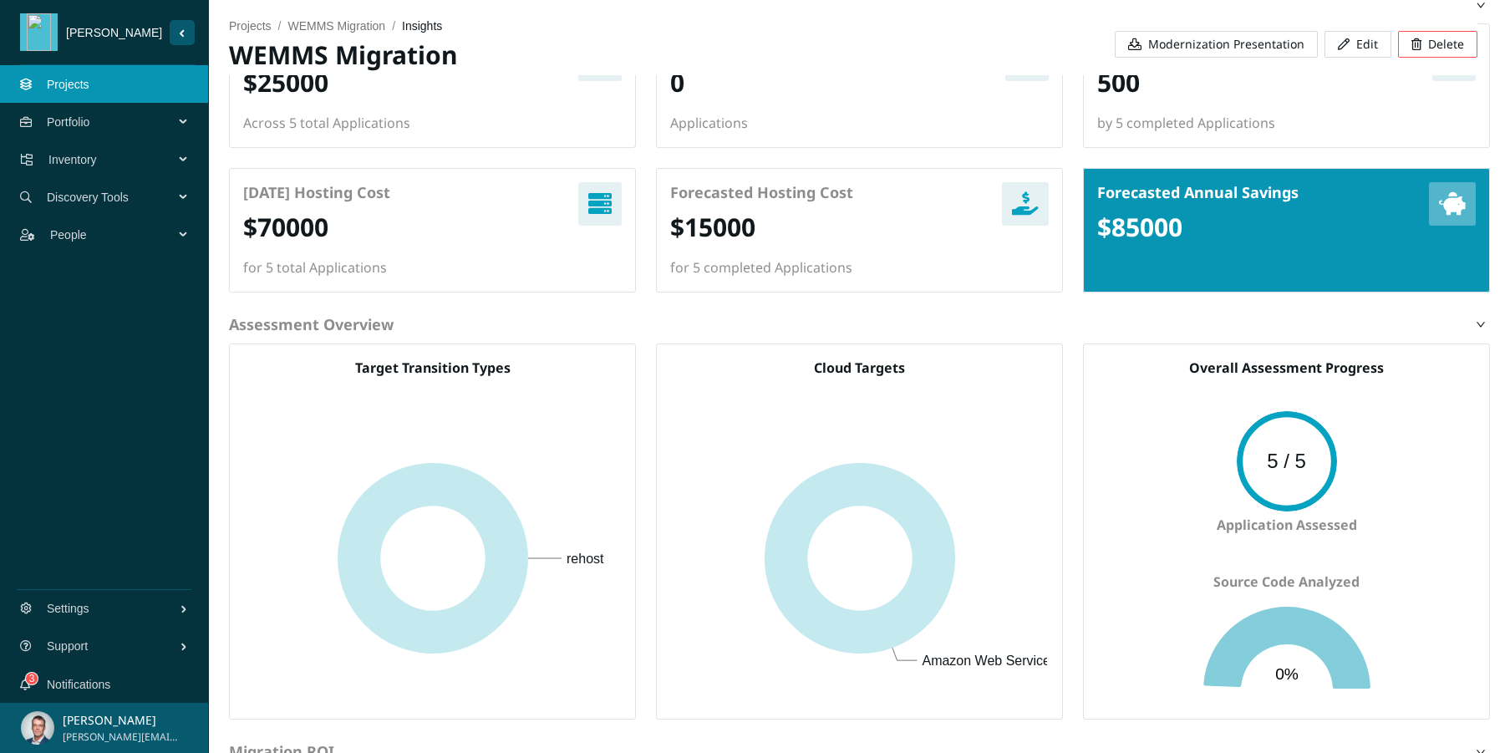
scroll to position [0, 0]
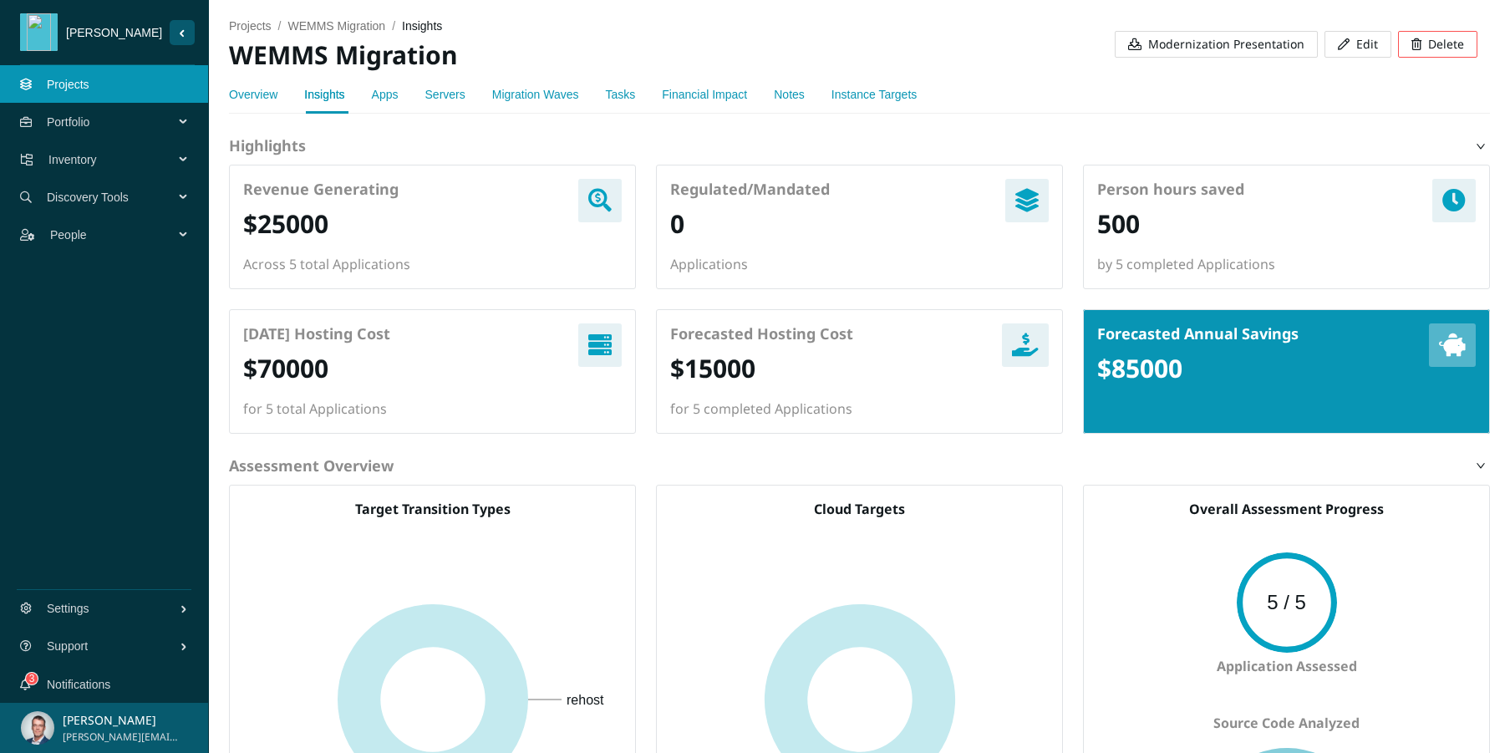
click at [80, 81] on link "Projects" at bounding box center [68, 84] width 43 height 13
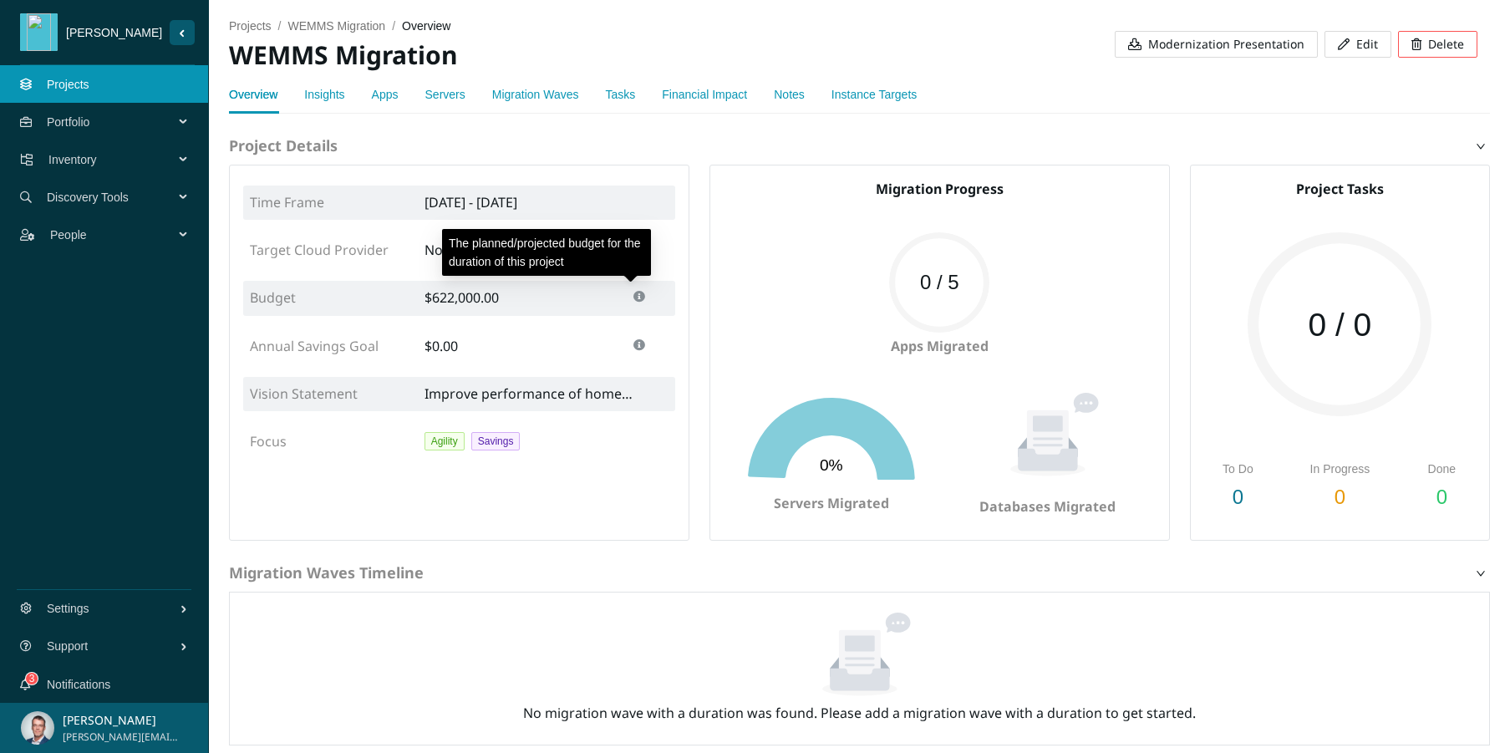
click at [636, 295] on icon at bounding box center [639, 297] width 12 height 12
click at [1312, 43] on span "Edit" at bounding box center [1367, 44] width 22 height 18
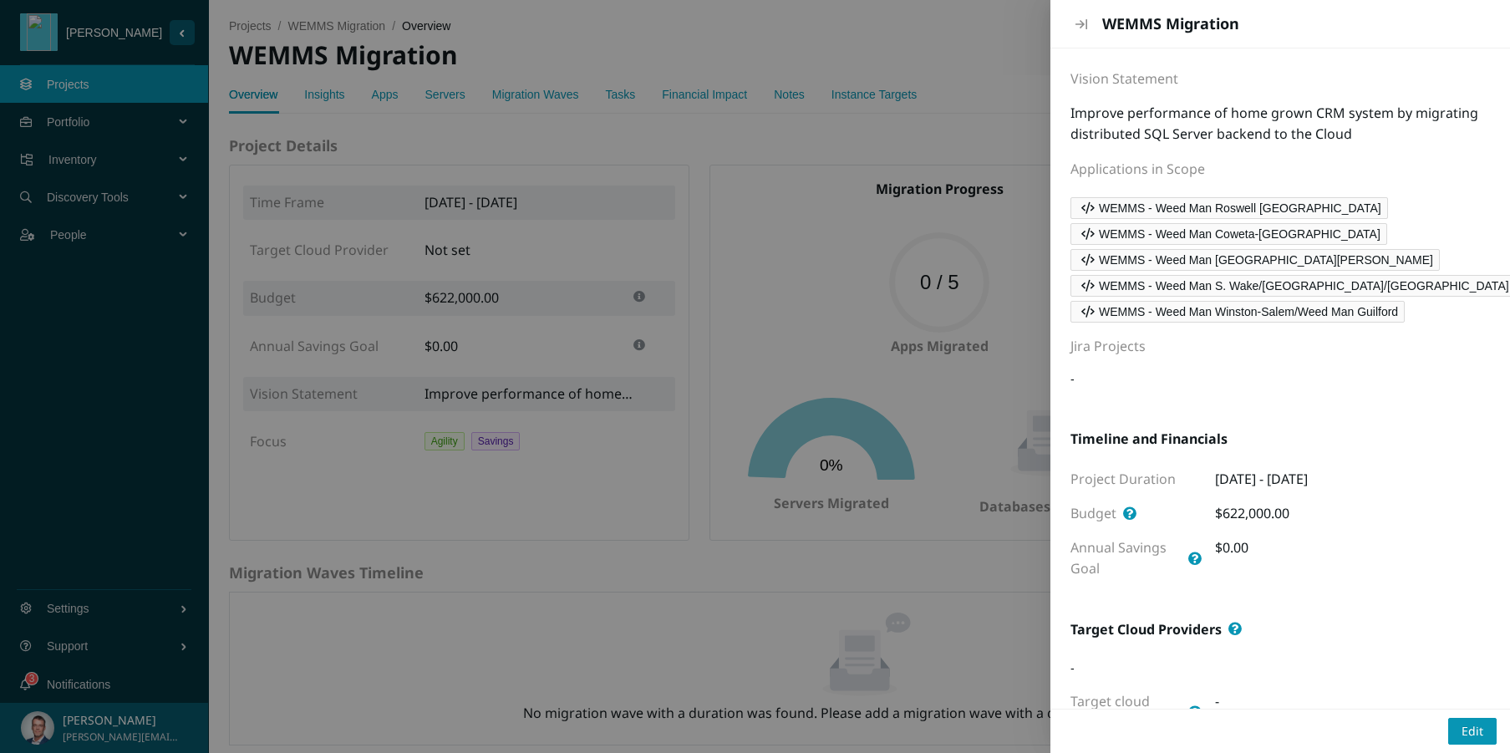
click at [1226, 511] on span "$622,000.00" at bounding box center [1252, 513] width 74 height 18
drag, startPoint x: 1218, startPoint y: 511, endPoint x: 1241, endPoint y: 513, distance: 22.6
click at [1241, 513] on span "$622,000.00" at bounding box center [1252, 513] width 74 height 18
click at [1312, 728] on span "Edit" at bounding box center [1472, 731] width 22 height 18
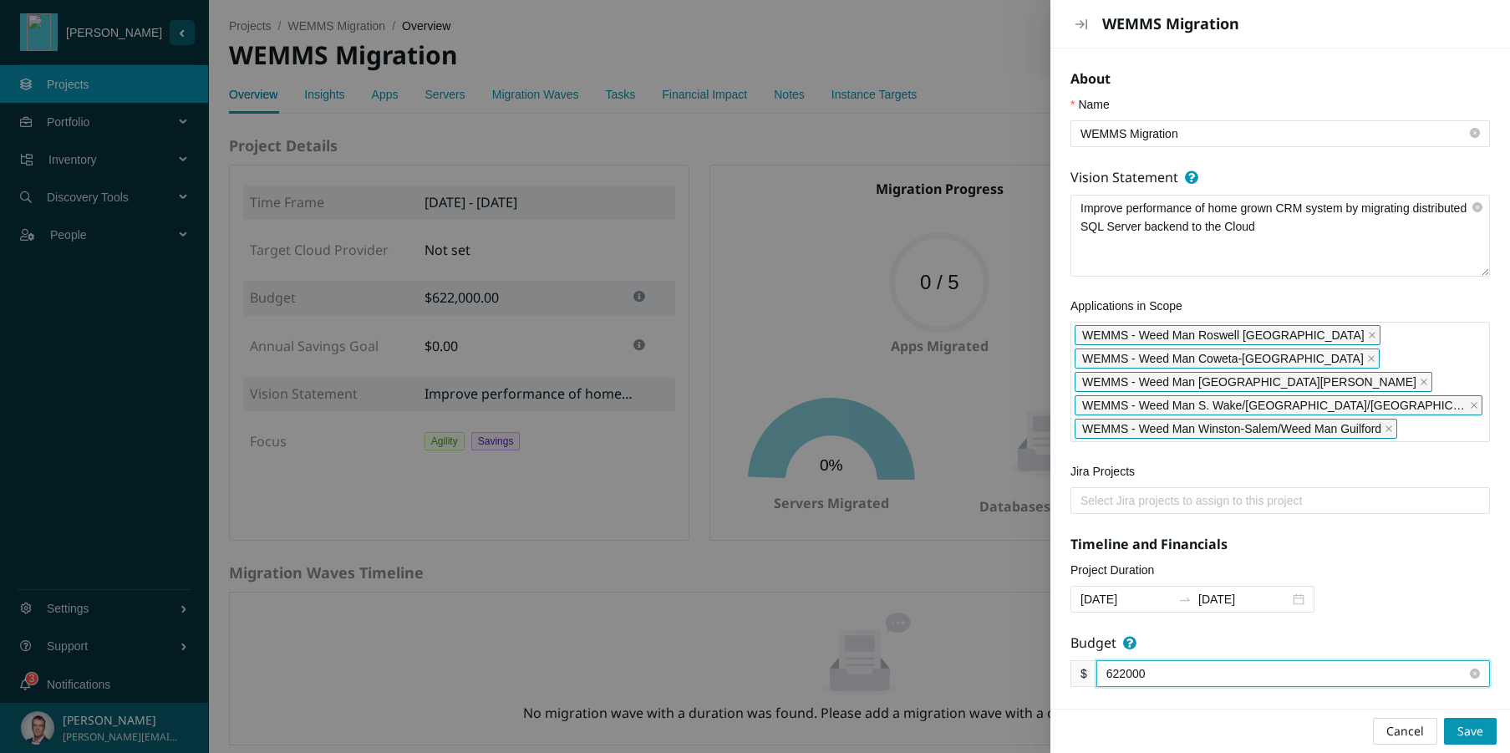
drag, startPoint x: 1129, startPoint y: 671, endPoint x: 1106, endPoint y: 670, distance: 22.6
click at [1106, 670] on input "622000" at bounding box center [1286, 673] width 360 height 18
type input "250000"
click at [1312, 718] on button "Save" at bounding box center [1470, 731] width 53 height 27
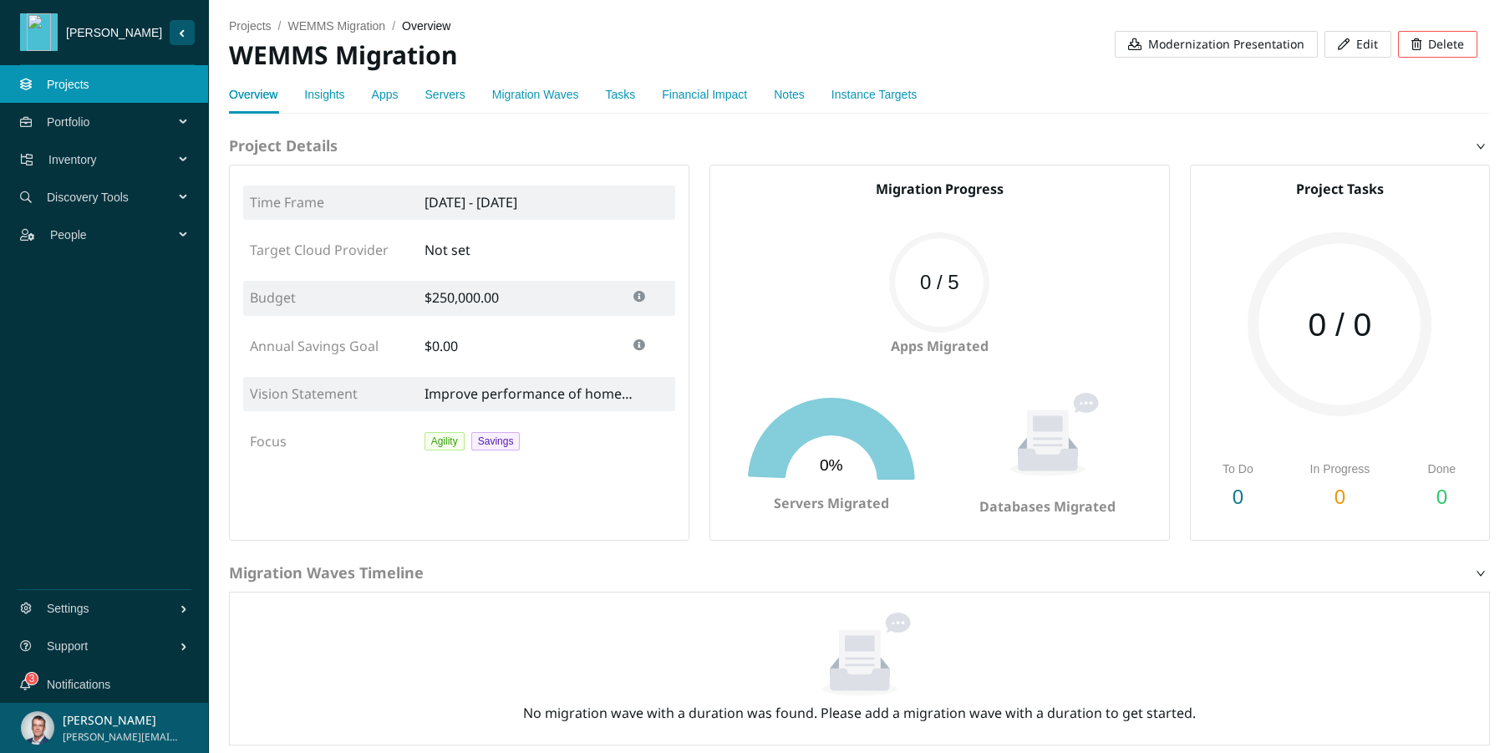
click at [317, 94] on link "Insights" at bounding box center [324, 94] width 40 height 13
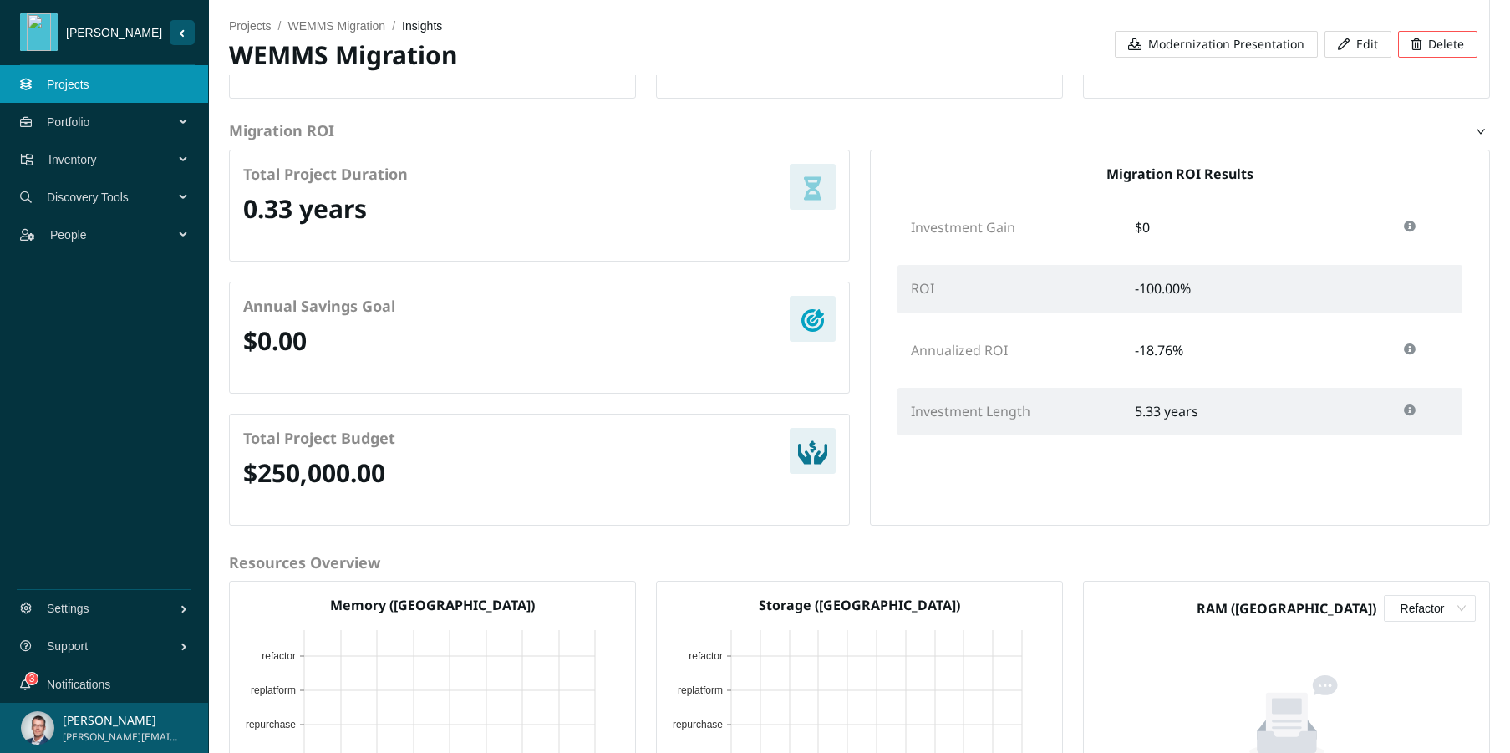
scroll to position [889, 0]
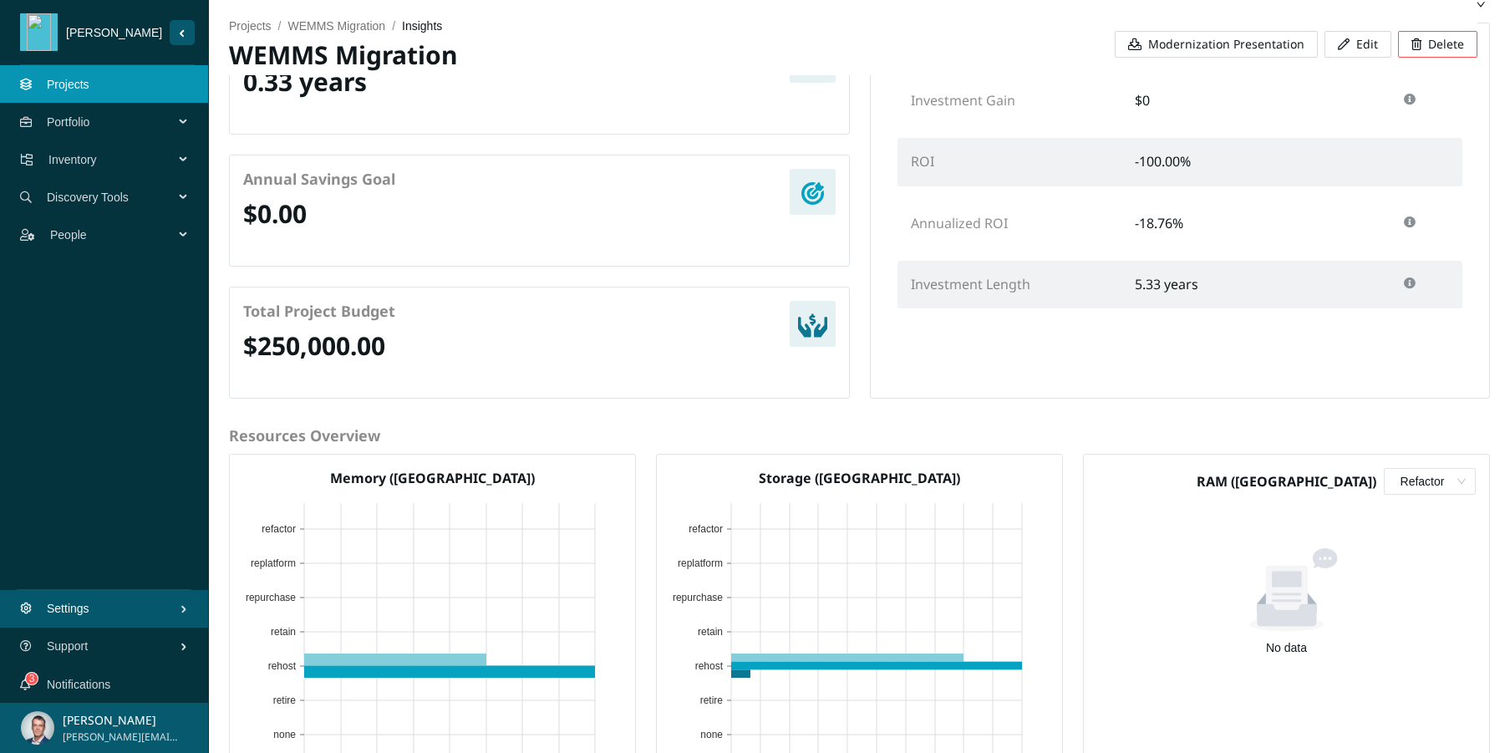
click at [91, 615] on span "Settings" at bounding box center [113, 608] width 133 height 50
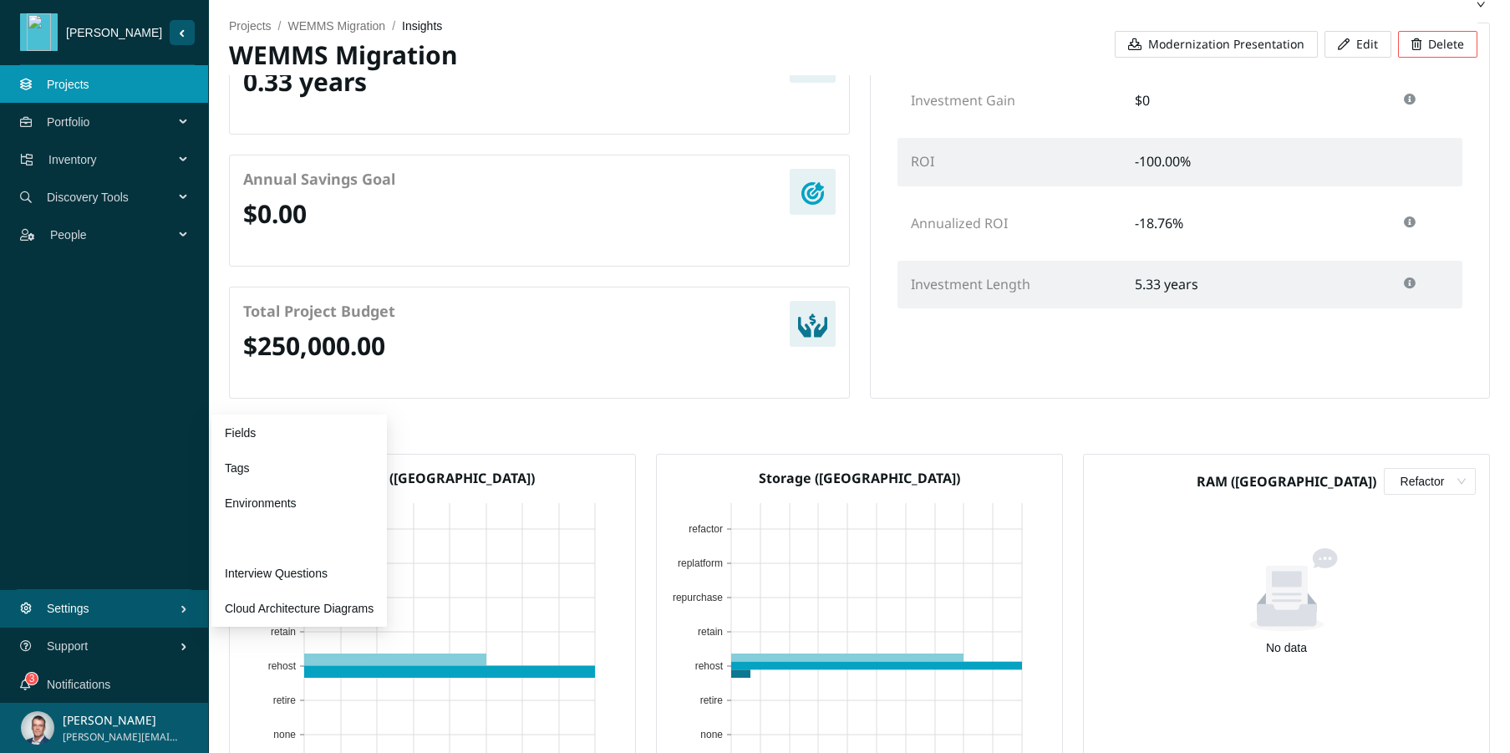
click at [241, 534] on link "Preferences" at bounding box center [256, 537] width 63 height 13
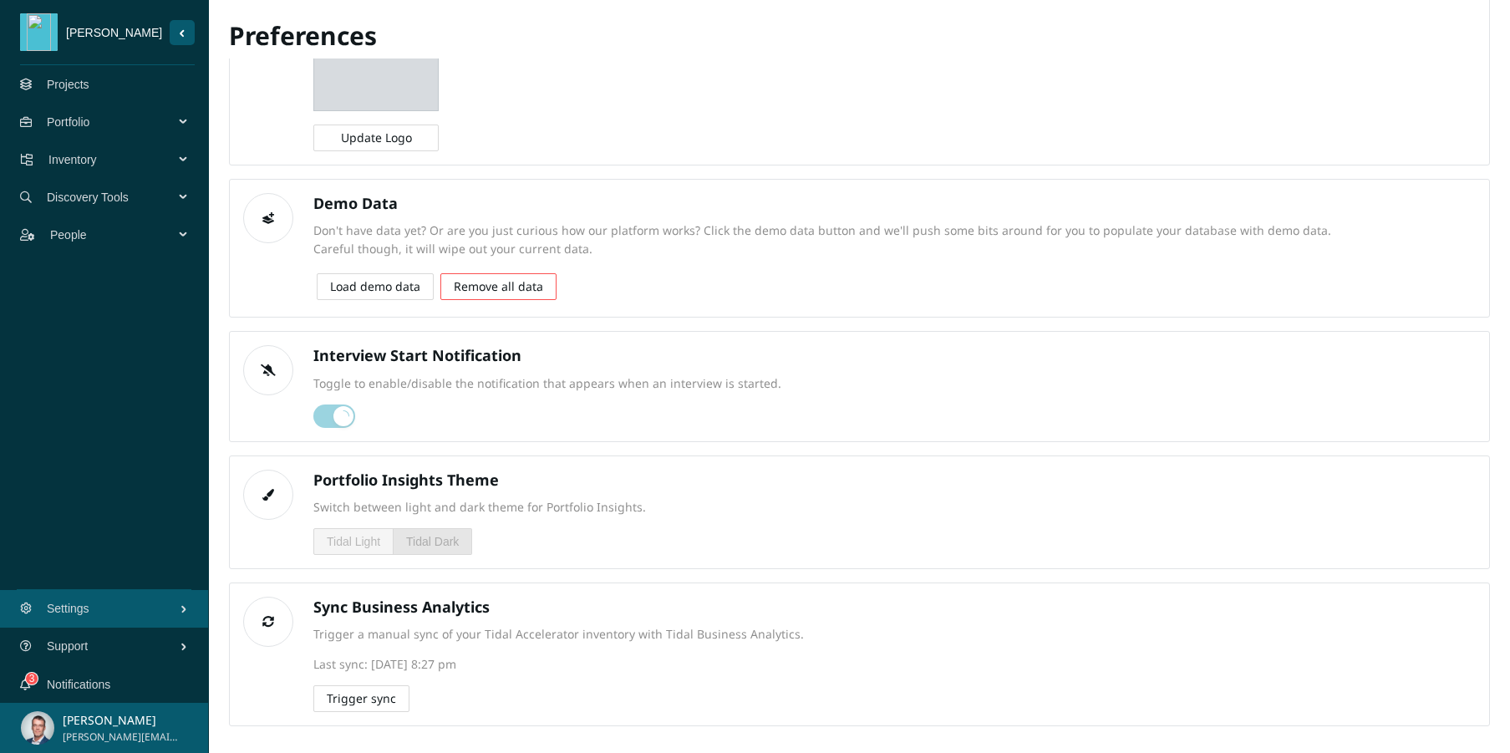
scroll to position [145, 0]
click at [370, 707] on span "Trigger sync" at bounding box center [361, 698] width 69 height 18
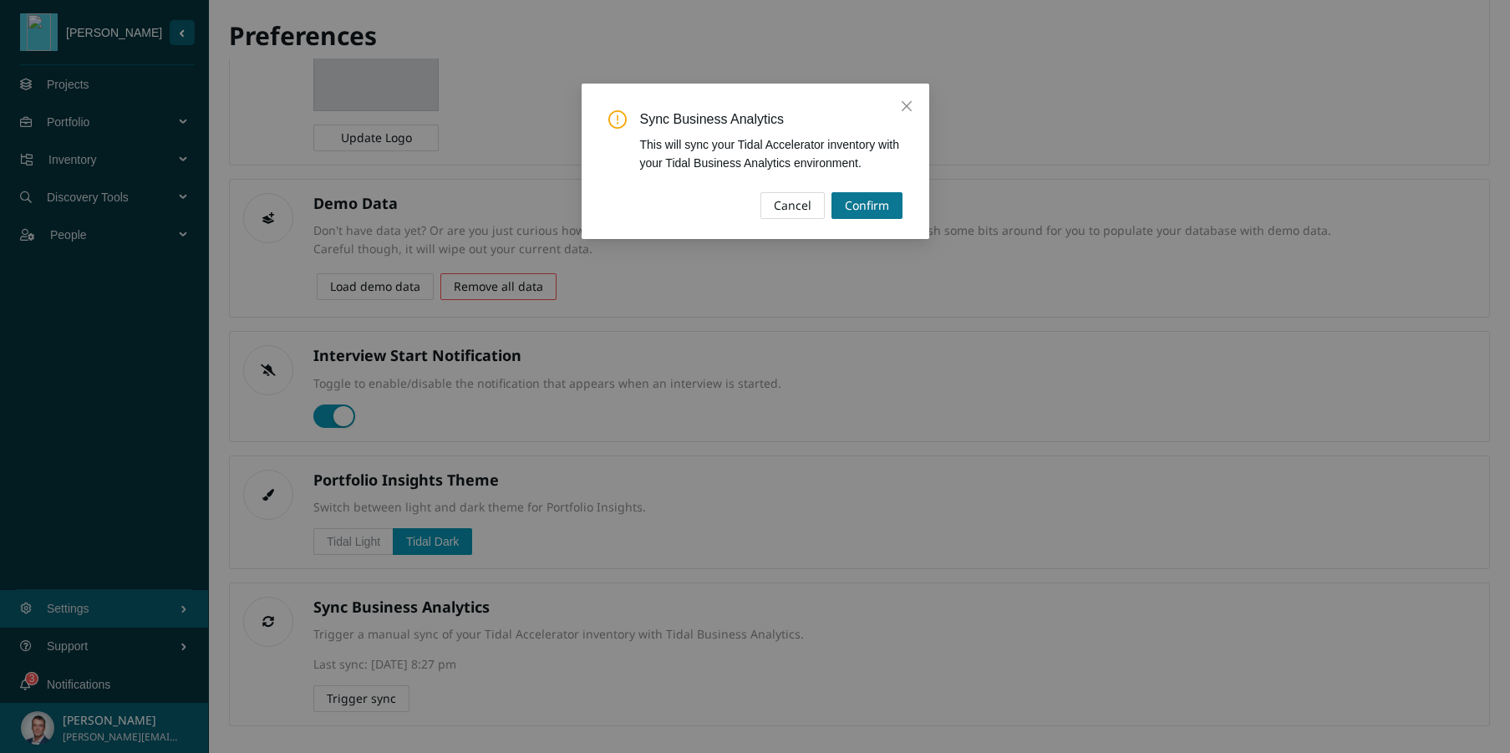
click at [871, 214] on span "Confirm" at bounding box center [867, 205] width 44 height 18
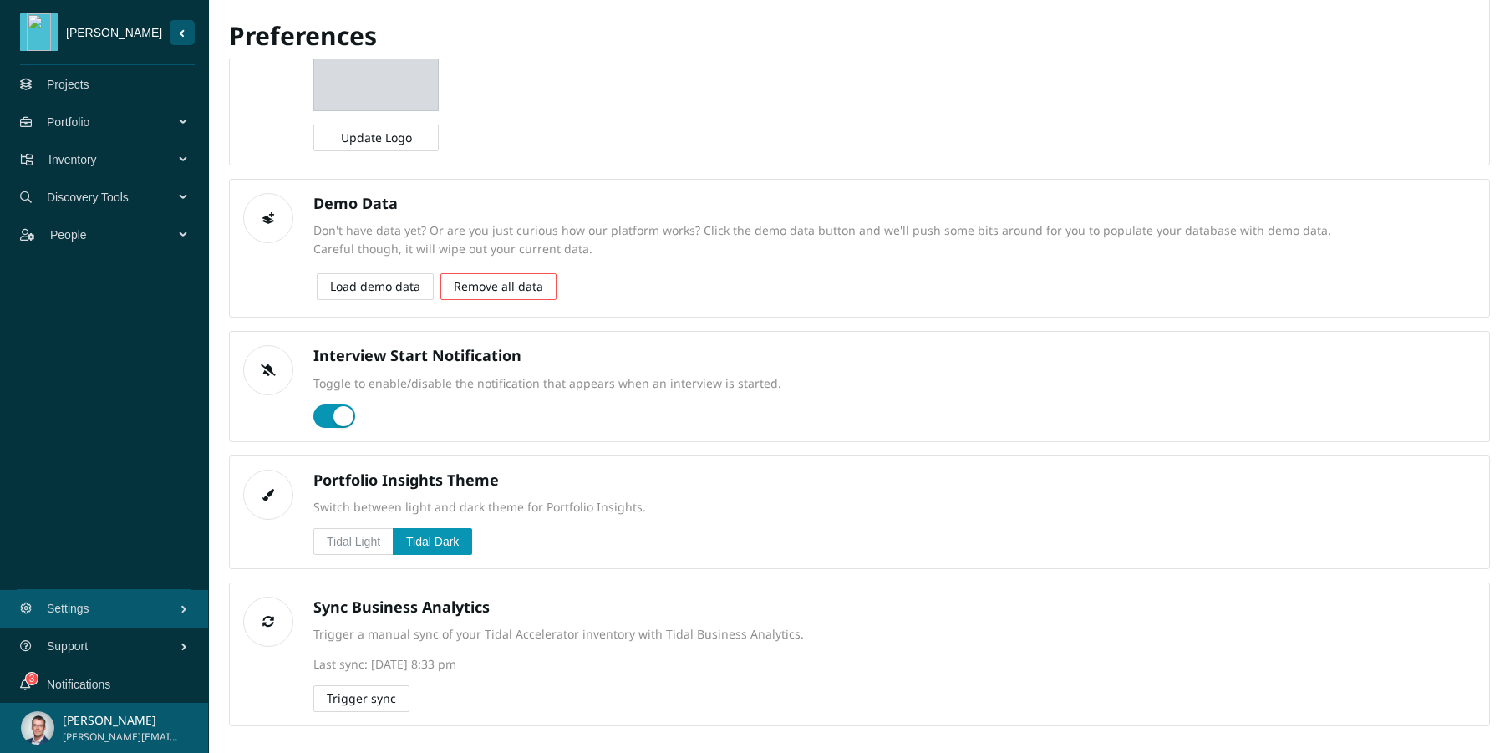
click at [83, 91] on link "Projects" at bounding box center [68, 84] width 43 height 13
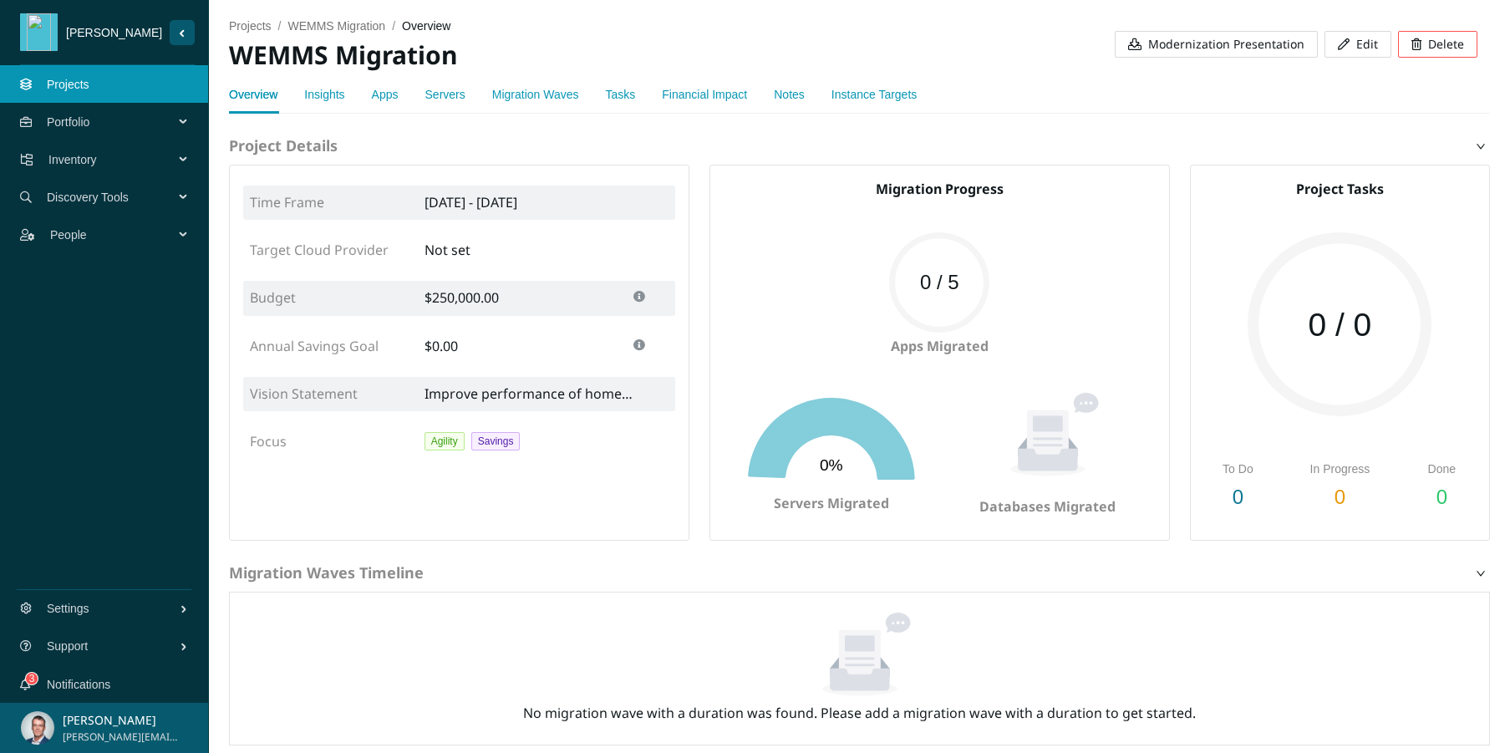
click at [328, 95] on link "Insights" at bounding box center [324, 94] width 40 height 13
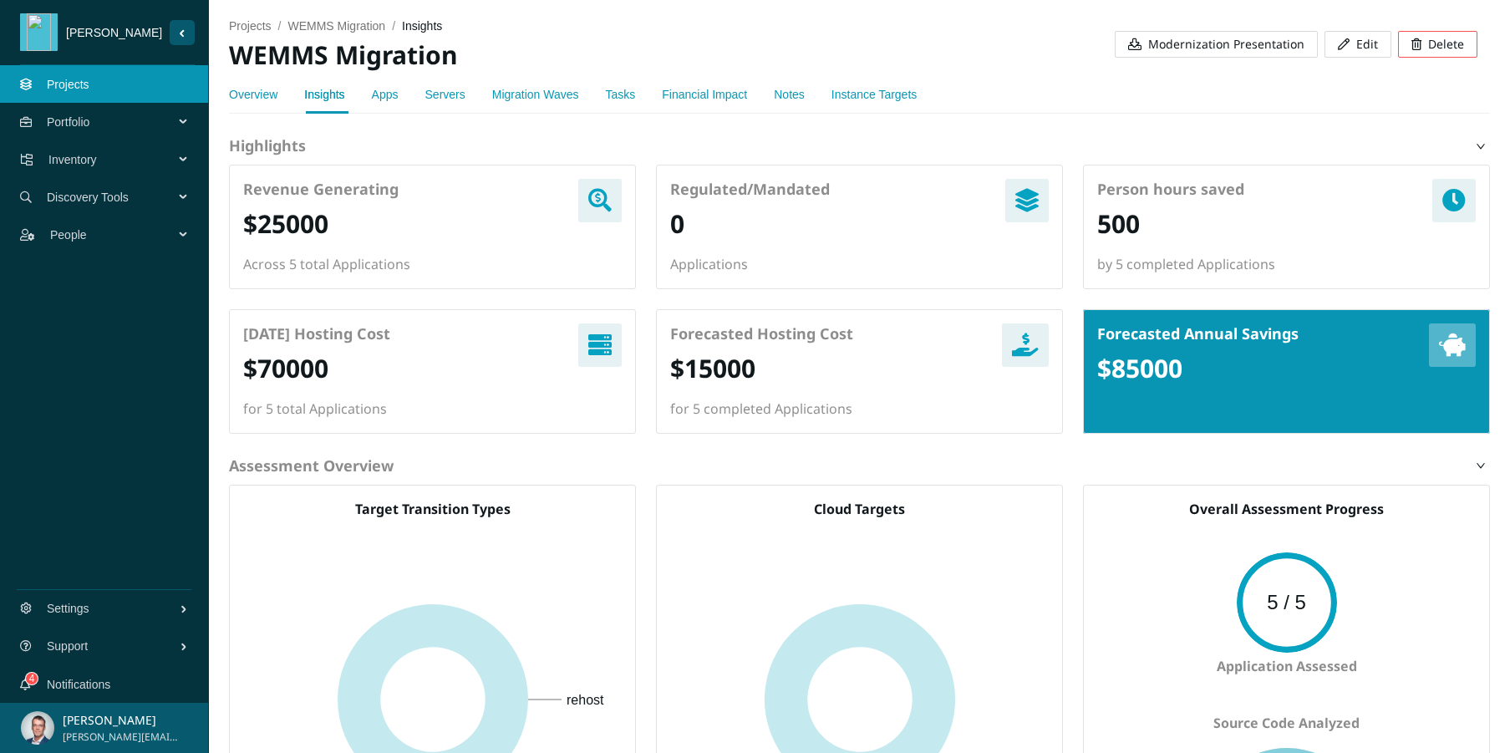
click at [394, 90] on link "Apps" at bounding box center [385, 94] width 27 height 13
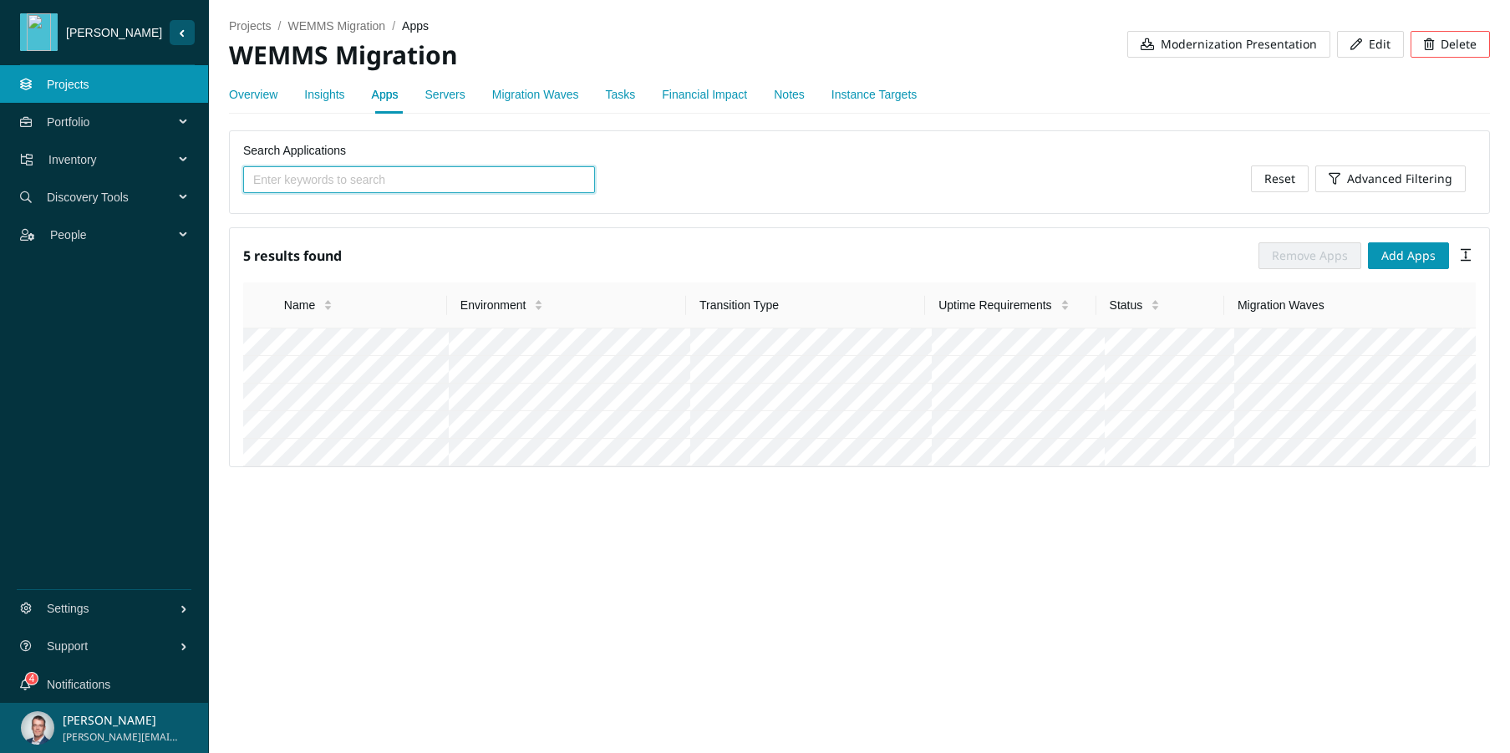
click at [439, 100] on link "Servers" at bounding box center [445, 94] width 40 height 13
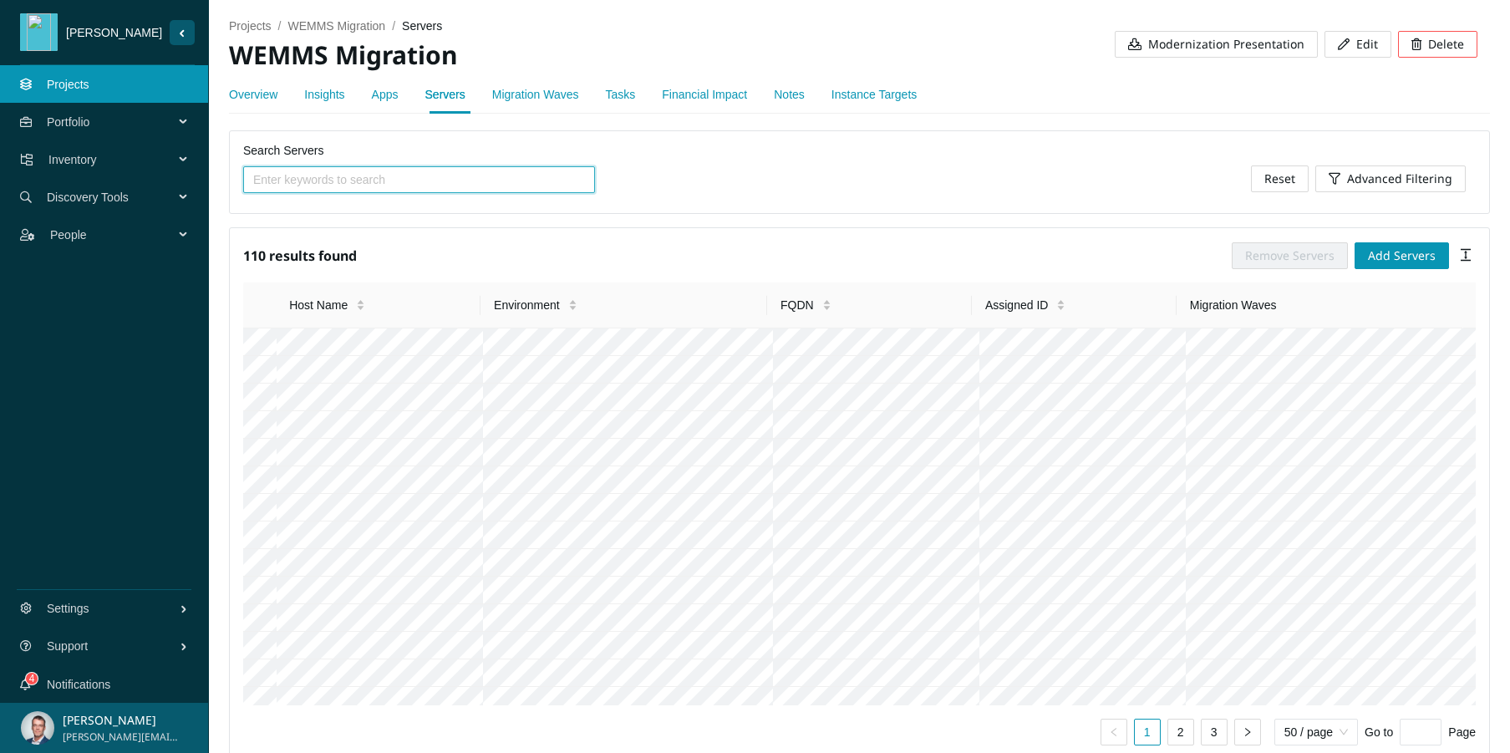
click at [578, 88] on link "Migration Waves" at bounding box center [535, 94] width 87 height 13
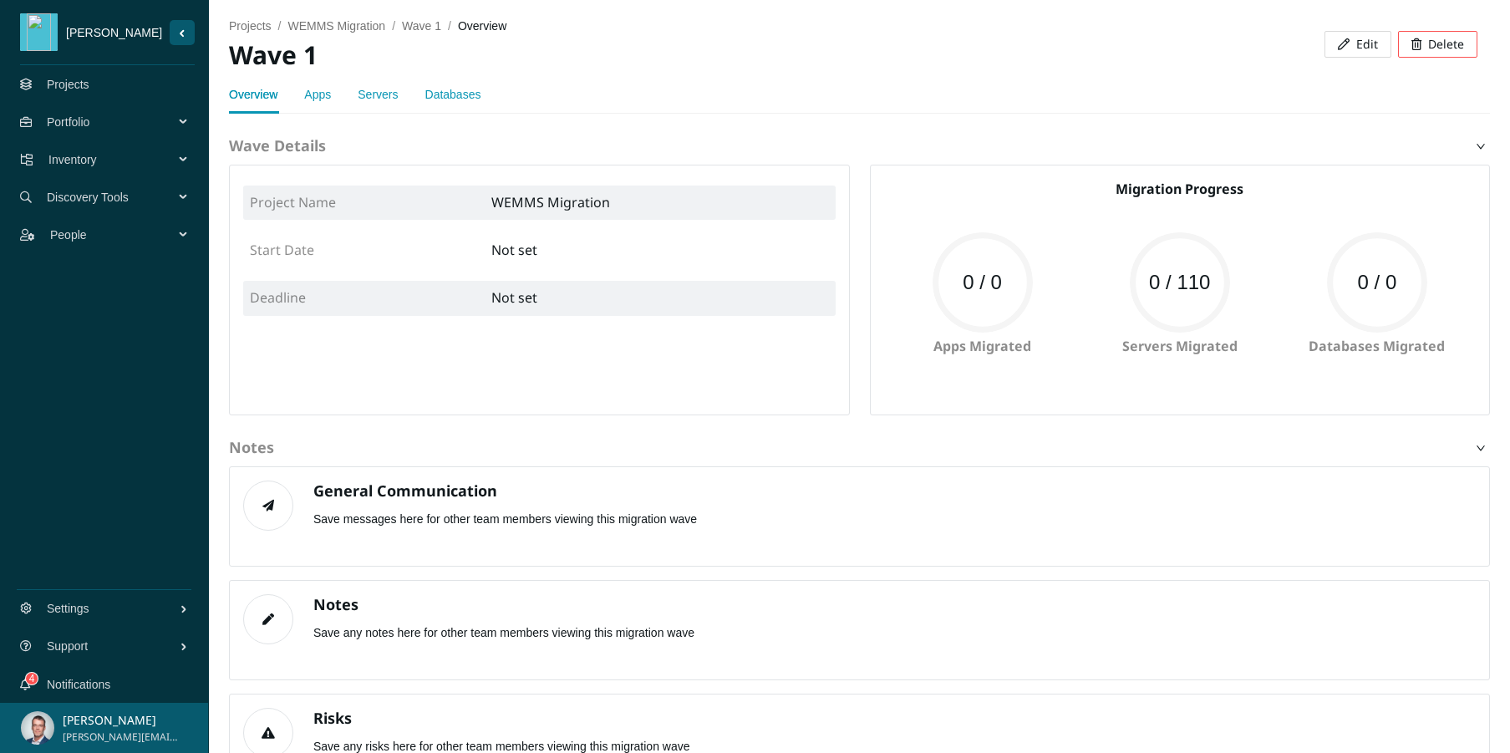
click at [324, 101] on div "Apps" at bounding box center [317, 94] width 27 height 18
click at [326, 94] on link "Apps" at bounding box center [317, 94] width 27 height 13
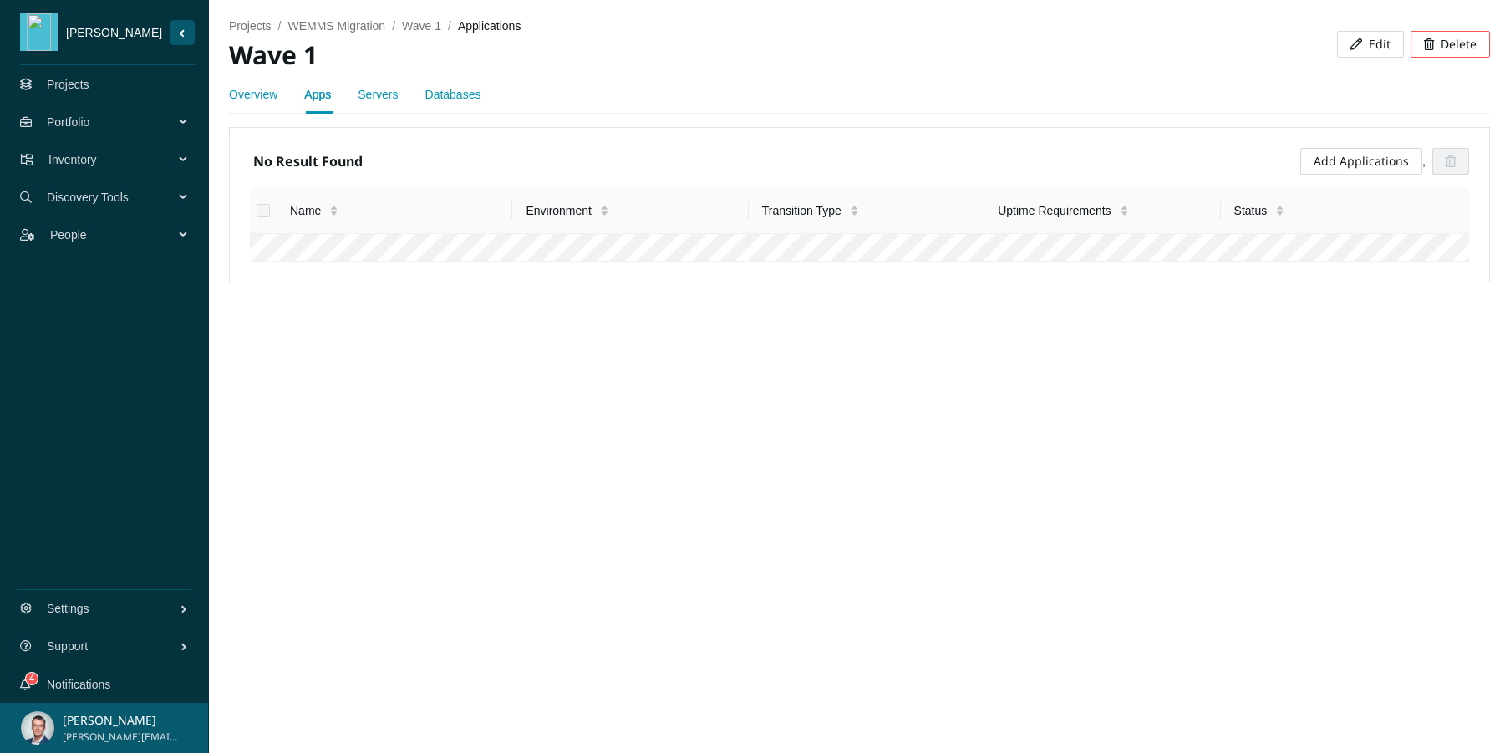
click at [379, 98] on link "Servers" at bounding box center [378, 94] width 40 height 13
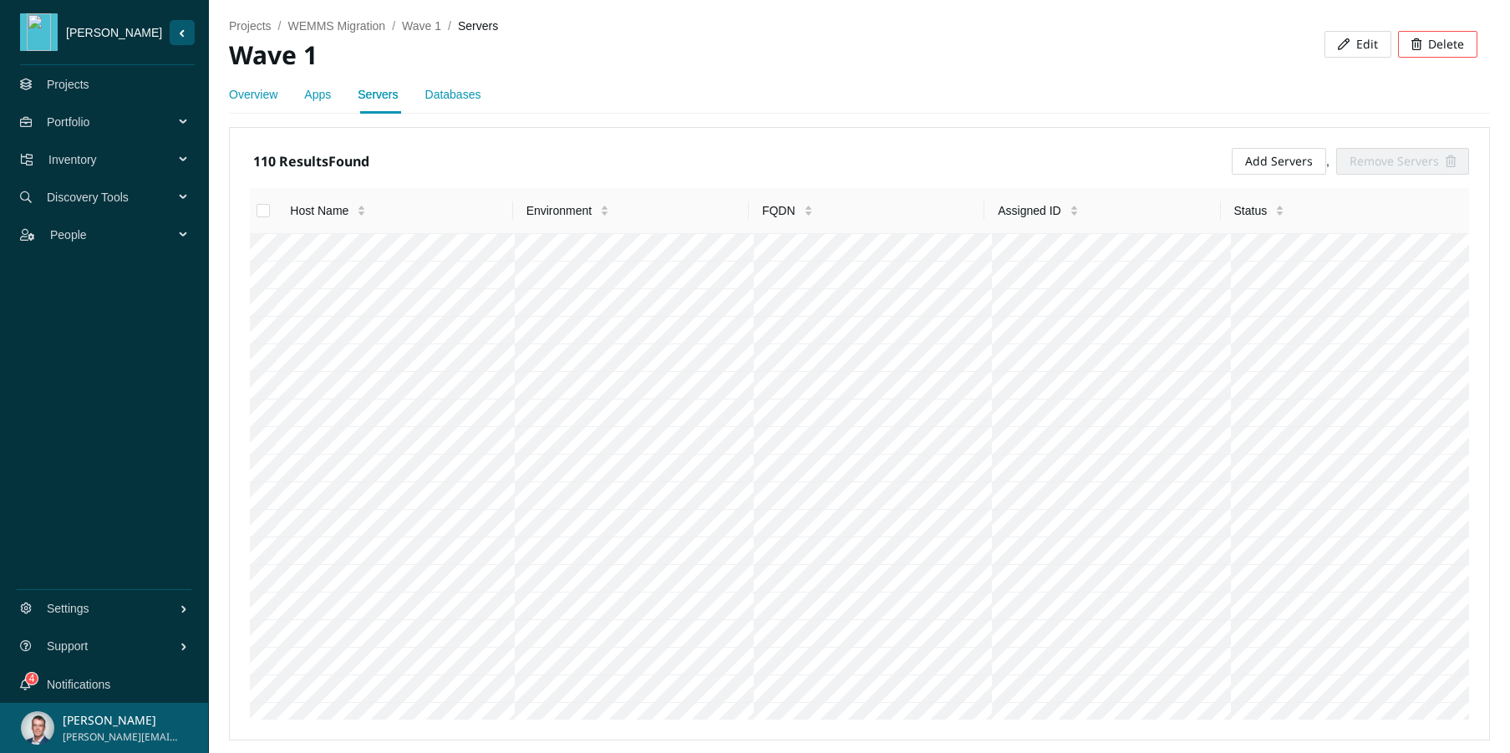
click at [459, 95] on link "Databases" at bounding box center [453, 94] width 56 height 13
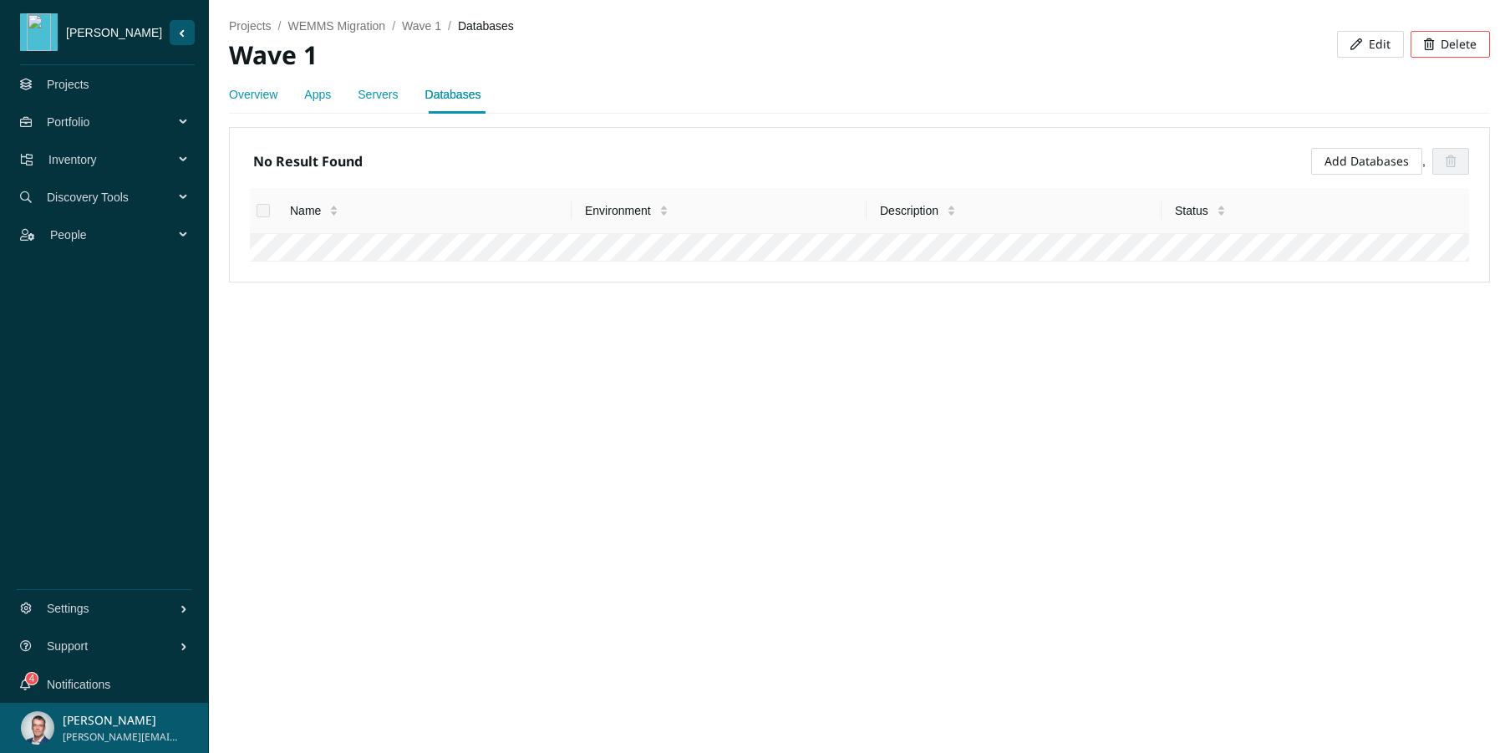
click at [89, 84] on link "Projects" at bounding box center [68, 84] width 43 height 13
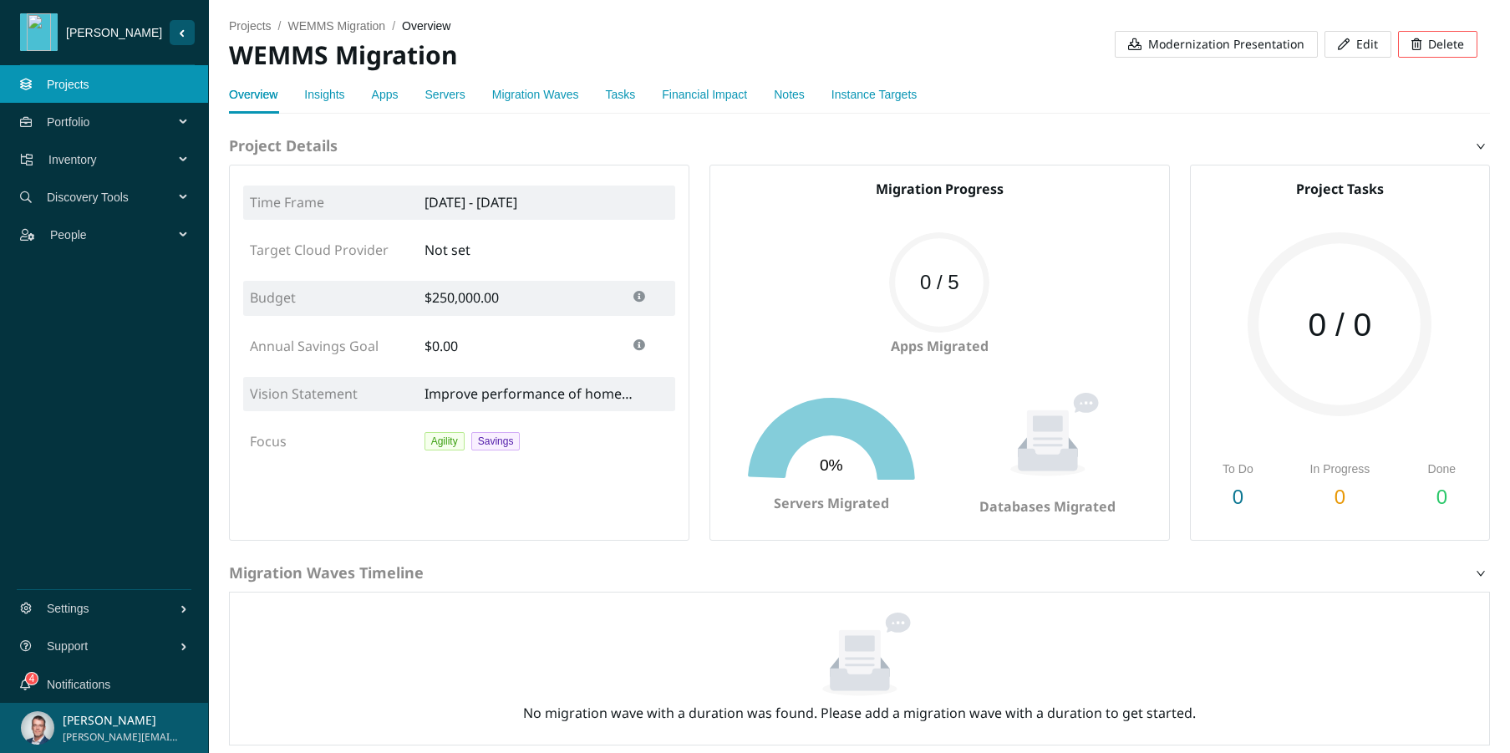
click at [728, 100] on link "Financial Impact" at bounding box center [704, 94] width 85 height 13
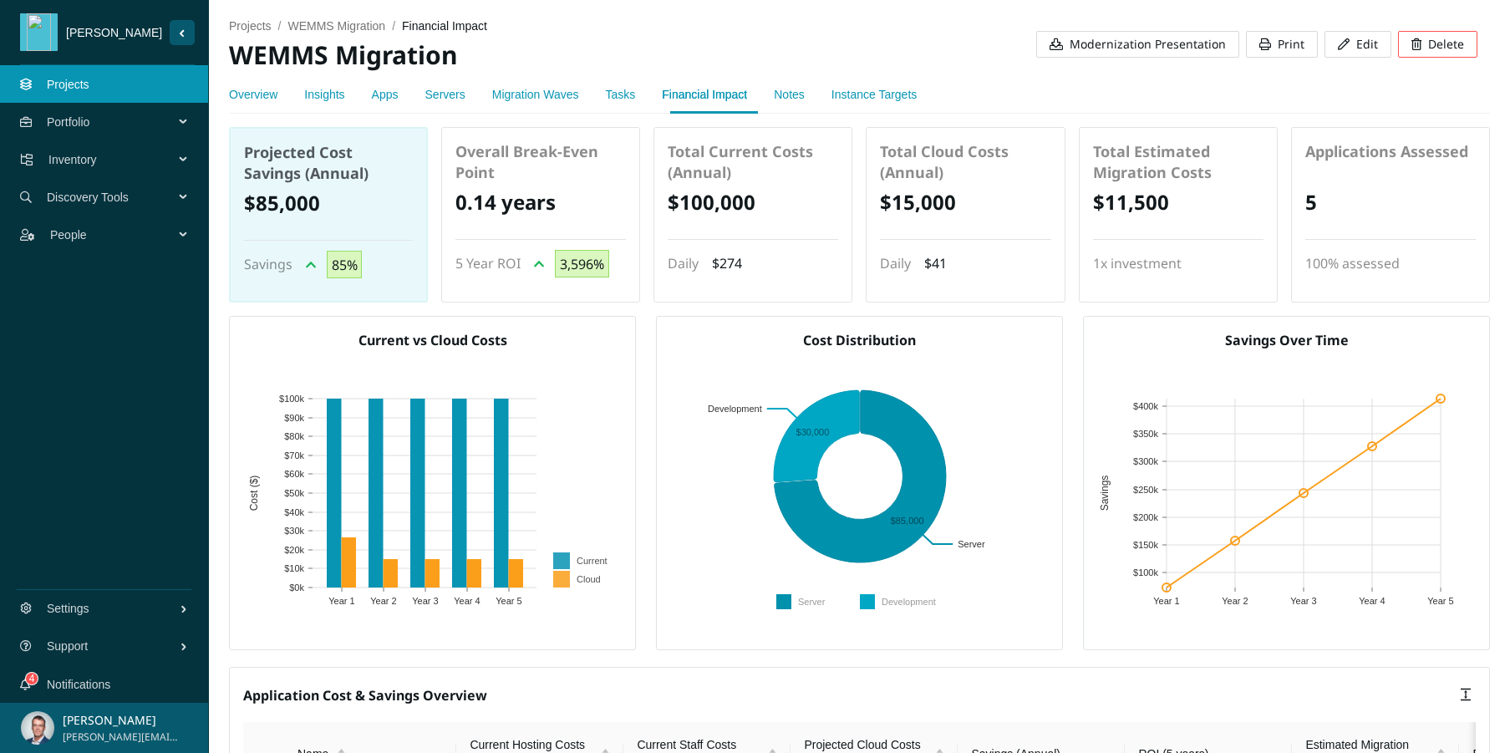
click at [805, 92] on link "Notes" at bounding box center [789, 94] width 31 height 13
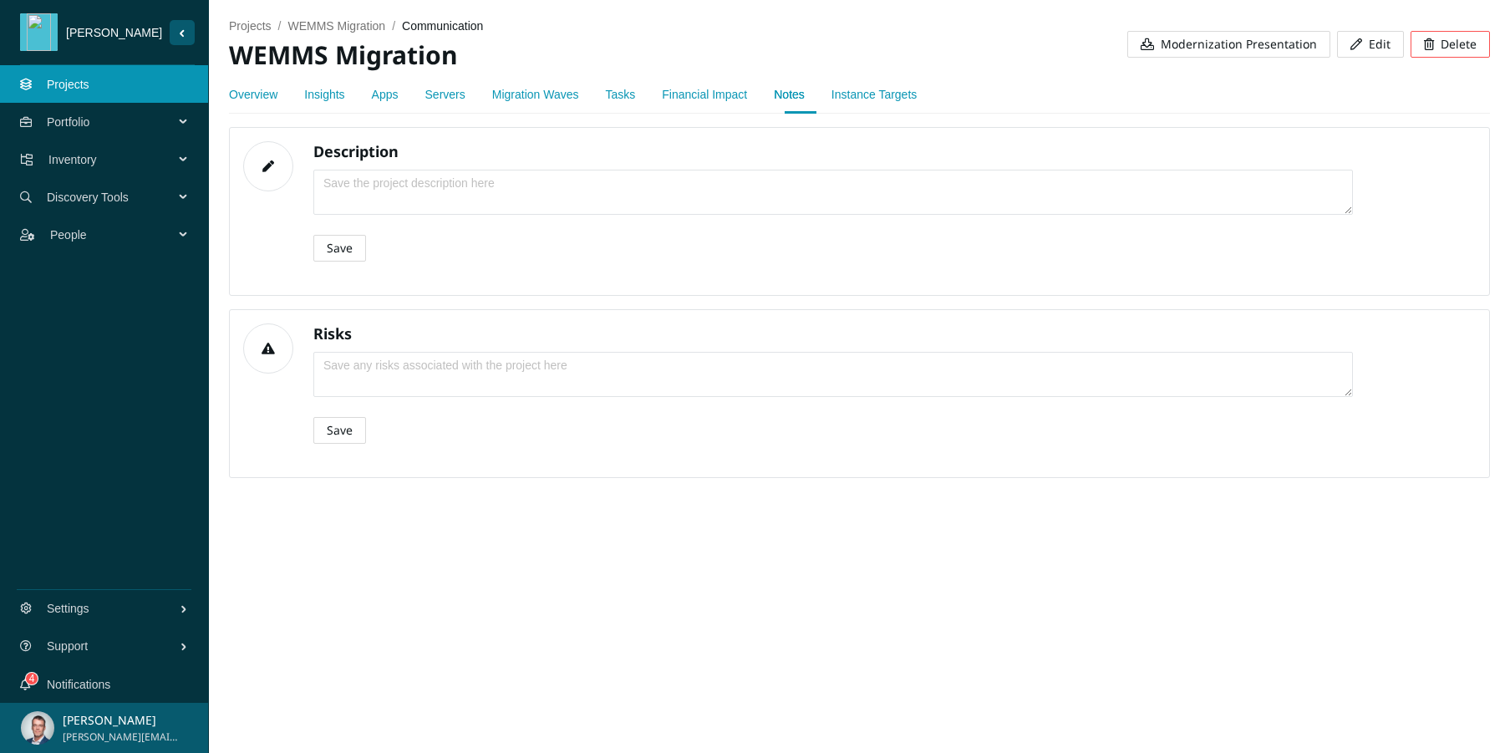
click at [892, 99] on link "Instance Targets" at bounding box center [873, 94] width 85 height 13
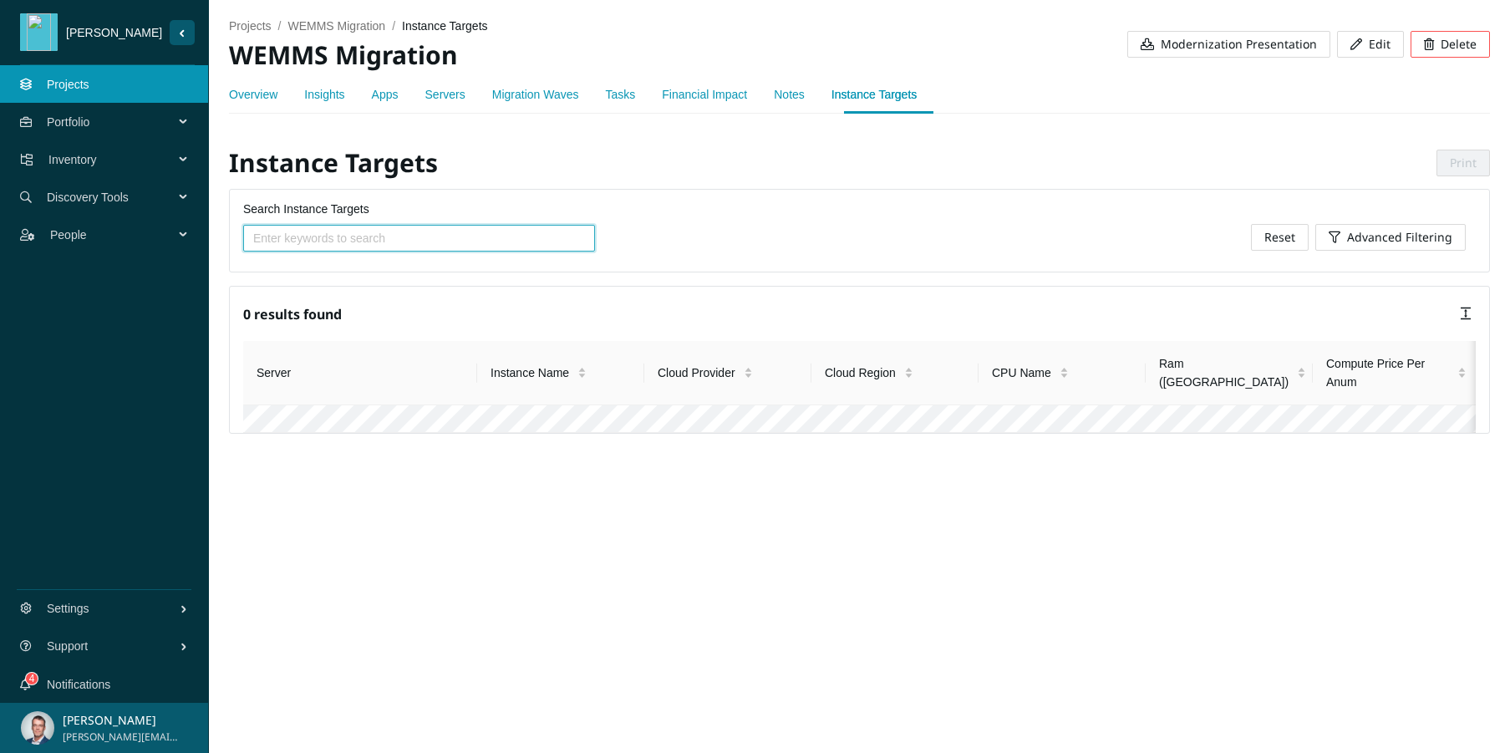
click at [561, 89] on link "Migration Waves" at bounding box center [535, 94] width 87 height 13
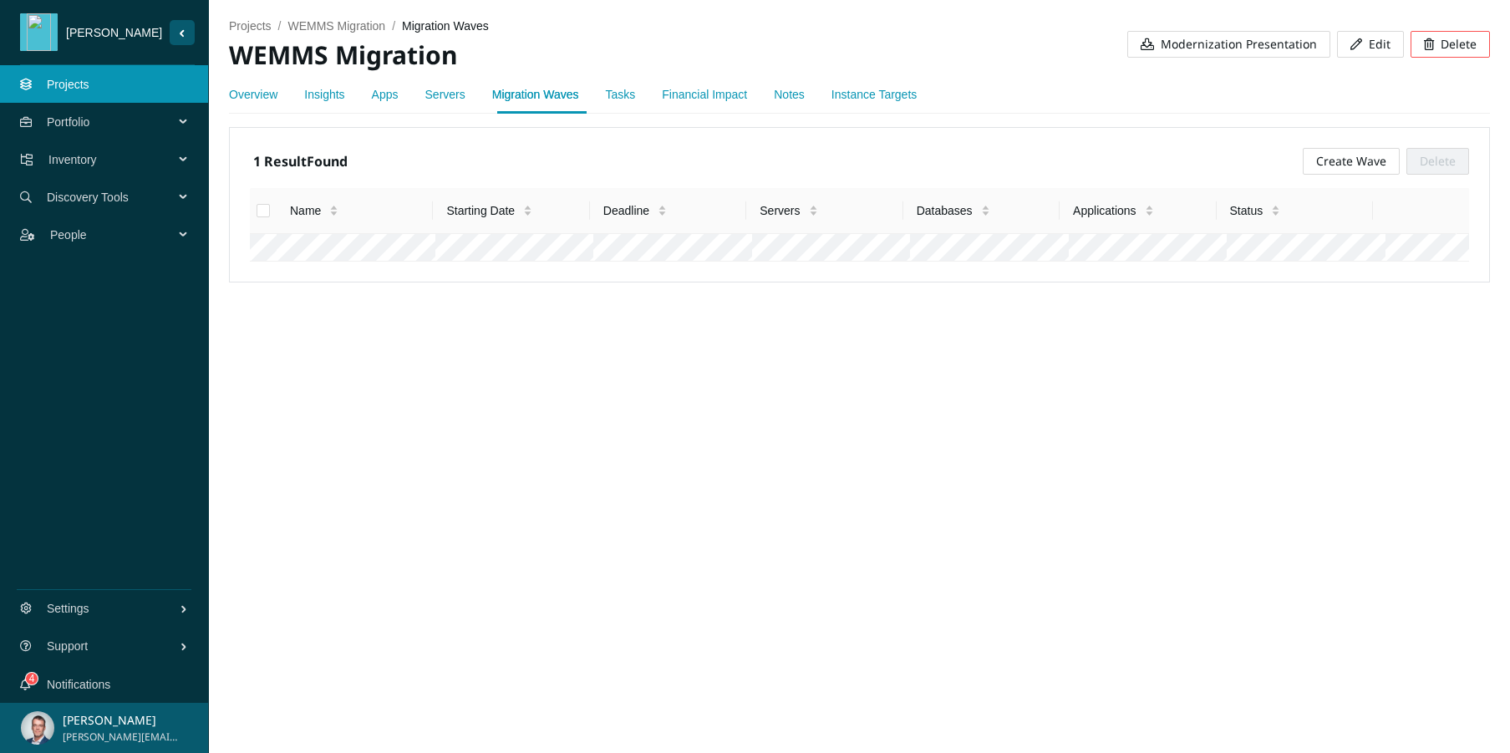
click at [636, 99] on link "Tasks" at bounding box center [621, 94] width 30 height 13
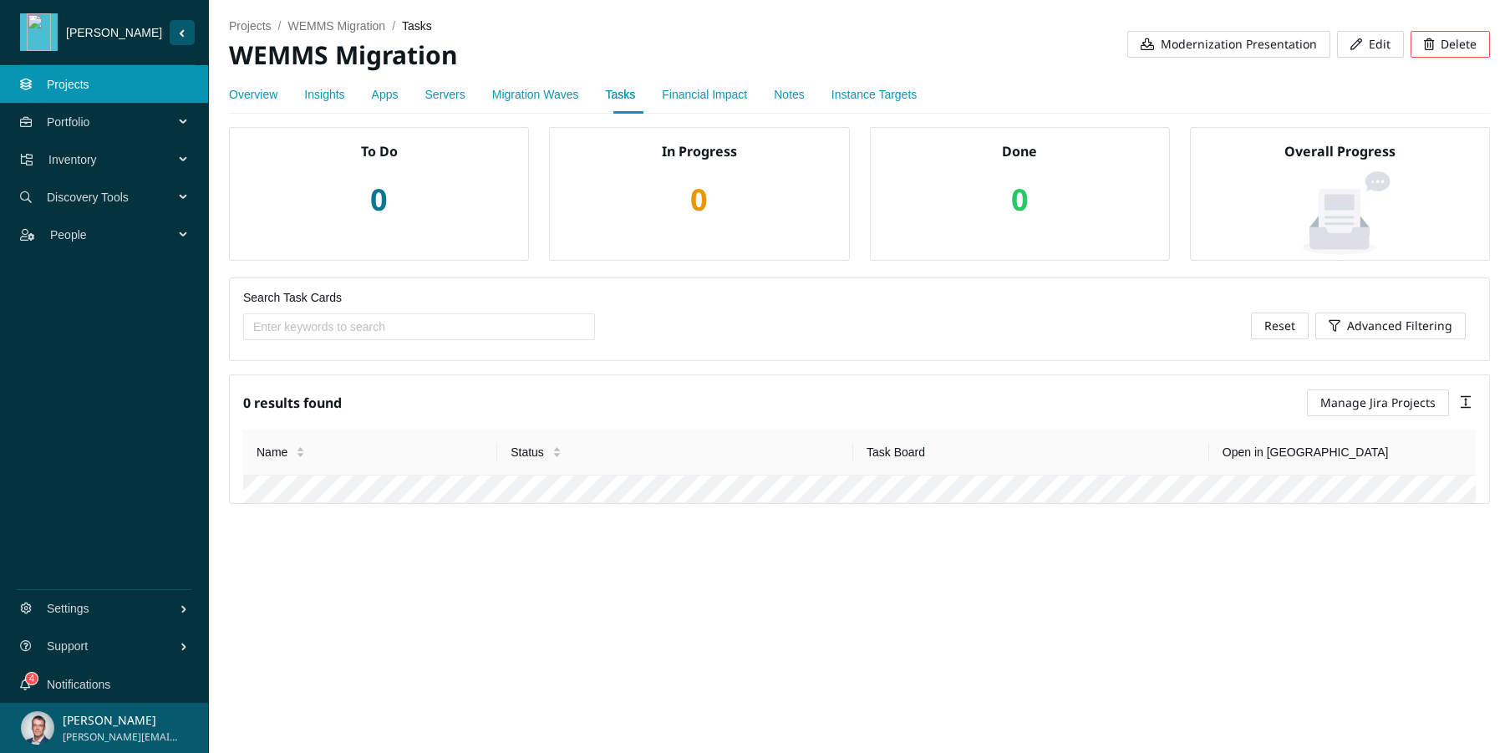
click at [383, 94] on link "Apps" at bounding box center [385, 94] width 27 height 13
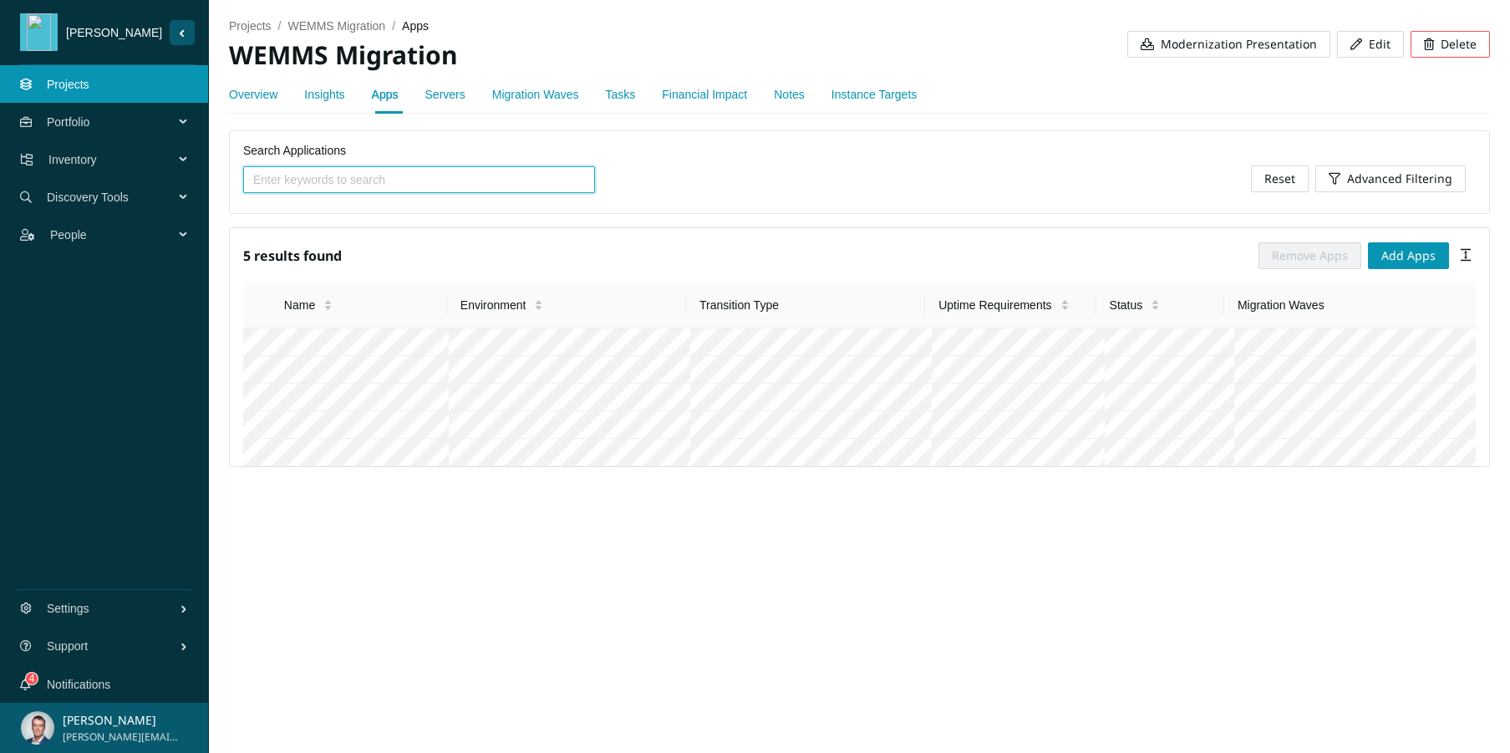
click at [458, 103] on div "Servers" at bounding box center [445, 94] width 40 height 18
click at [456, 91] on link "Servers" at bounding box center [445, 94] width 40 height 13
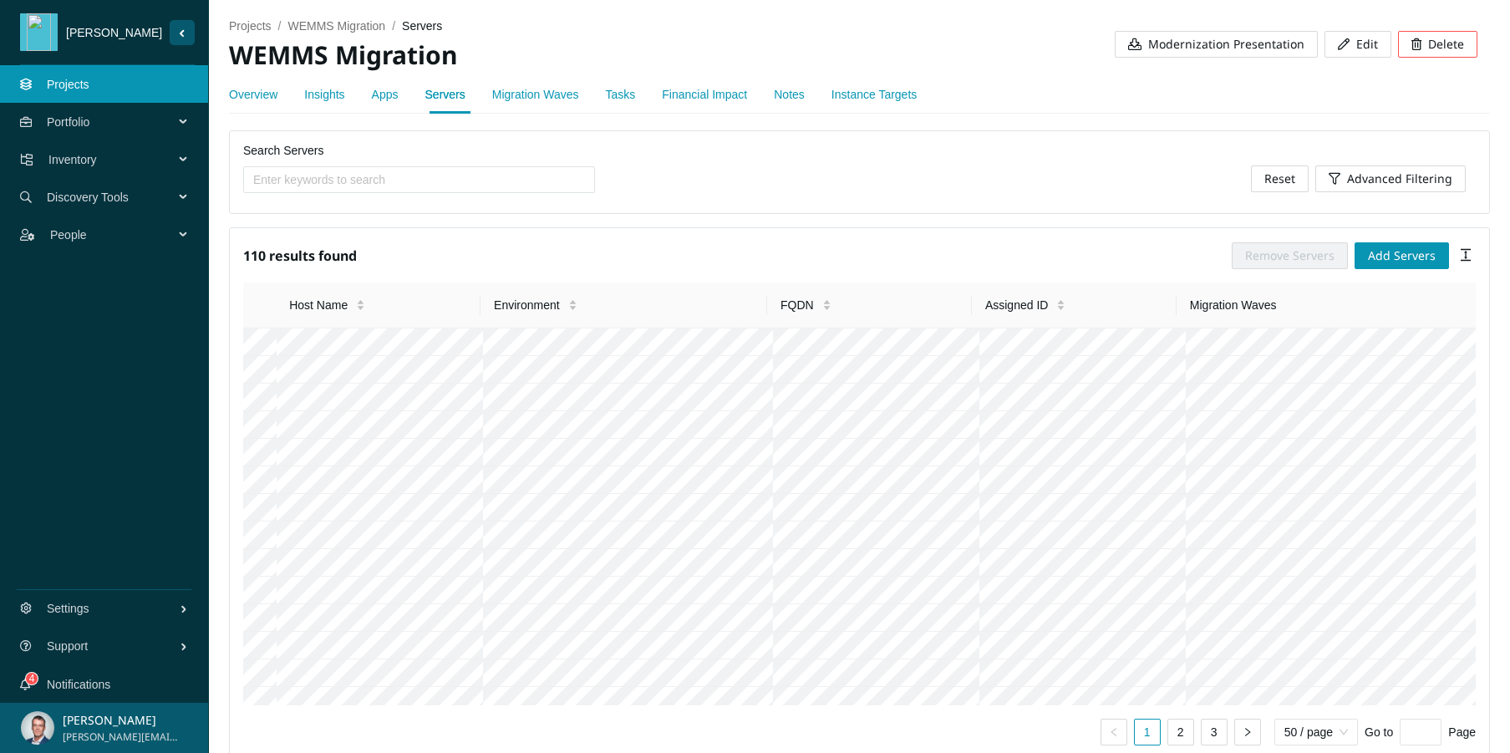
click at [398, 86] on div "Apps" at bounding box center [385, 94] width 27 height 18
click at [390, 99] on link "Apps" at bounding box center [385, 94] width 27 height 13
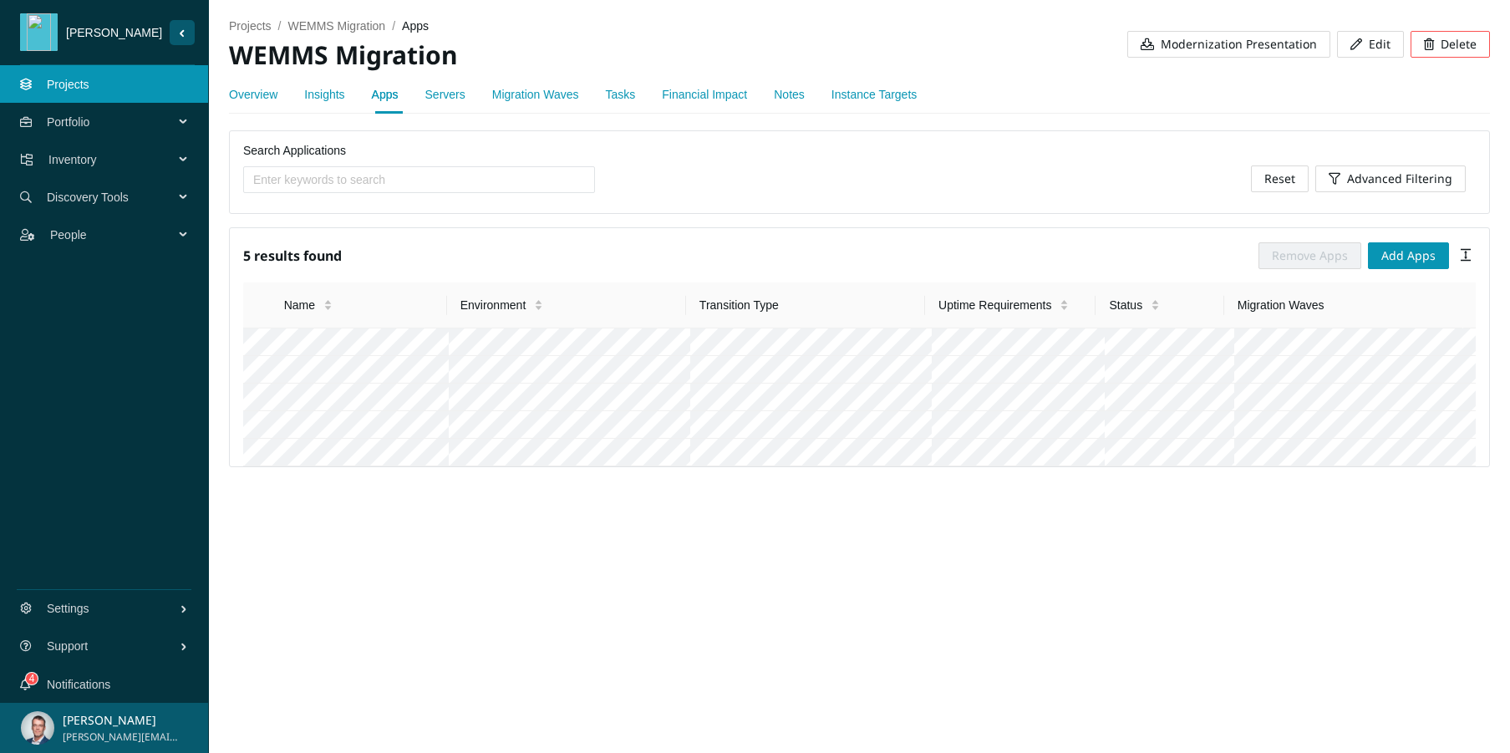
click at [453, 90] on link "Servers" at bounding box center [445, 94] width 40 height 13
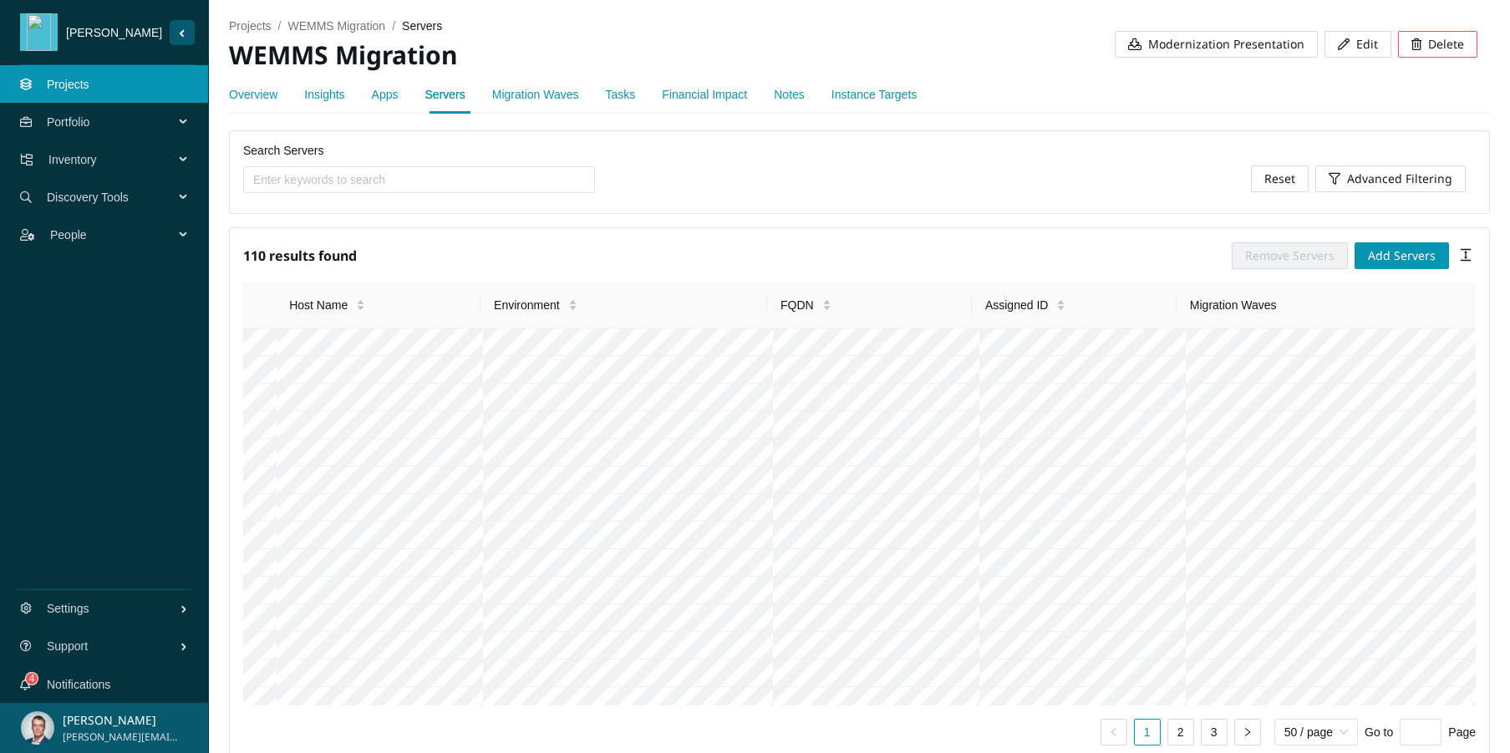
click at [249, 89] on link "Overview" at bounding box center [253, 94] width 48 height 13
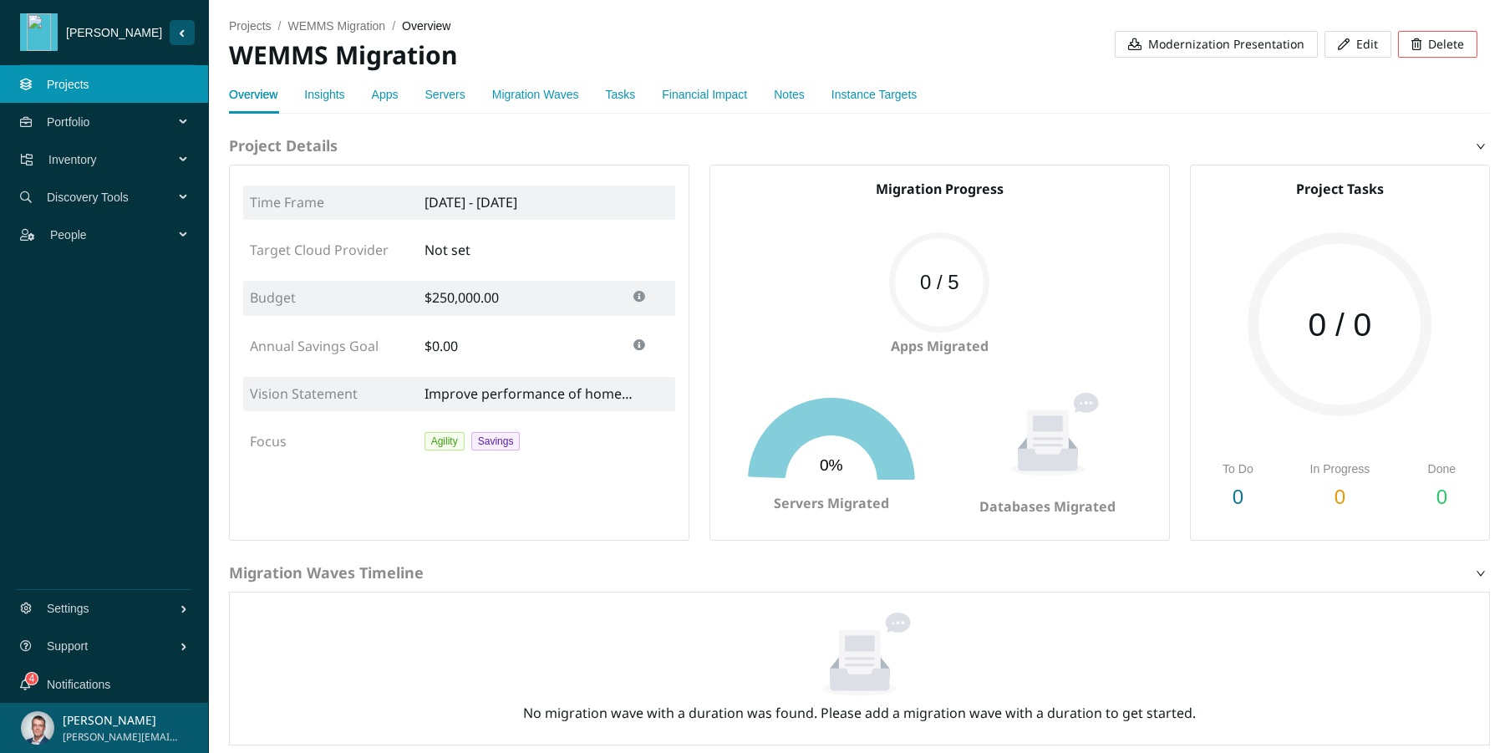
click at [336, 94] on link "Insights" at bounding box center [324, 94] width 40 height 13
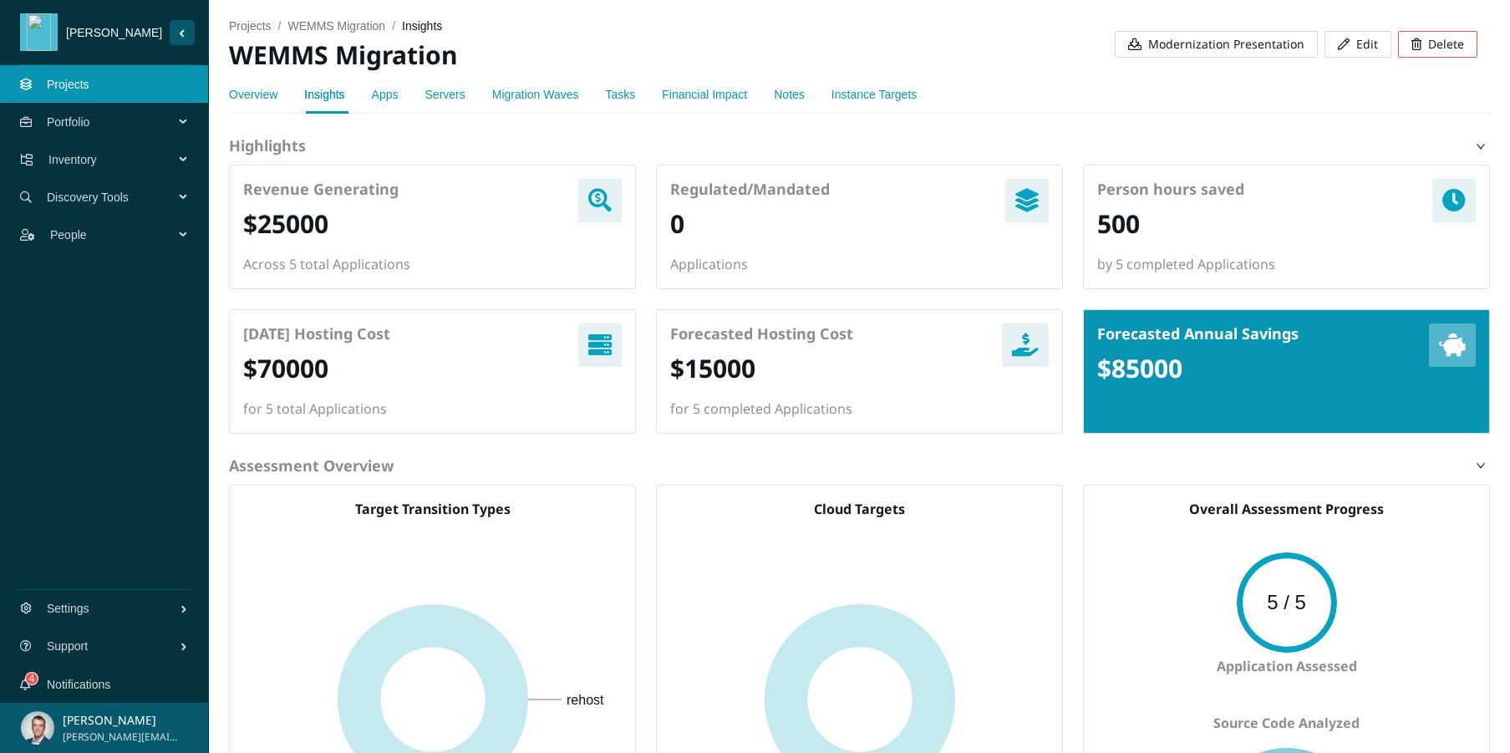
click at [152, 203] on span "Discovery Tools" at bounding box center [114, 197] width 134 height 50
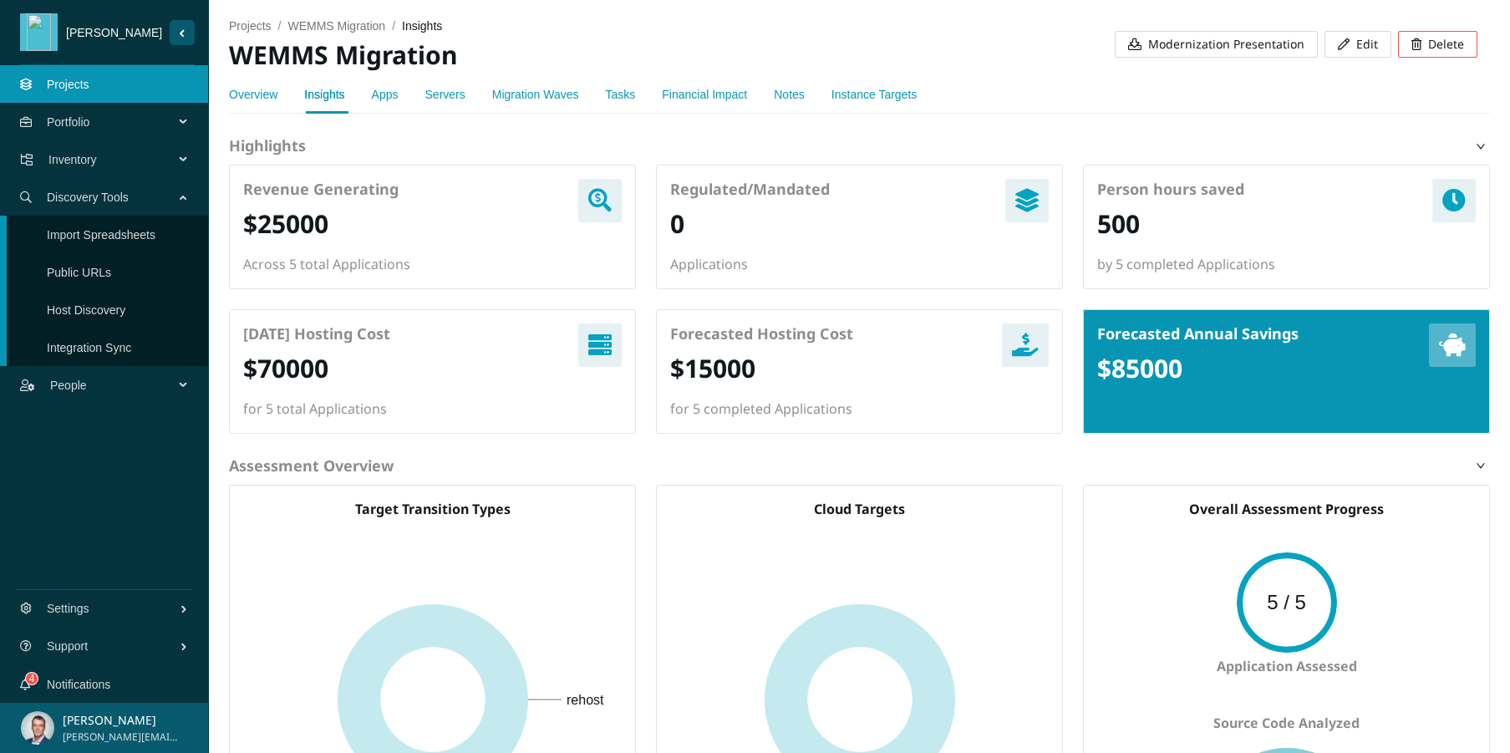
click at [145, 157] on span "Inventory" at bounding box center [114, 160] width 132 height 50
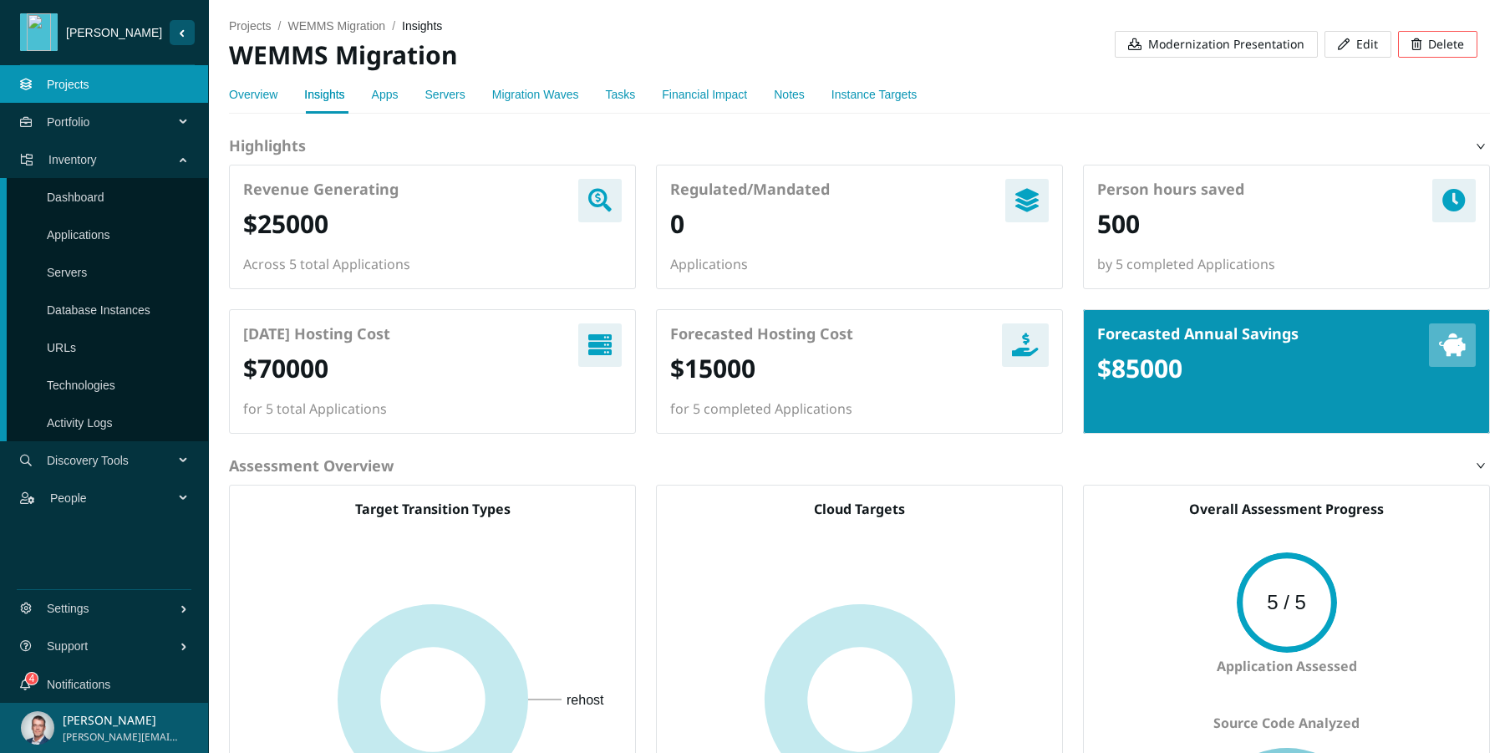
click at [87, 273] on link "Servers" at bounding box center [67, 272] width 40 height 13
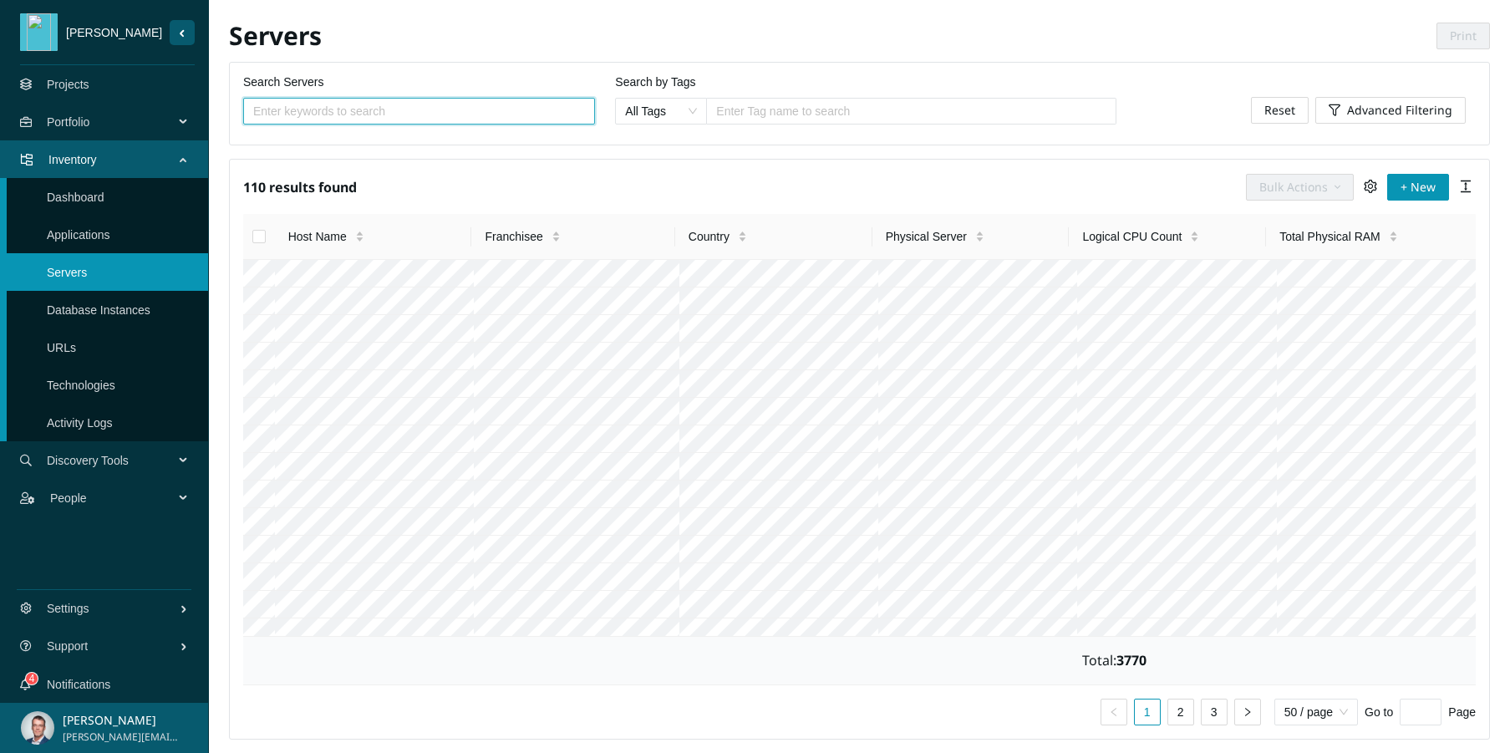
click at [76, 119] on span "Portfolio" at bounding box center [114, 122] width 134 height 50
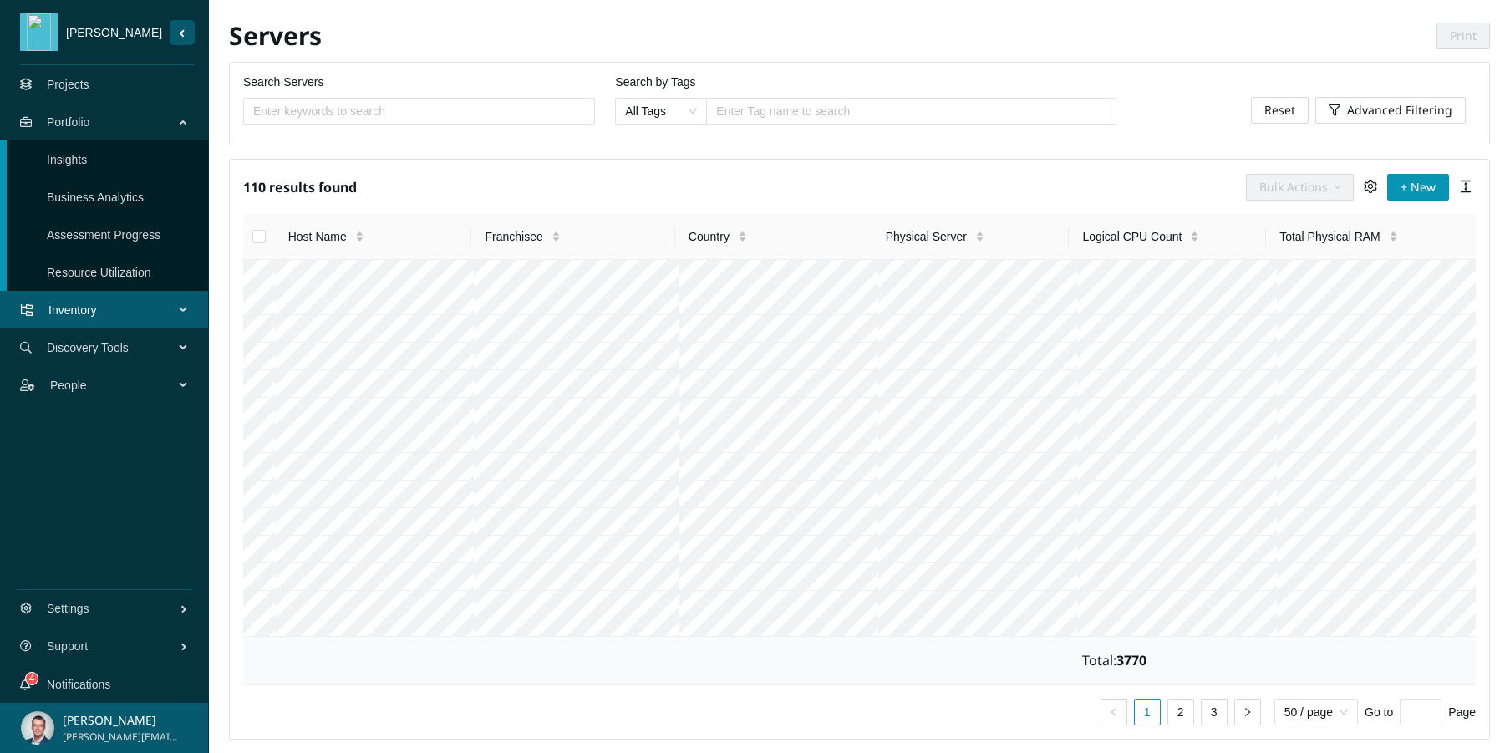
click at [79, 91] on link "Projects" at bounding box center [68, 84] width 43 height 13
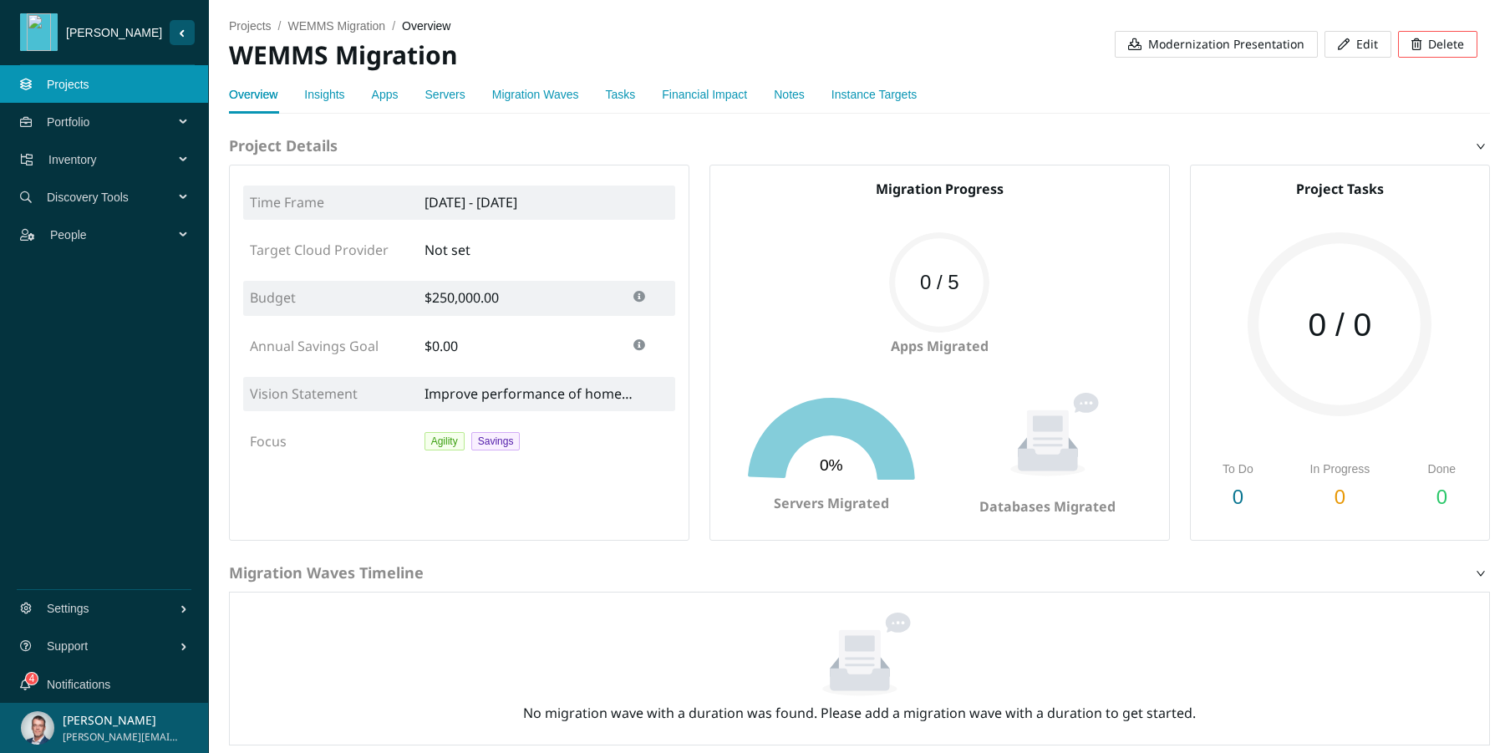
click at [398, 101] on div "Apps" at bounding box center [385, 94] width 27 height 18
click at [389, 95] on link "Apps" at bounding box center [385, 94] width 27 height 13
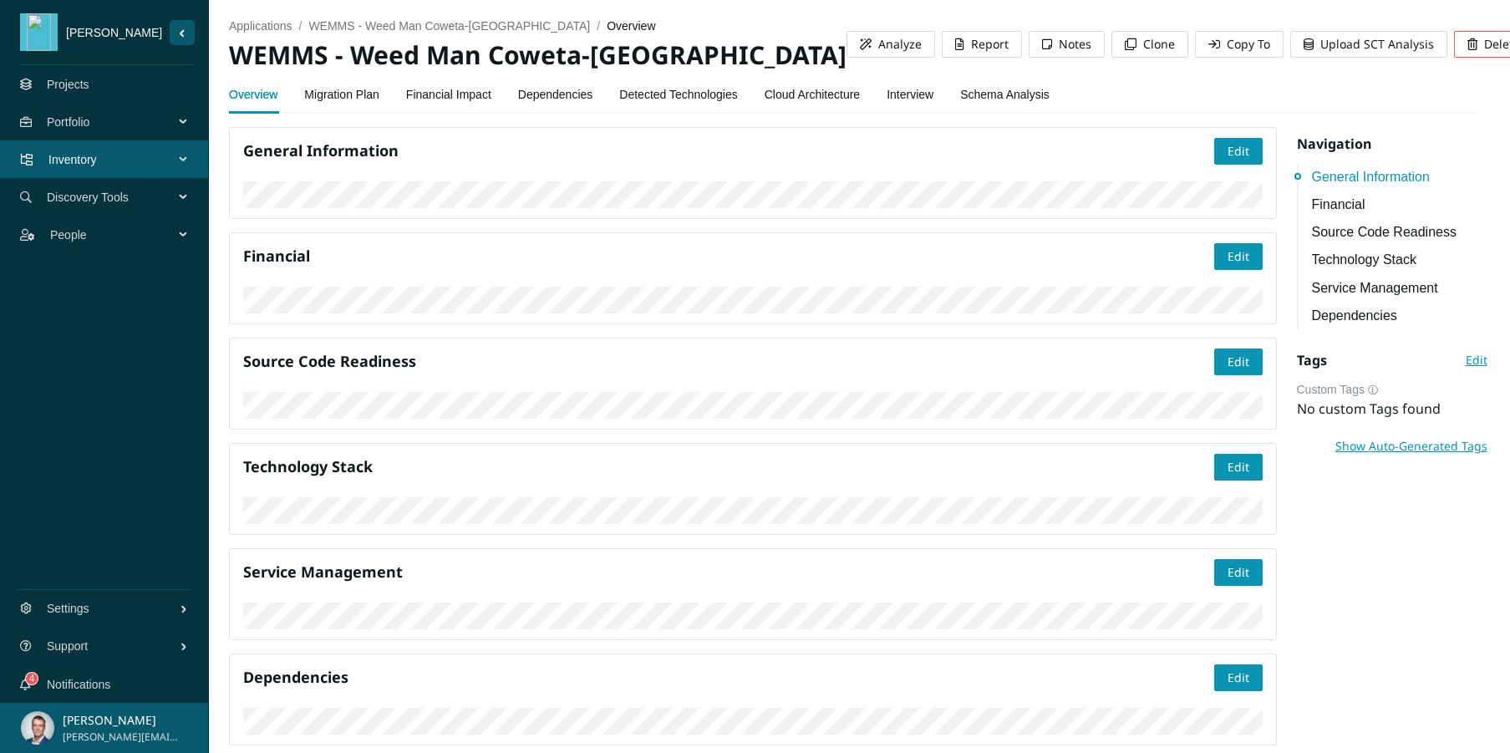
click at [531, 94] on link "Dependencies" at bounding box center [555, 94] width 75 height 33
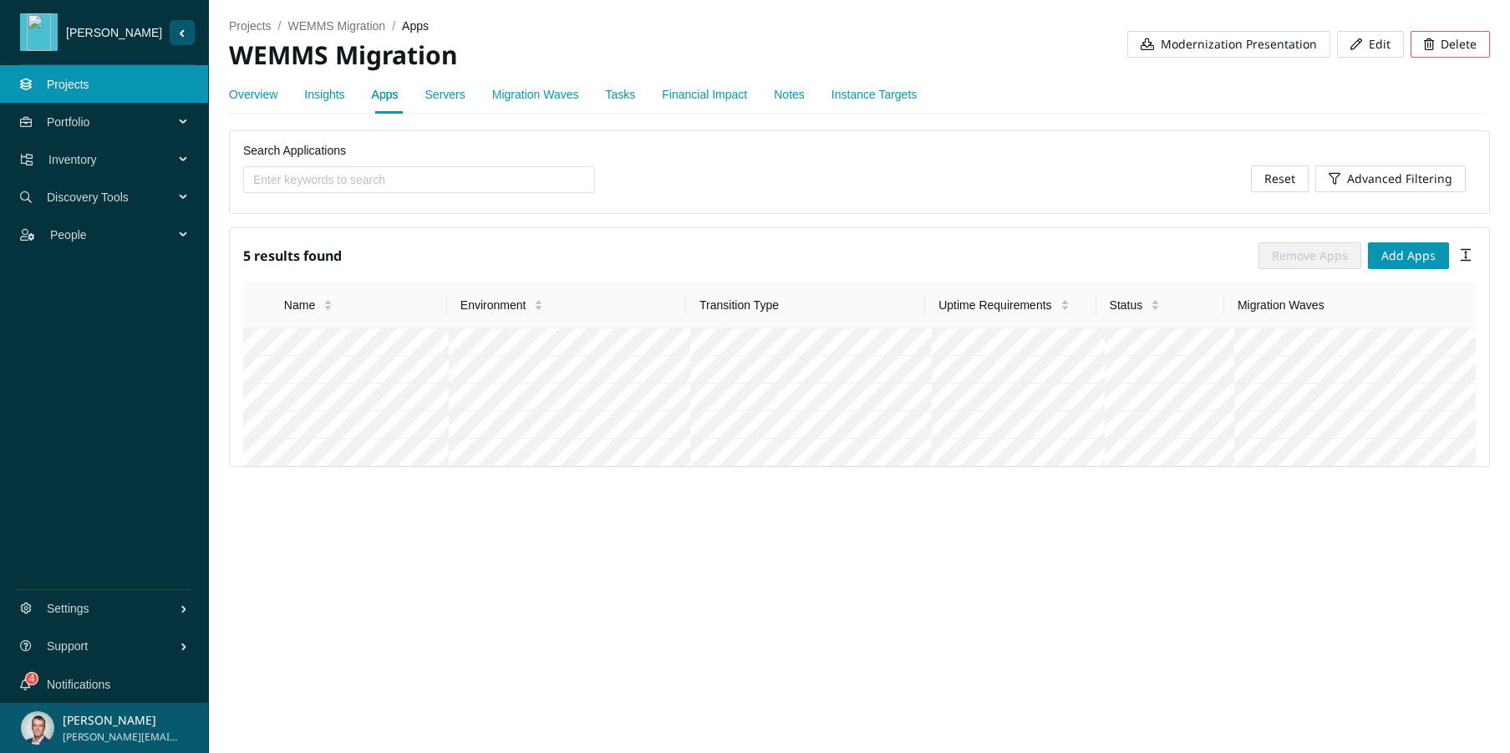
click at [458, 99] on link "Servers" at bounding box center [445, 94] width 40 height 13
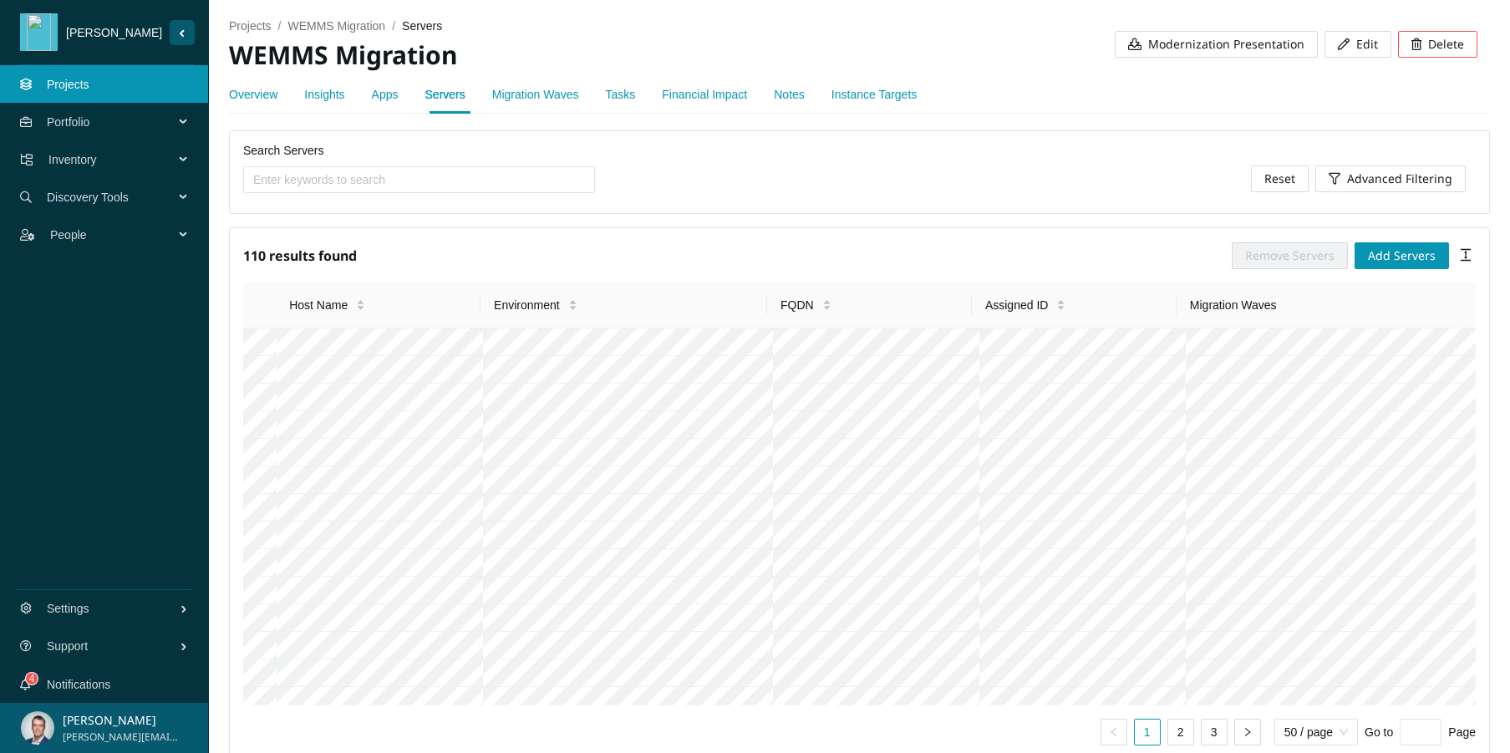
click at [393, 100] on link "Apps" at bounding box center [385, 94] width 27 height 13
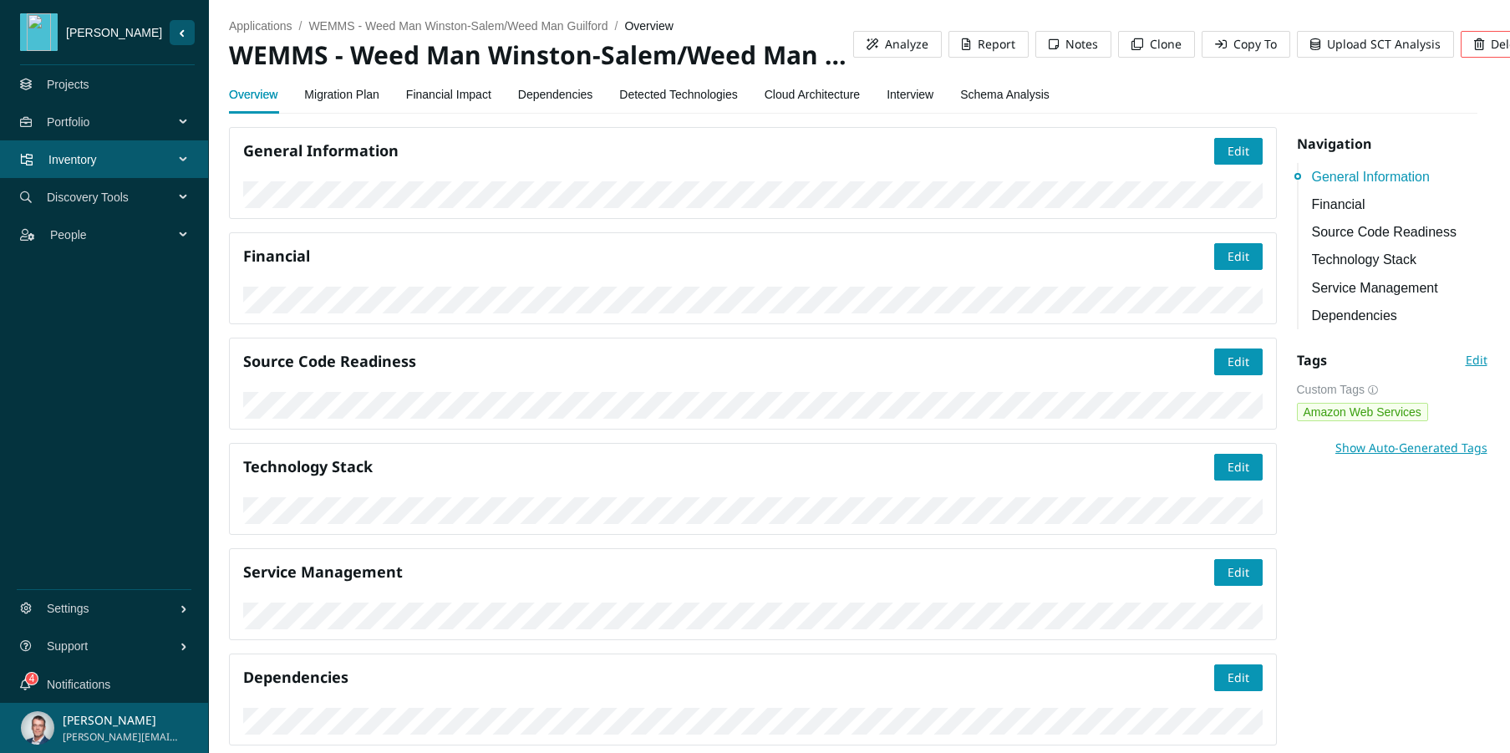
click at [576, 91] on link "Dependencies" at bounding box center [555, 94] width 75 height 33
click at [593, 96] on link "Dependencies" at bounding box center [555, 94] width 75 height 33
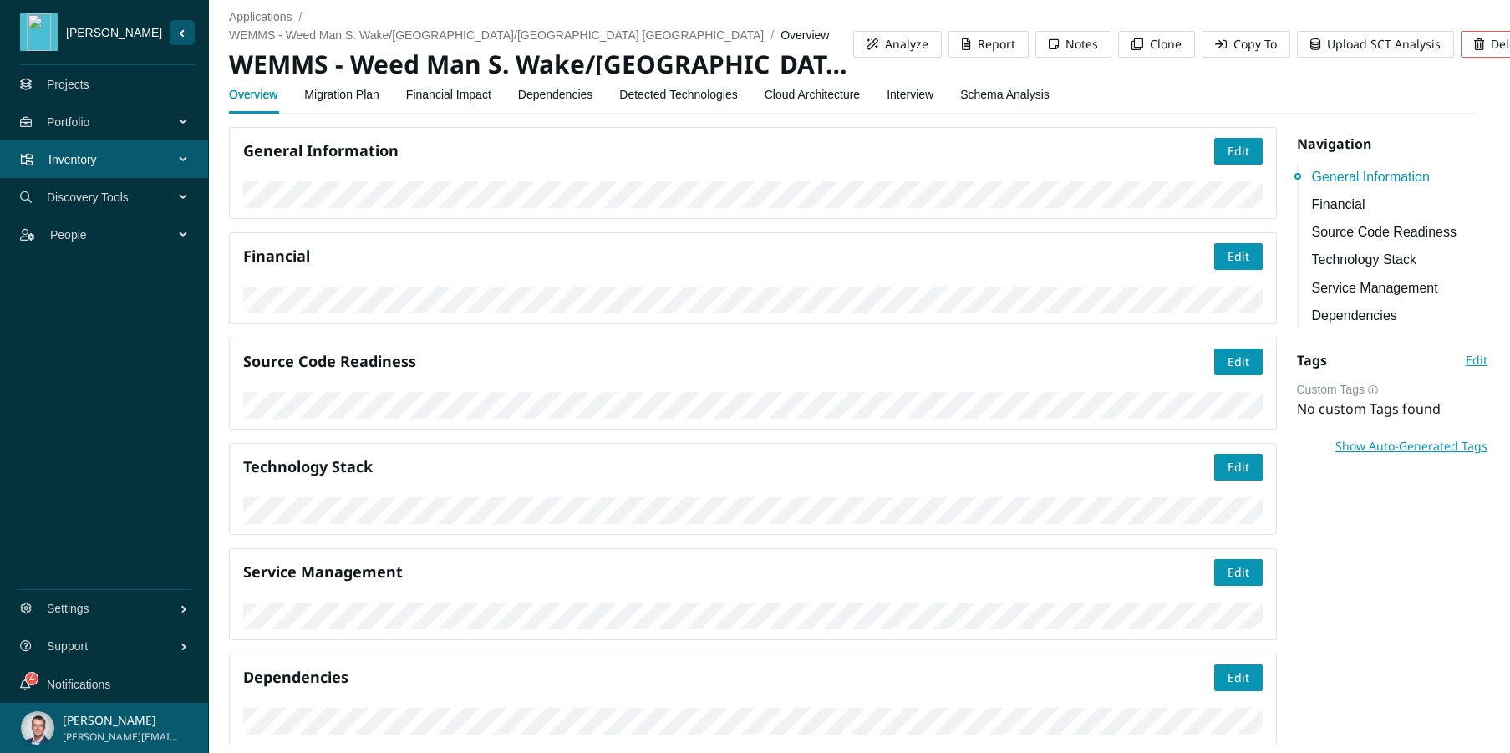
click at [543, 97] on link "Dependencies" at bounding box center [555, 94] width 75 height 33
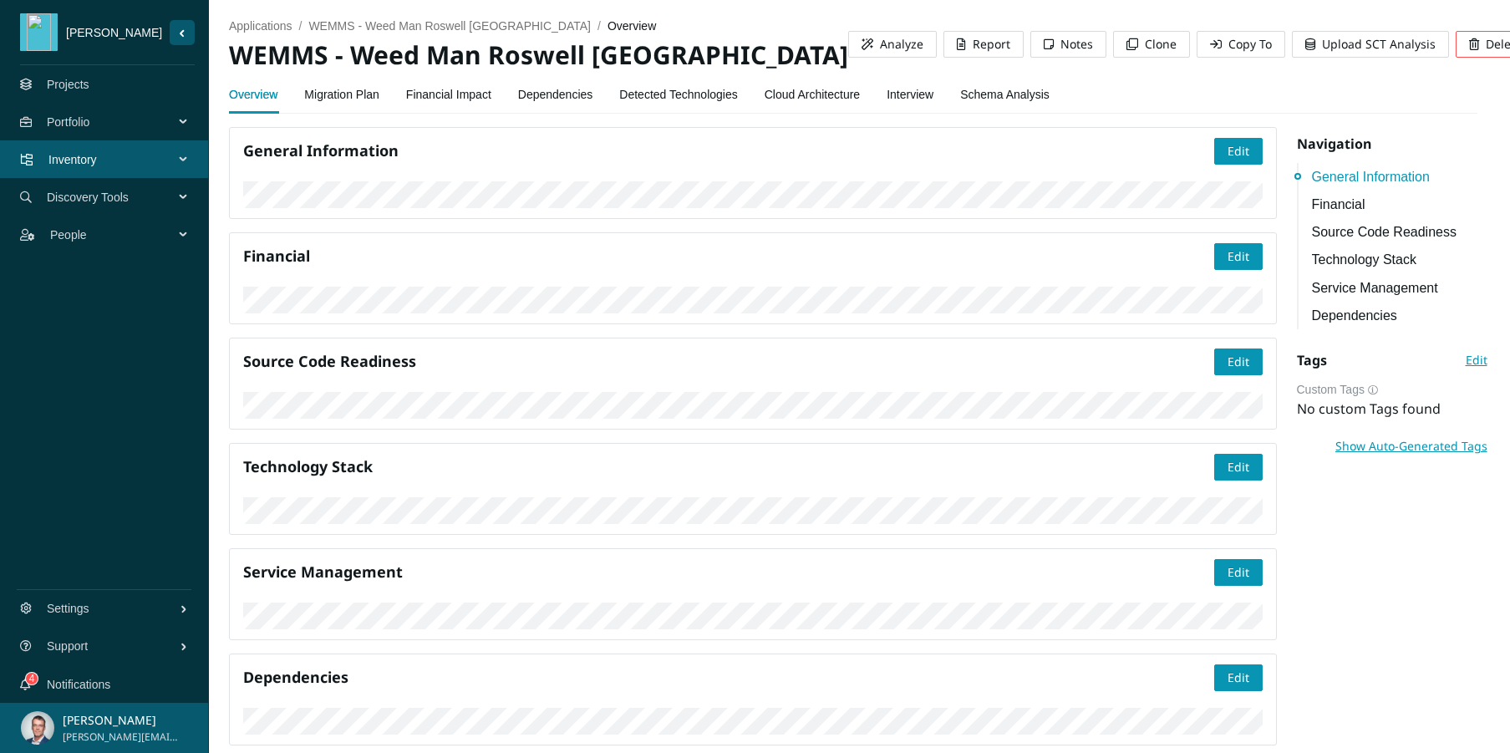
click at [561, 89] on link "Dependencies" at bounding box center [555, 94] width 75 height 33
click at [580, 101] on link "Dependencies" at bounding box center [555, 94] width 75 height 33
click at [547, 94] on link "Dependencies" at bounding box center [555, 94] width 75 height 33
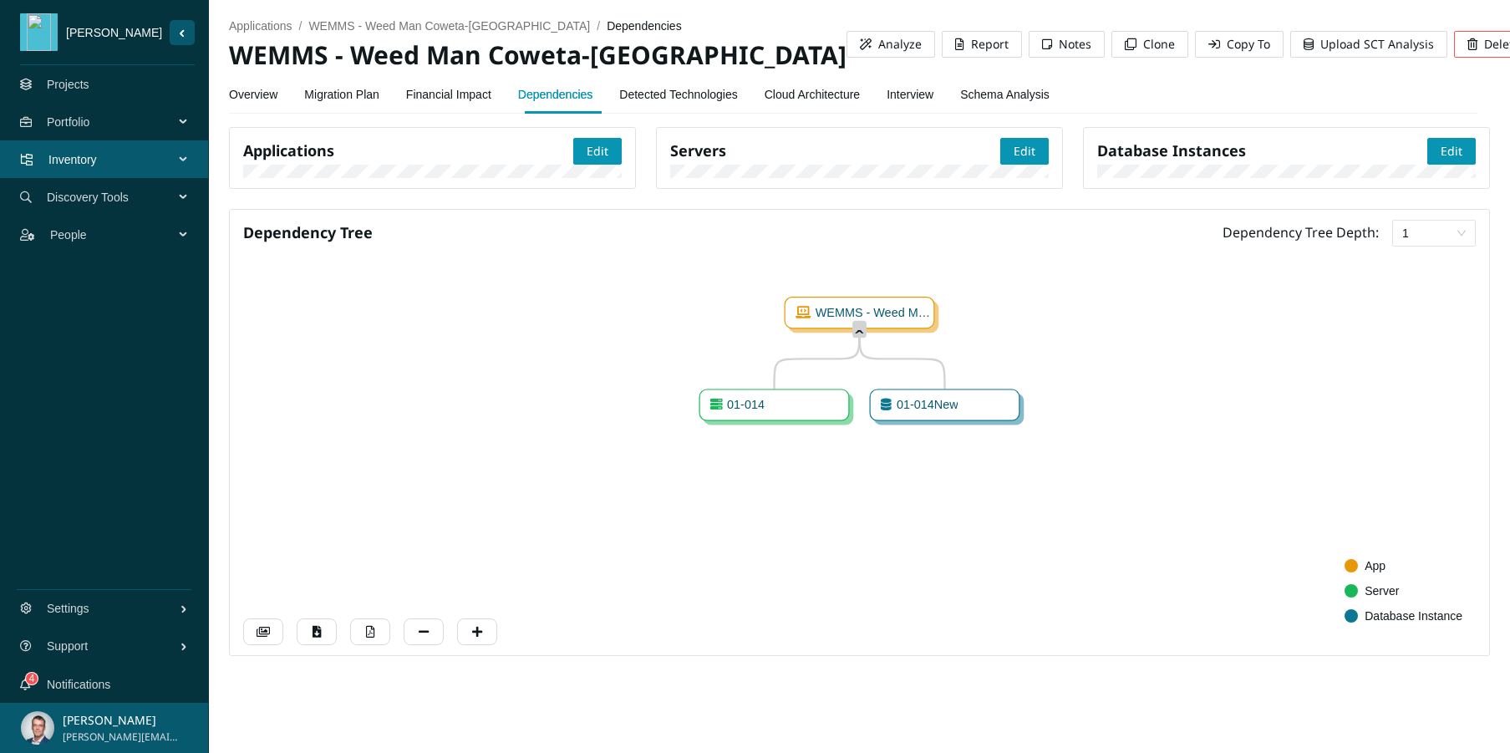
click at [89, 89] on link "Projects" at bounding box center [68, 84] width 43 height 13
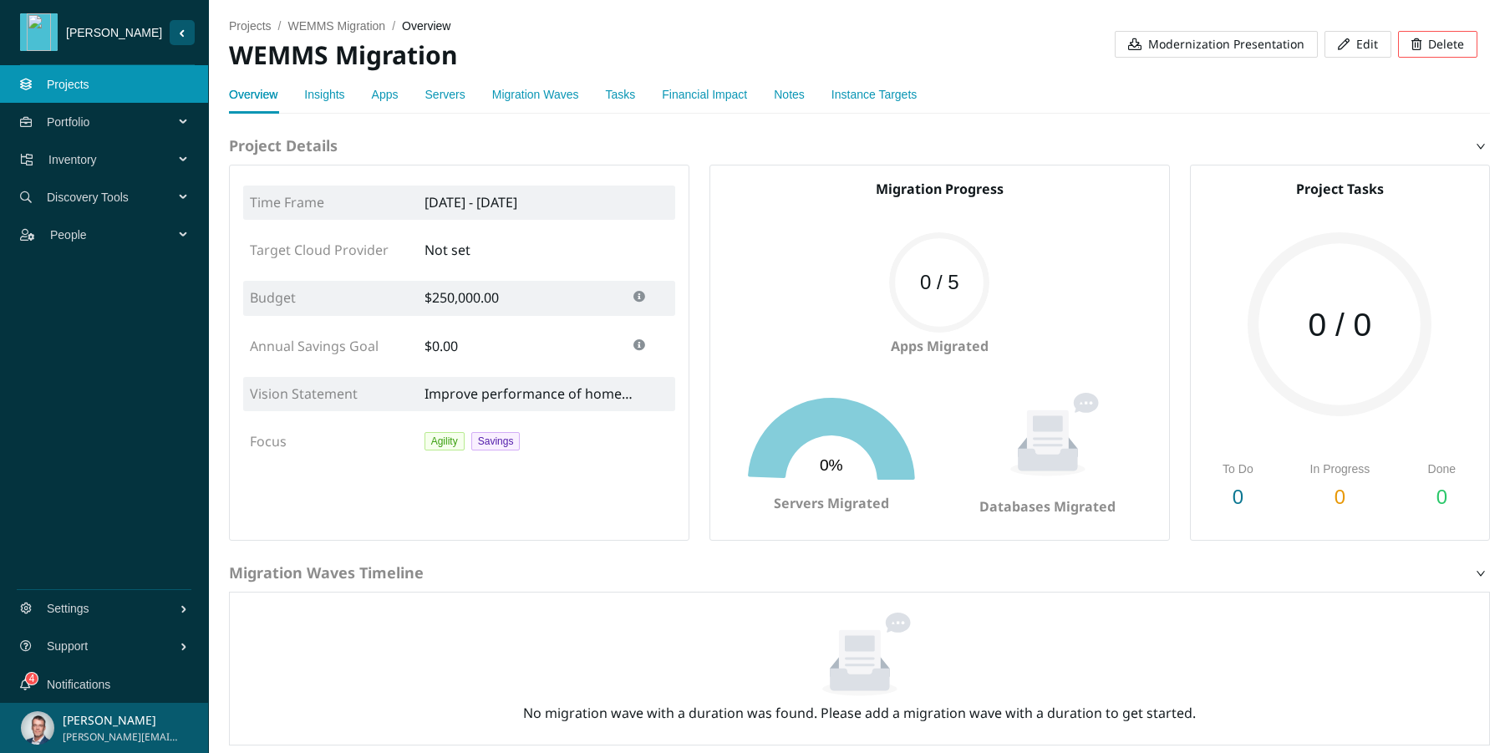
click at [398, 97] on link "Apps" at bounding box center [385, 94] width 27 height 13
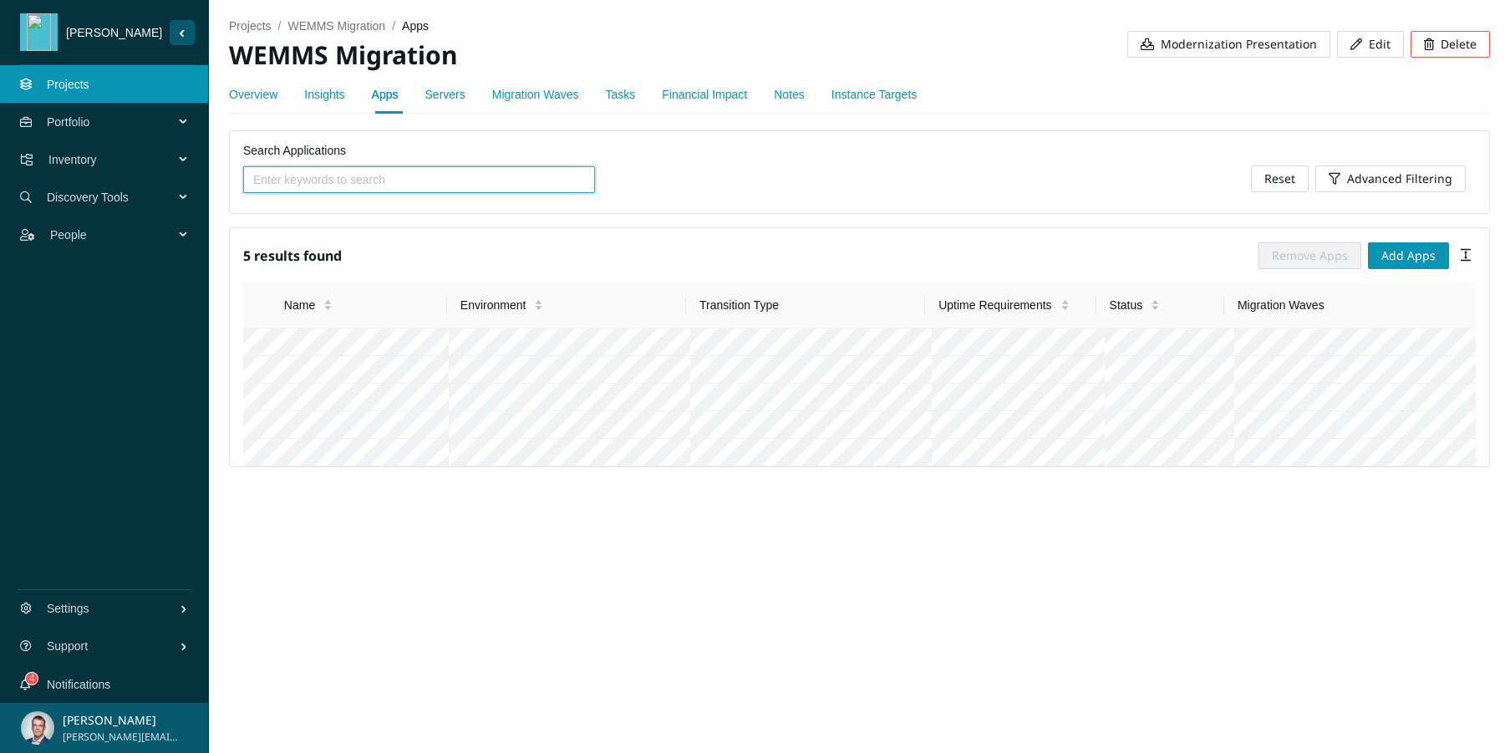
click at [444, 97] on link "Servers" at bounding box center [445, 94] width 40 height 13
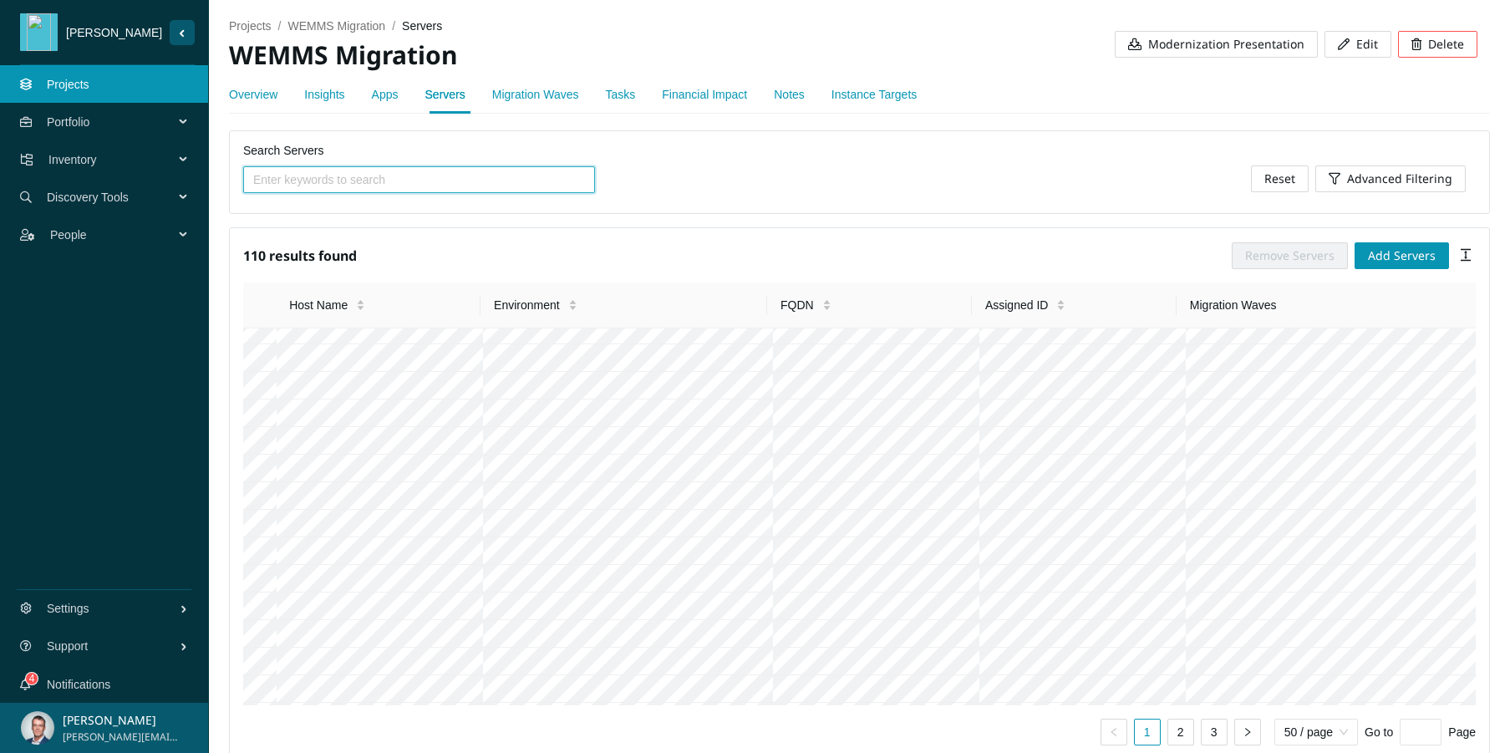
scroll to position [63, 0]
click at [159, 158] on span "Inventory" at bounding box center [114, 160] width 132 height 50
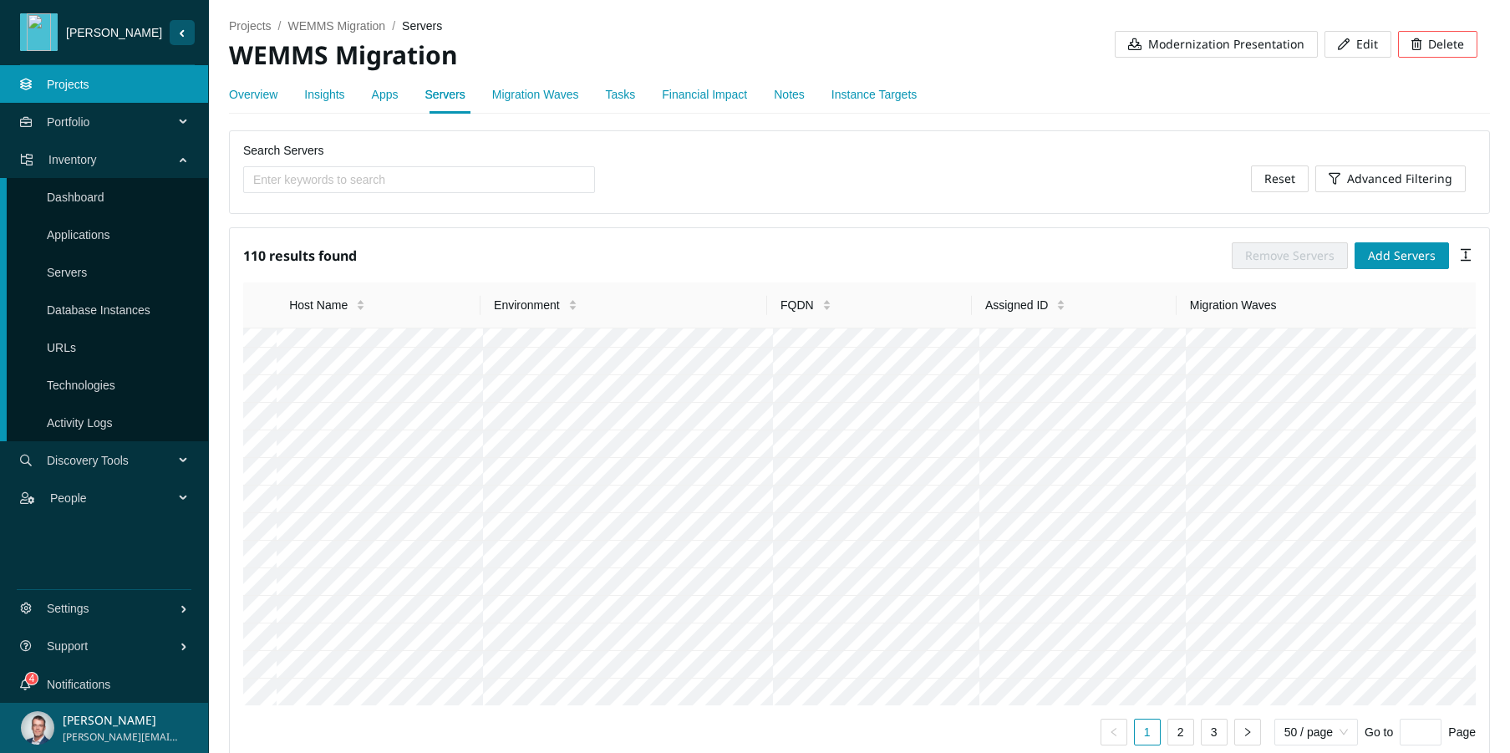
click at [69, 277] on link "Servers" at bounding box center [67, 272] width 40 height 13
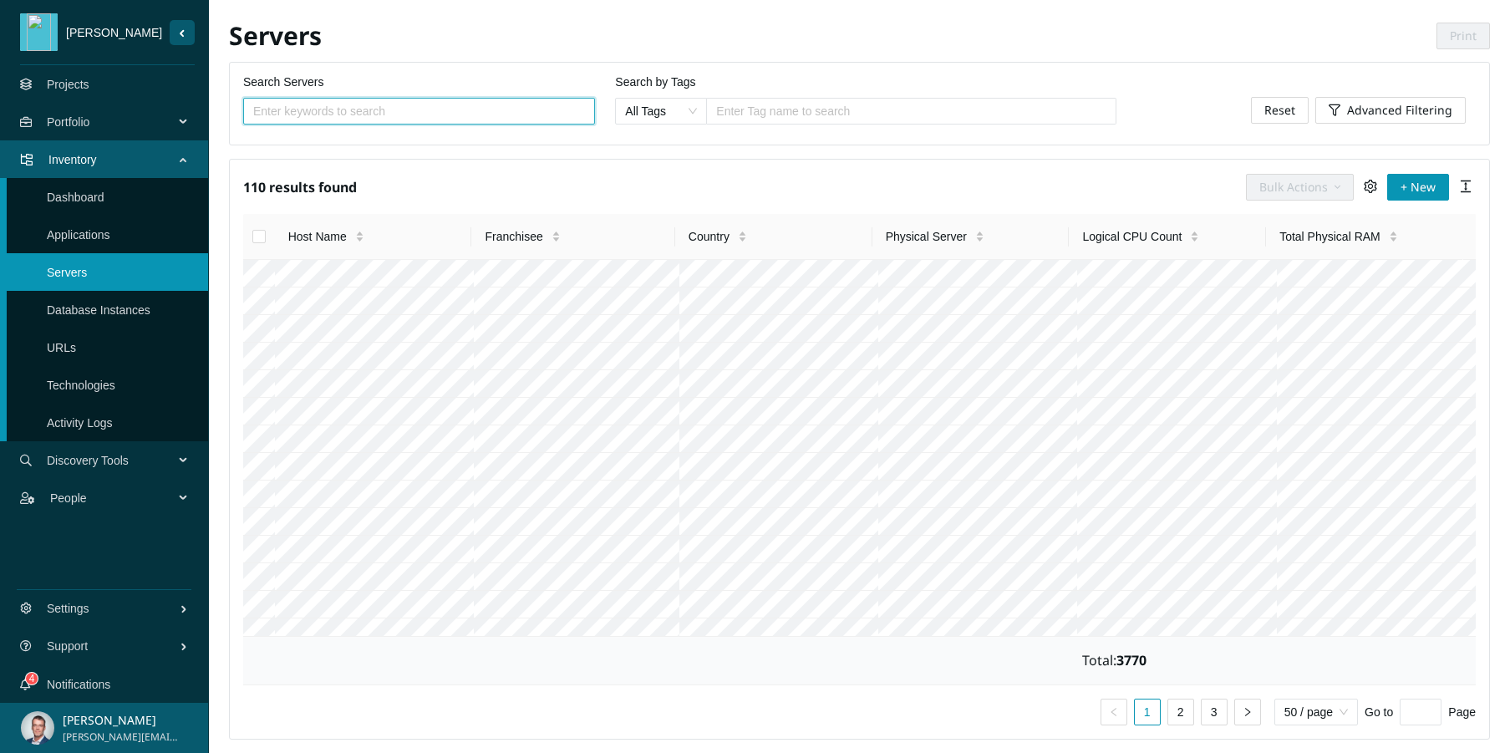
click at [120, 119] on span "Portfolio" at bounding box center [114, 122] width 134 height 50
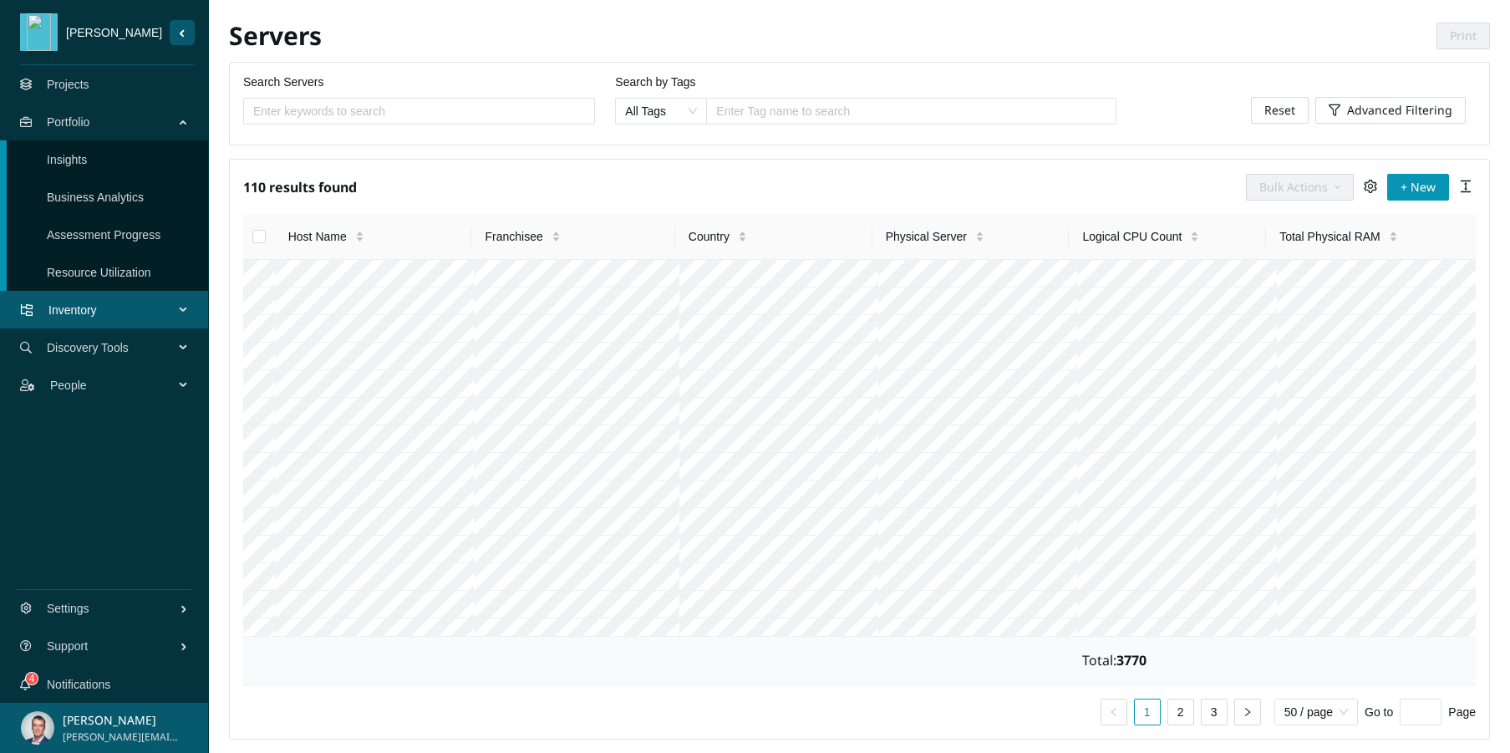
click at [89, 91] on link "Projects" at bounding box center [68, 84] width 43 height 13
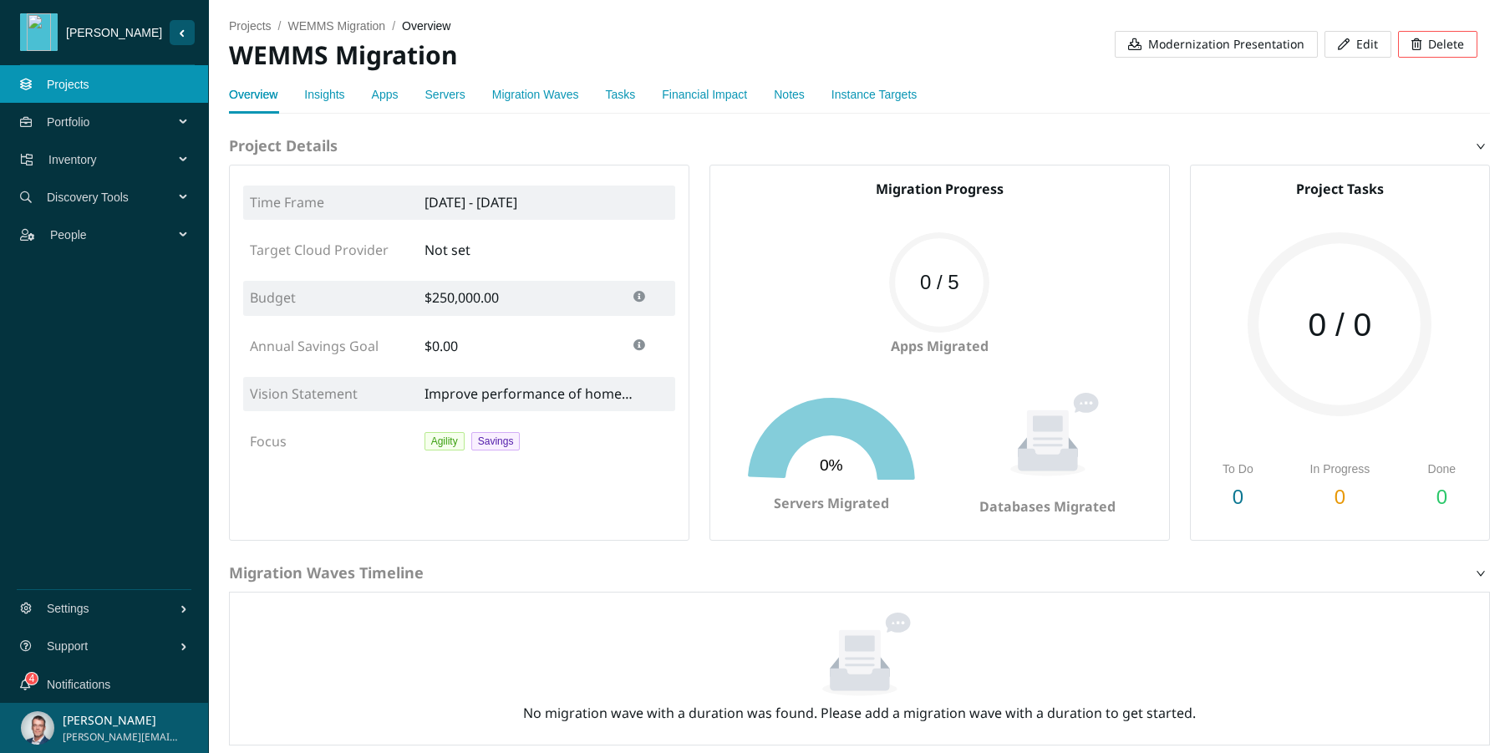
click at [388, 96] on link "Apps" at bounding box center [385, 94] width 27 height 13
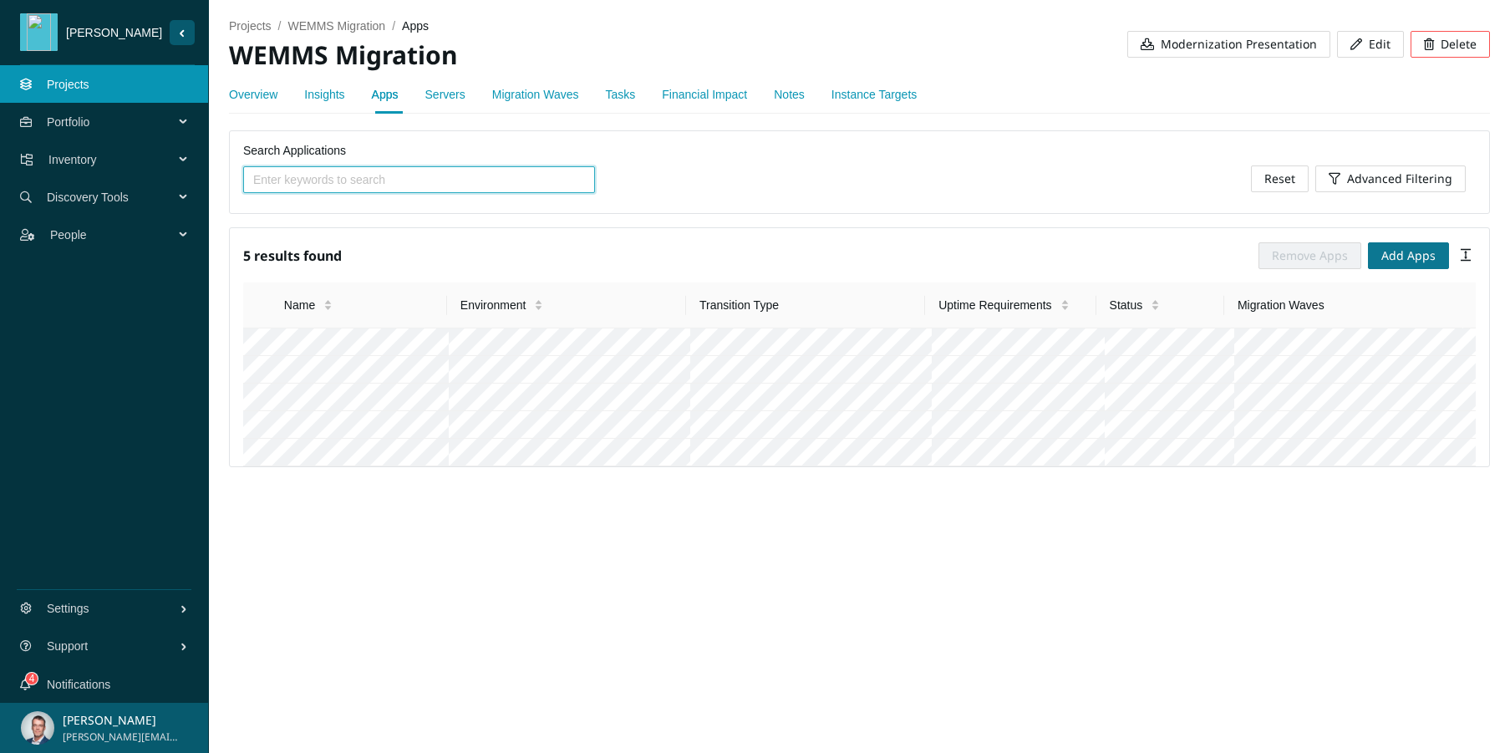
click at [1312, 256] on span "Add Apps" at bounding box center [1408, 255] width 54 height 18
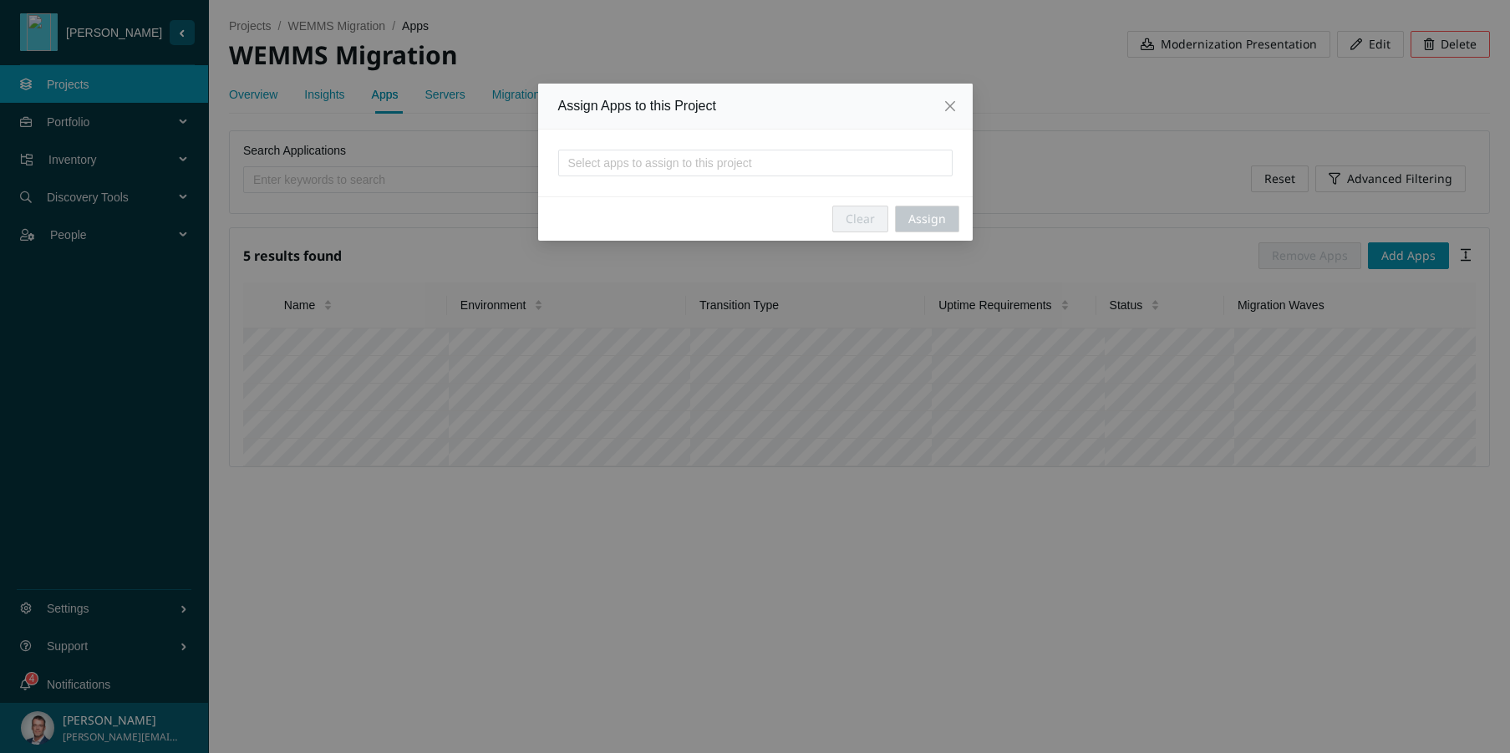
click at [810, 166] on div at bounding box center [755, 163] width 386 height 20
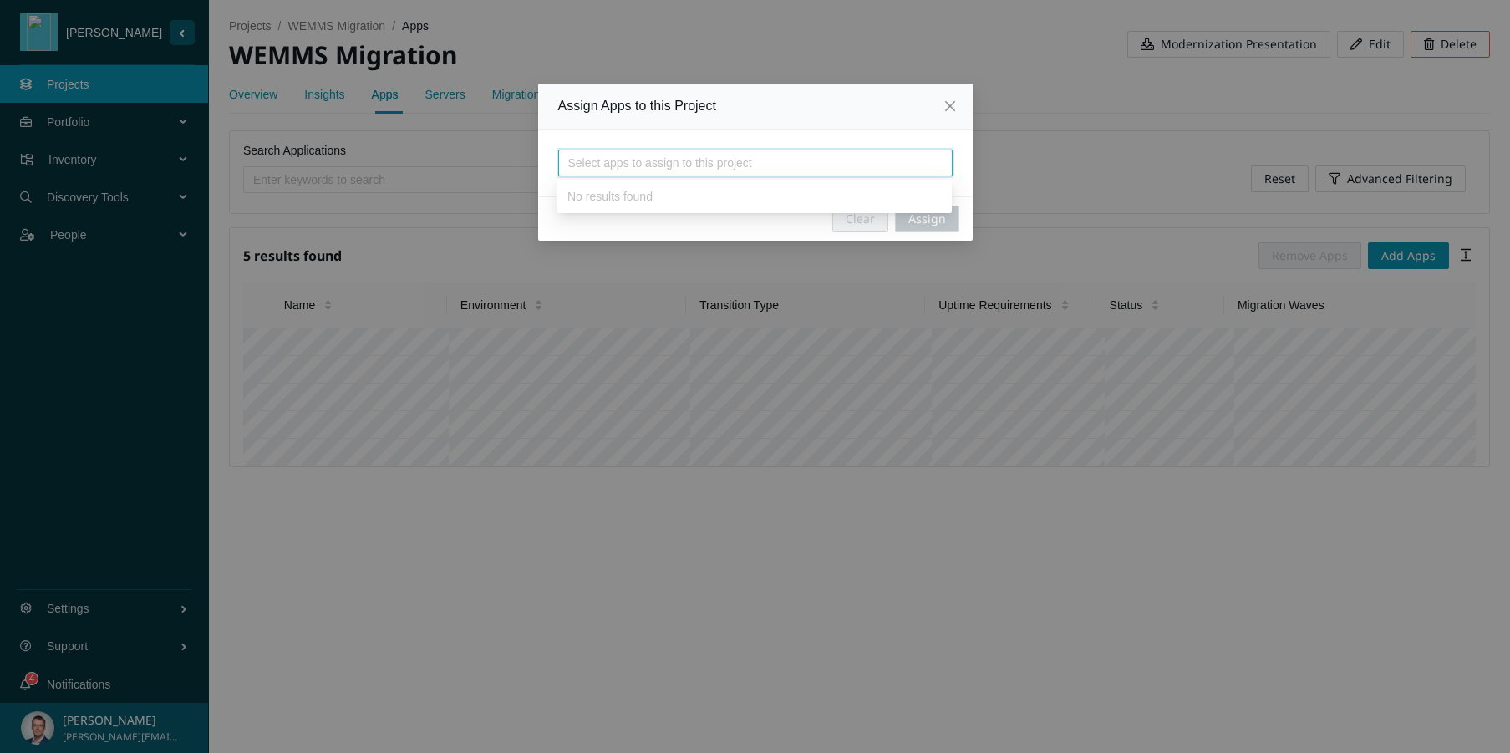
click at [810, 166] on div at bounding box center [755, 163] width 386 height 20
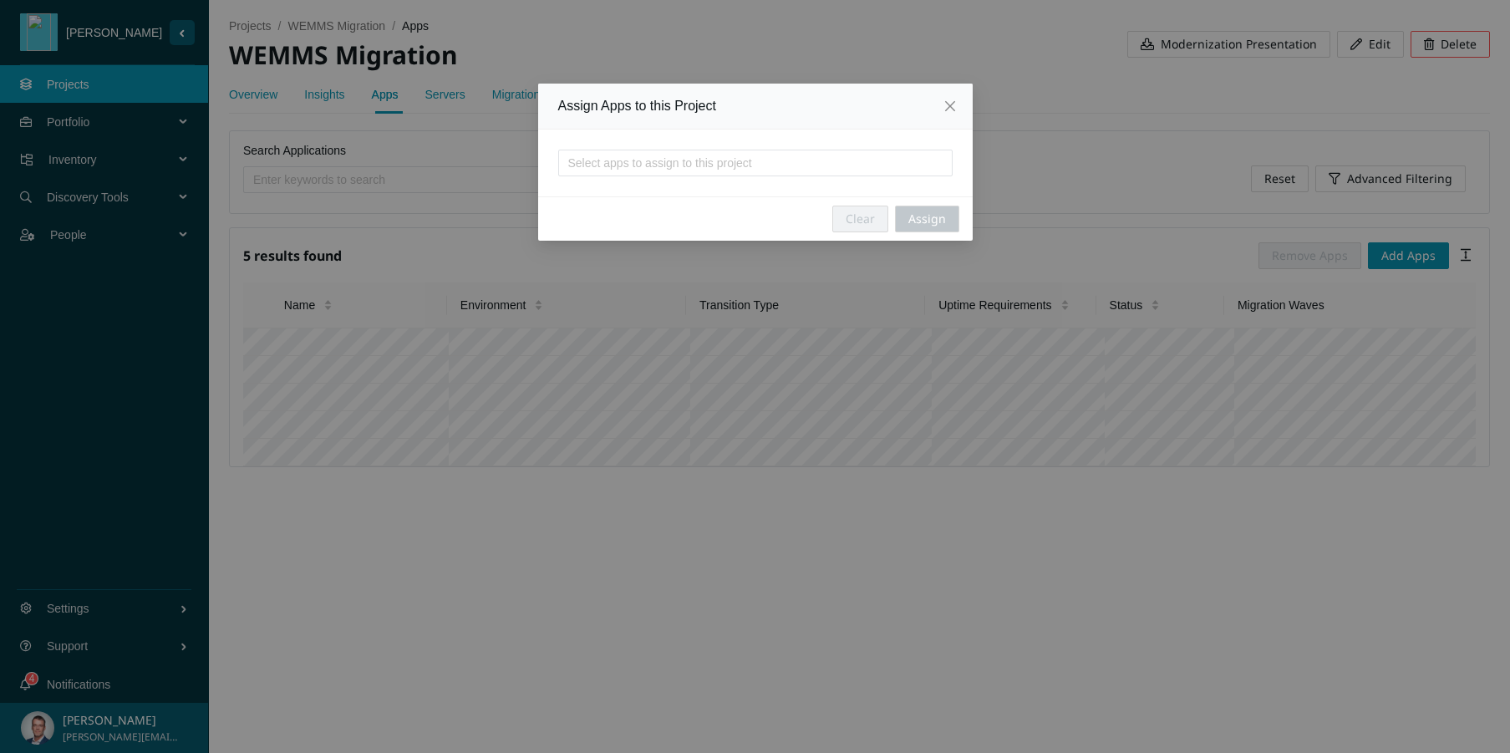
click at [948, 114] on span "Close" at bounding box center [949, 106] width 45 height 45
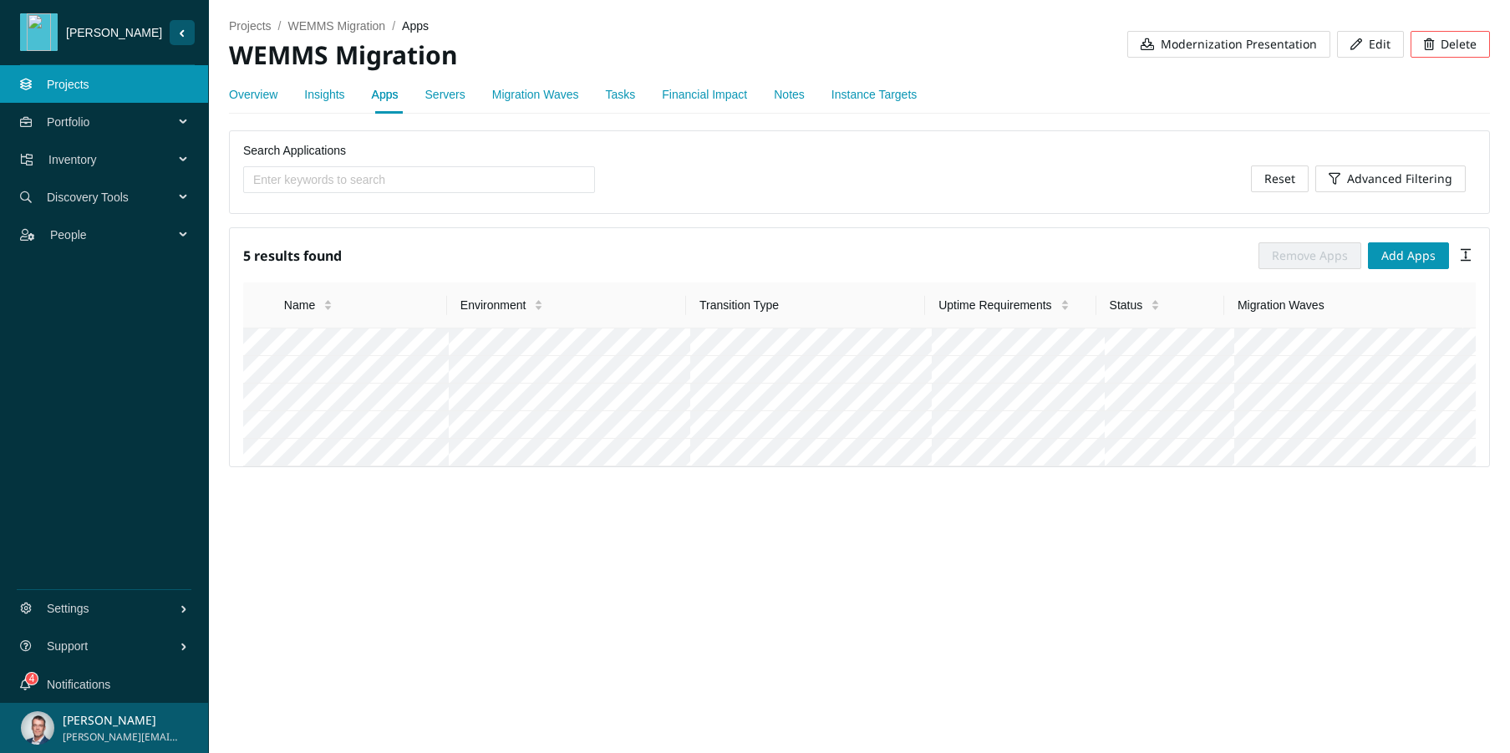
click at [255, 97] on link "Overview" at bounding box center [253, 94] width 48 height 13
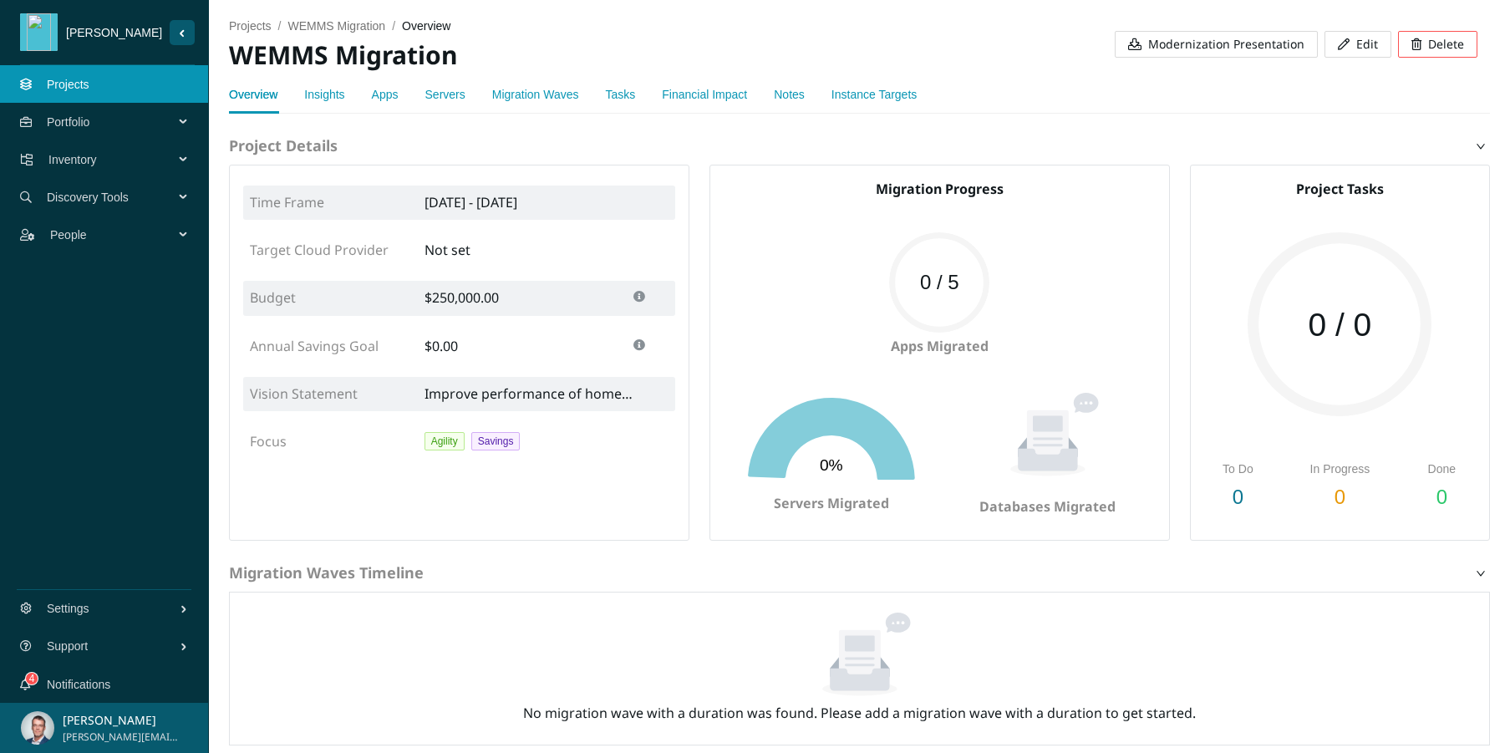
click at [329, 96] on link "Insights" at bounding box center [324, 94] width 40 height 13
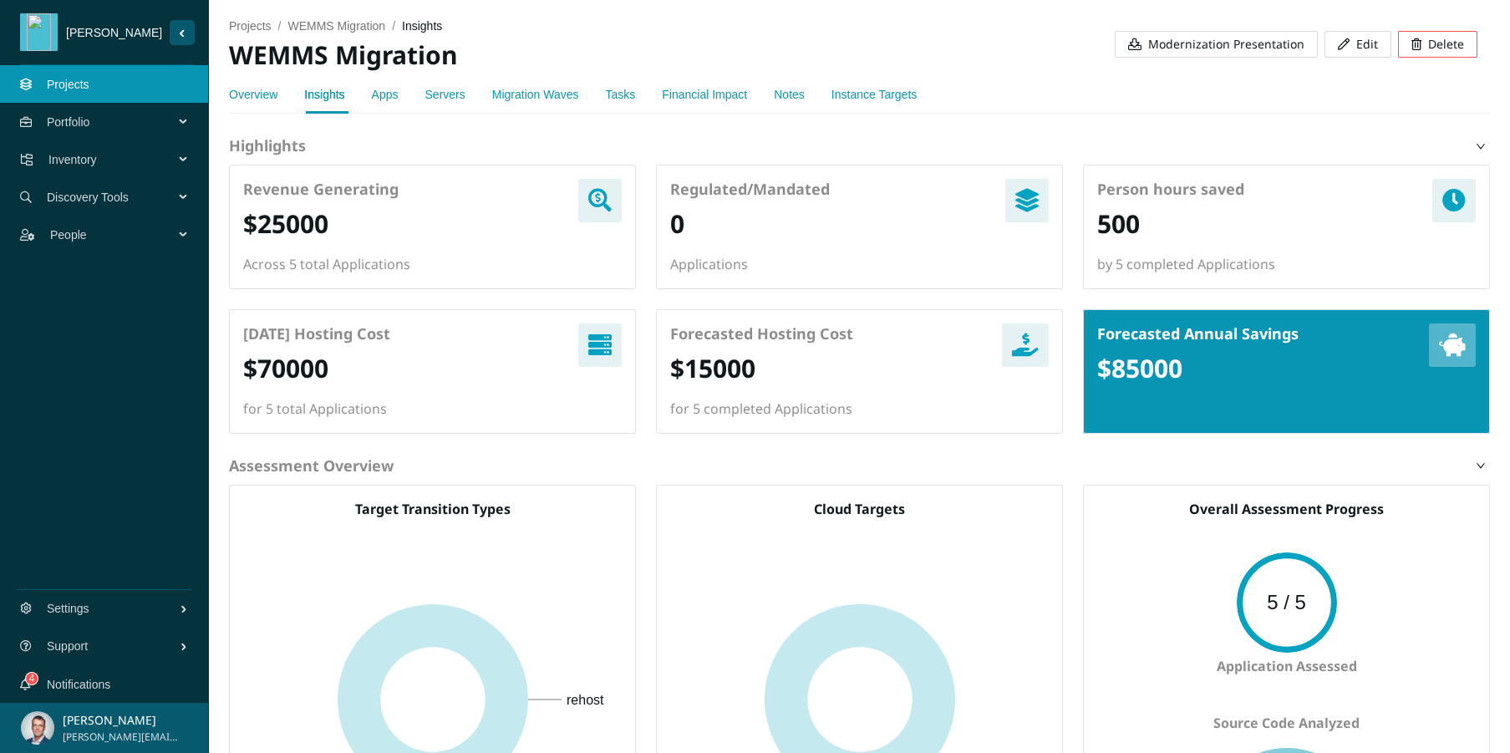
click at [434, 96] on link "Servers" at bounding box center [445, 94] width 40 height 13
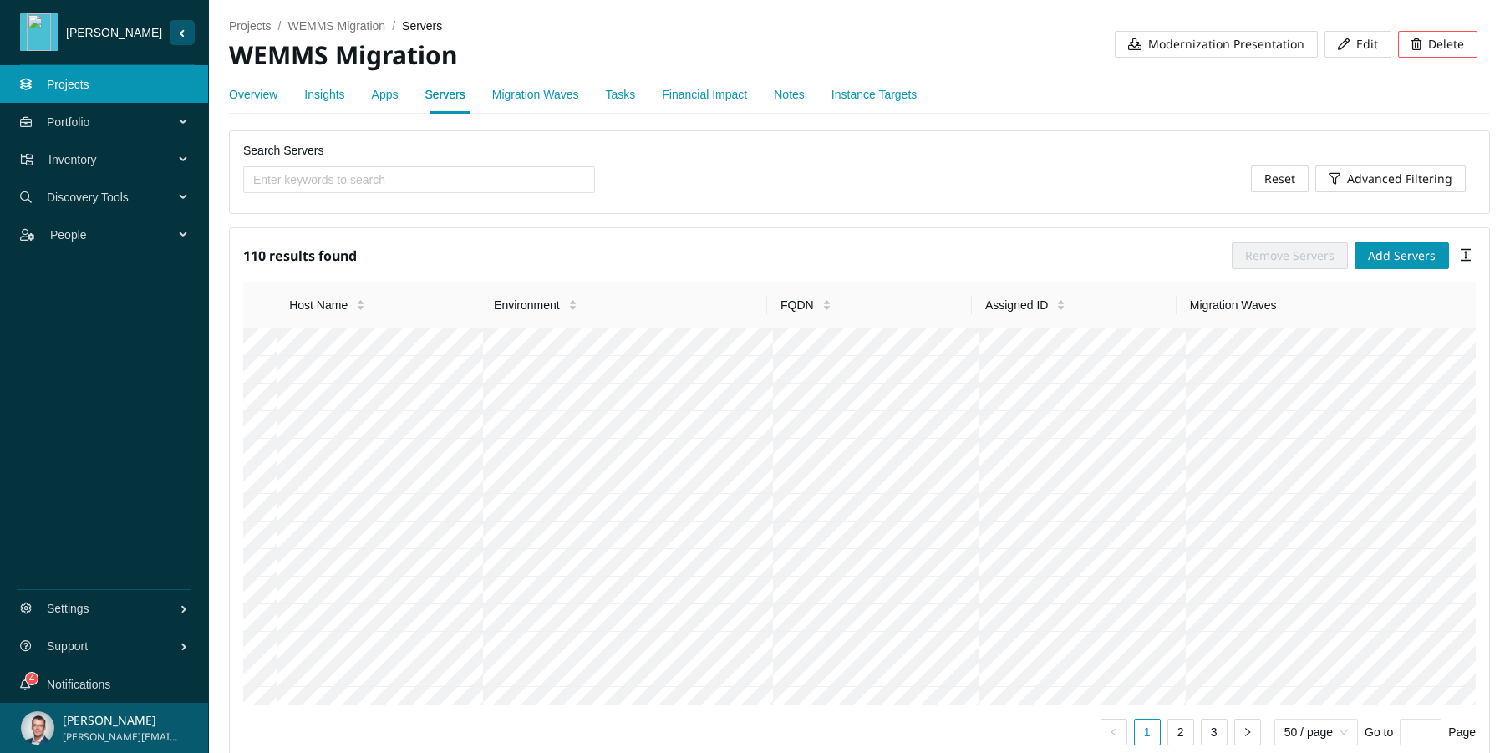
click at [384, 97] on link "Apps" at bounding box center [385, 94] width 27 height 13
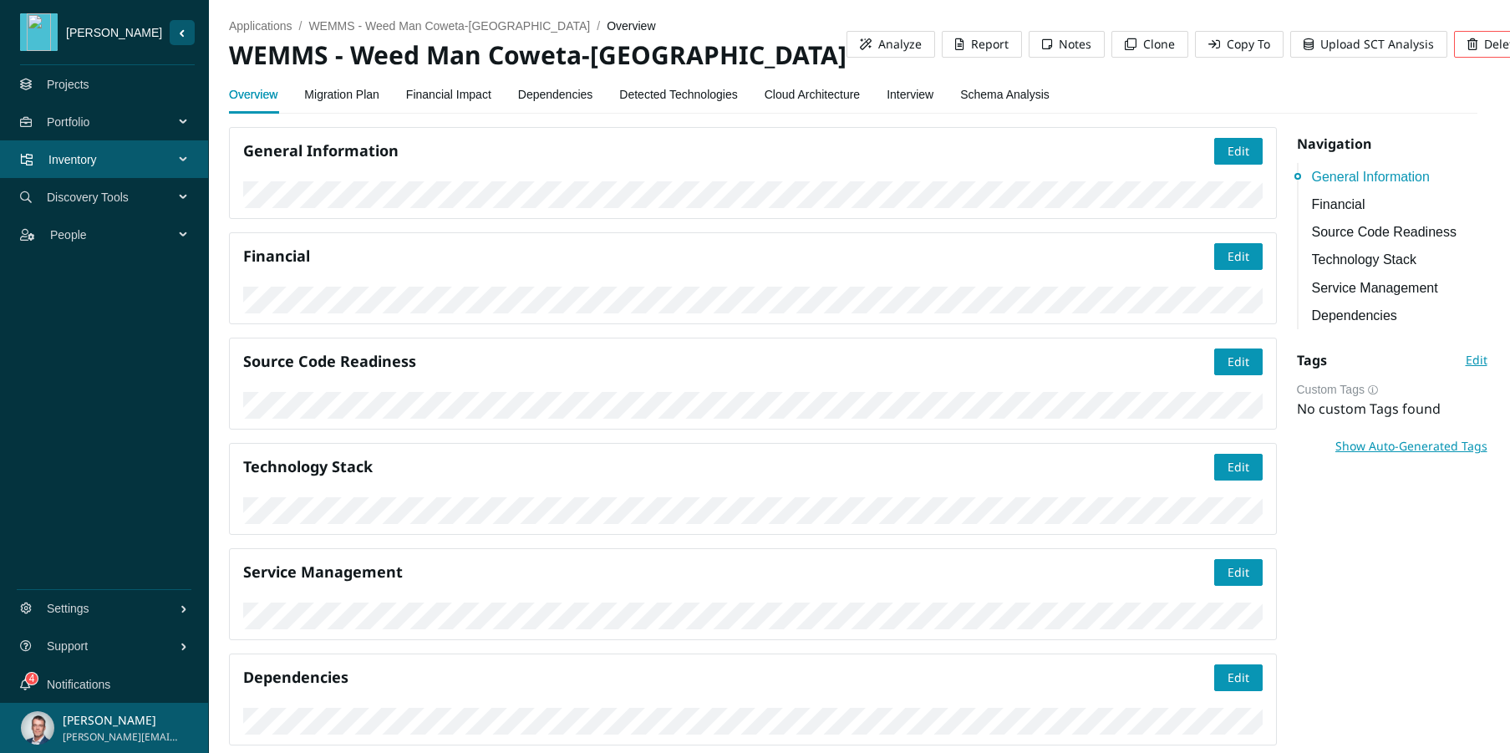
click at [584, 99] on link "Dependencies" at bounding box center [555, 94] width 75 height 33
click at [557, 99] on link "Dependencies" at bounding box center [555, 94] width 75 height 33
click at [591, 94] on link "Dependencies" at bounding box center [555, 94] width 75 height 33
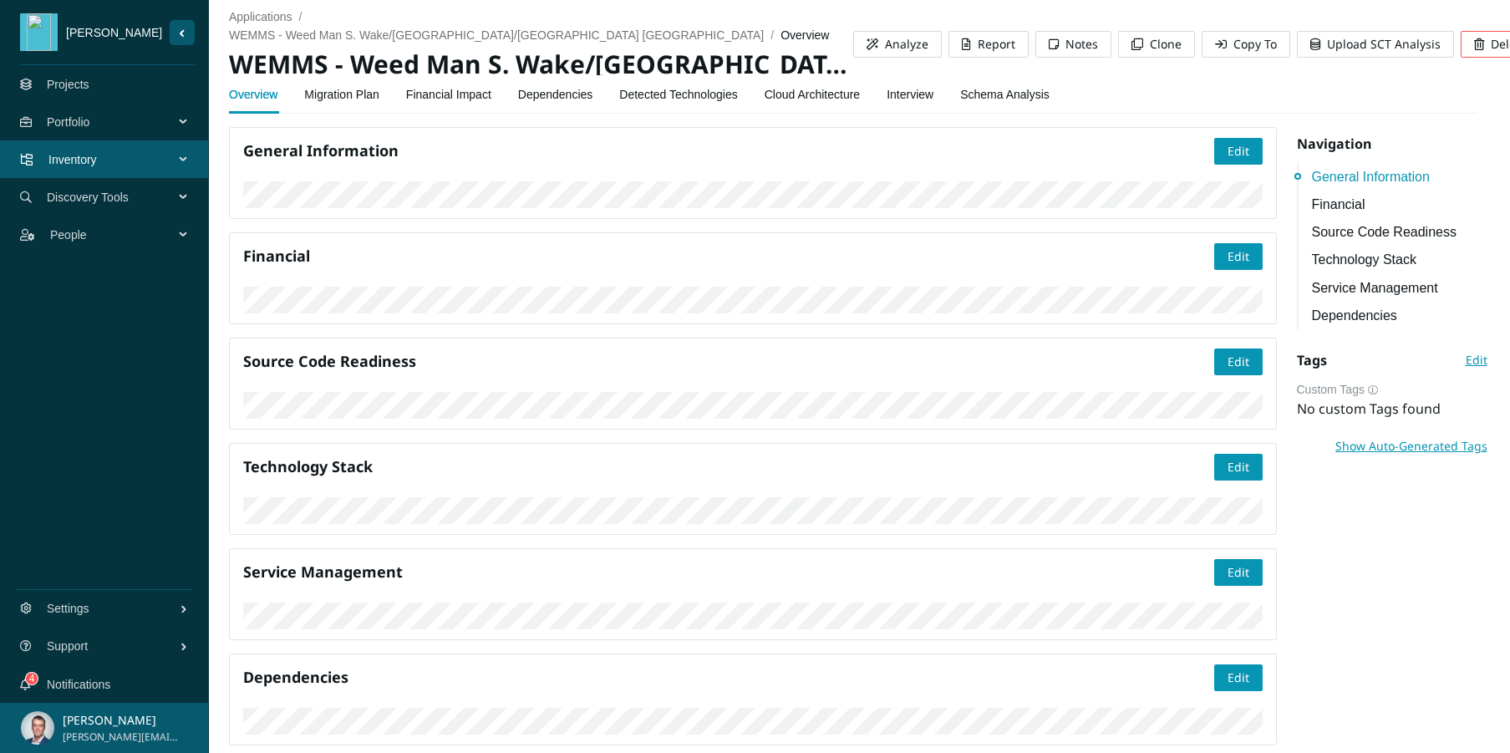
click at [575, 99] on link "Dependencies" at bounding box center [555, 94] width 75 height 33
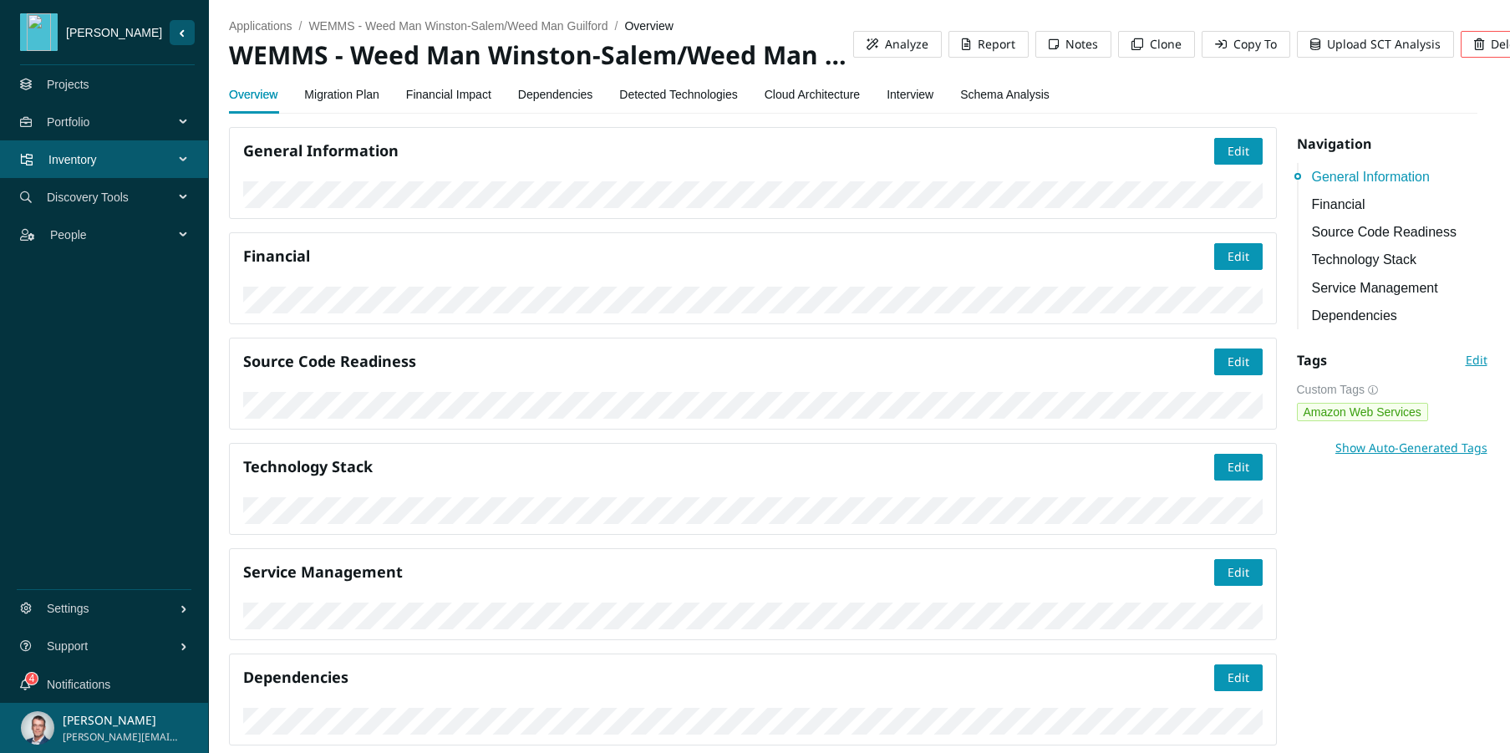
click at [565, 104] on link "Dependencies" at bounding box center [555, 94] width 75 height 33
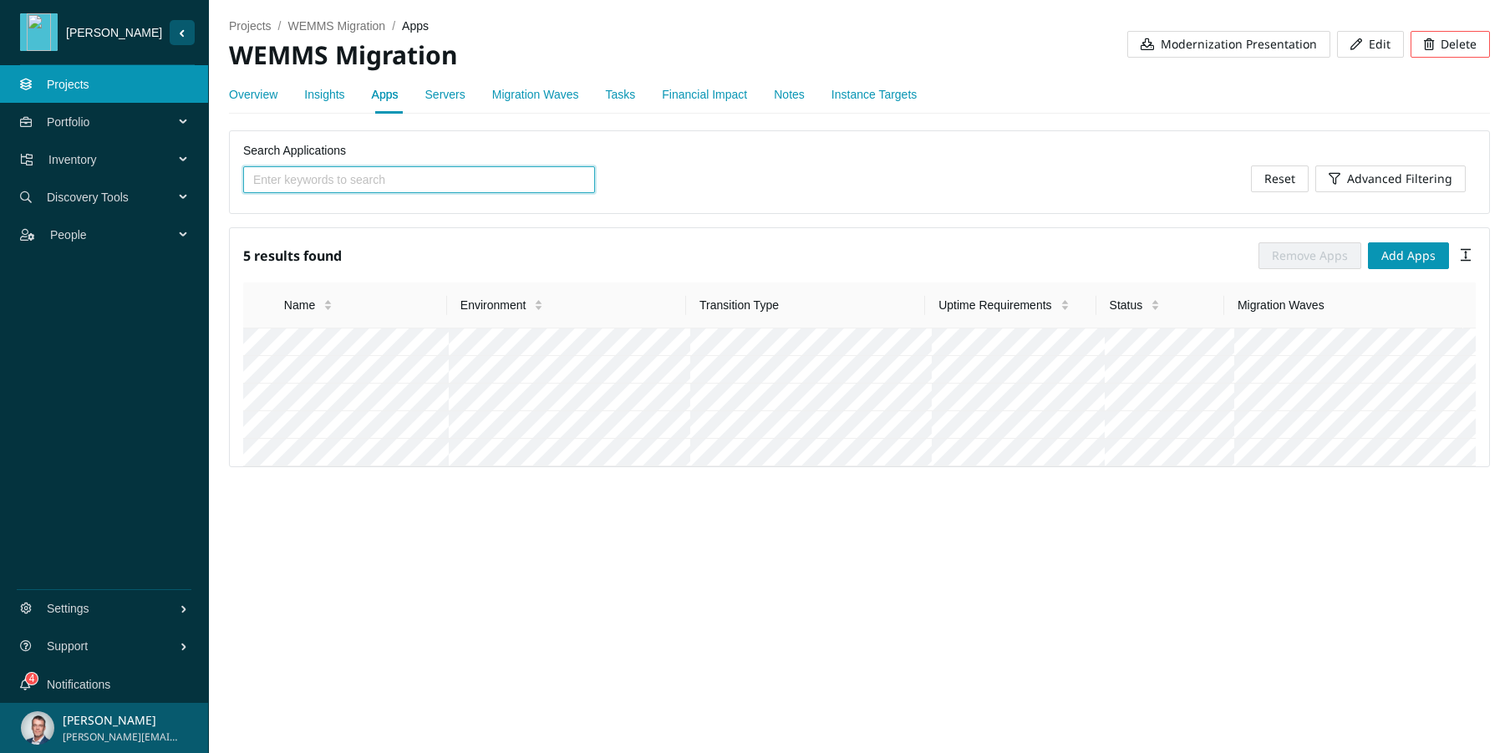
click at [464, 98] on link "Servers" at bounding box center [445, 94] width 40 height 13
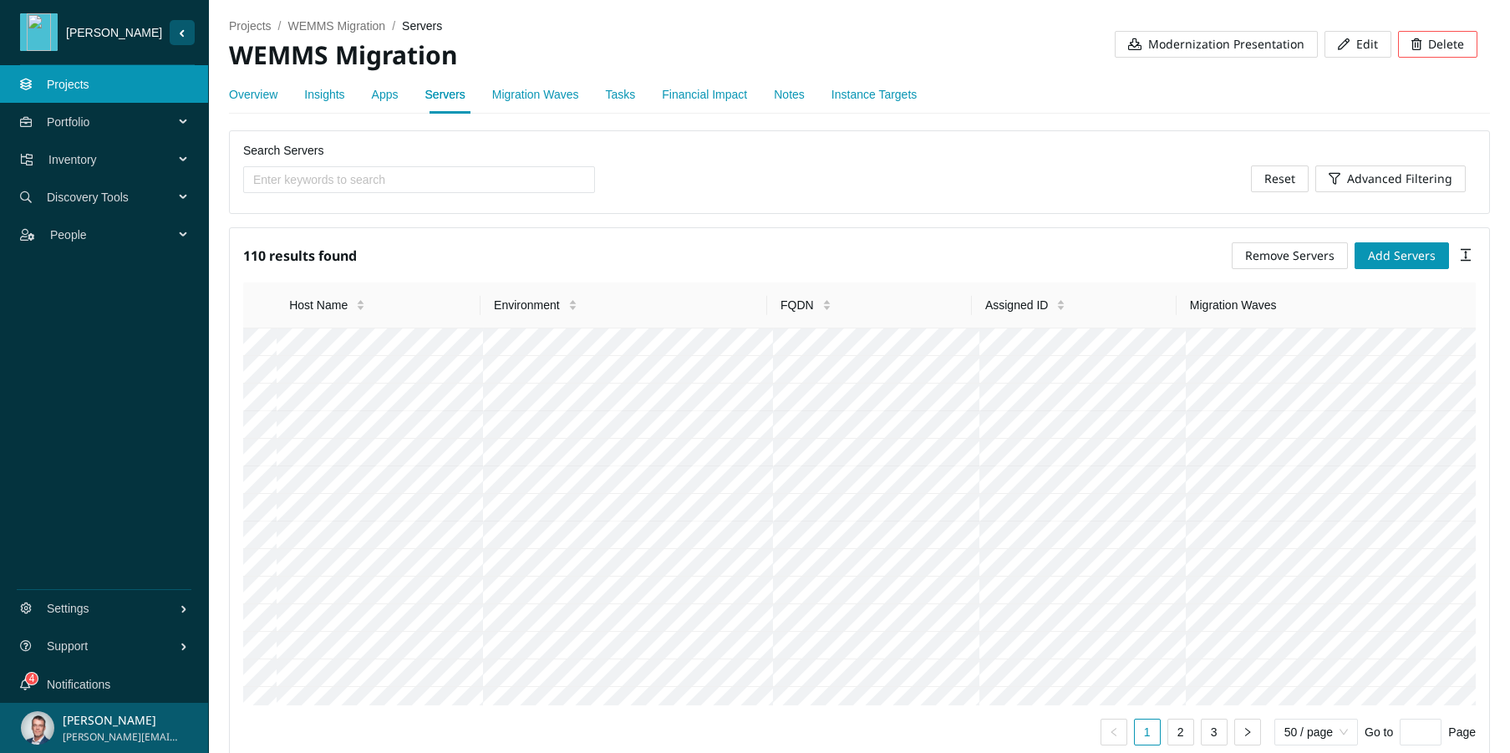
click at [1268, 255] on span "Remove Servers" at bounding box center [1289, 255] width 89 height 18
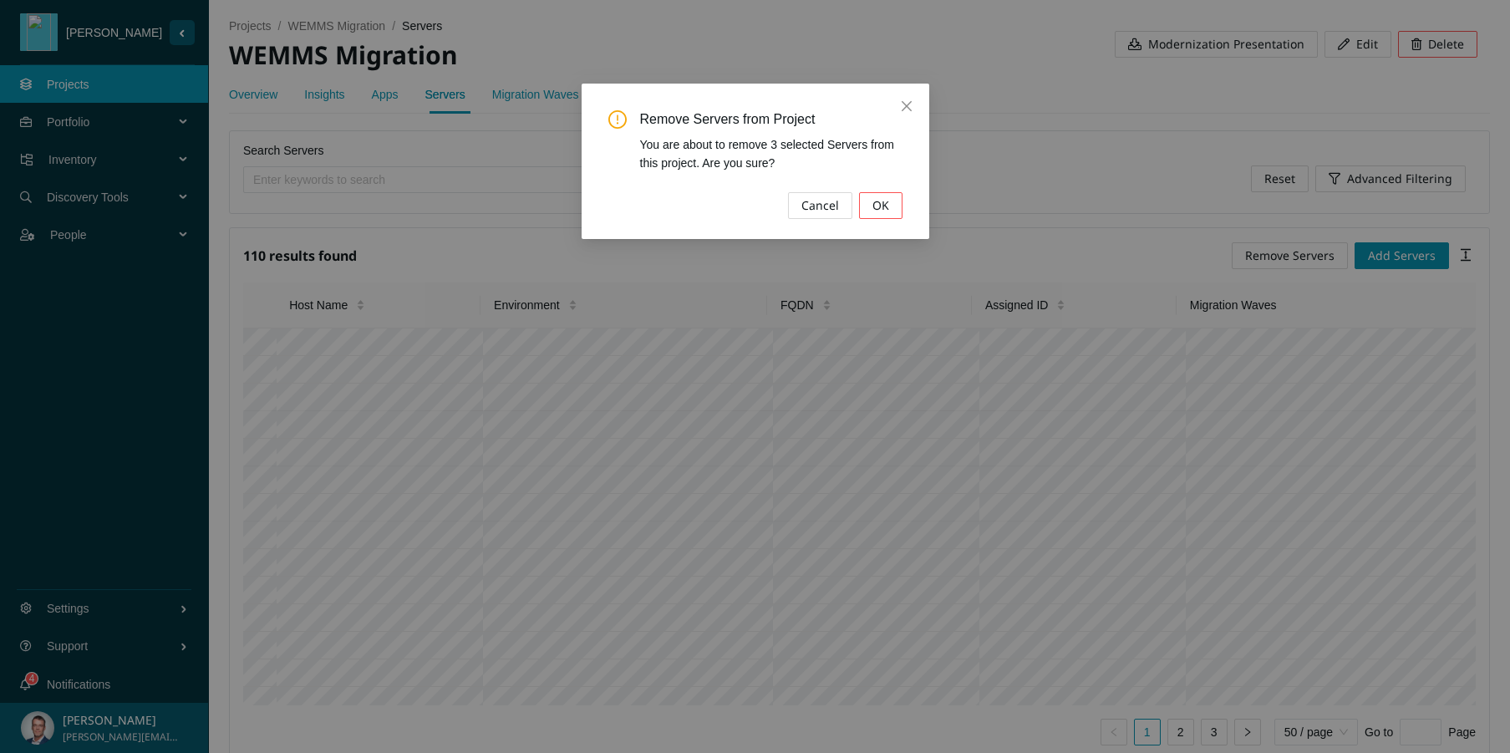
click at [889, 206] on button "OK" at bounding box center [880, 205] width 43 height 27
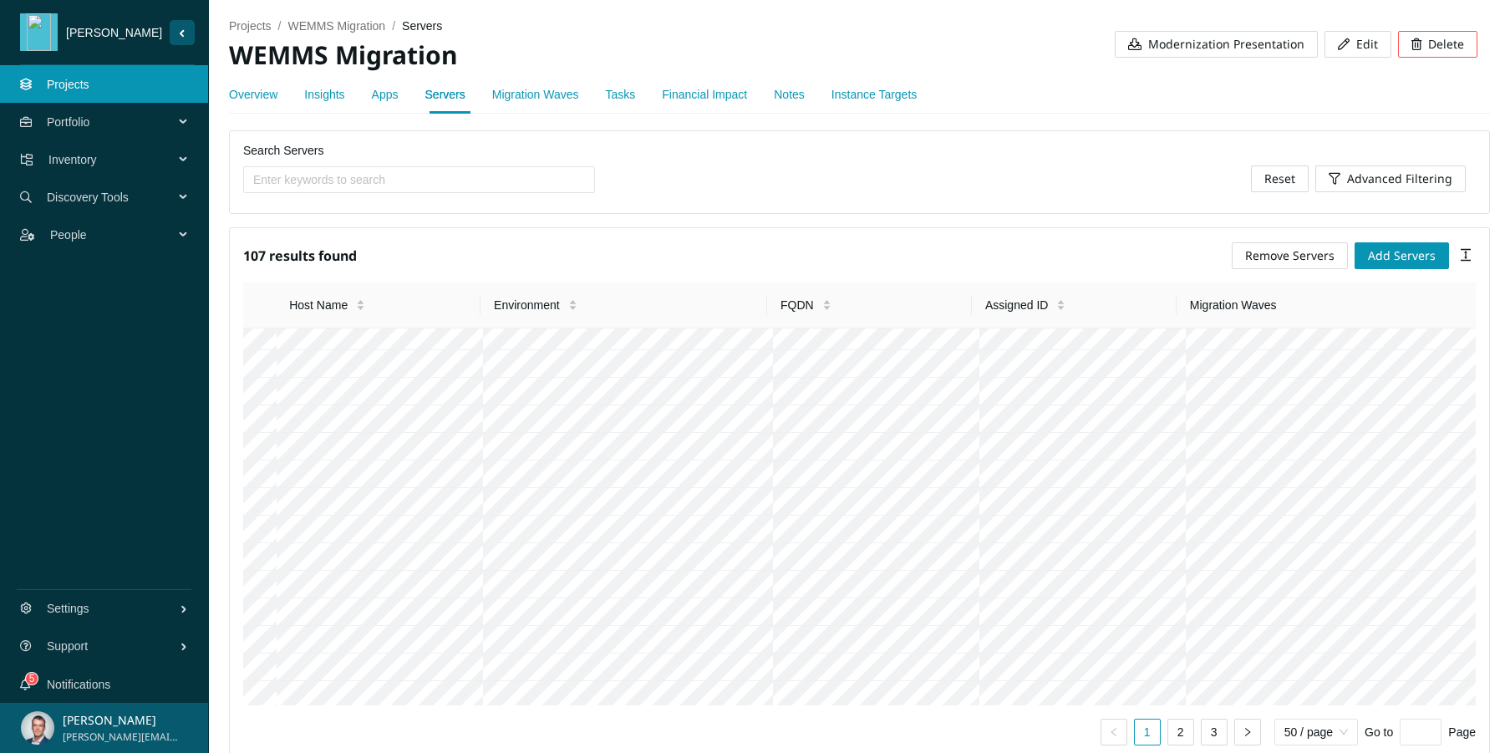
scroll to position [317, 0]
click at [264, 305] on th at bounding box center [259, 305] width 33 height 46
click at [1292, 259] on span "Remove Servers" at bounding box center [1289, 255] width 89 height 18
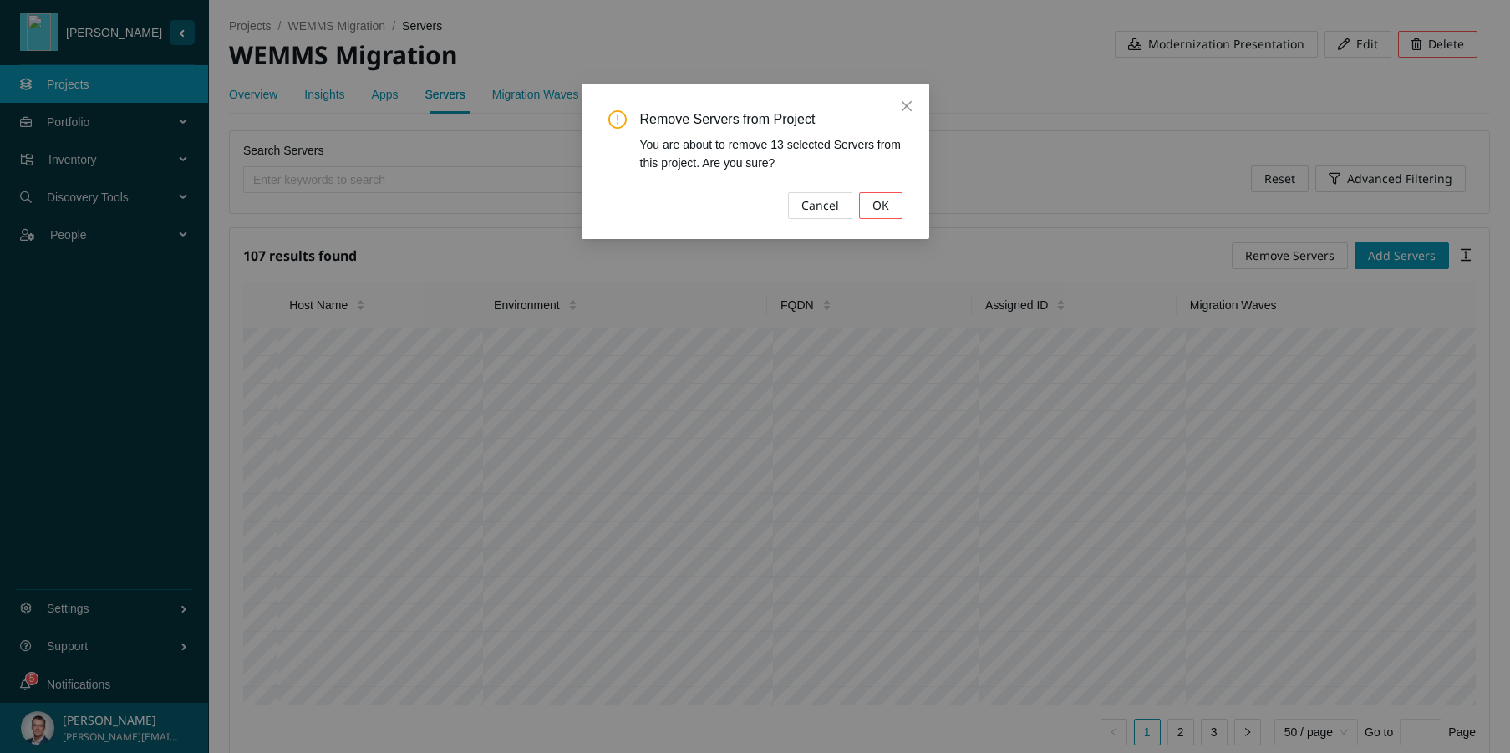
click at [888, 206] on span "OK" at bounding box center [880, 205] width 17 height 18
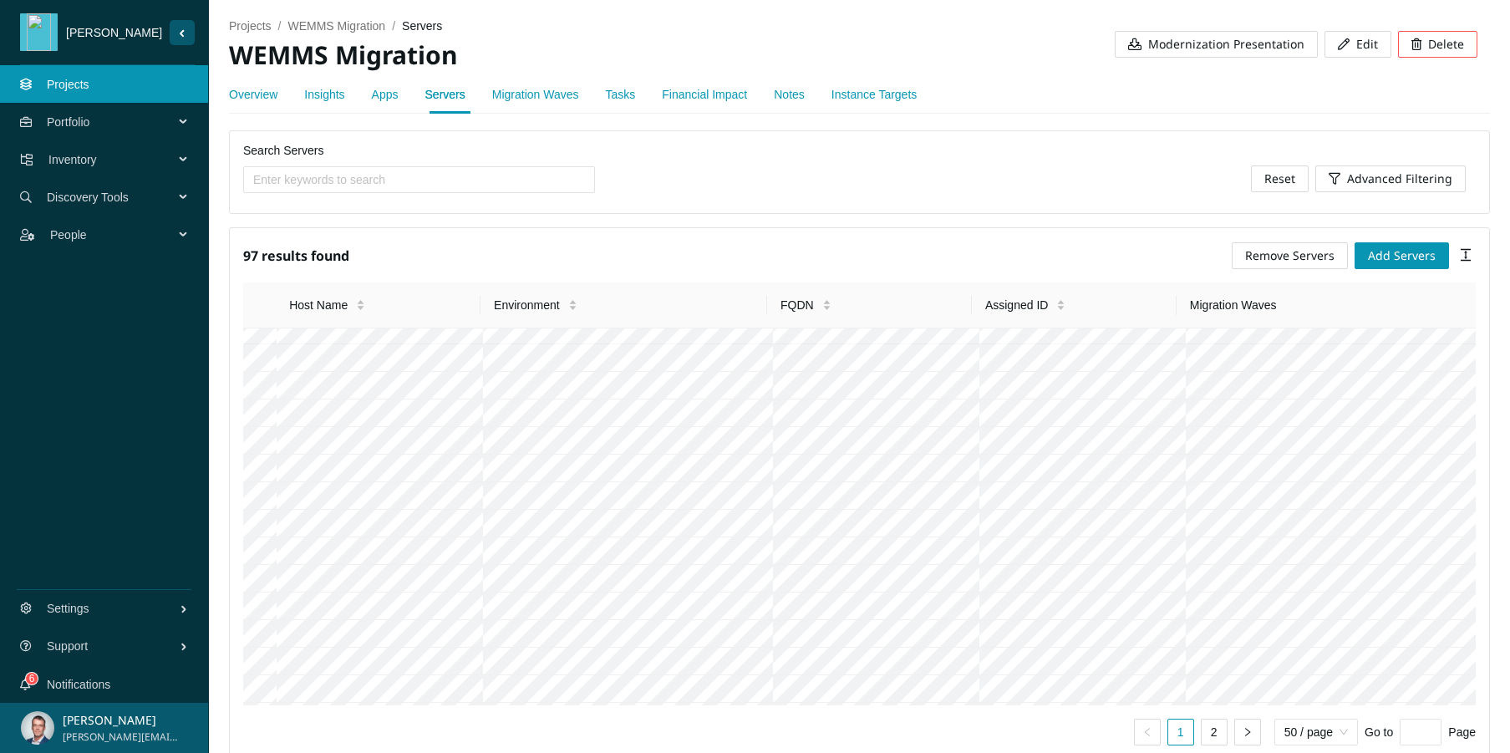
scroll to position [825, 0]
click at [1316, 259] on span "Remove Servers" at bounding box center [1289, 255] width 89 height 18
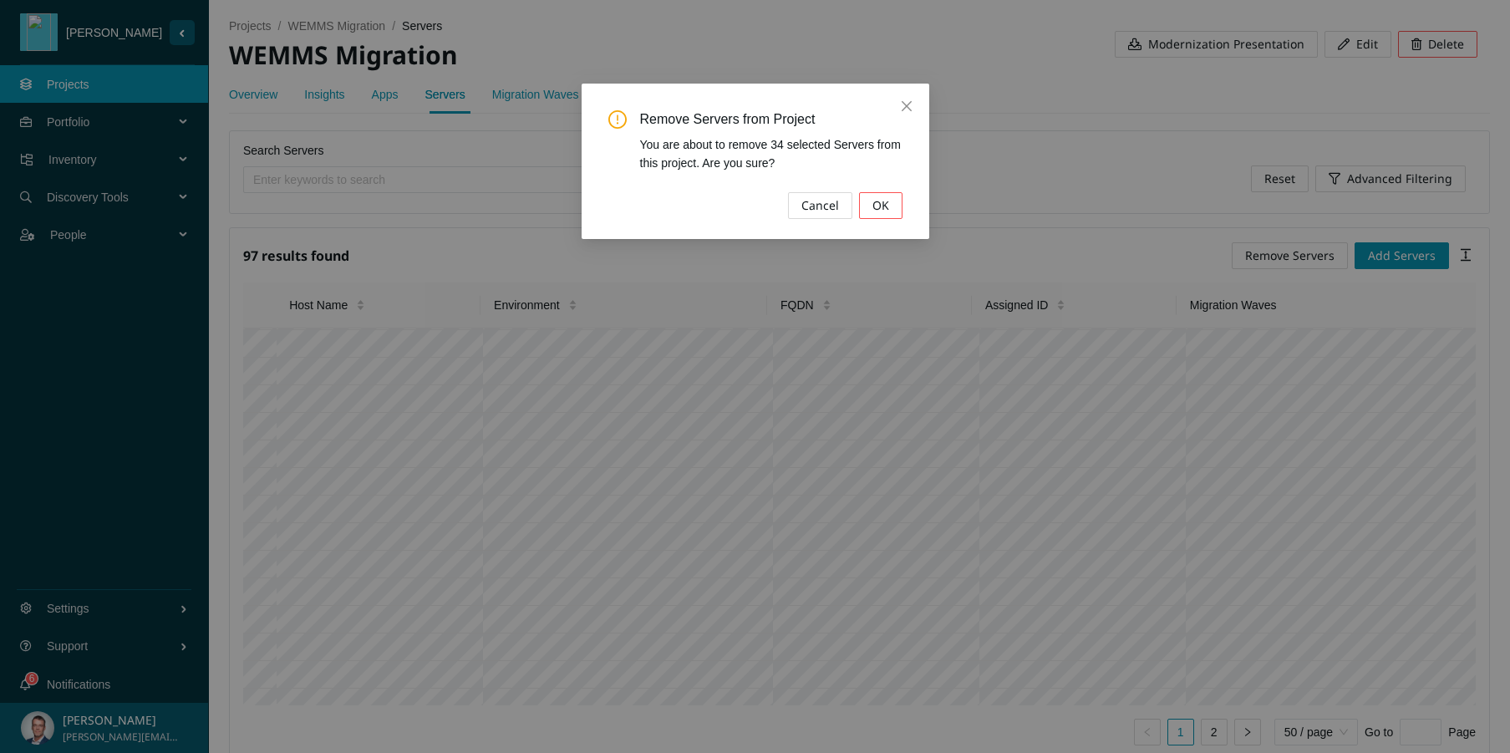
click at [890, 203] on button "OK" at bounding box center [880, 205] width 43 height 27
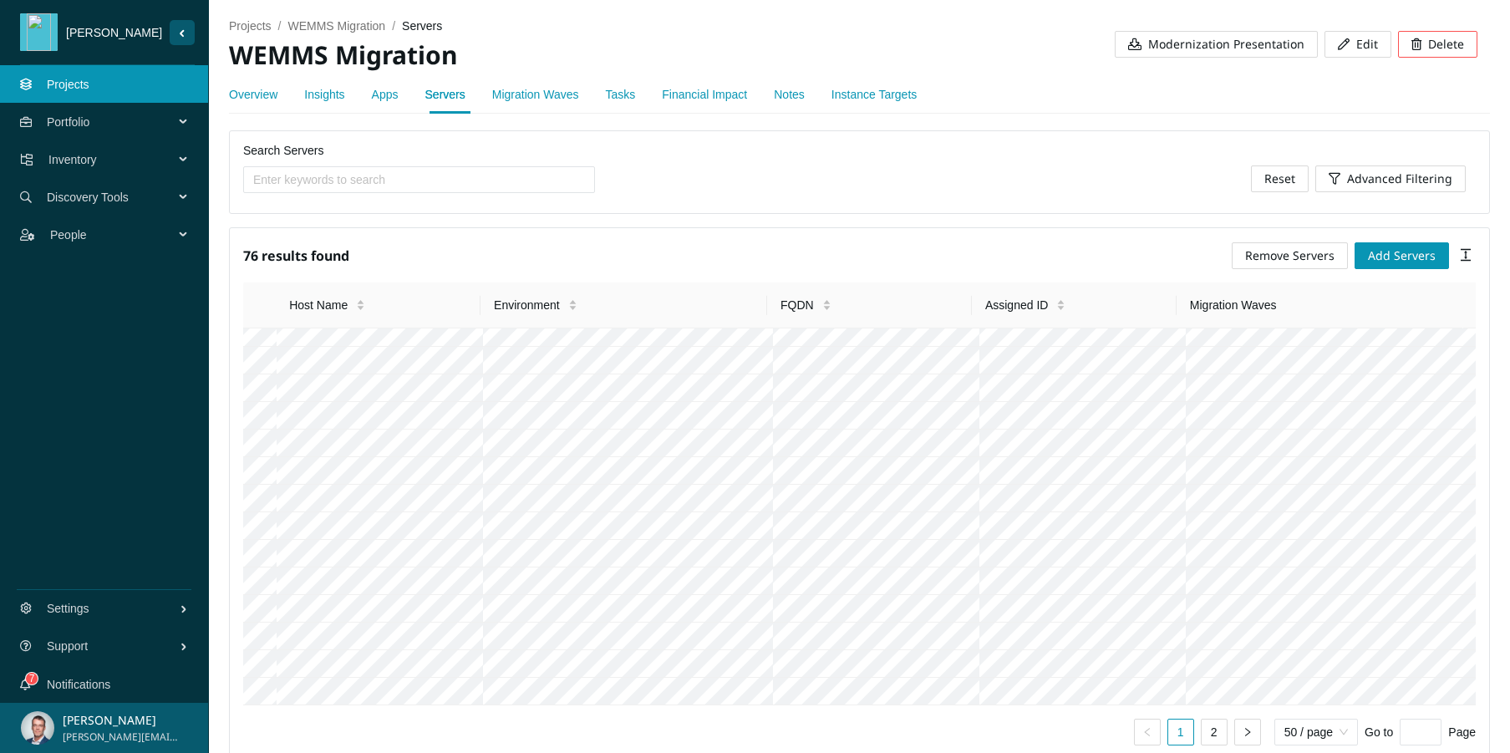
scroll to position [1143, 0]
click at [1285, 248] on span "Remove Servers" at bounding box center [1289, 255] width 89 height 18
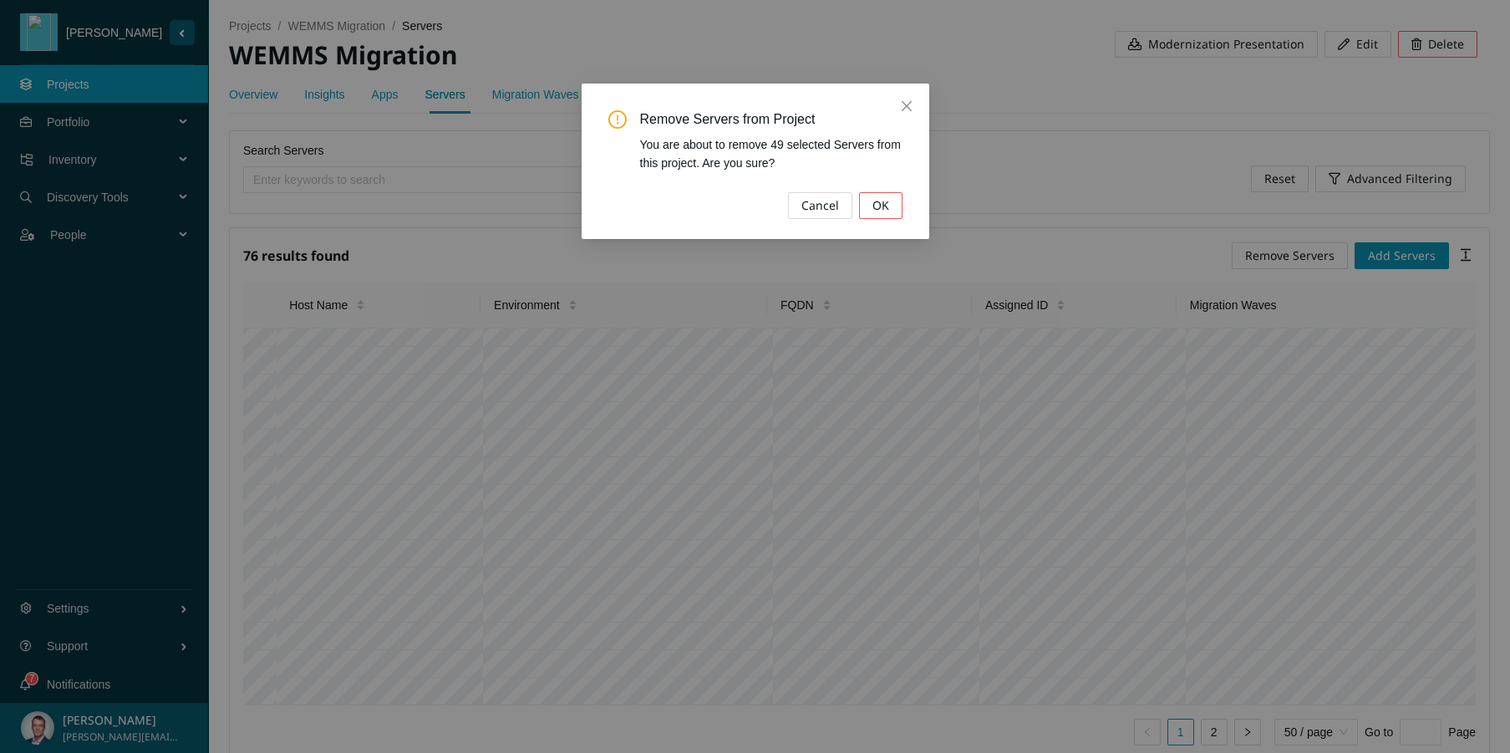
click at [894, 204] on button "OK" at bounding box center [880, 205] width 43 height 27
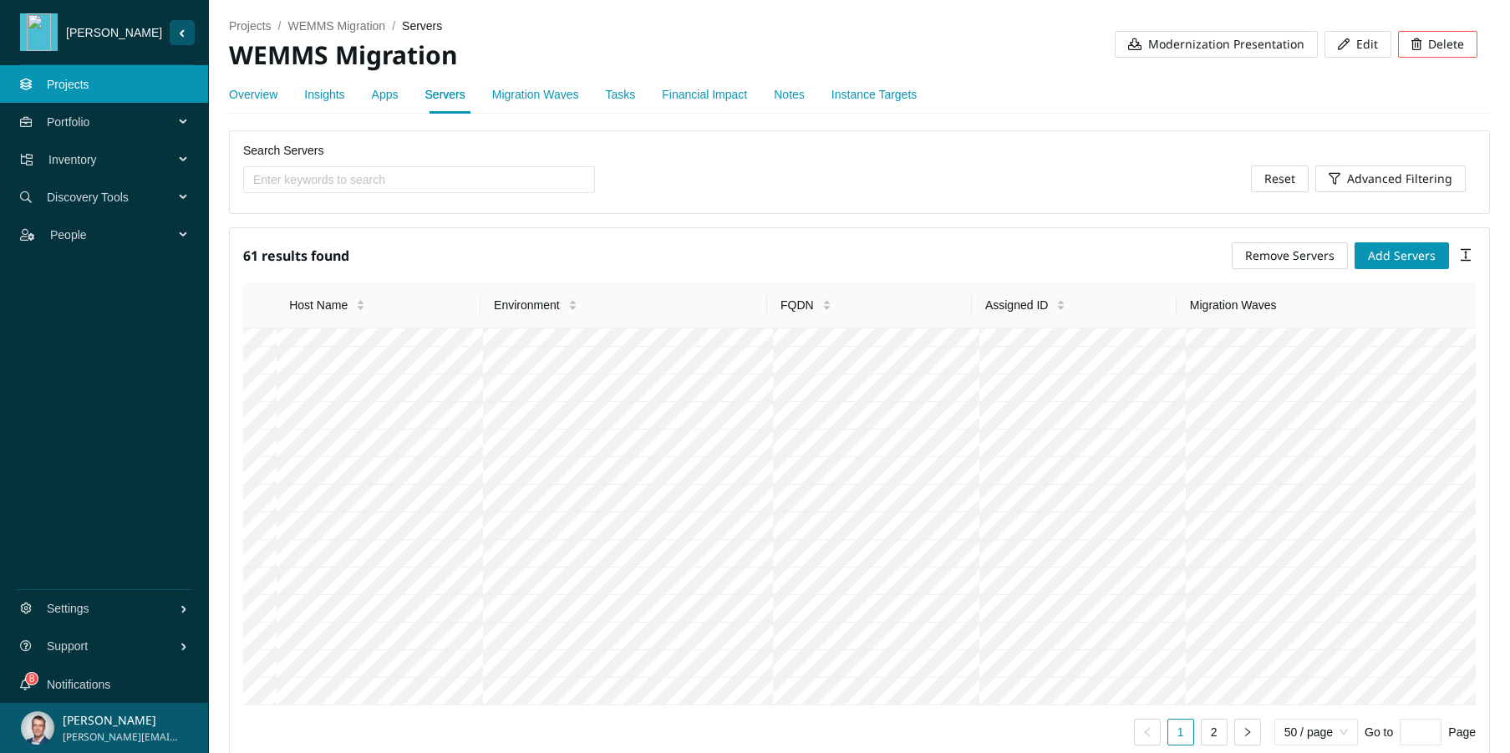
click at [1245, 256] on span "Remove Servers" at bounding box center [1289, 255] width 89 height 18
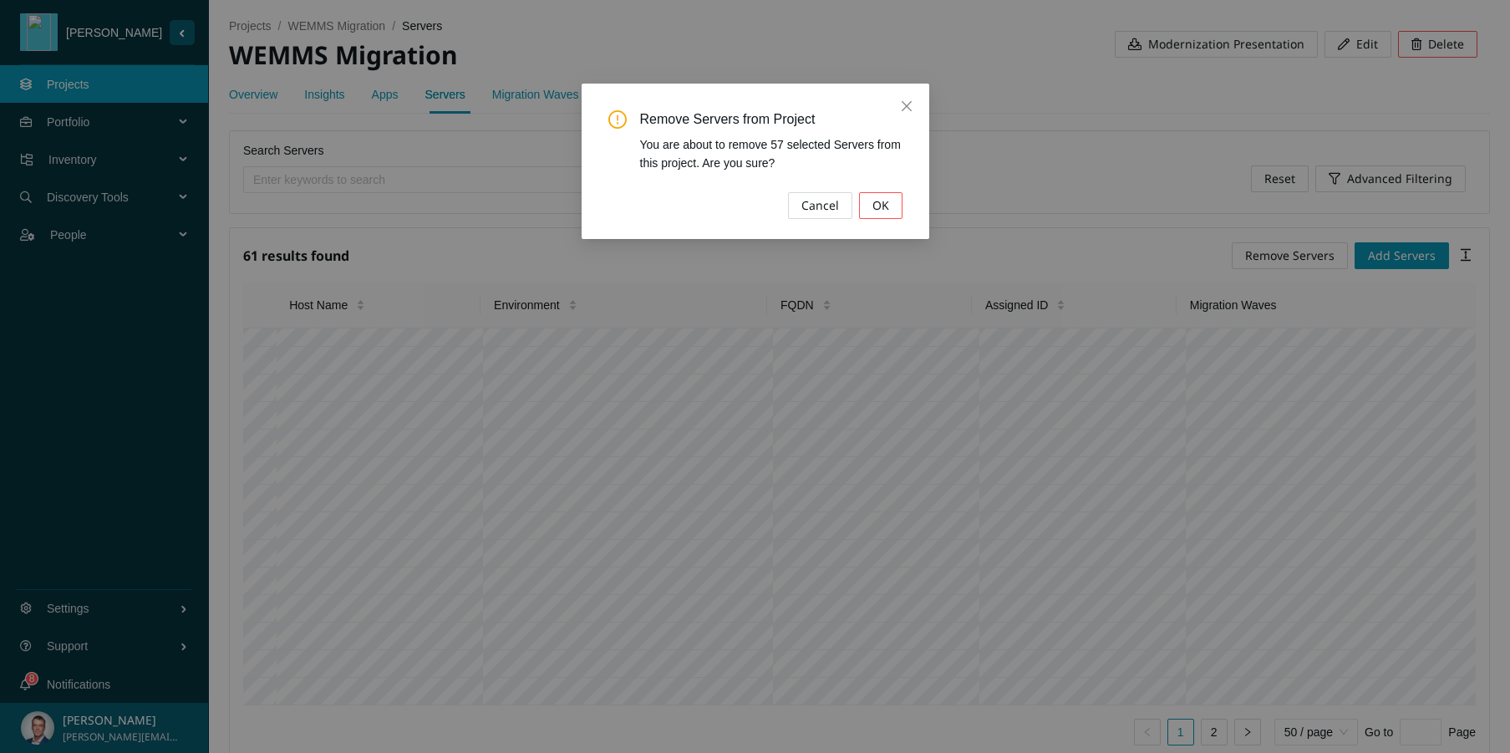
click at [889, 204] on button "OK" at bounding box center [880, 205] width 43 height 27
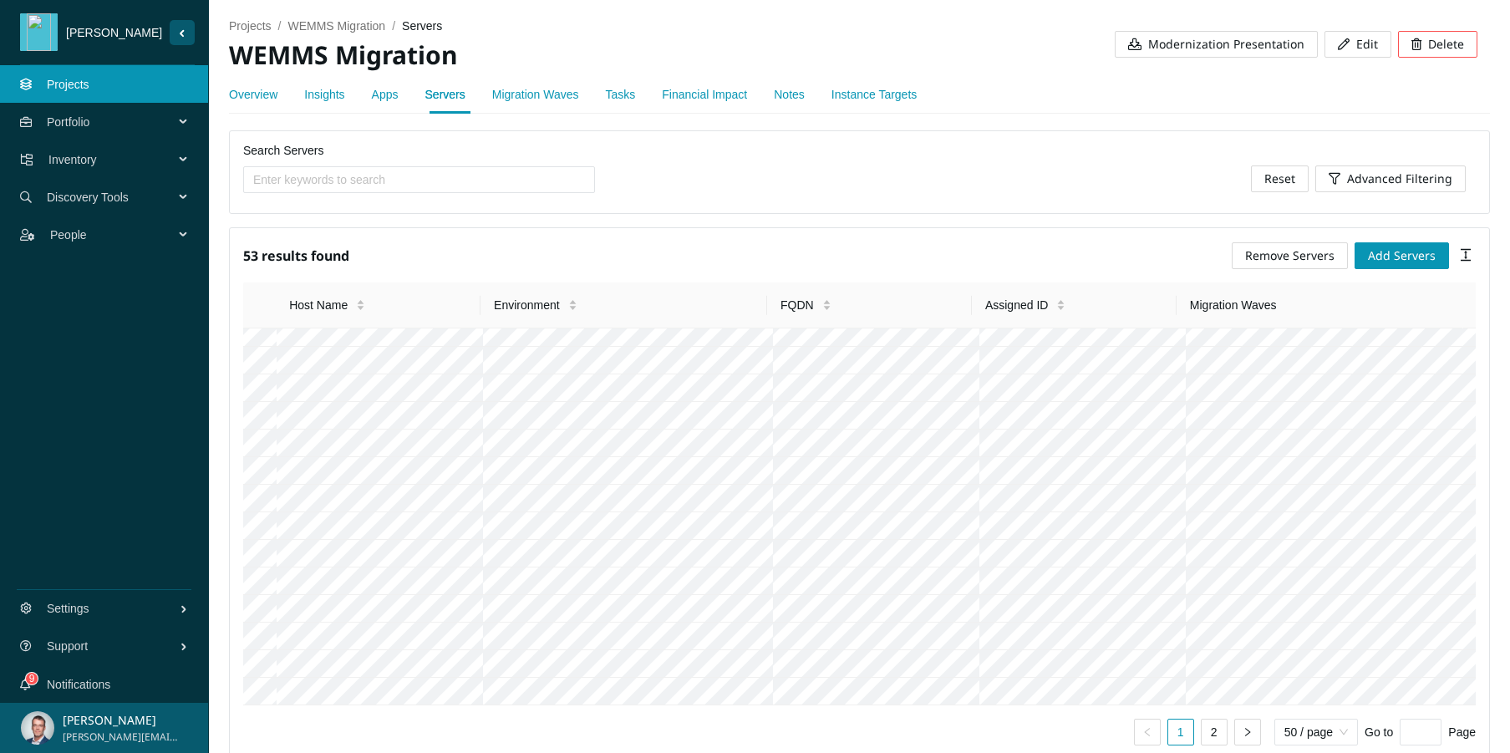
click at [1263, 246] on span "Remove Servers" at bounding box center [1289, 255] width 89 height 18
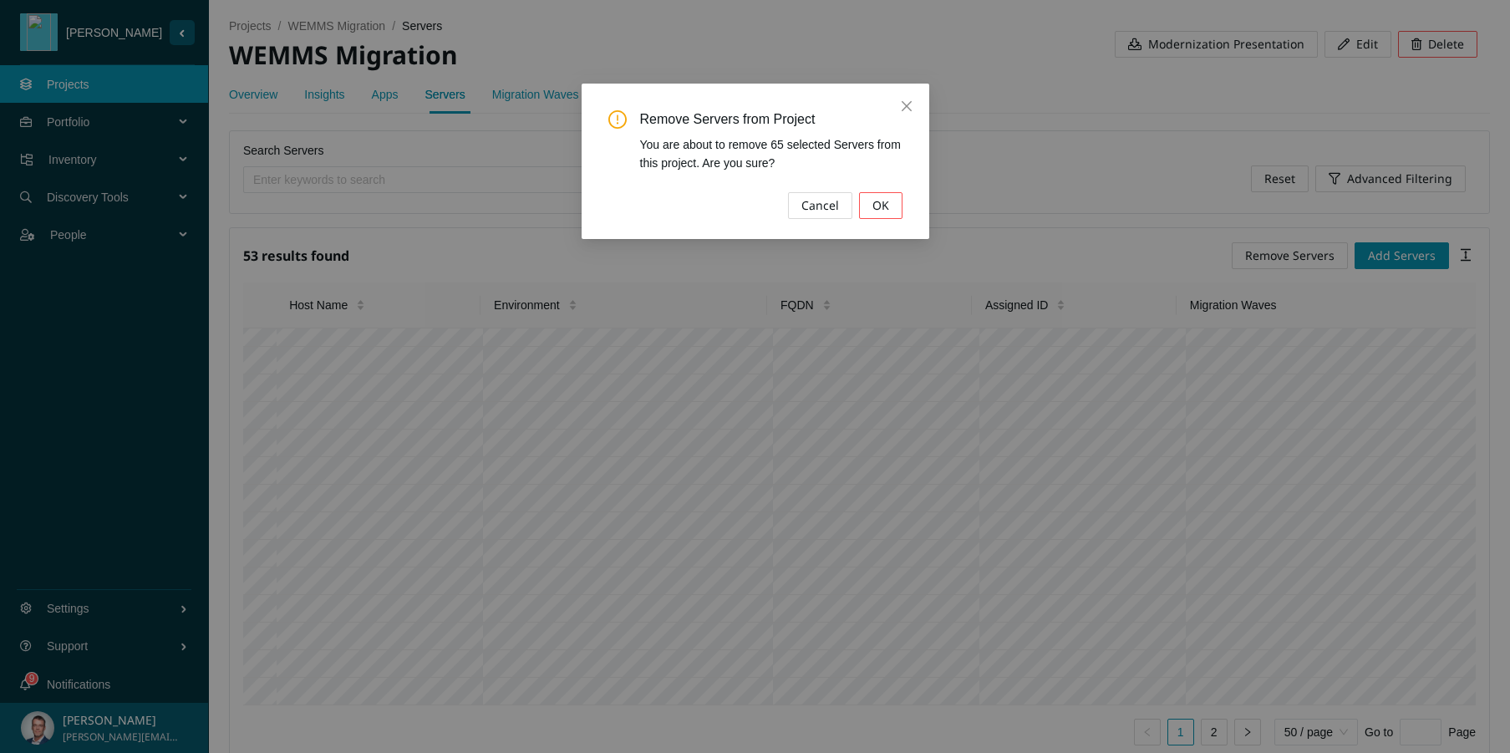
click at [892, 221] on div "Remove Servers from Project You are about to remove 65 selected Servers from th…" at bounding box center [755, 161] width 348 height 155
click at [893, 215] on button "OK" at bounding box center [880, 205] width 43 height 27
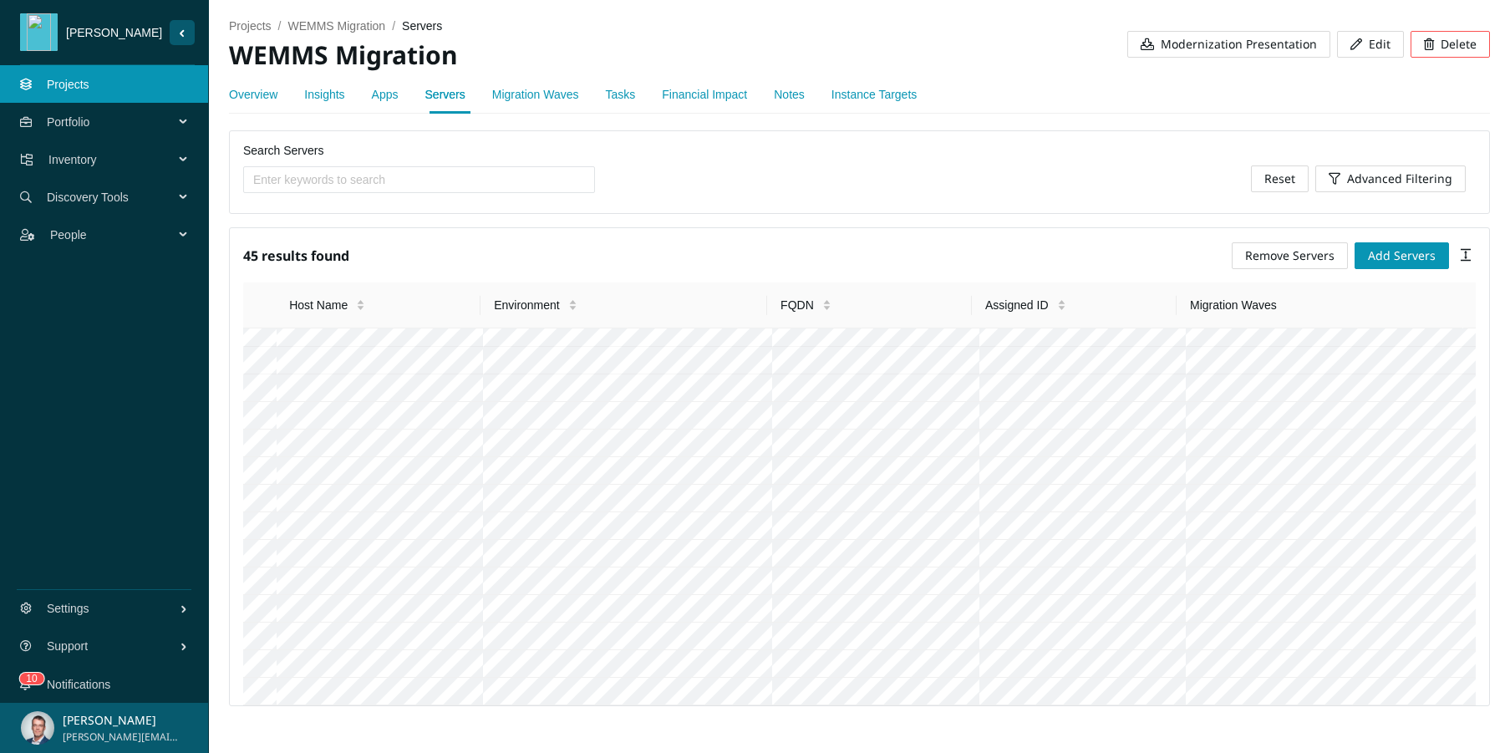
click at [1269, 249] on span "Remove Servers" at bounding box center [1289, 255] width 89 height 18
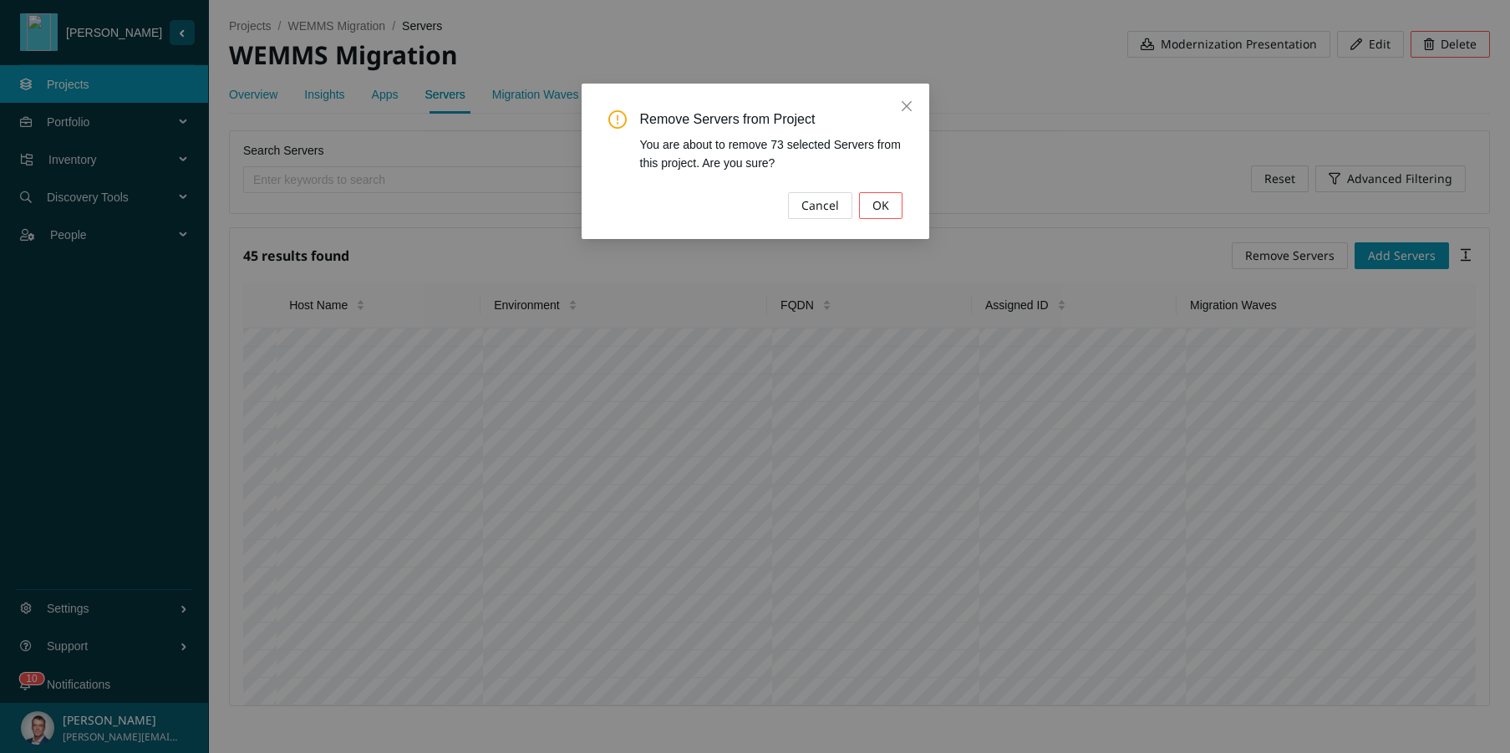
click at [886, 206] on span "OK" at bounding box center [880, 205] width 17 height 18
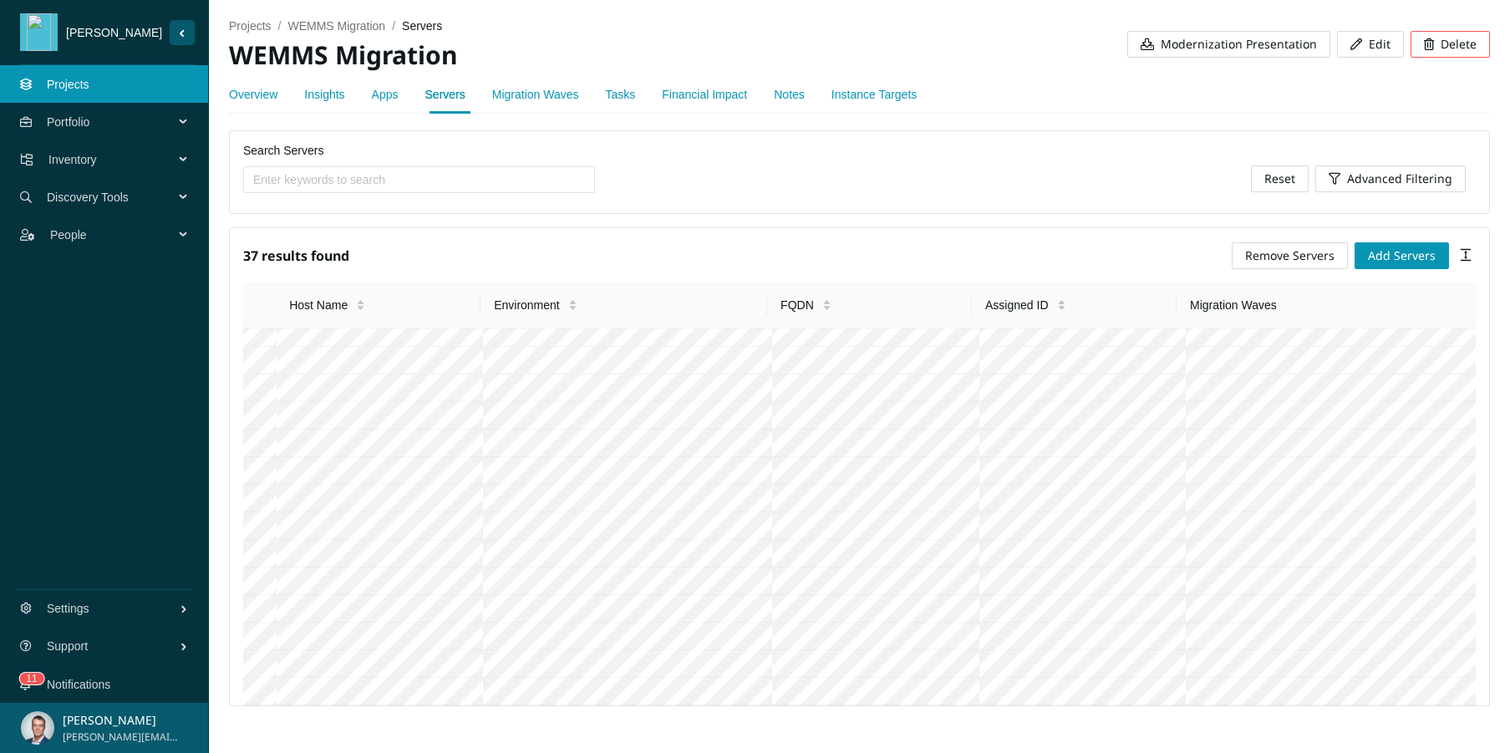
scroll to position [879, 0]
click at [1307, 253] on span "Remove Servers" at bounding box center [1289, 255] width 89 height 18
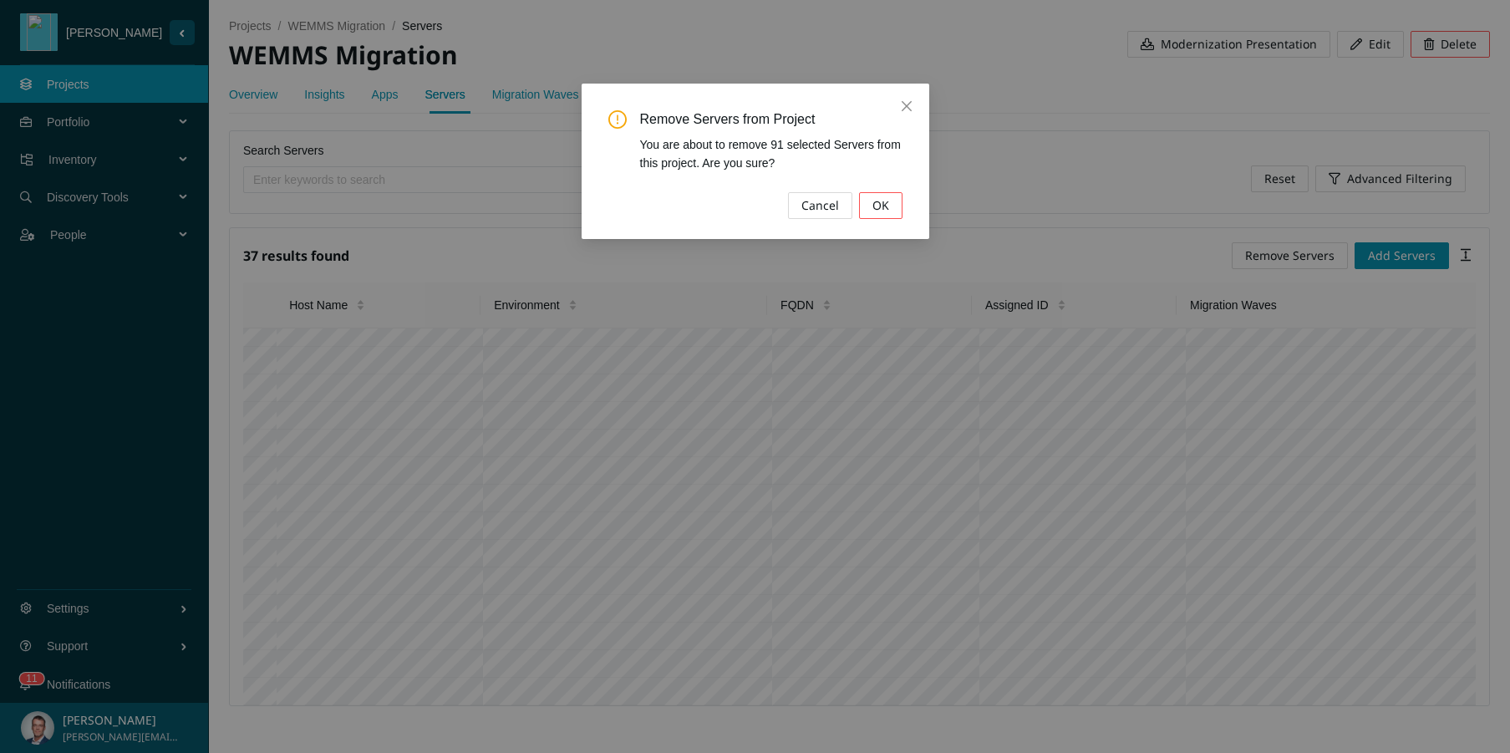
click at [891, 208] on button "OK" at bounding box center [880, 205] width 43 height 27
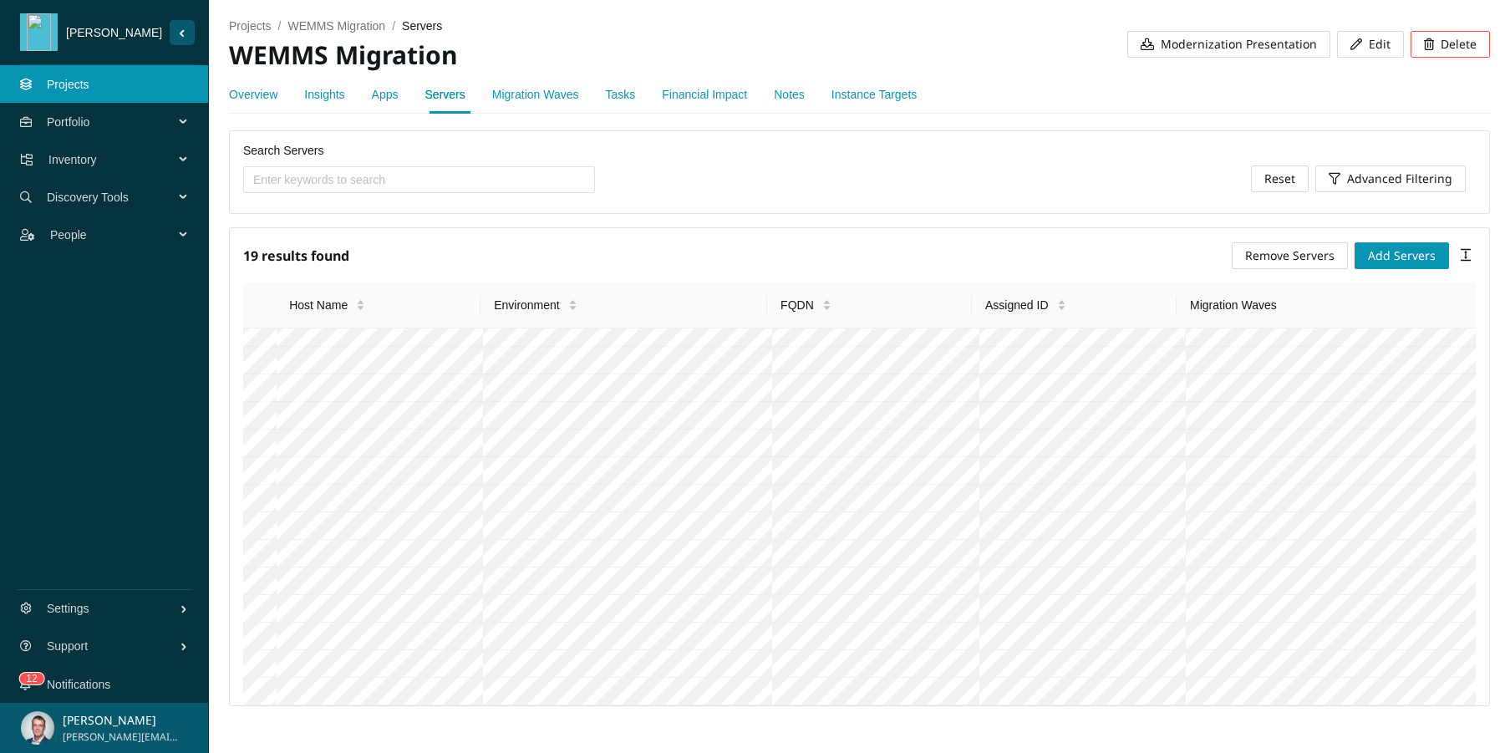
scroll to position [369, 0]
click at [1315, 253] on span "Remove Servers" at bounding box center [1289, 255] width 89 height 18
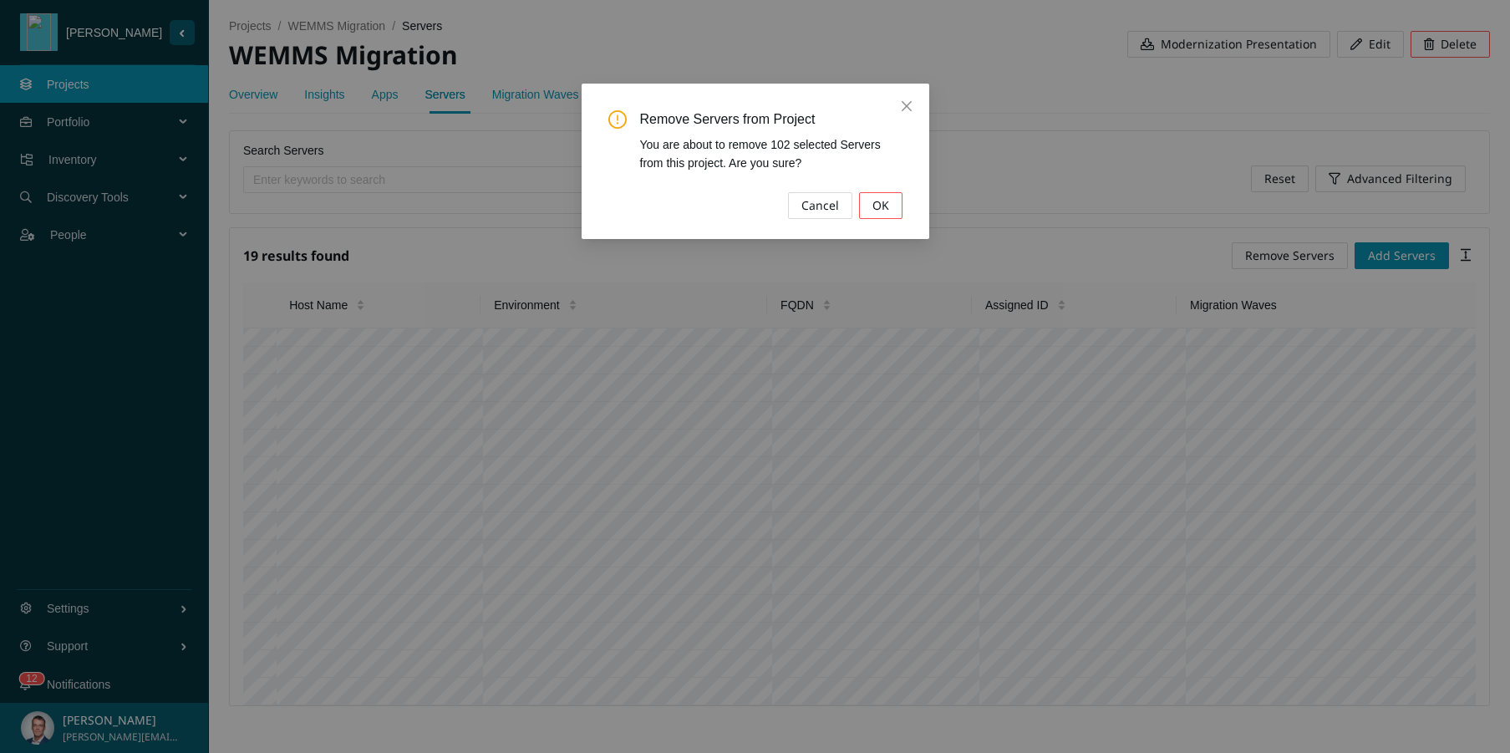
click at [873, 204] on span "OK" at bounding box center [880, 205] width 17 height 18
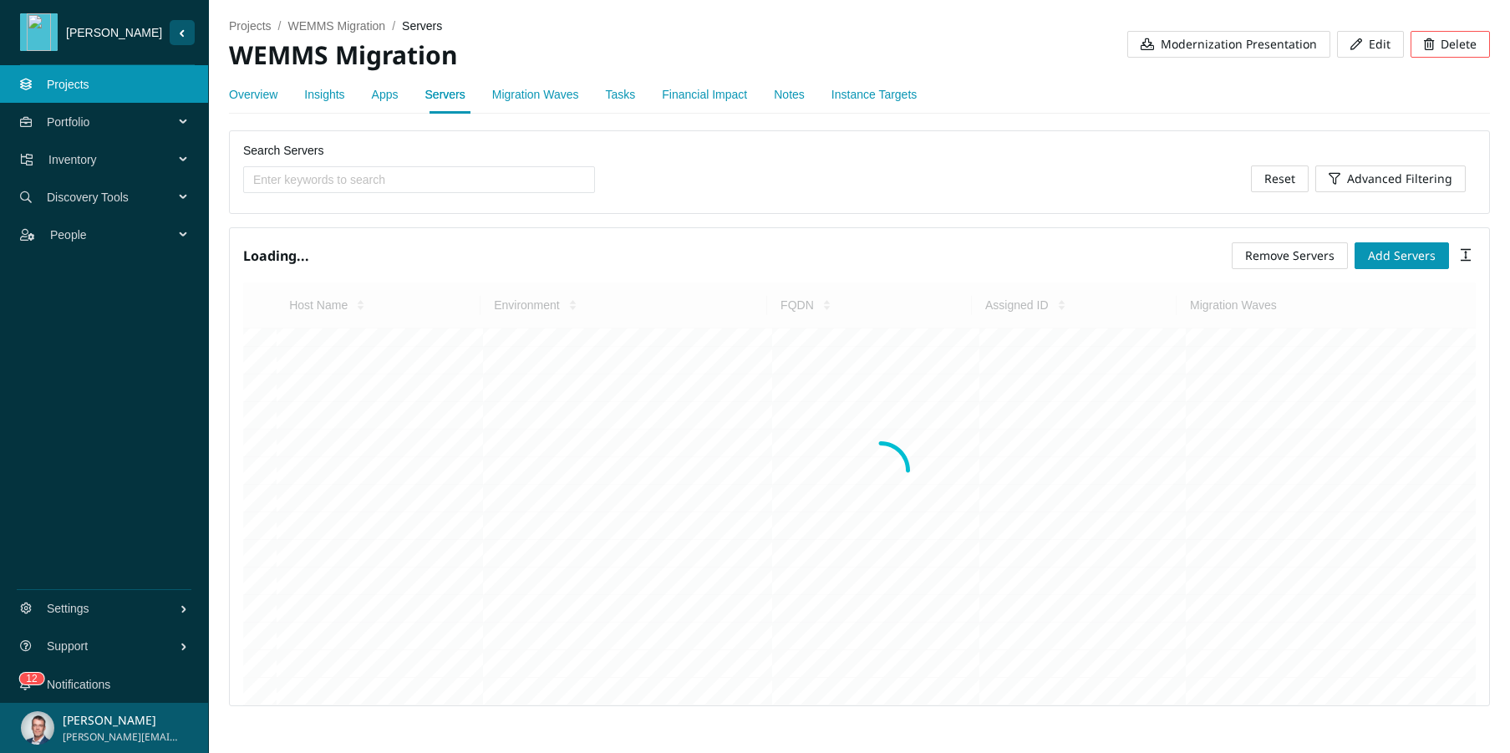
scroll to position [0, 0]
click at [1305, 251] on span "Remove Servers" at bounding box center [1289, 255] width 89 height 18
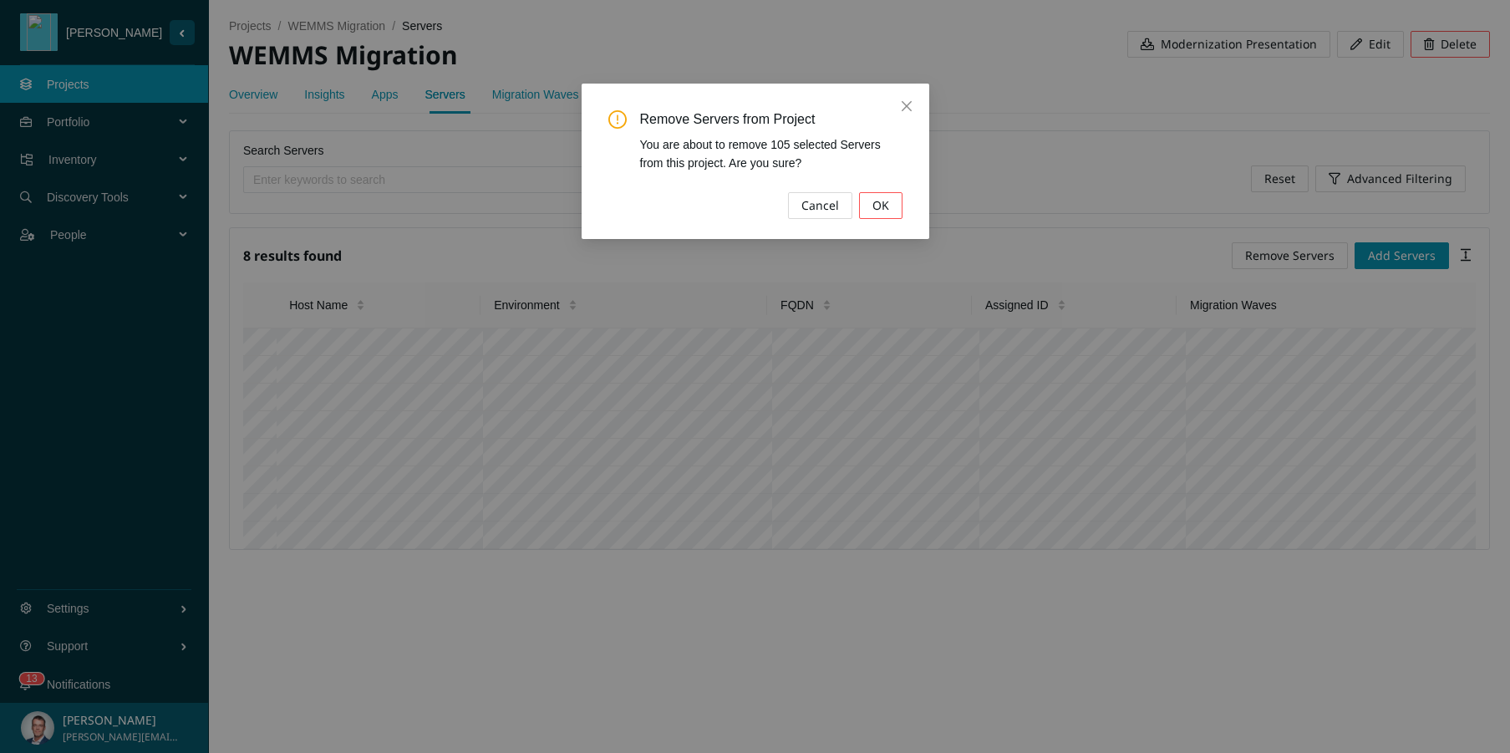
click at [887, 204] on span "OK" at bounding box center [880, 205] width 17 height 18
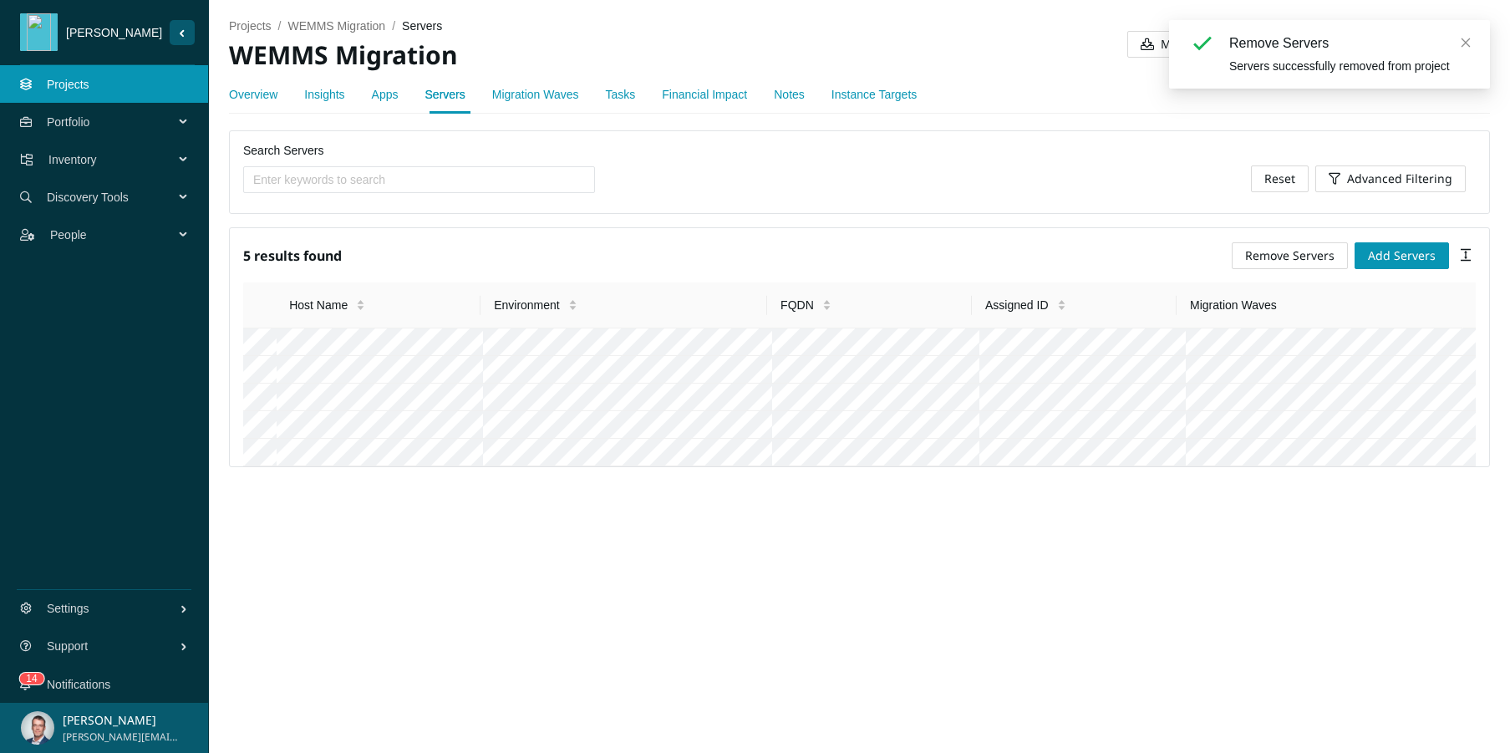
click at [541, 86] on div "Migration Waves" at bounding box center [535, 94] width 87 height 18
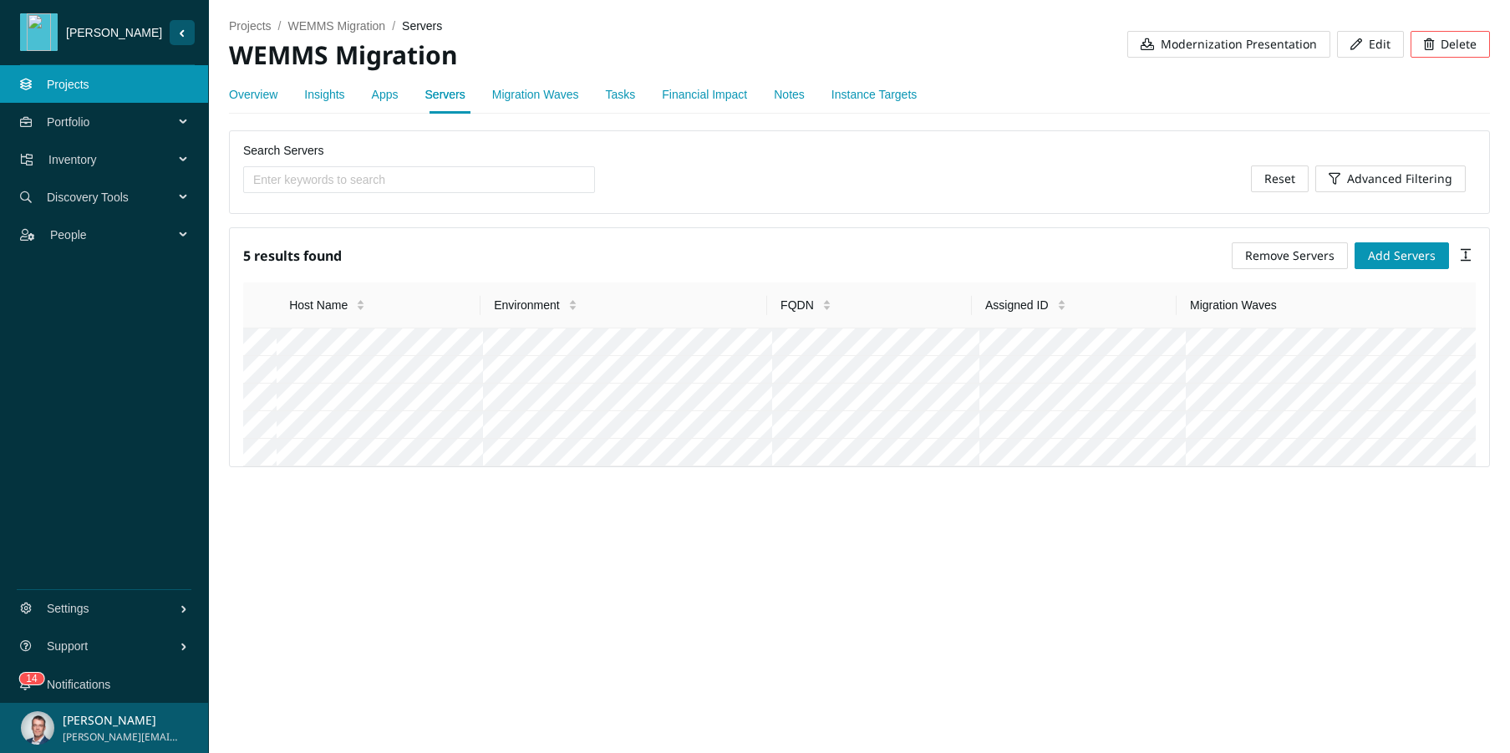
click at [541, 90] on link "Migration Waves" at bounding box center [535, 94] width 87 height 13
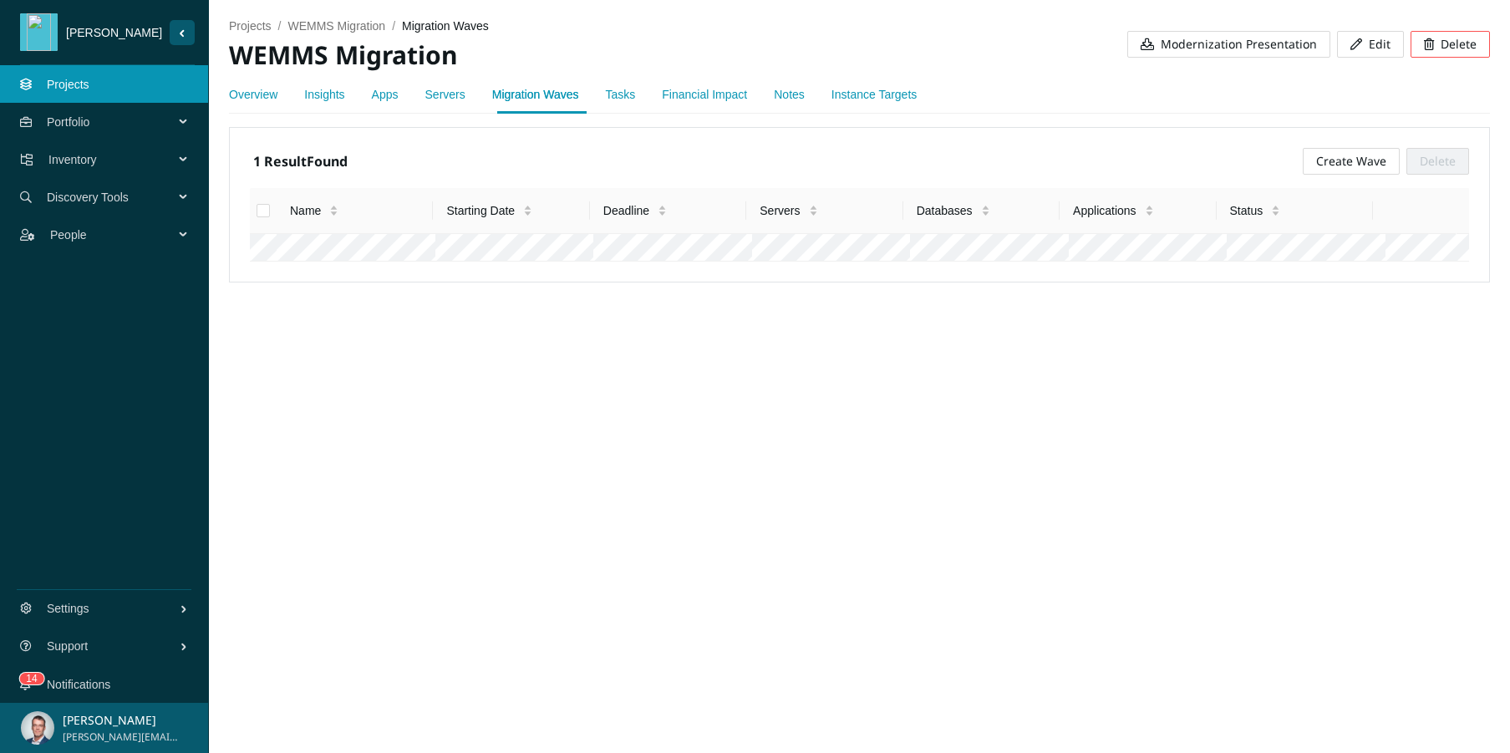
click at [645, 92] on div "Overview Insights Apps Servers Migration Waves Tasks Financial Impact Notes Ins…" at bounding box center [573, 94] width 688 height 38
click at [706, 88] on link "Financial Impact" at bounding box center [704, 94] width 85 height 13
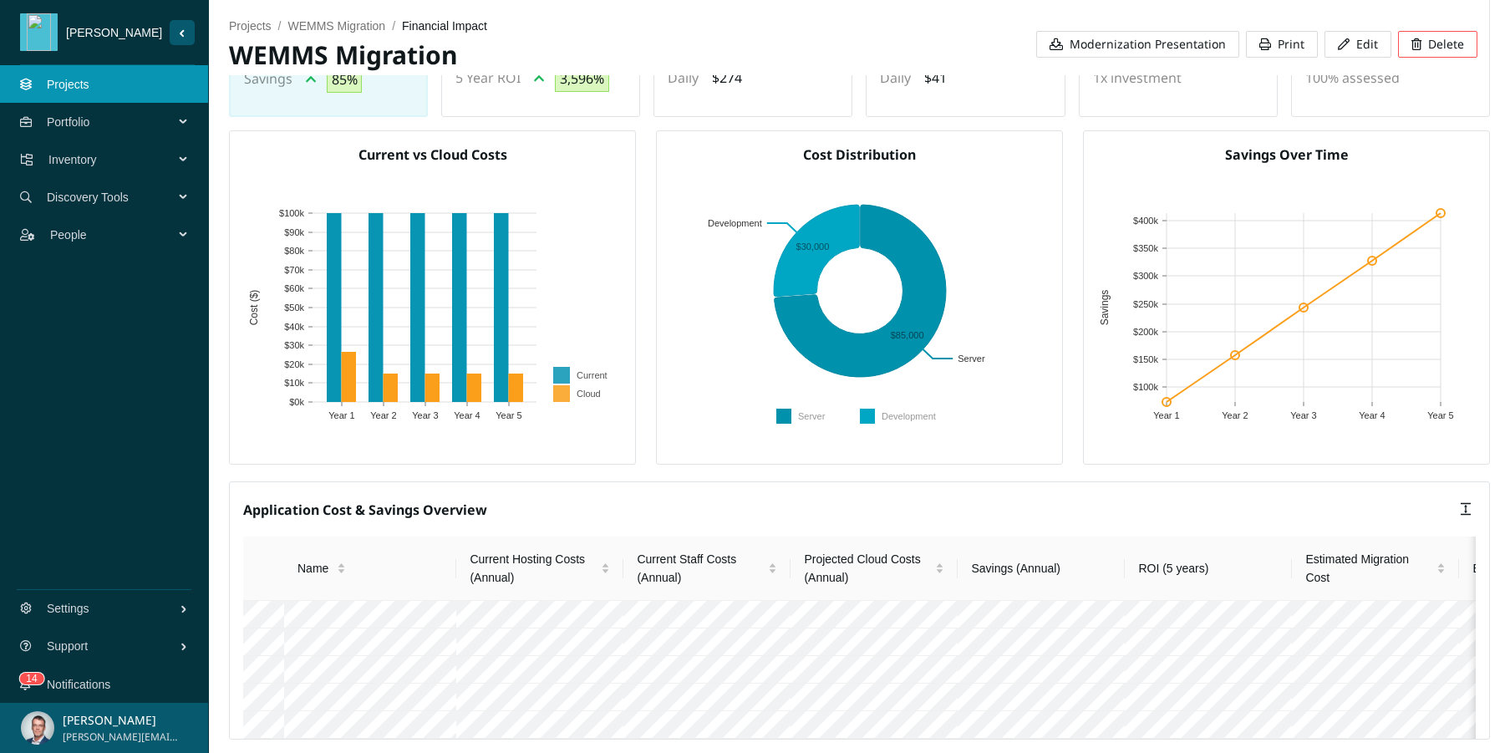
scroll to position [419, 0]
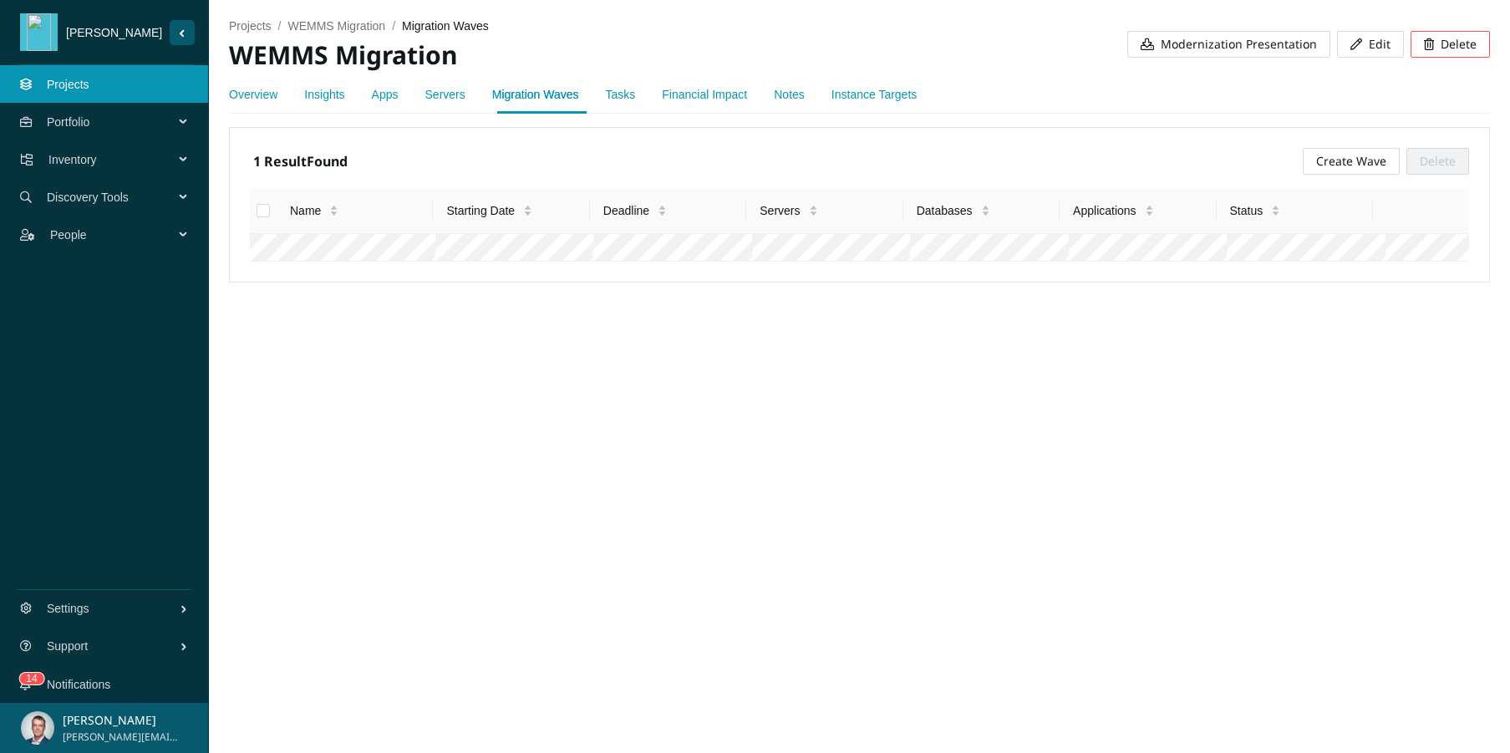
click at [390, 96] on link "Apps" at bounding box center [385, 94] width 27 height 13
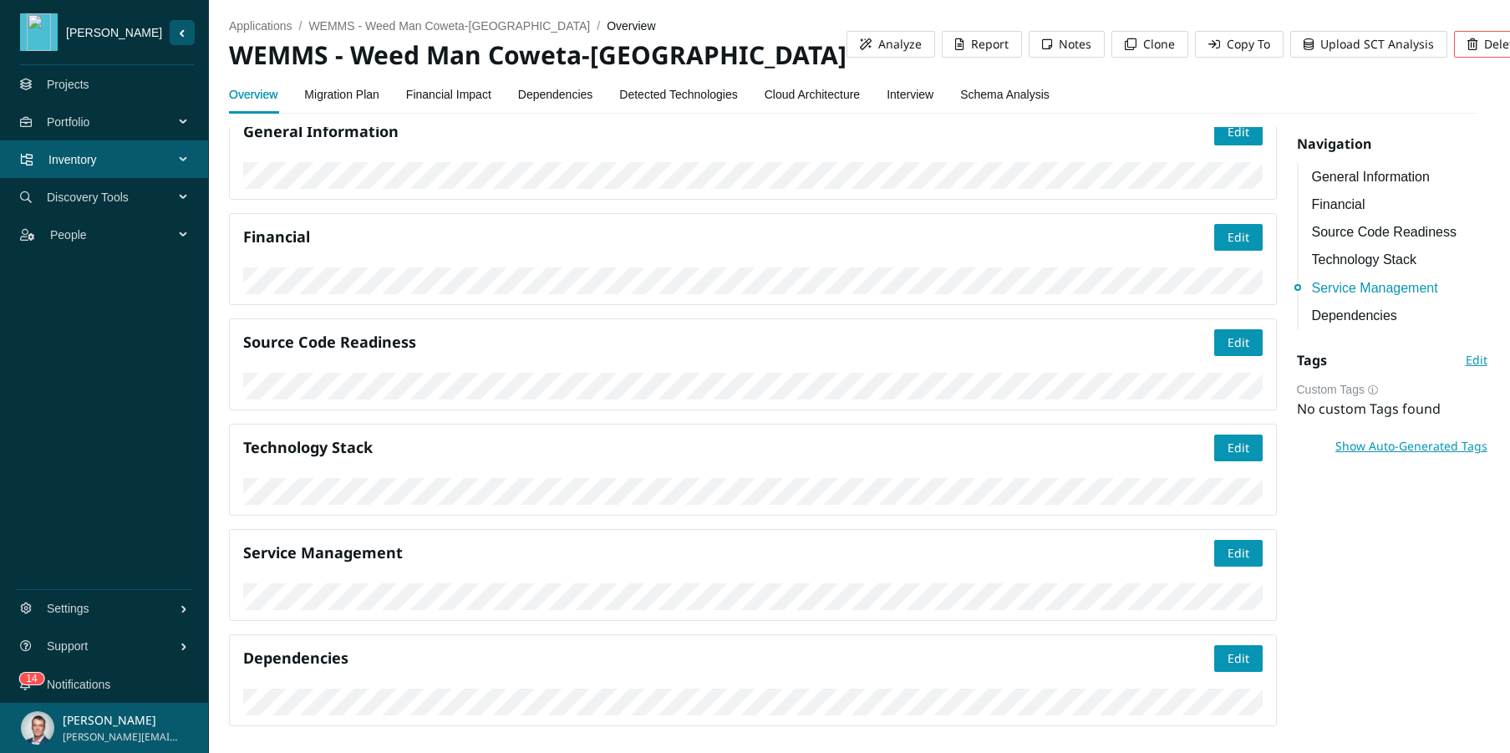
scroll to position [1681, 0]
click at [326, 91] on link "Migration Plan" at bounding box center [341, 94] width 75 height 33
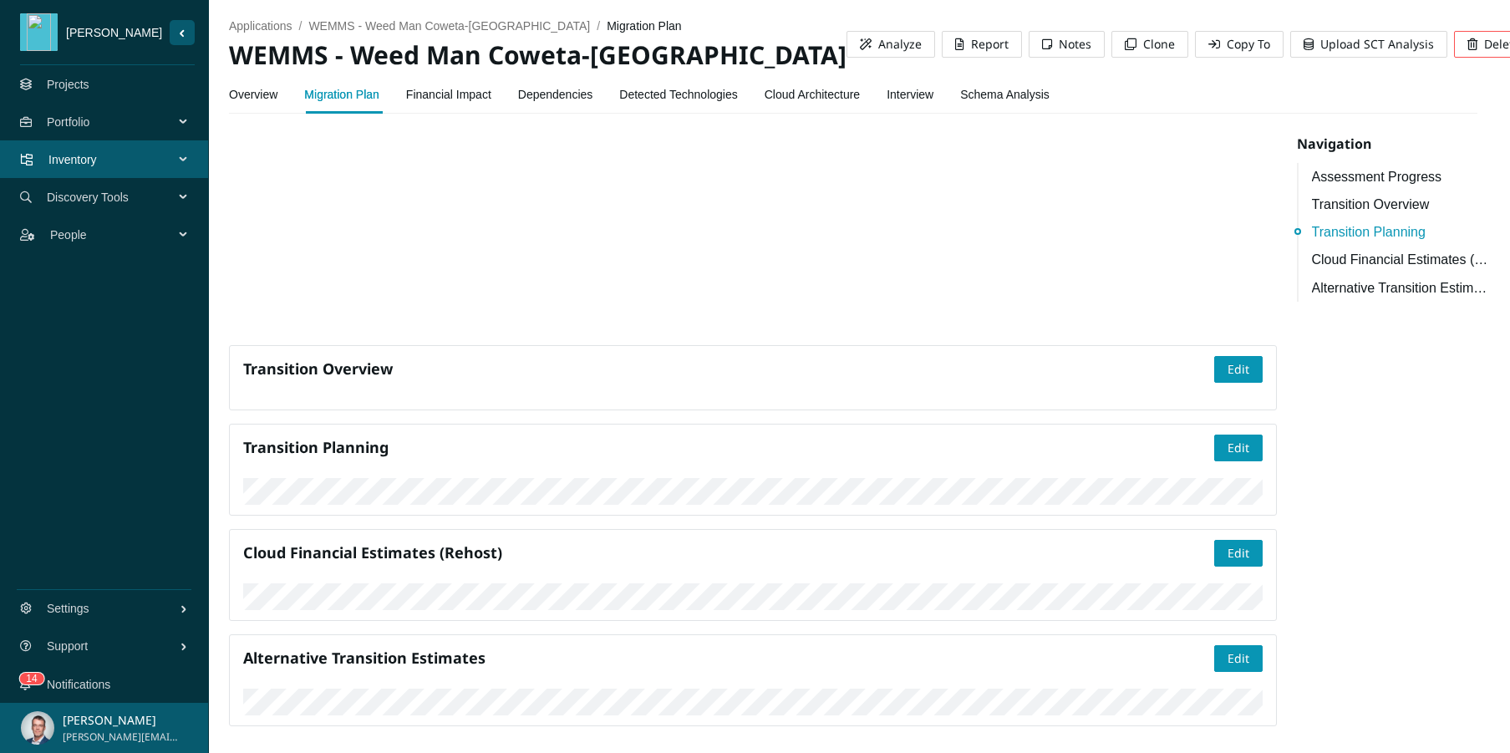
scroll to position [749, 0]
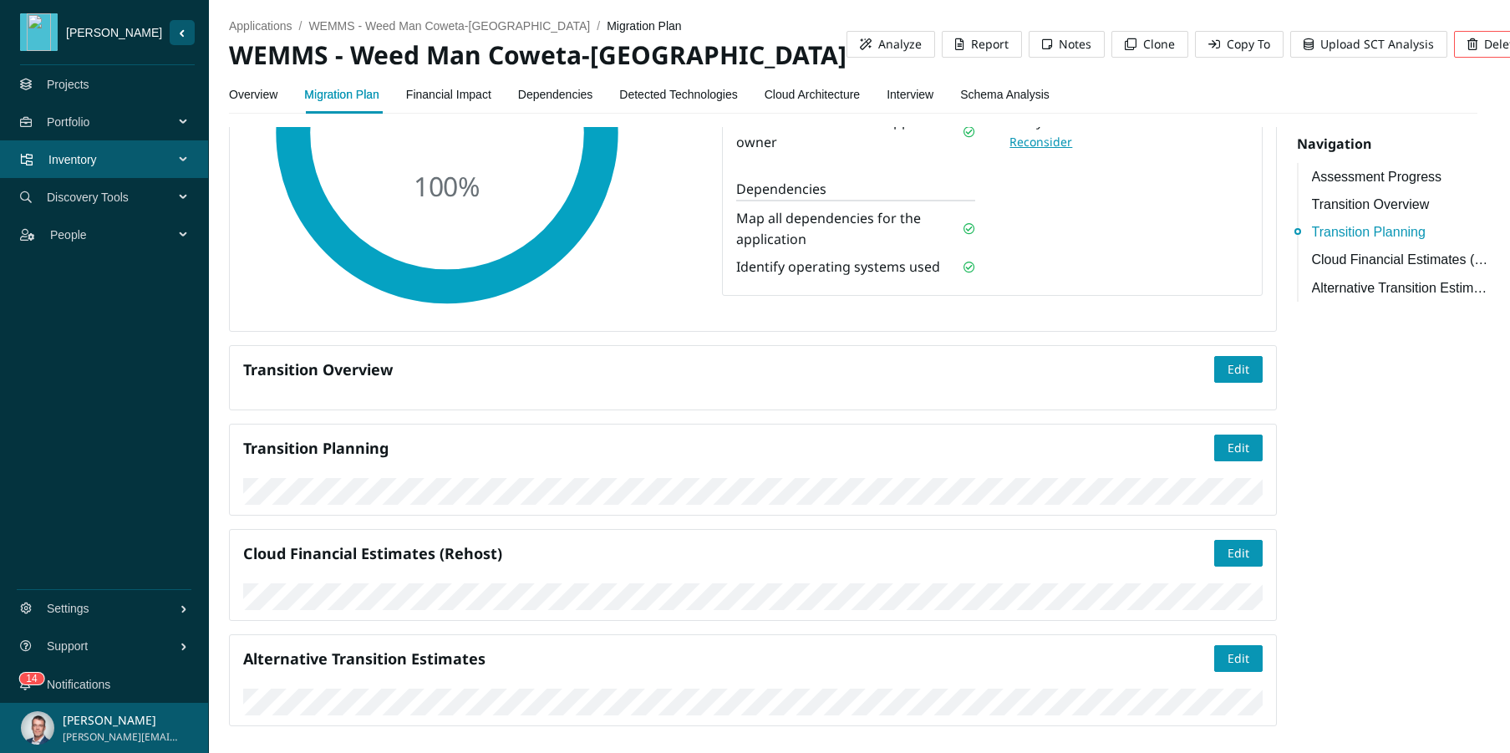
click at [481, 93] on link "Financial Impact" at bounding box center [448, 94] width 85 height 33
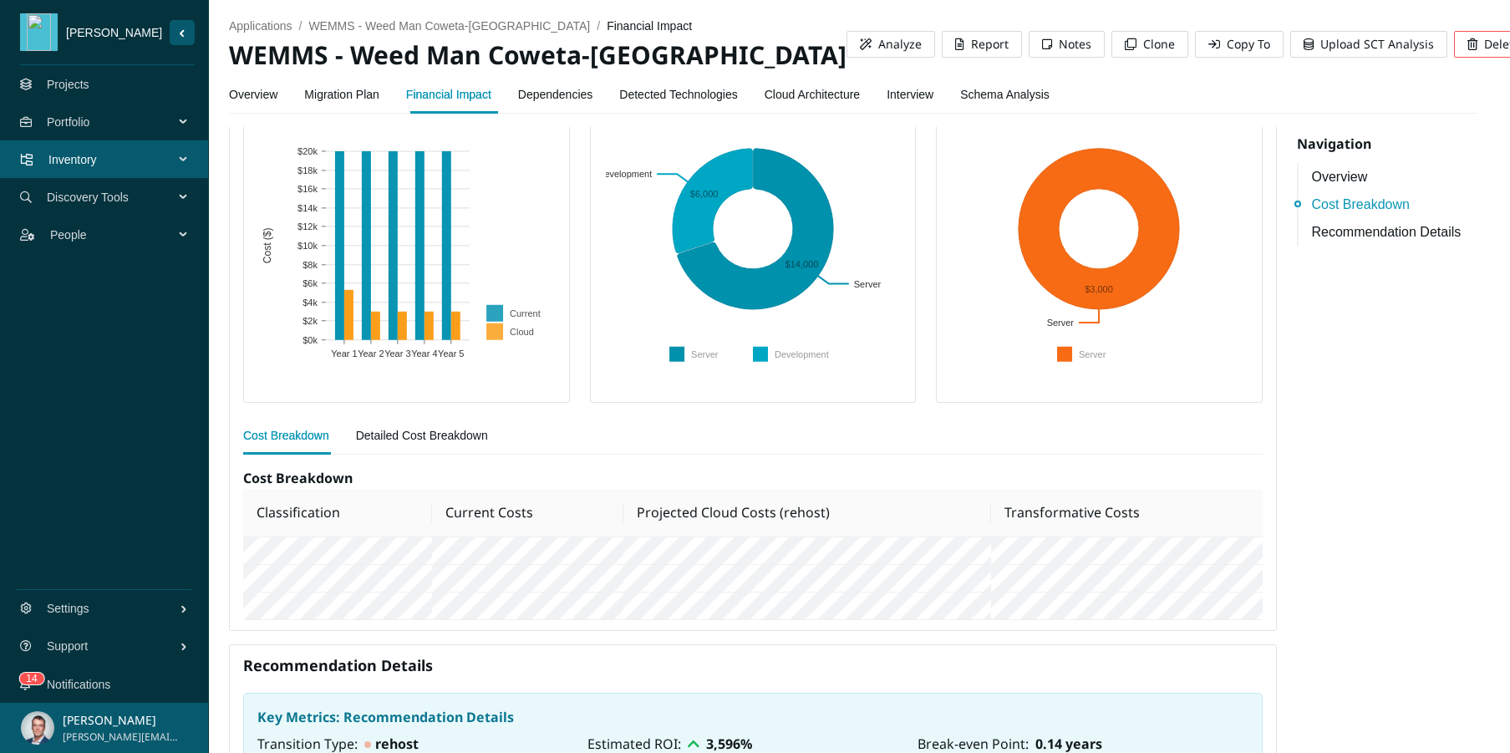
click at [551, 94] on link "Dependencies" at bounding box center [555, 94] width 75 height 33
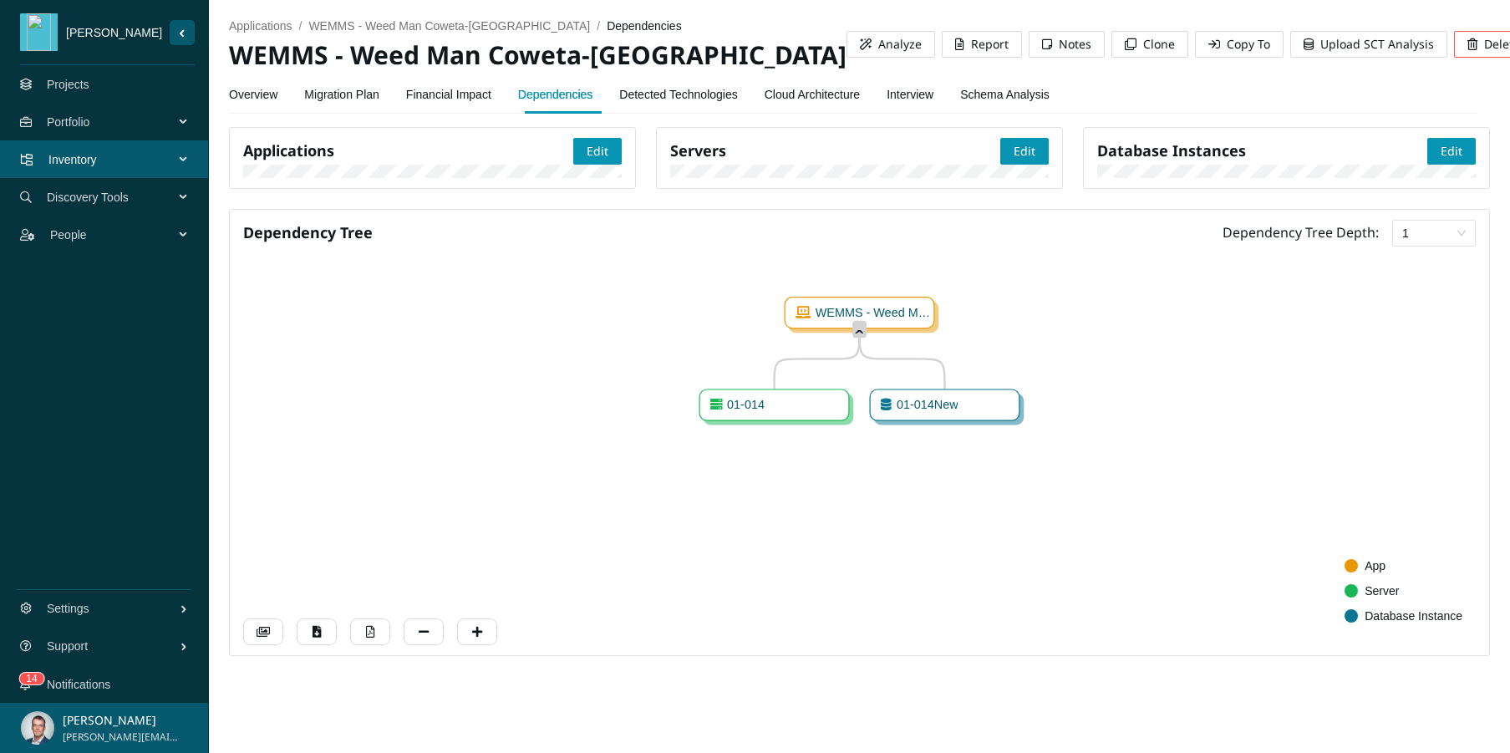
click at [719, 108] on link "Detected Technologies" at bounding box center [678, 94] width 118 height 33
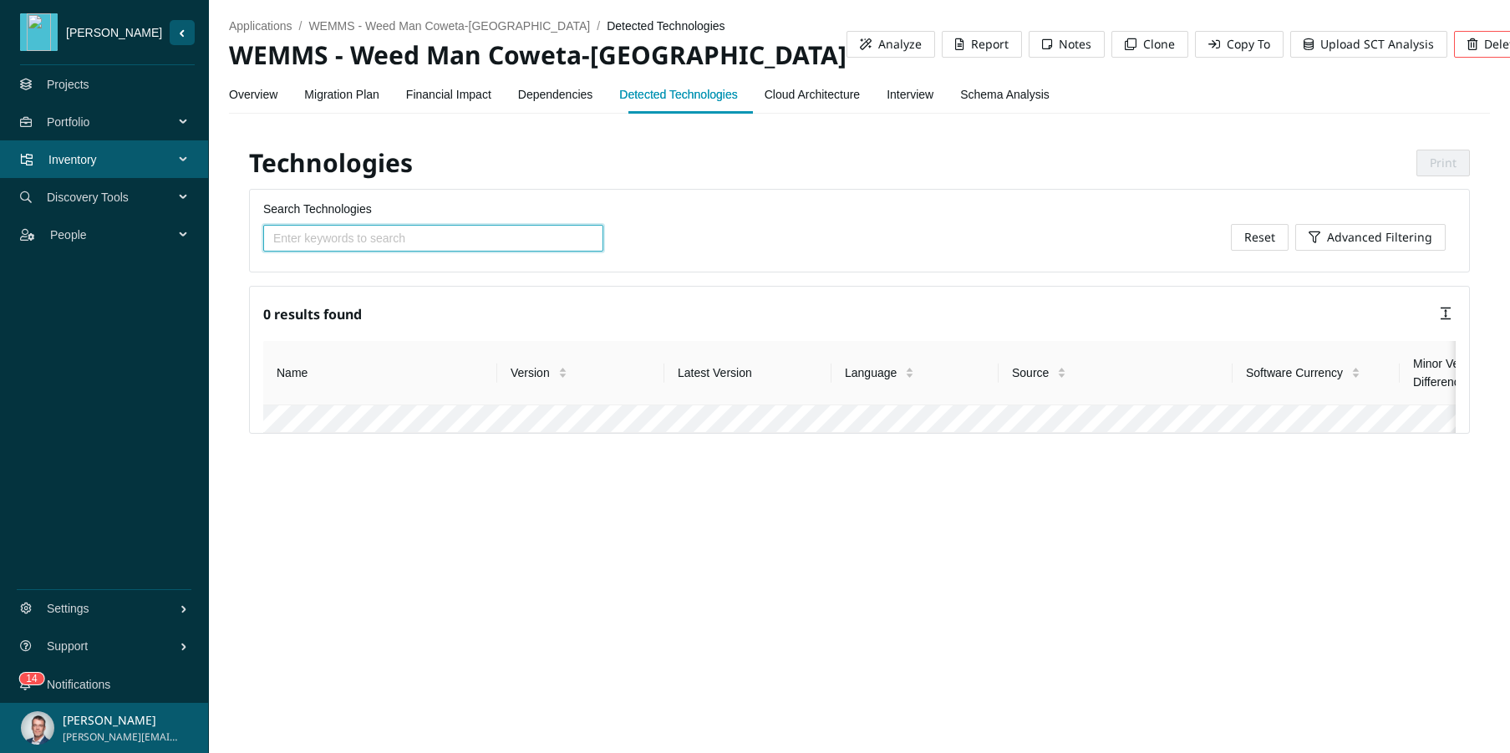
click at [855, 101] on link "Cloud Architecture" at bounding box center [811, 94] width 95 height 33
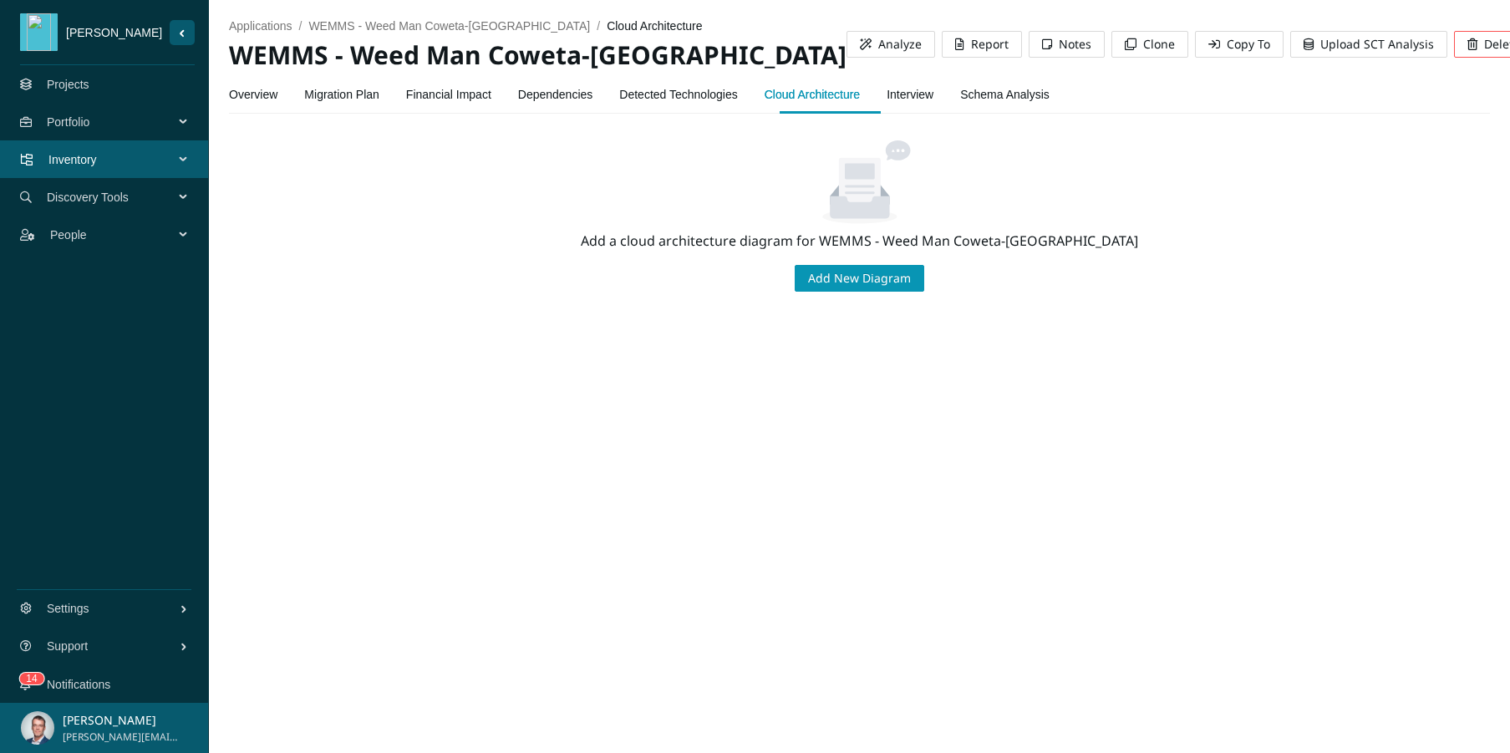
click at [932, 93] on link "Interview" at bounding box center [909, 94] width 47 height 33
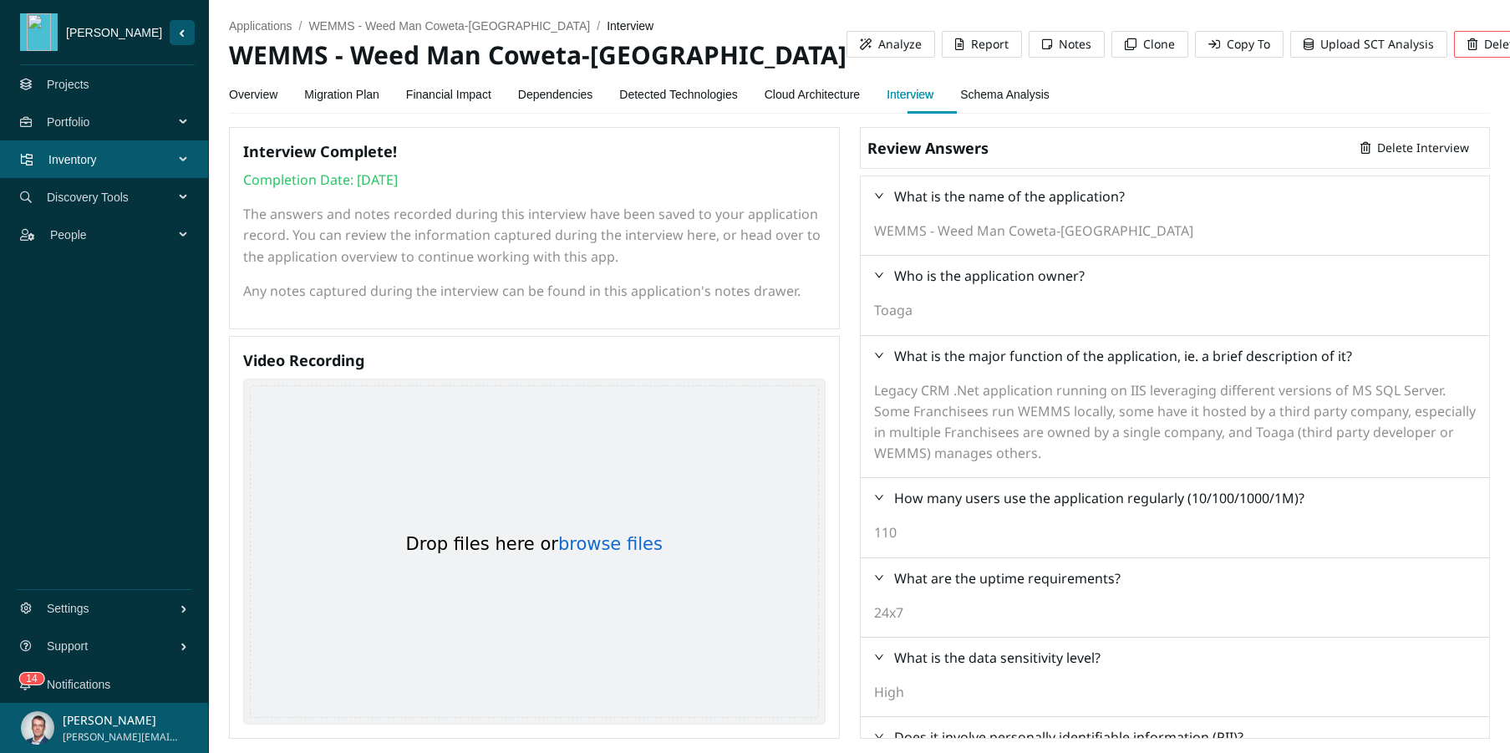
click at [1016, 97] on link "Schema Analysis" at bounding box center [1004, 94] width 89 height 33
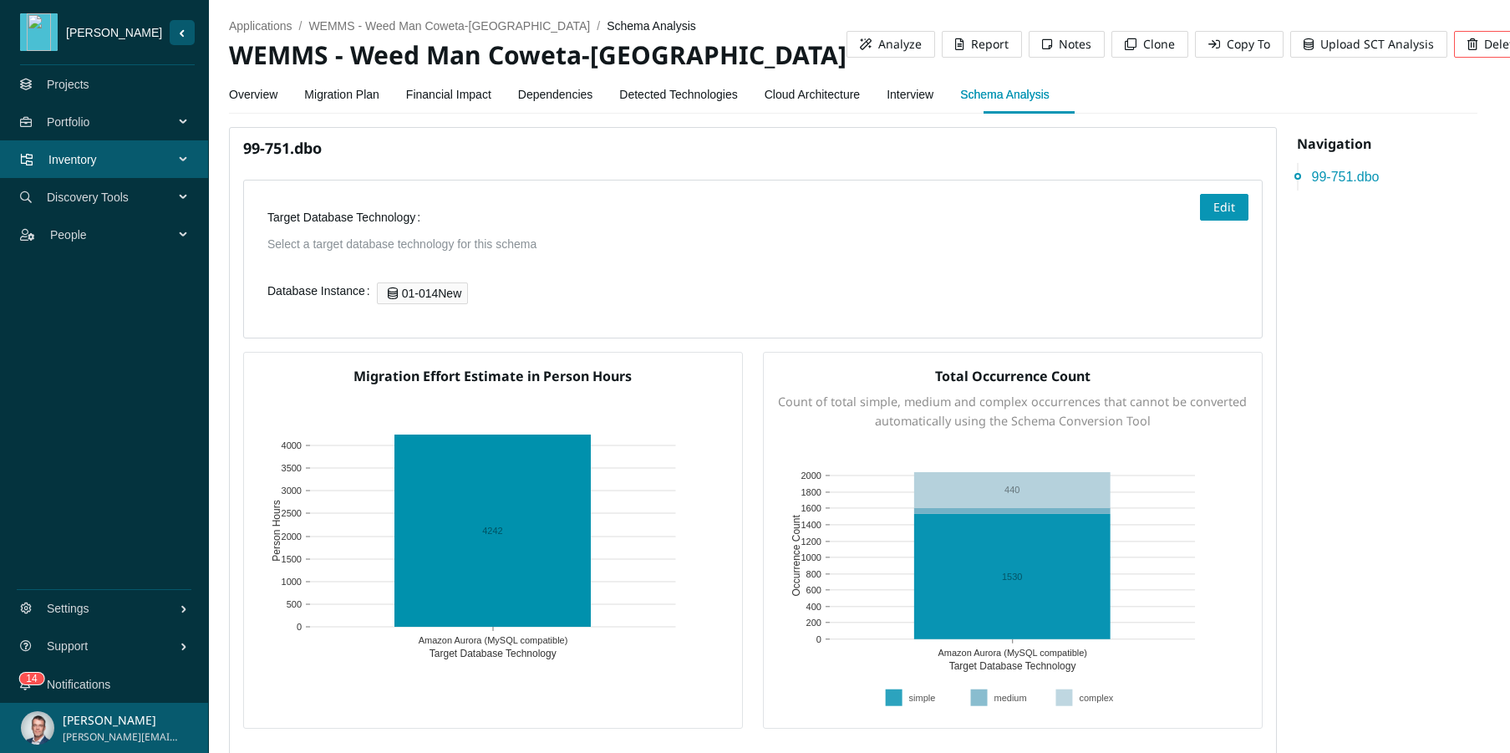
click at [272, 91] on link "Overview" at bounding box center [253, 94] width 48 height 33
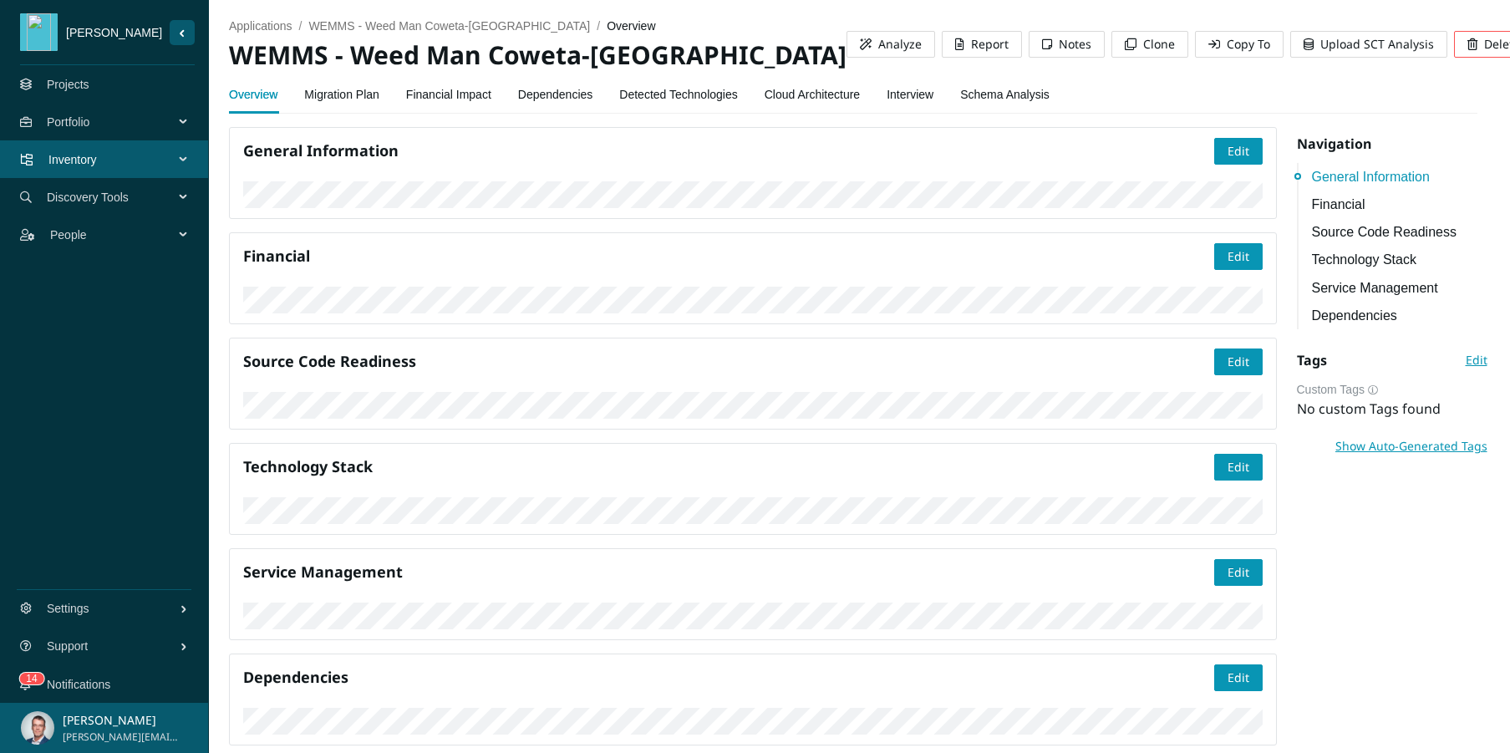
click at [335, 89] on link "Migration Plan" at bounding box center [341, 94] width 75 height 33
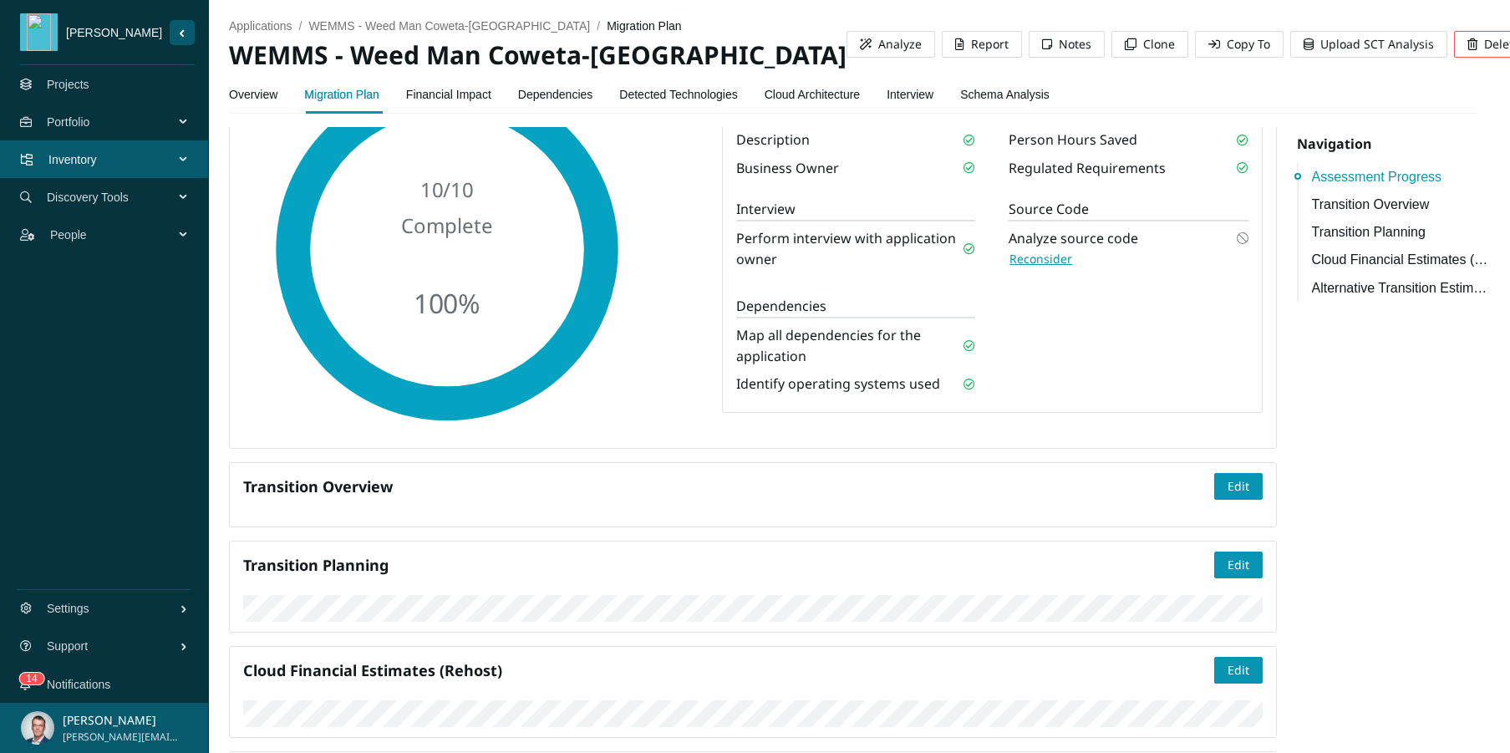
scroll to position [50, 0]
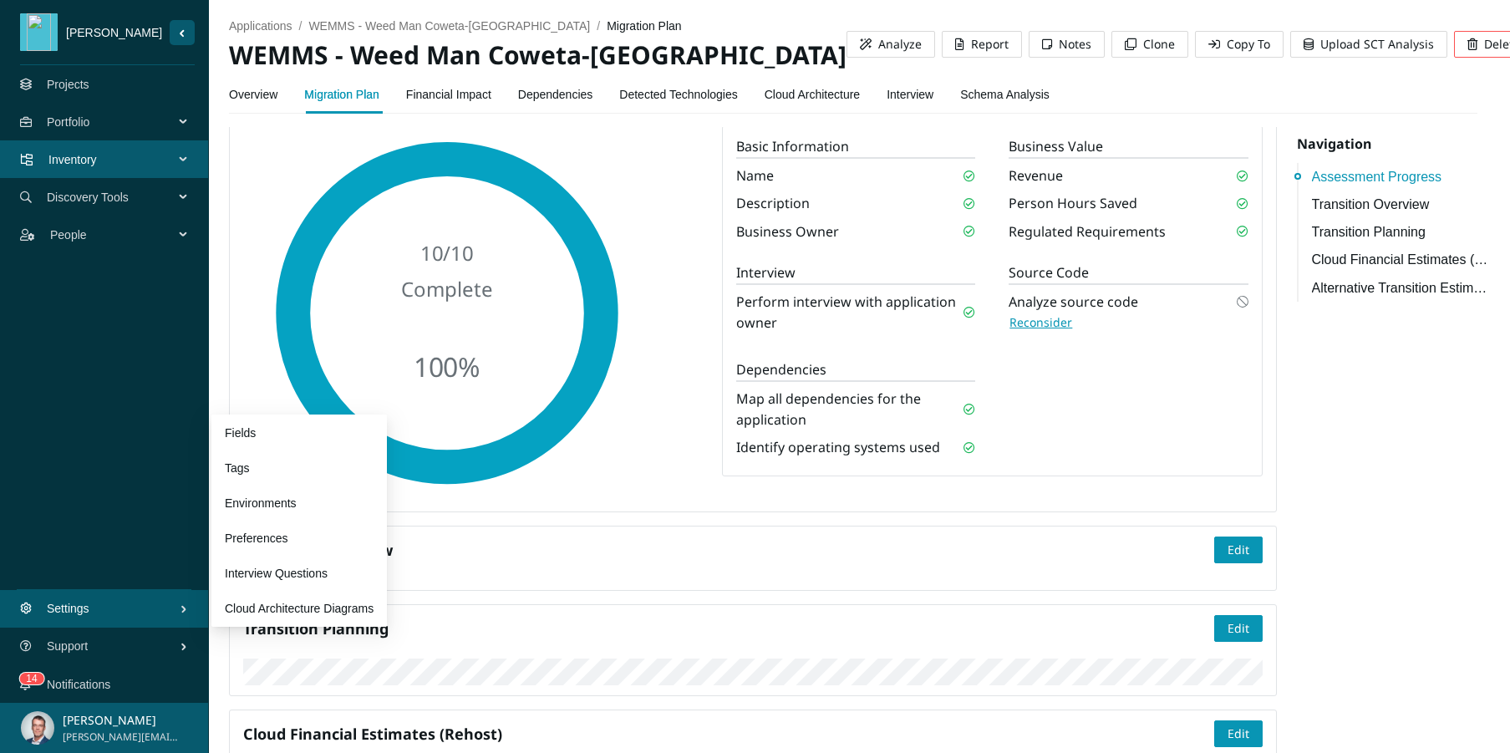
click at [150, 607] on span "Settings" at bounding box center [113, 608] width 133 height 50
click at [276, 535] on link "Preferences" at bounding box center [256, 537] width 63 height 13
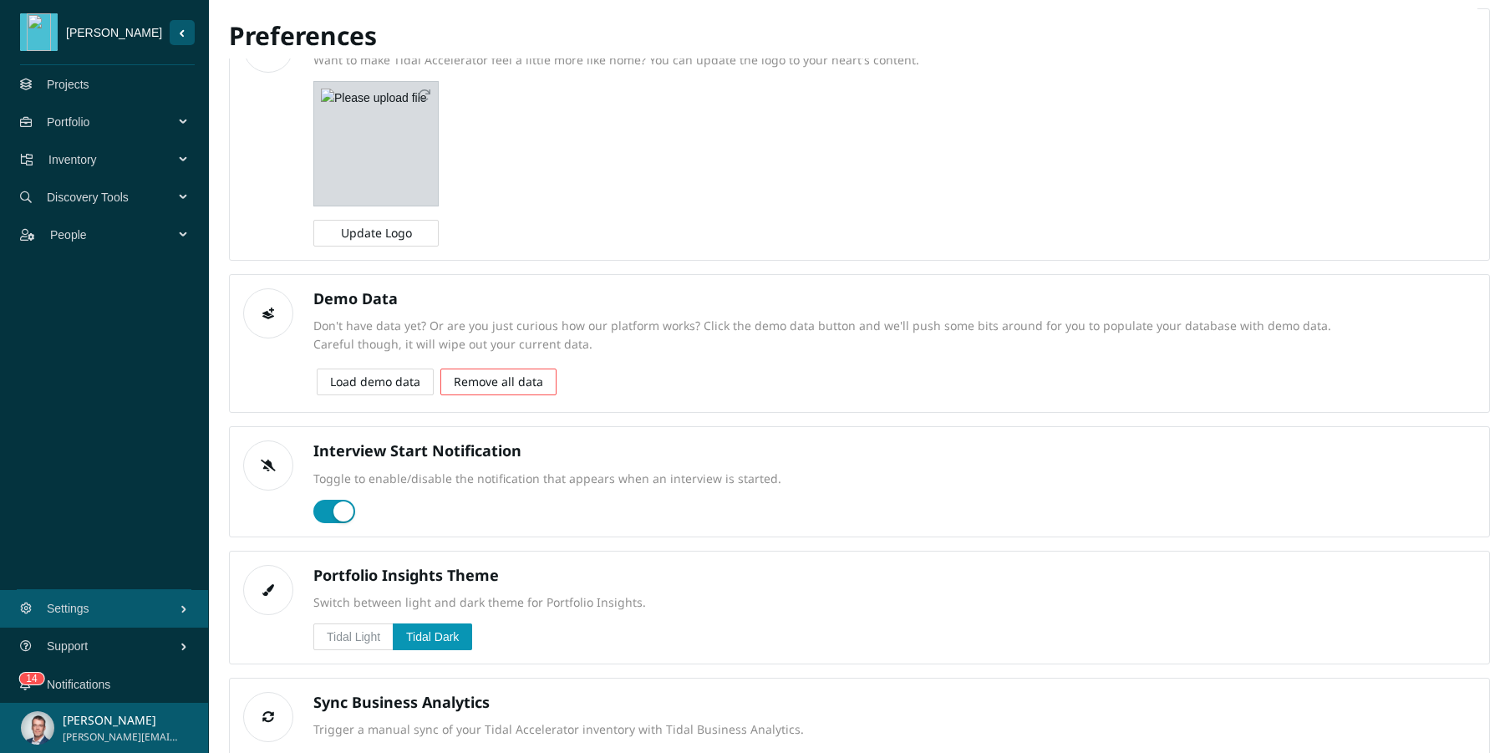
scroll to position [145, 0]
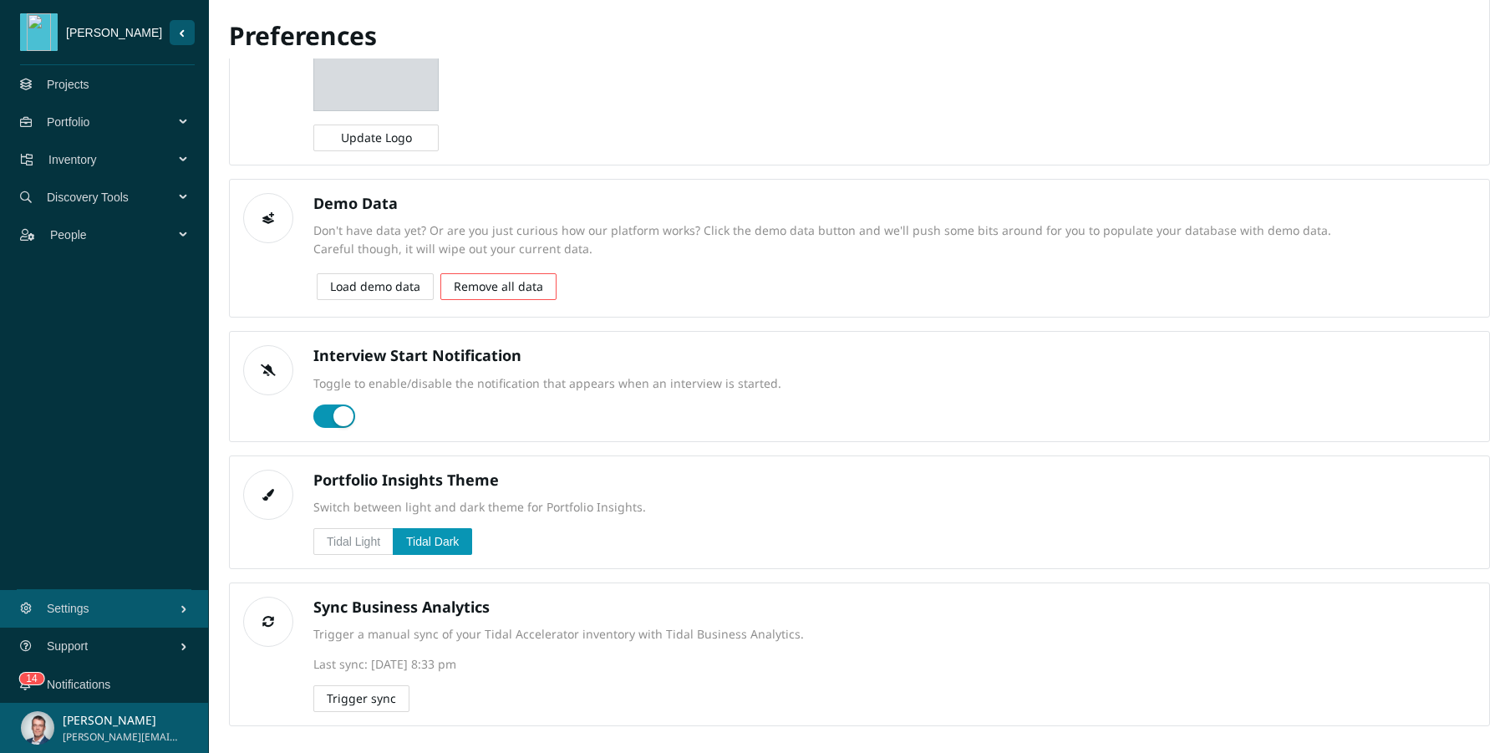
click at [383, 693] on span "Trigger sync" at bounding box center [361, 698] width 69 height 18
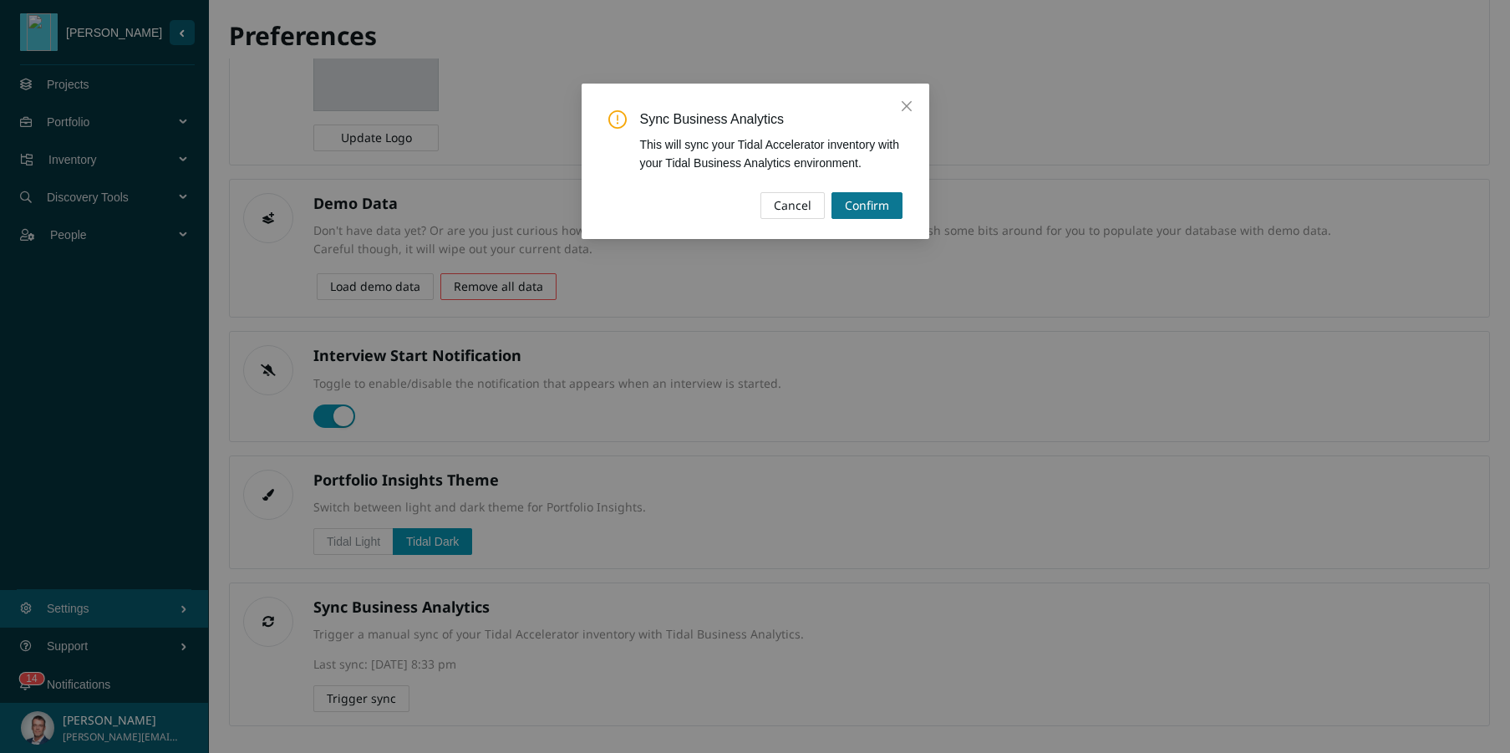
click at [886, 201] on span "Confirm" at bounding box center [867, 205] width 44 height 18
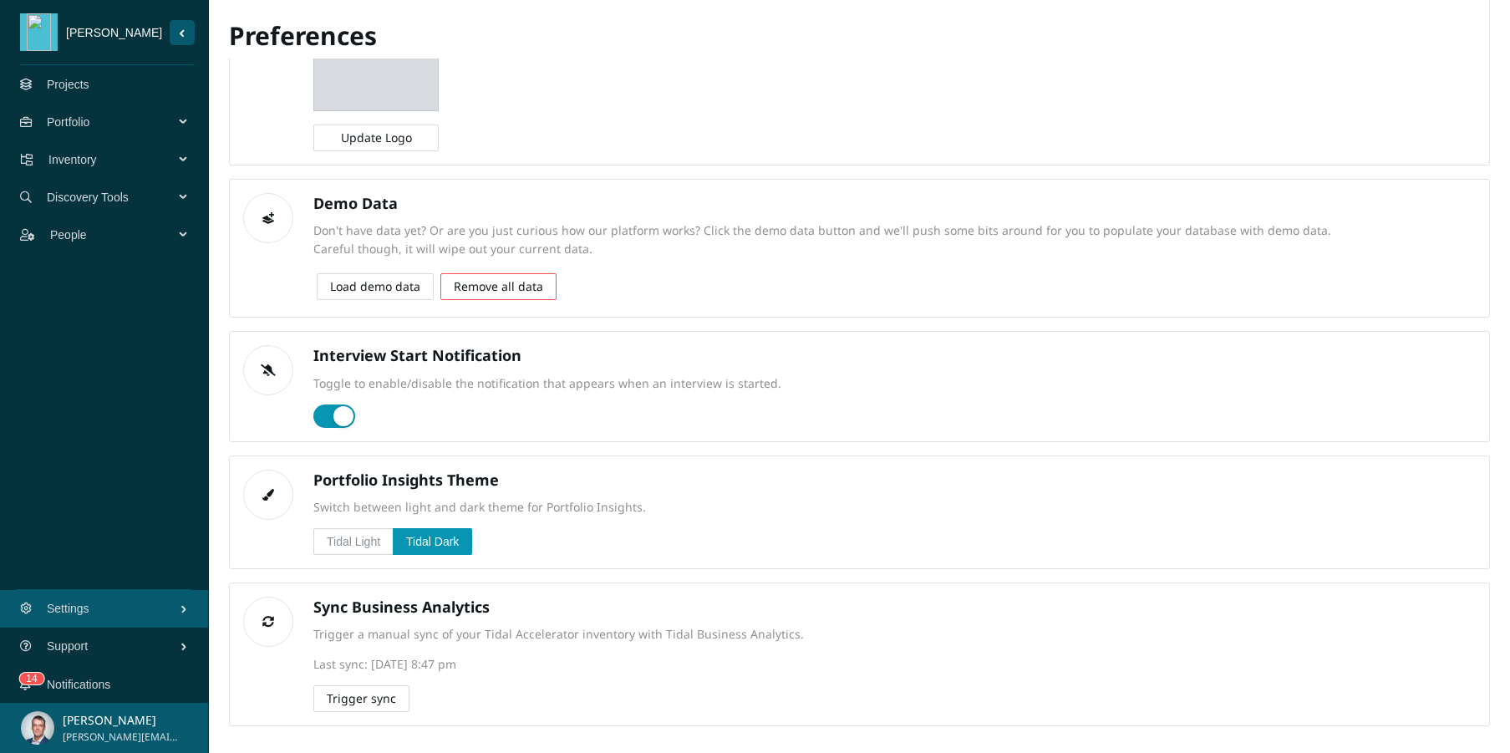
click at [60, 79] on link "Projects" at bounding box center [68, 84] width 43 height 13
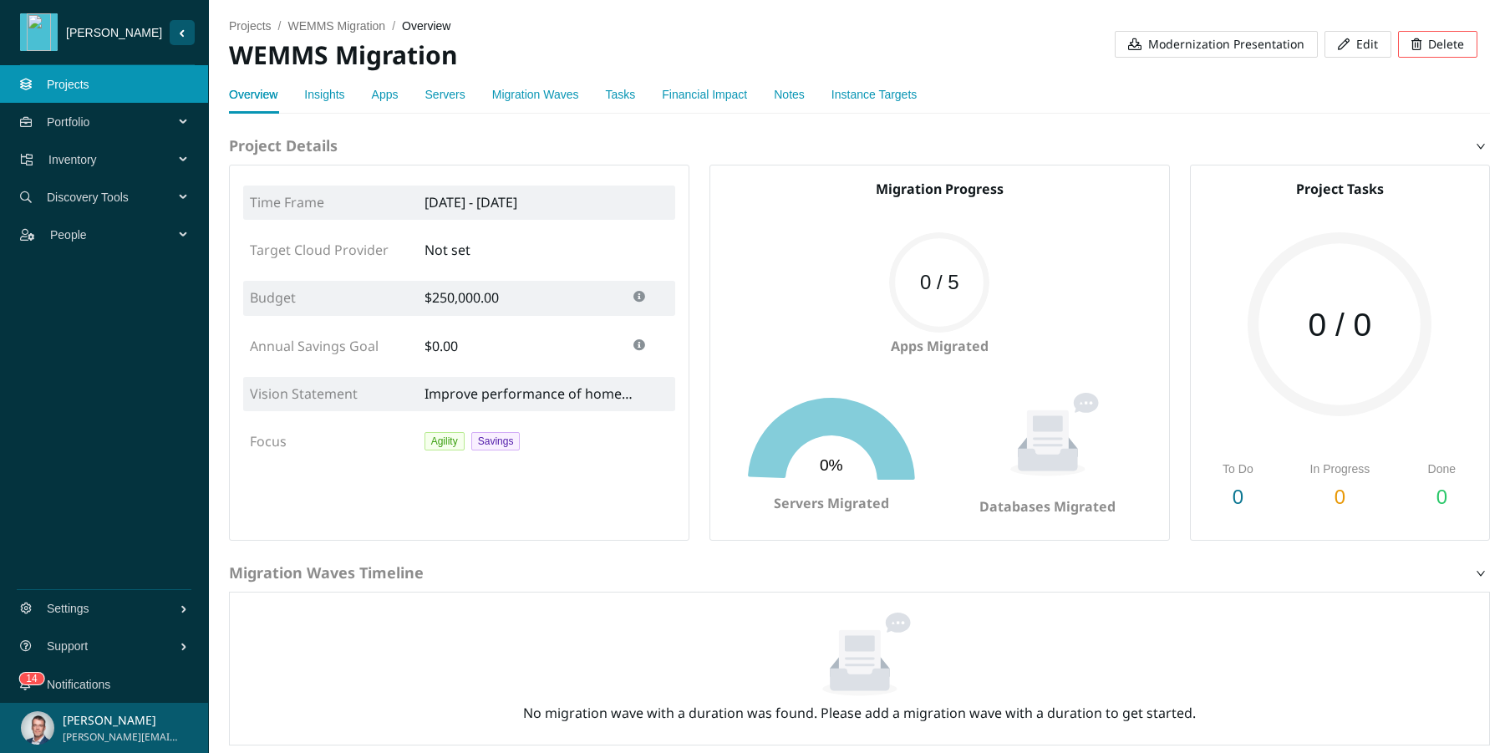
click at [324, 89] on link "Insights" at bounding box center [324, 94] width 40 height 13
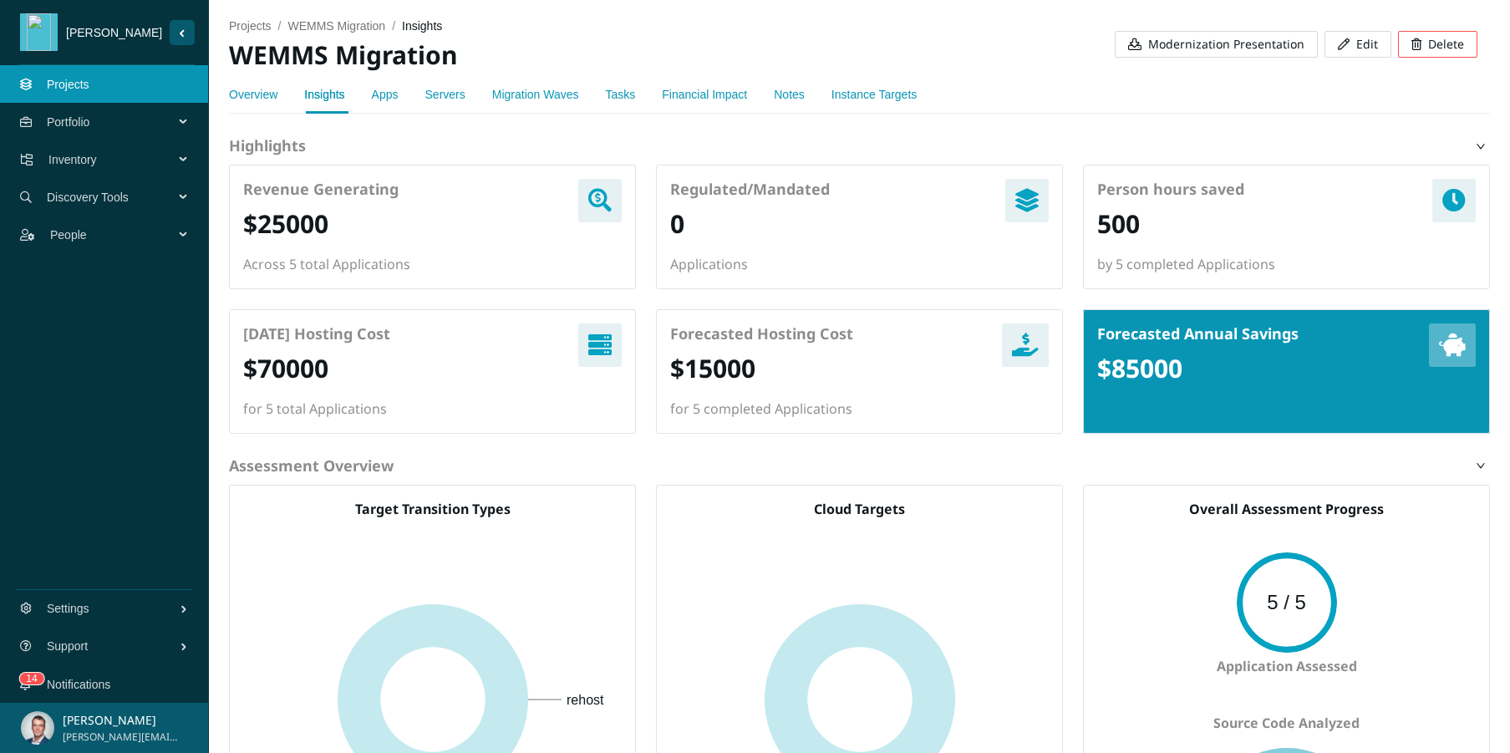
click at [390, 95] on link "Apps" at bounding box center [385, 94] width 27 height 13
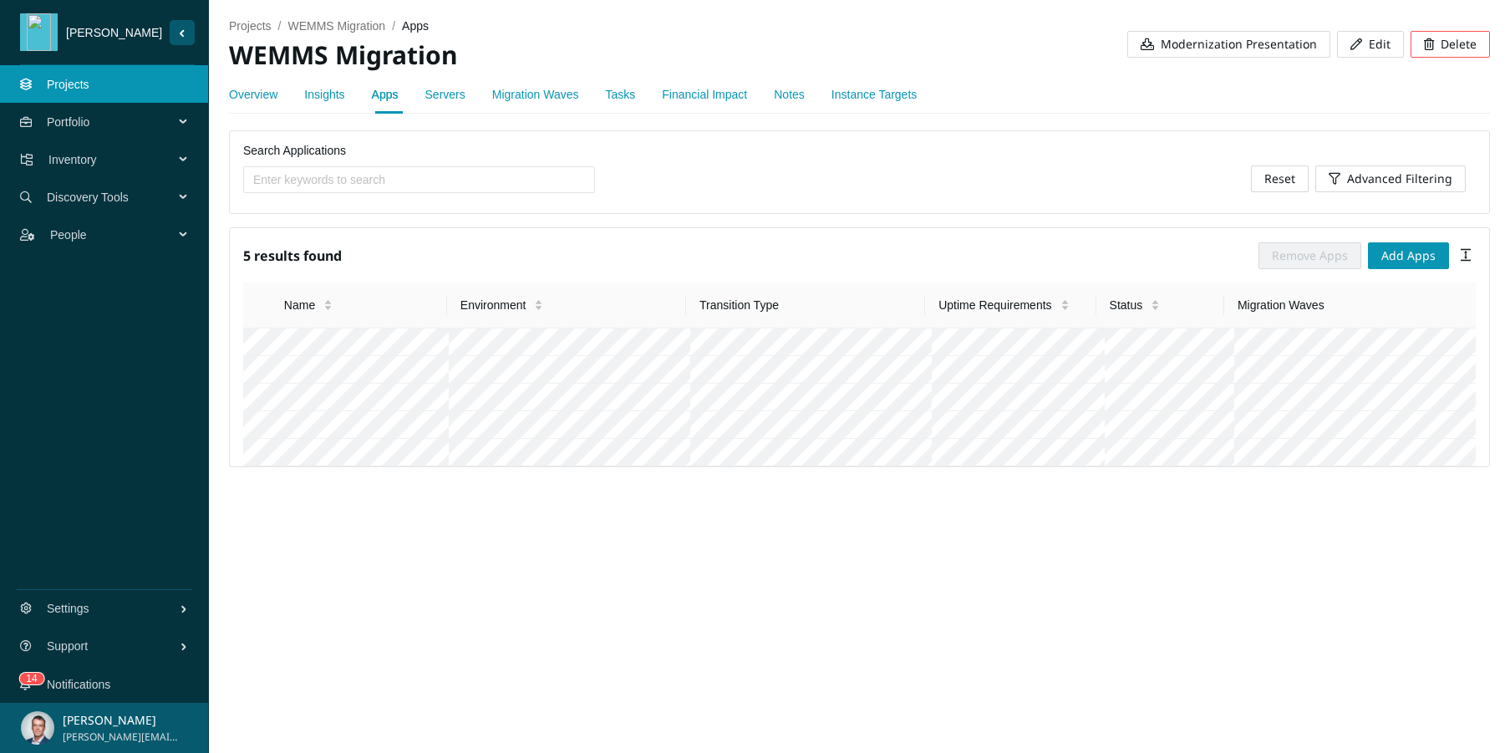
click at [464, 94] on link "Servers" at bounding box center [445, 94] width 40 height 13
click at [530, 94] on link "Migration Waves" at bounding box center [535, 94] width 87 height 13
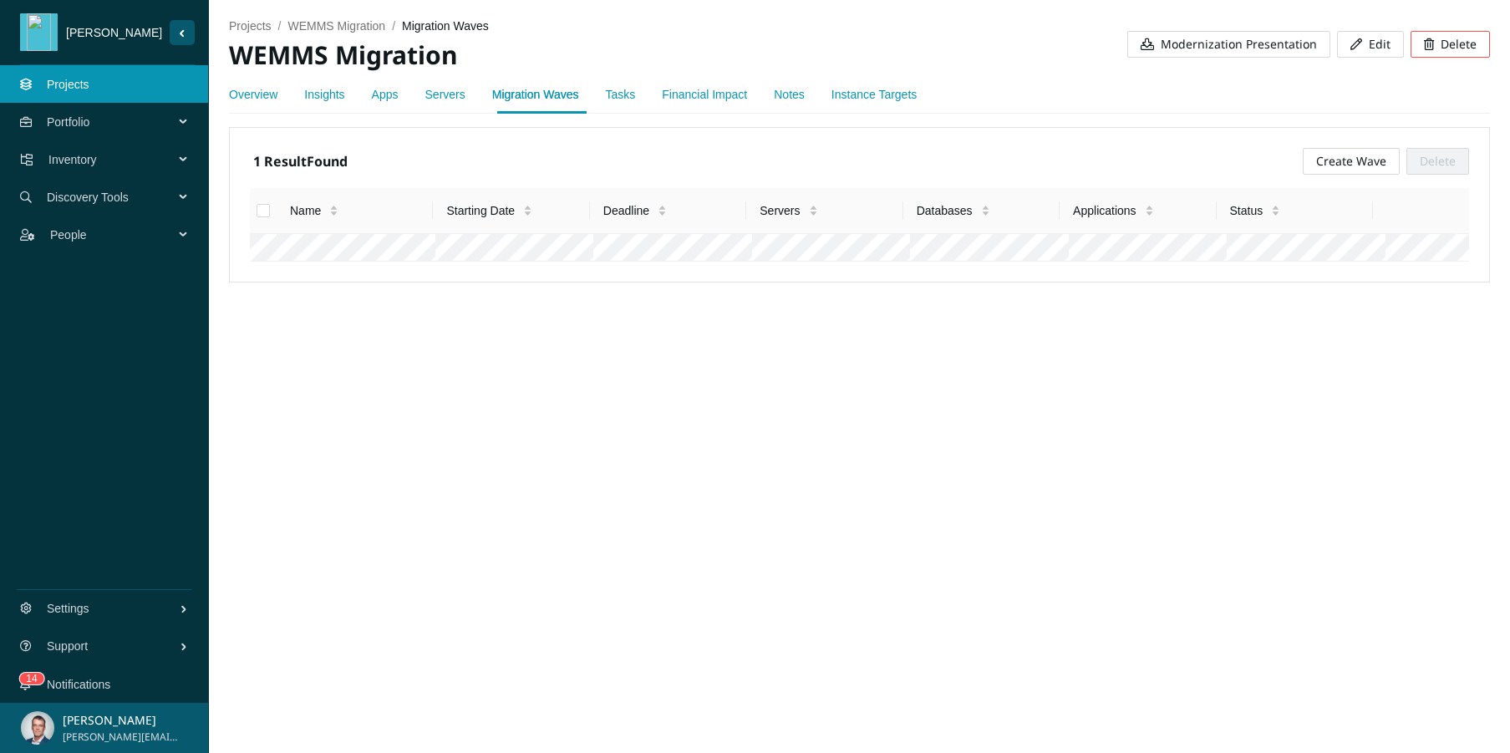
click at [646, 100] on div "Overview Insights Apps Servers Migration Waves Tasks Financial Impact Notes Ins…" at bounding box center [573, 94] width 688 height 38
click at [634, 98] on link "Tasks" at bounding box center [621, 94] width 30 height 13
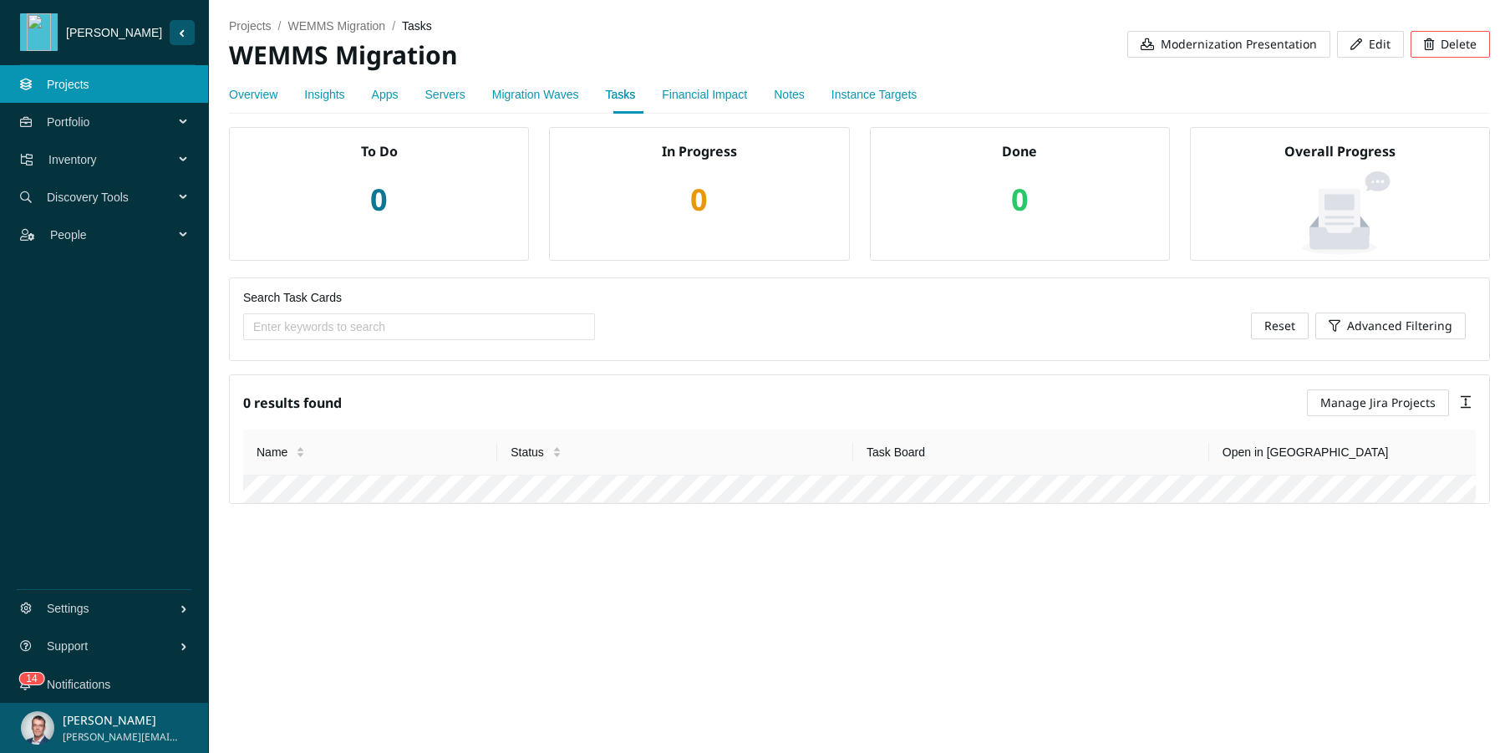
click at [688, 97] on link "Financial Impact" at bounding box center [704, 94] width 85 height 13
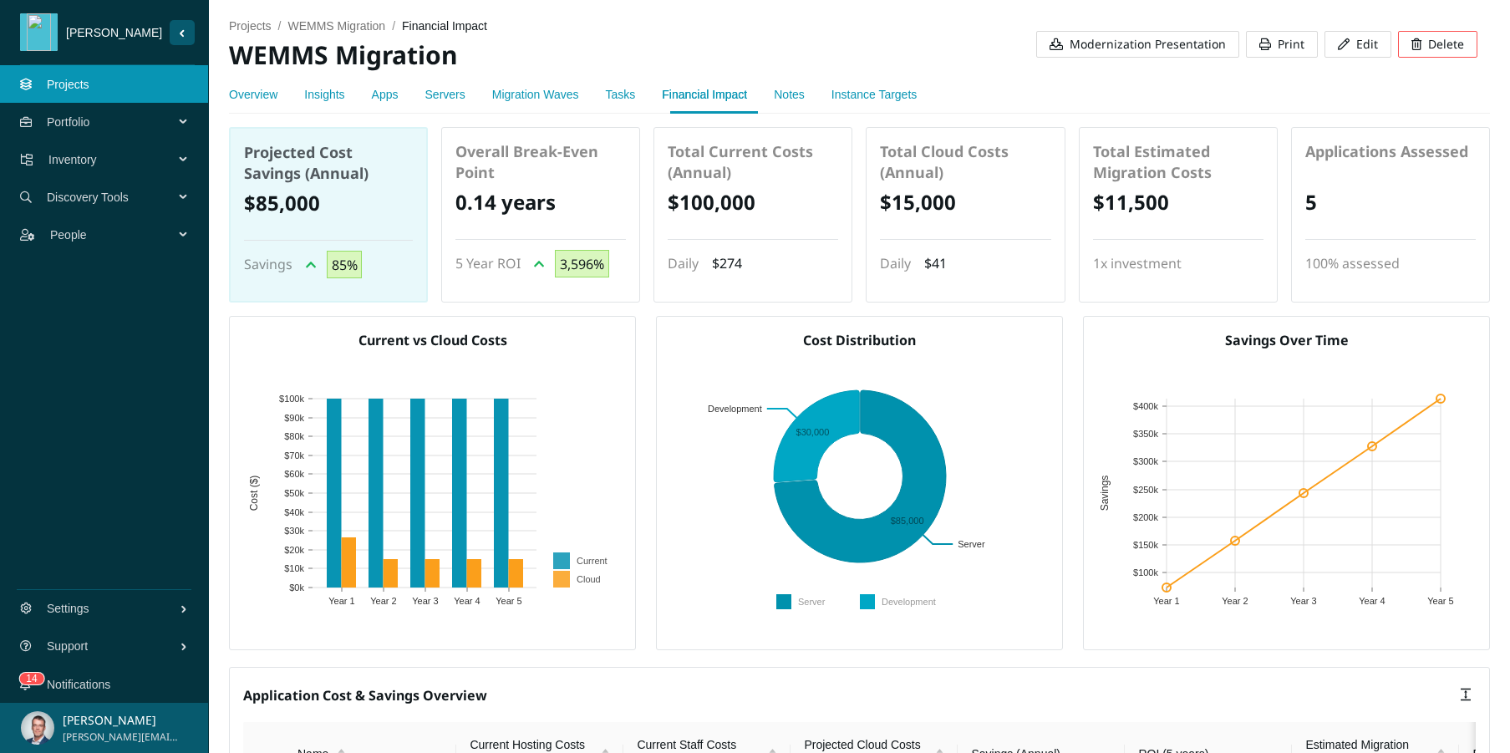
click at [792, 99] on link "Notes" at bounding box center [789, 94] width 31 height 13
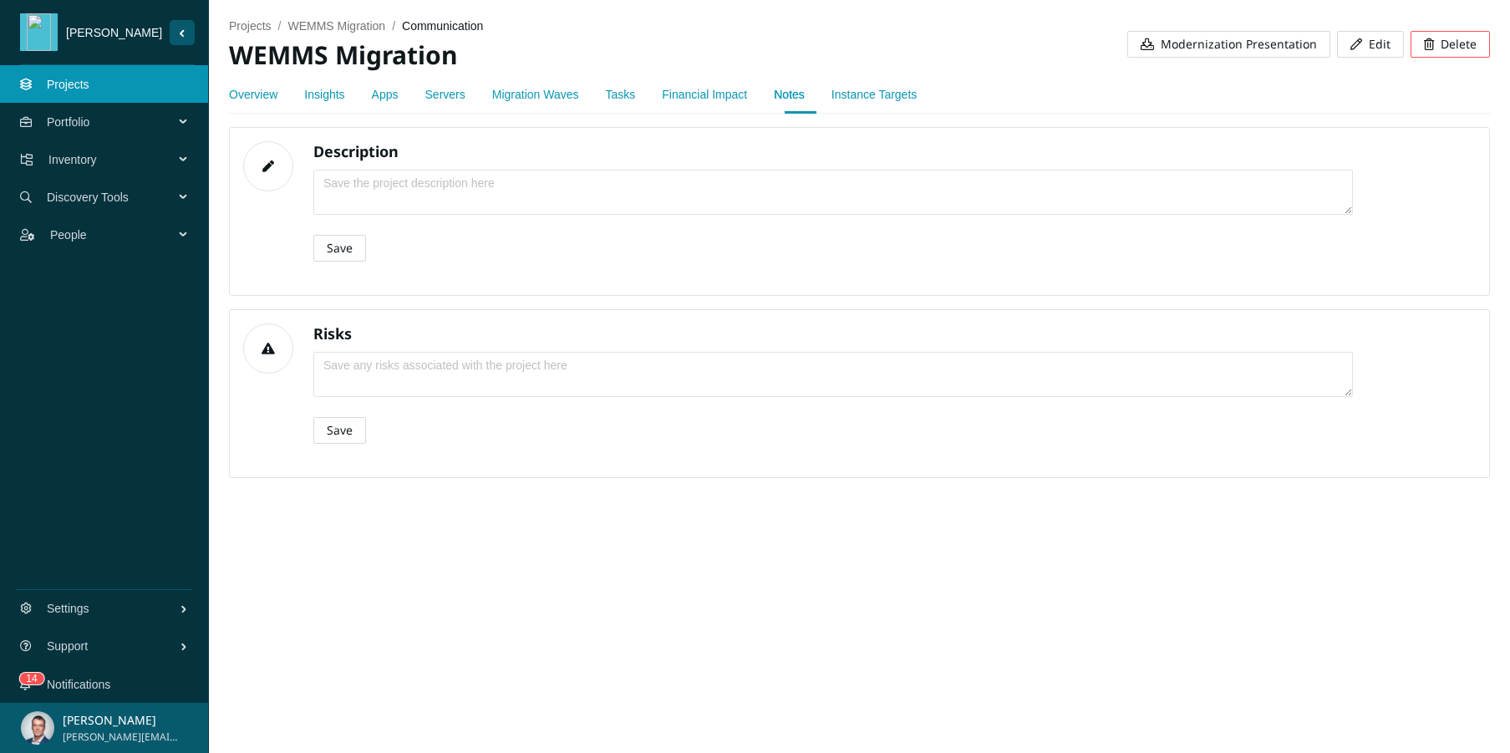
click at [911, 105] on div "Instance Targets" at bounding box center [873, 94] width 85 height 38
click at [906, 90] on link "Instance Targets" at bounding box center [873, 94] width 85 height 13
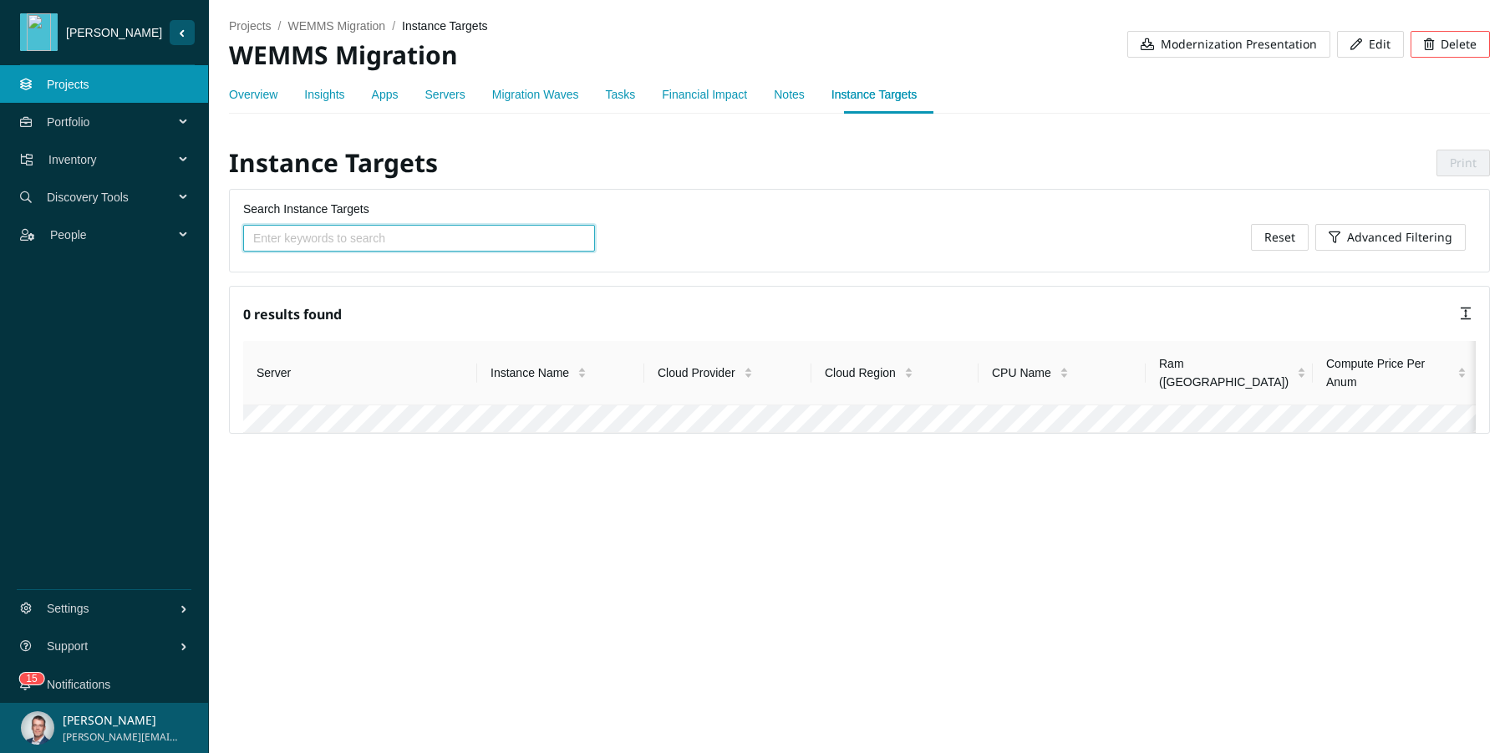
click at [251, 93] on link "Overview" at bounding box center [253, 94] width 48 height 13
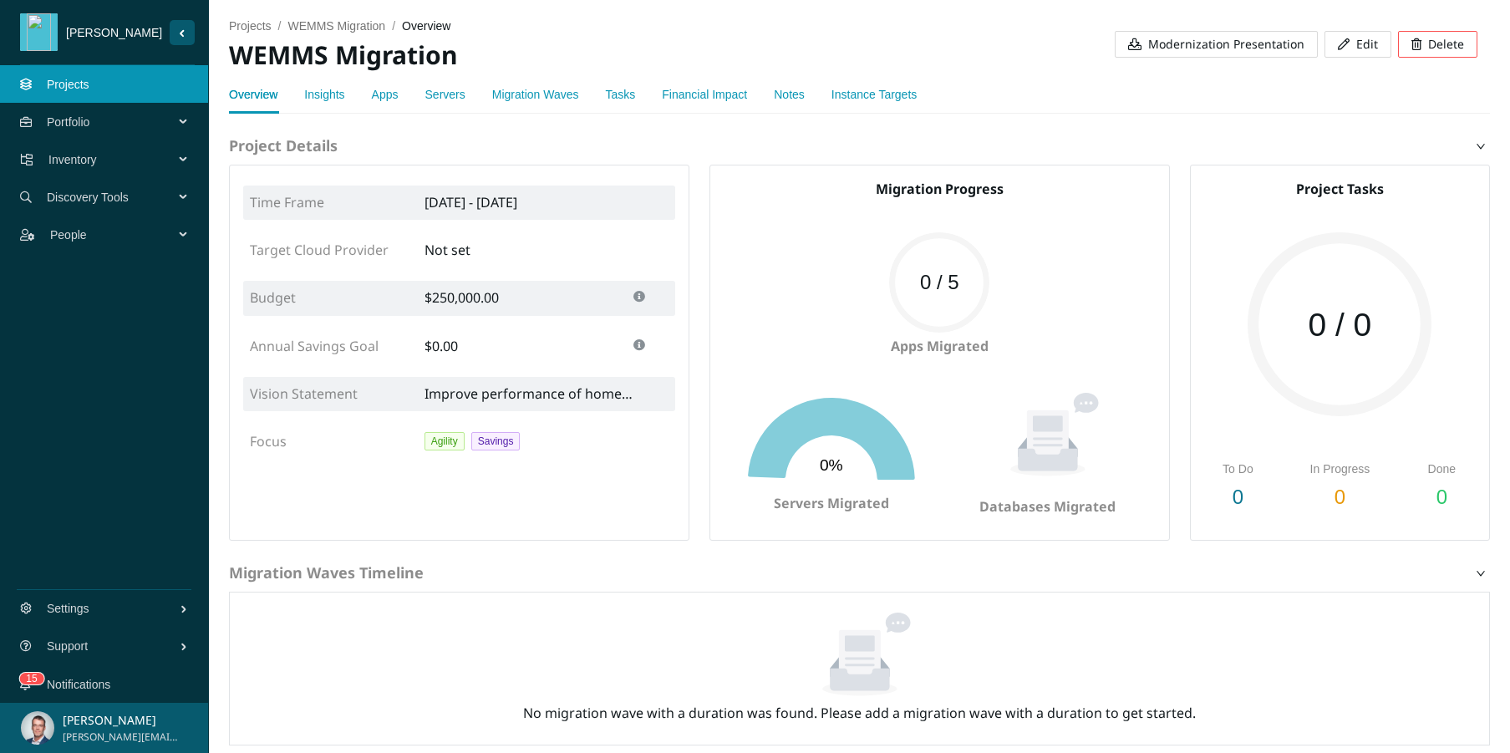
click at [1240, 45] on span "Modernization Presentation" at bounding box center [1226, 44] width 156 height 18
